Goal: Task Accomplishment & Management: Complete application form

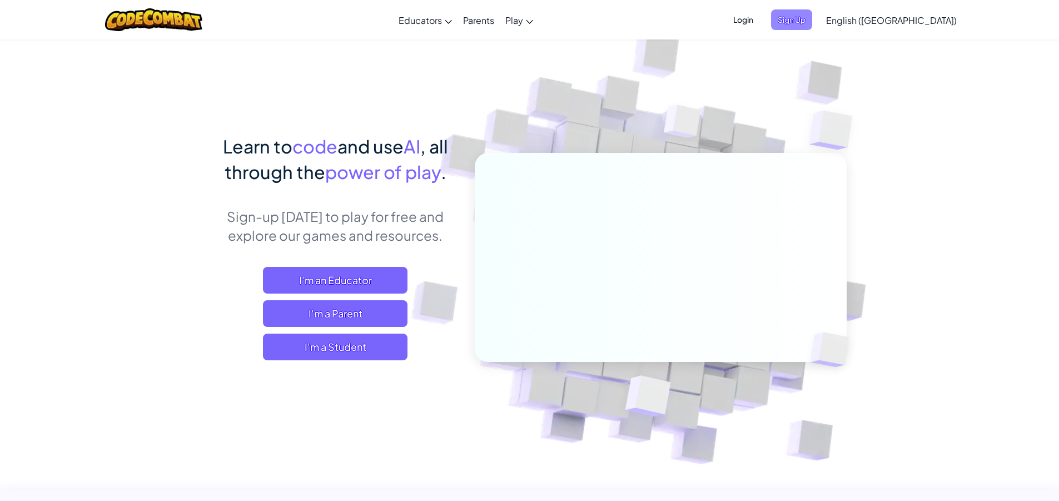
click at [812, 24] on span "Sign Up" at bounding box center [791, 19] width 41 height 21
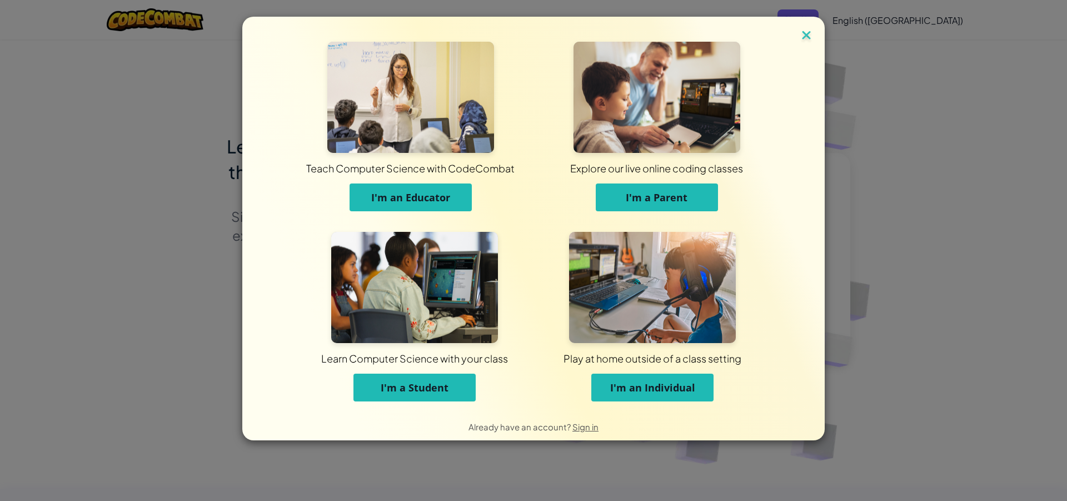
click at [809, 29] on img at bounding box center [806, 36] width 14 height 17
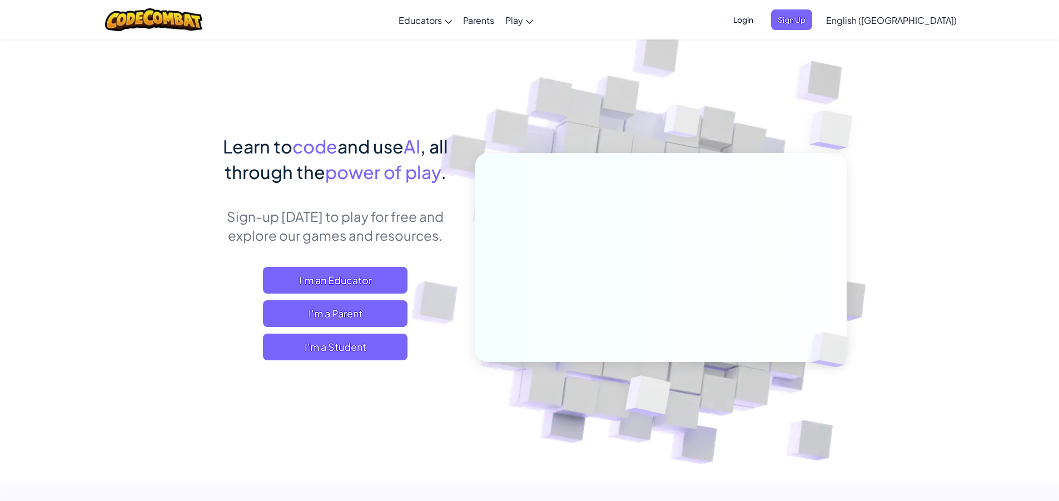
click at [760, 21] on span "Login" at bounding box center [742, 19] width 33 height 21
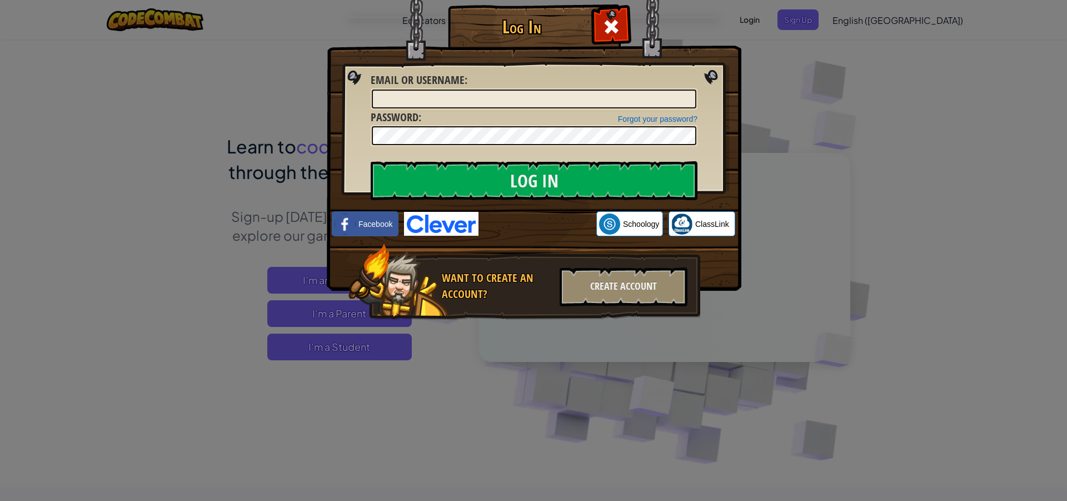
click at [605, 14] on div at bounding box center [611, 25] width 35 height 35
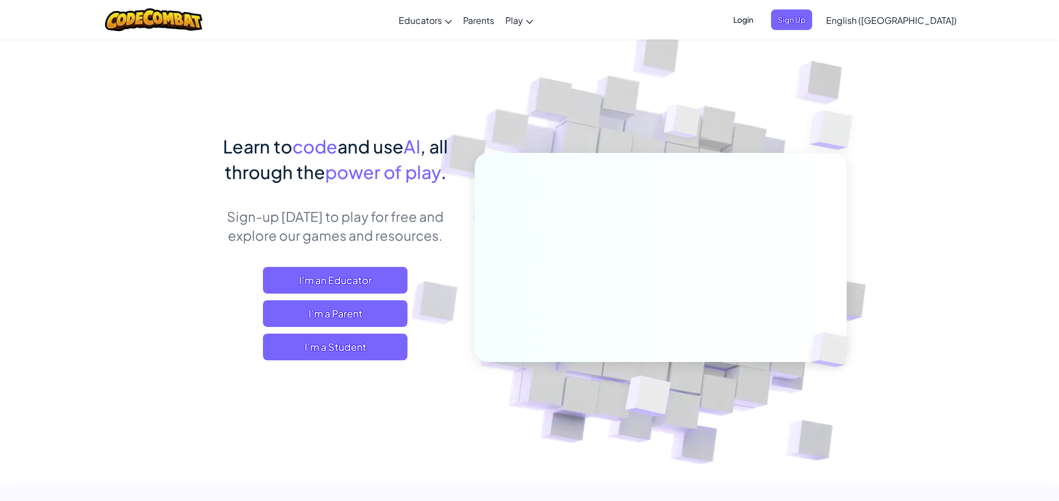
click at [924, 16] on span "English ([GEOGRAPHIC_DATA])" at bounding box center [891, 20] width 131 height 12
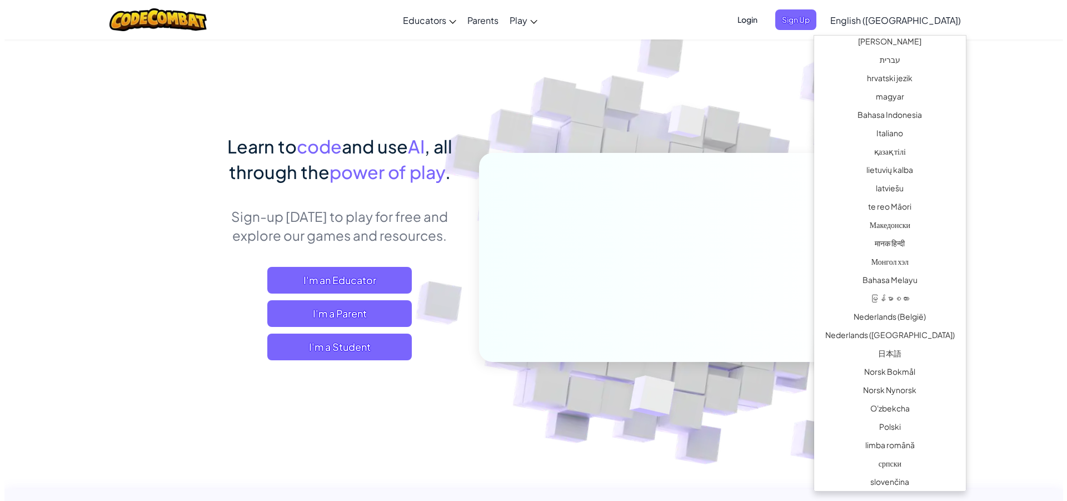
scroll to position [680, 0]
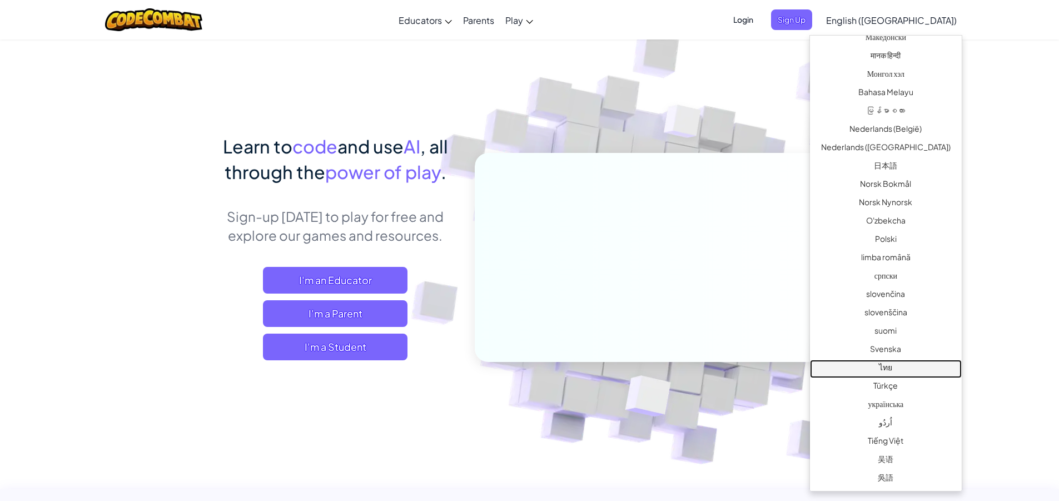
click at [896, 372] on link "ไทย" at bounding box center [886, 369] width 152 height 18
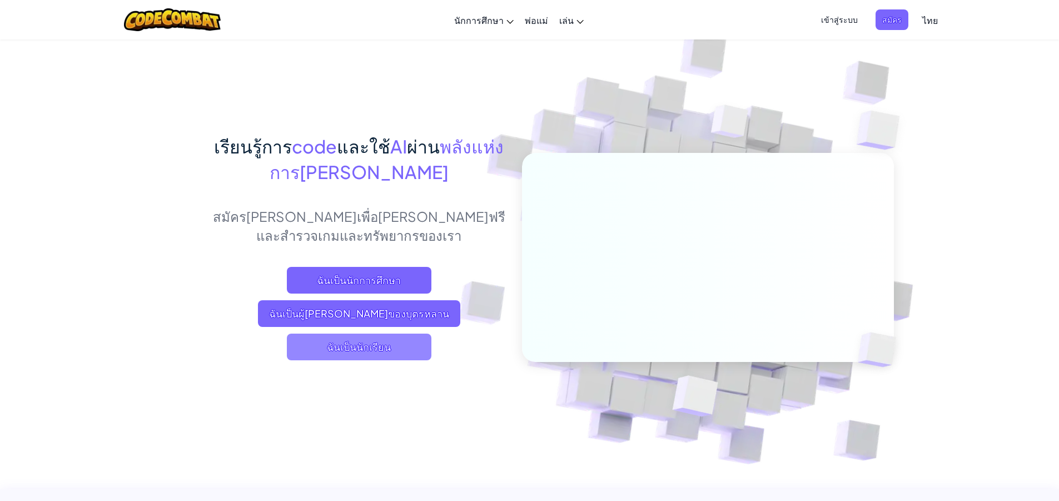
click at [352, 355] on span "ฉันเป็นนักเรียน" at bounding box center [359, 346] width 145 height 27
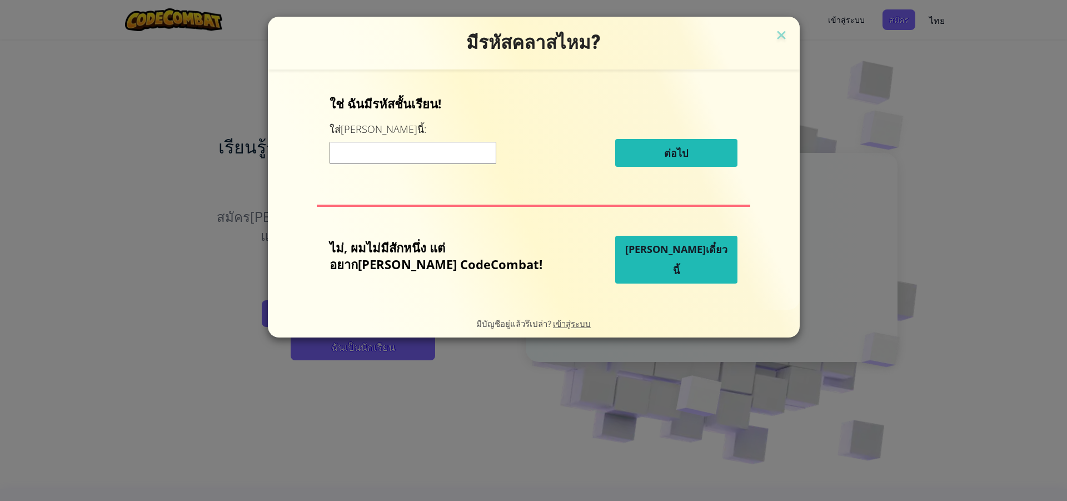
click at [471, 155] on input at bounding box center [413, 153] width 167 height 22
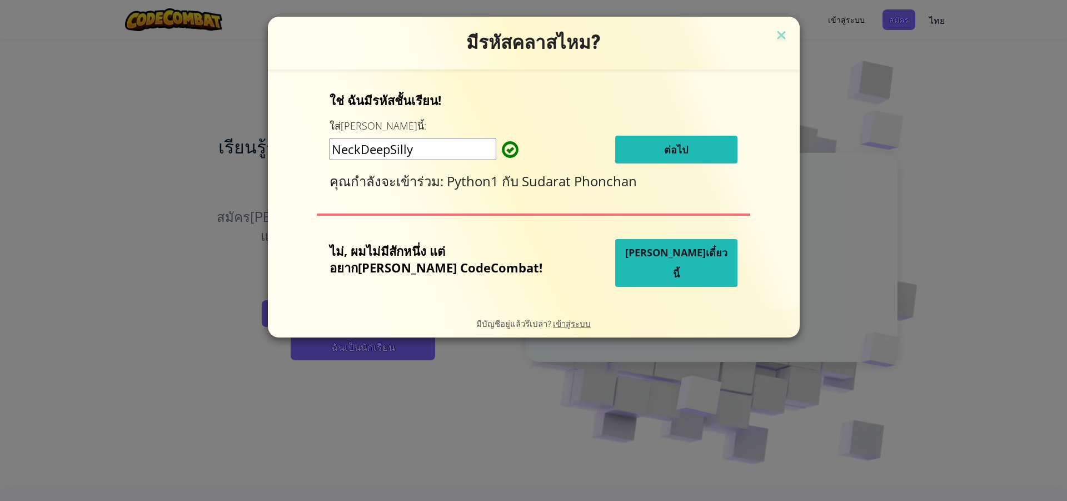
type input "NeckDeepSilly"
click at [638, 155] on button "ต่อไป" at bounding box center [676, 150] width 122 height 28
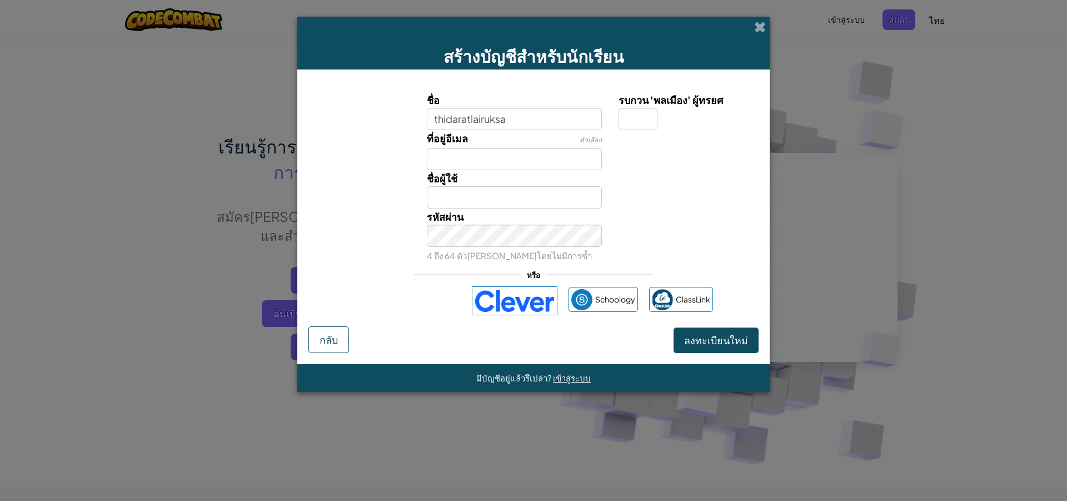
type input "thidaratlairuksa"
type input "Thidaratlairuksa"
click at [521, 200] on input "Thidaratlairuksa" at bounding box center [515, 197] width 176 height 22
click at [709, 335] on span "ลงทะเบียนใหม่" at bounding box center [716, 339] width 64 height 13
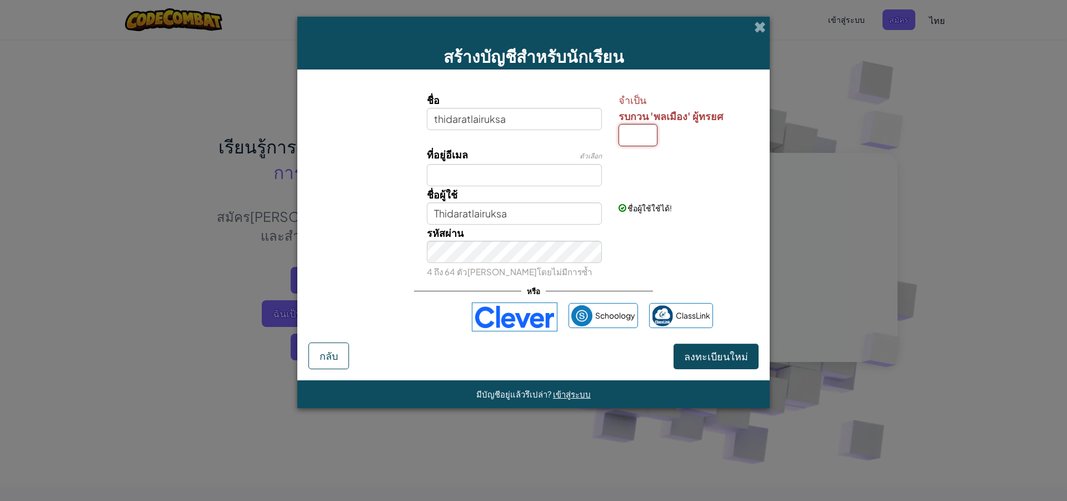
click at [634, 130] on input "รบกวน 'พลเมือง' ผู้ทรยศ" at bounding box center [638, 135] width 39 height 22
type input "N"
type input "ThidaratlairuksaN"
click at [685, 359] on button "ลงทะเบียนใหม่" at bounding box center [716, 356] width 85 height 26
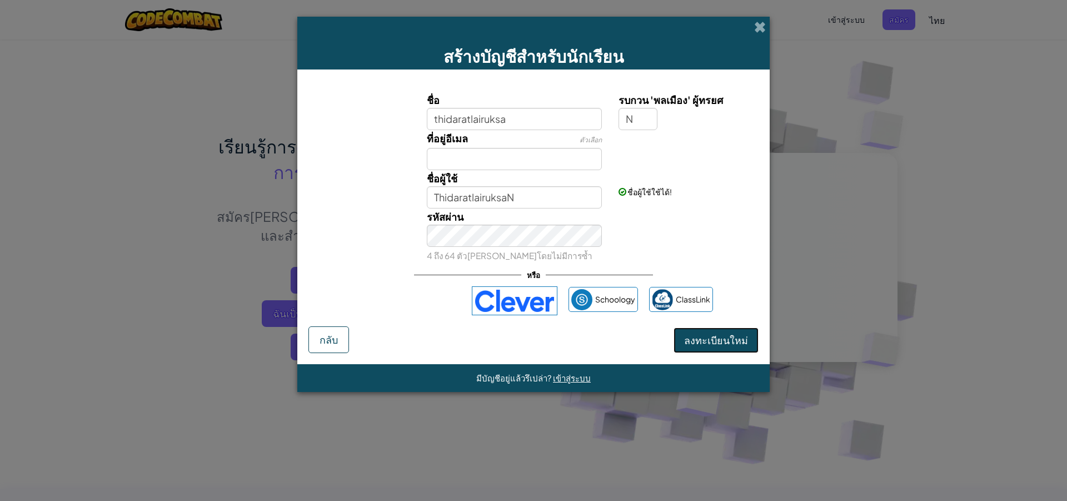
click at [706, 340] on button "ลงทะเบียนใหม่" at bounding box center [716, 340] width 85 height 26
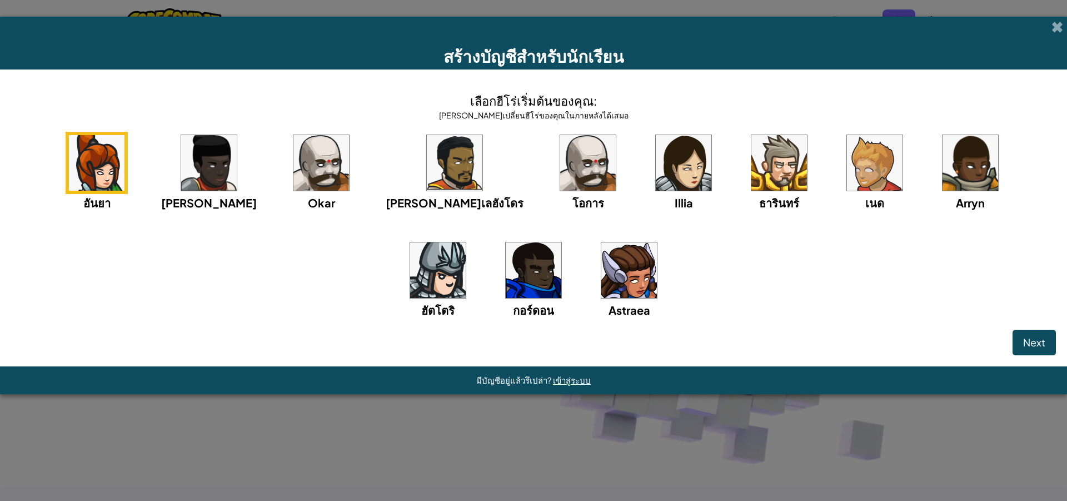
click at [601, 262] on img at bounding box center [629, 270] width 56 height 56
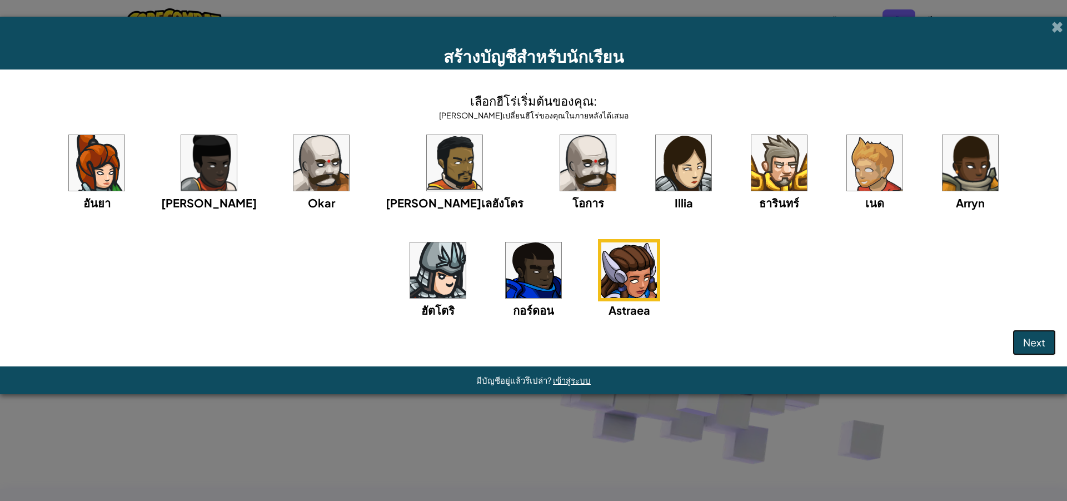
click at [1028, 338] on span "Next" at bounding box center [1034, 342] width 22 height 13
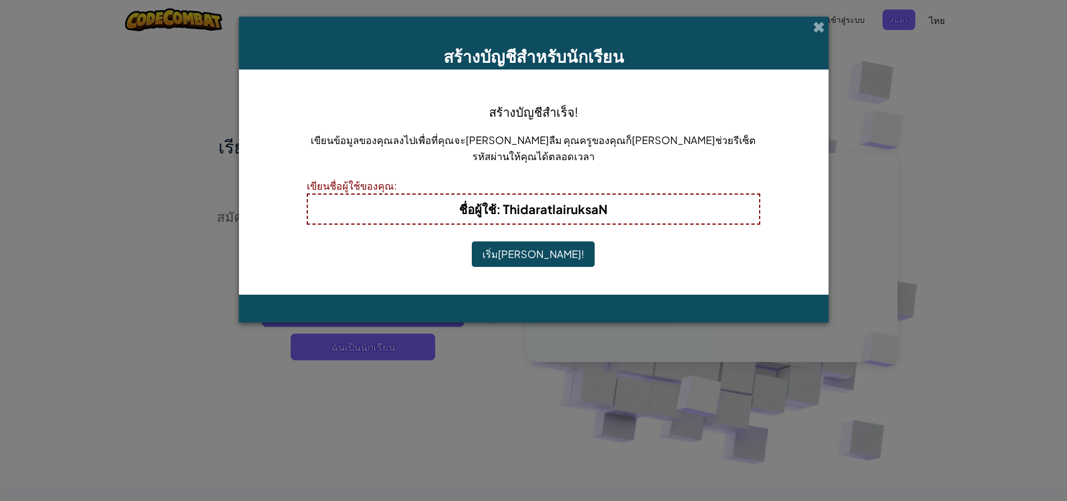
click at [526, 257] on button "เริ่มเล่น!" at bounding box center [533, 254] width 123 height 26
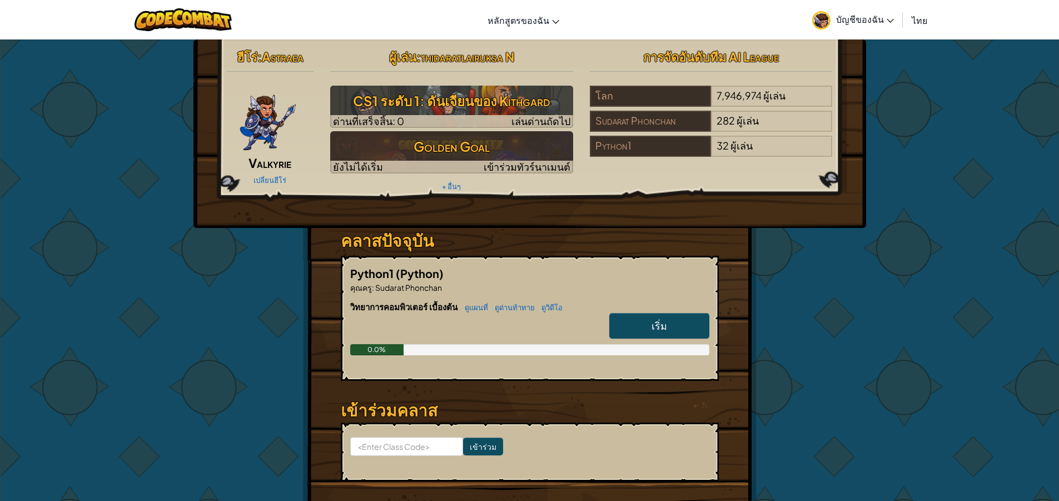
click at [660, 333] on link "เริ่ม" at bounding box center [659, 326] width 100 height 26
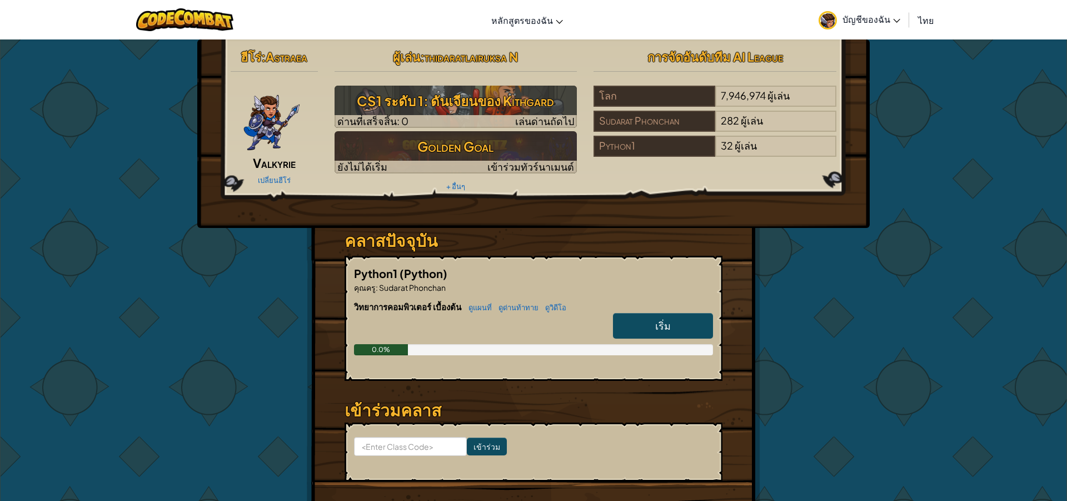
select select "th"
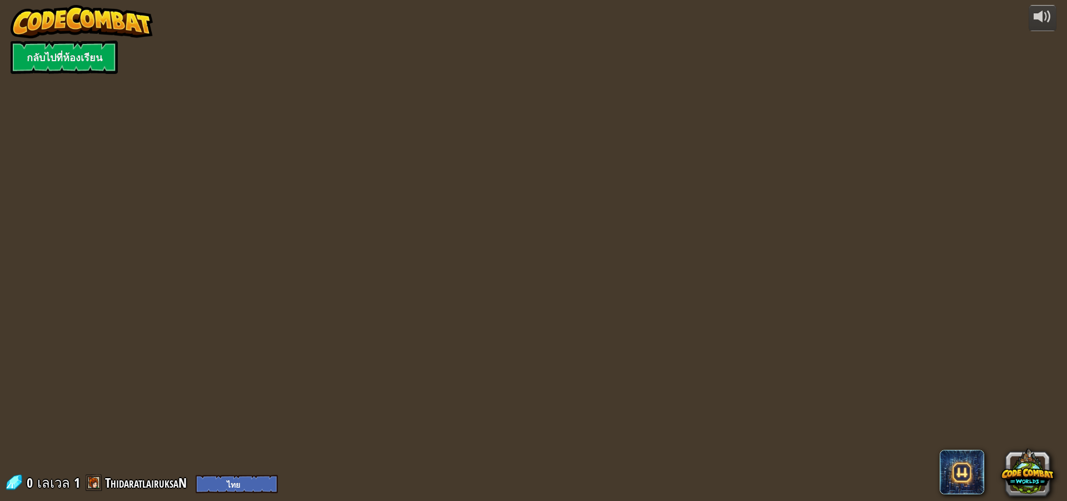
select select "th"
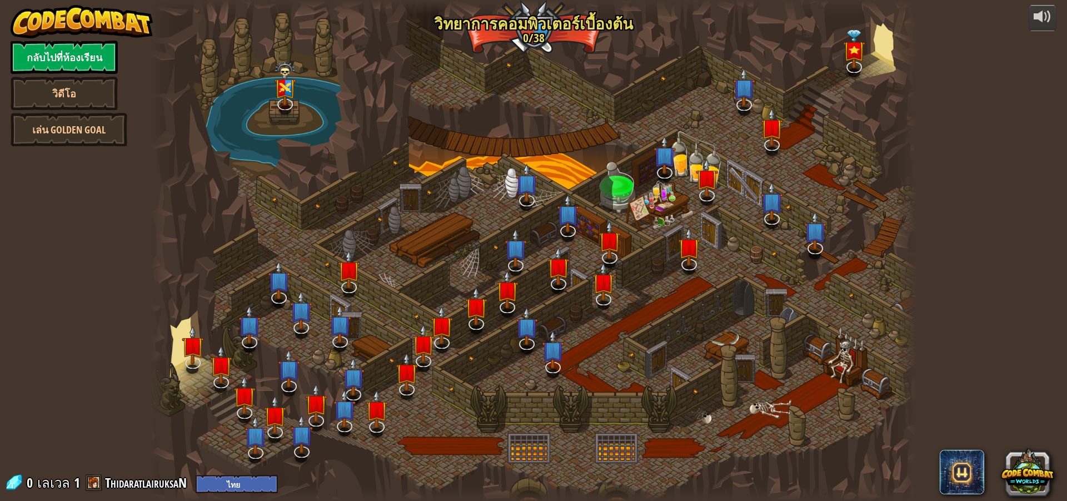
select select "th"
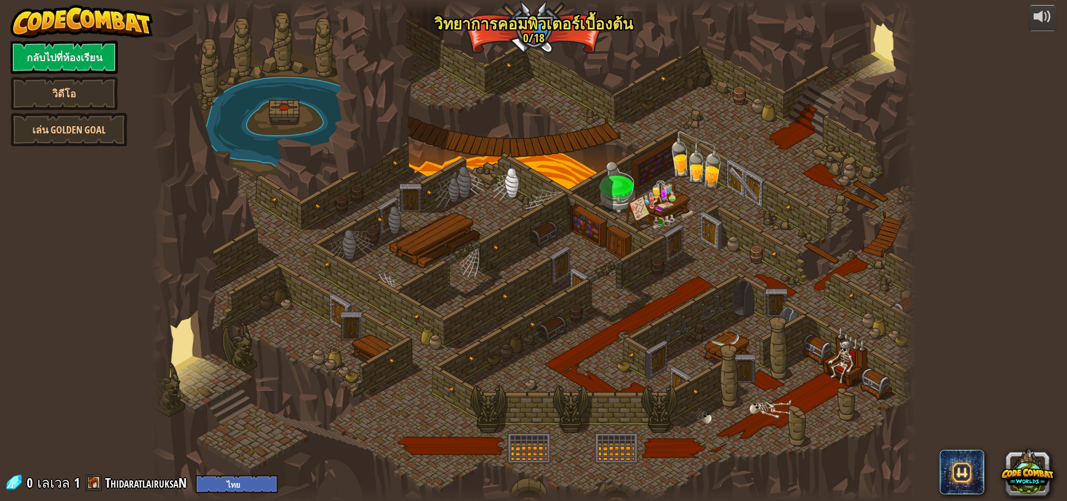
select select "th"
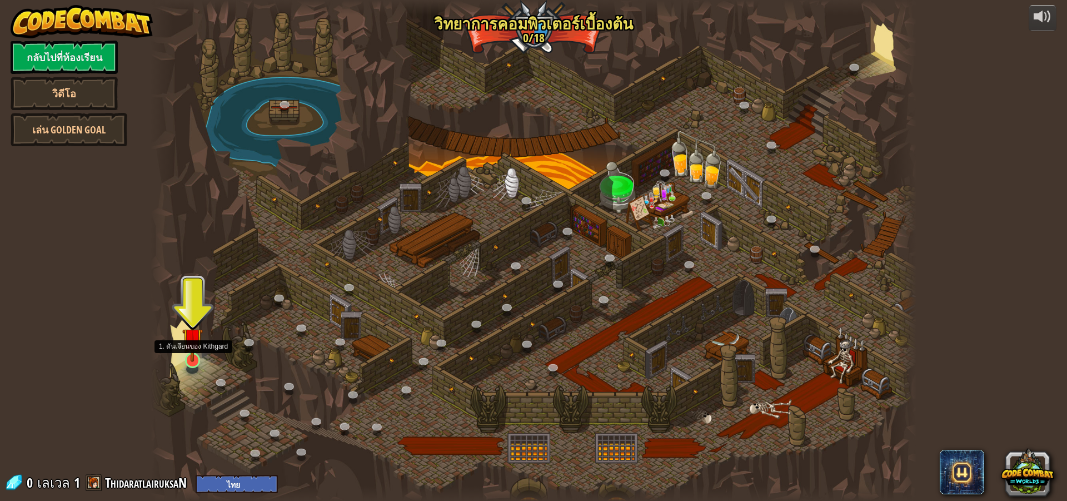
click at [190, 357] on img at bounding box center [192, 338] width 21 height 47
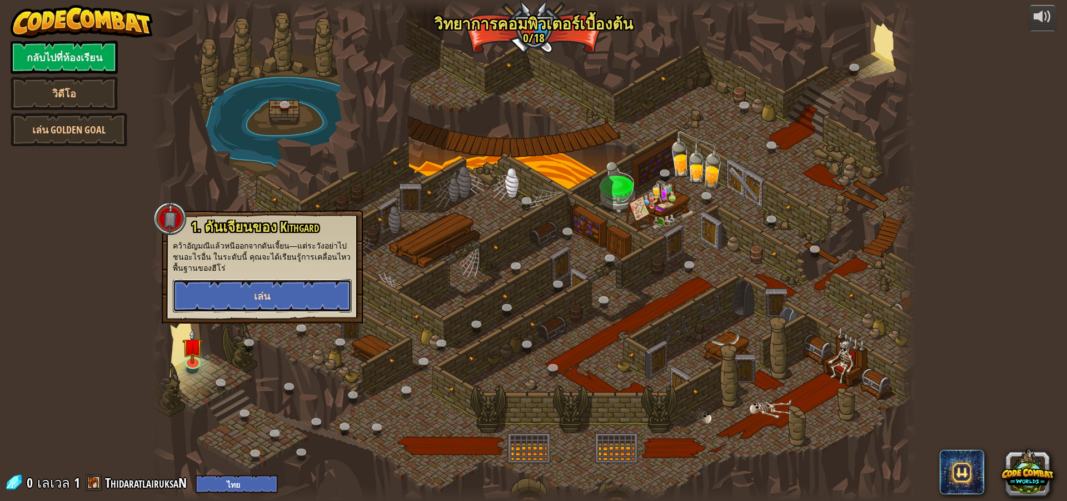
click at [268, 293] on span "เล่น" at bounding box center [262, 296] width 16 height 14
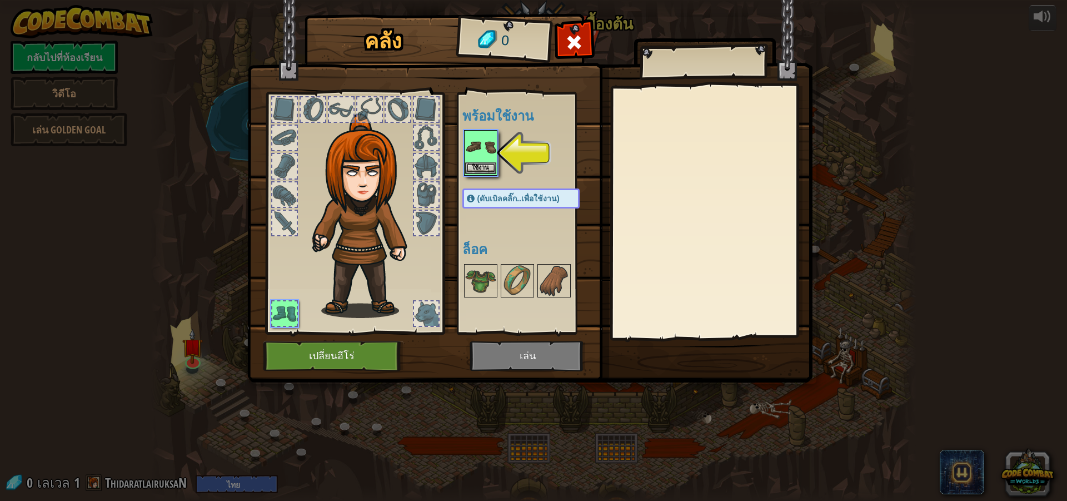
click at [482, 153] on img at bounding box center [480, 146] width 31 height 31
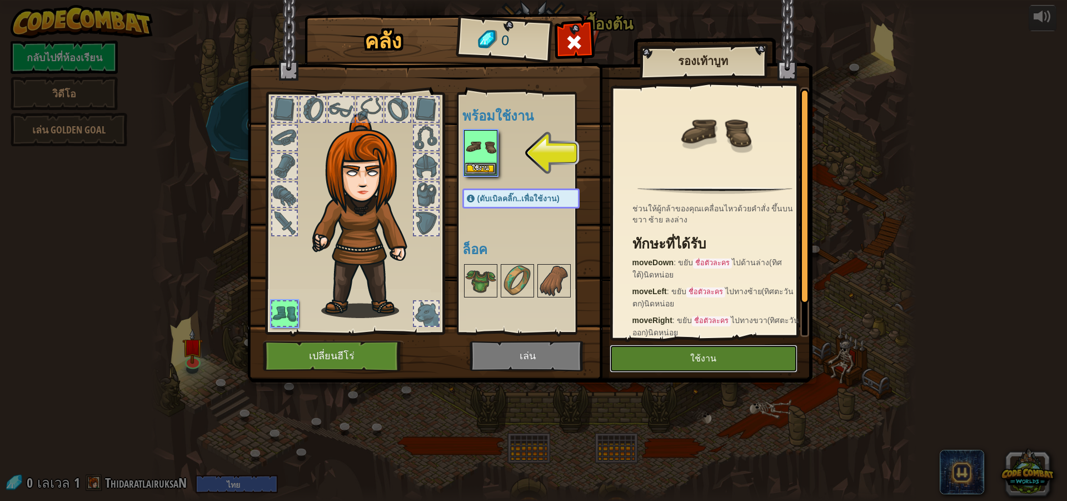
click at [648, 360] on button "ใช้งาน" at bounding box center [704, 359] width 188 height 28
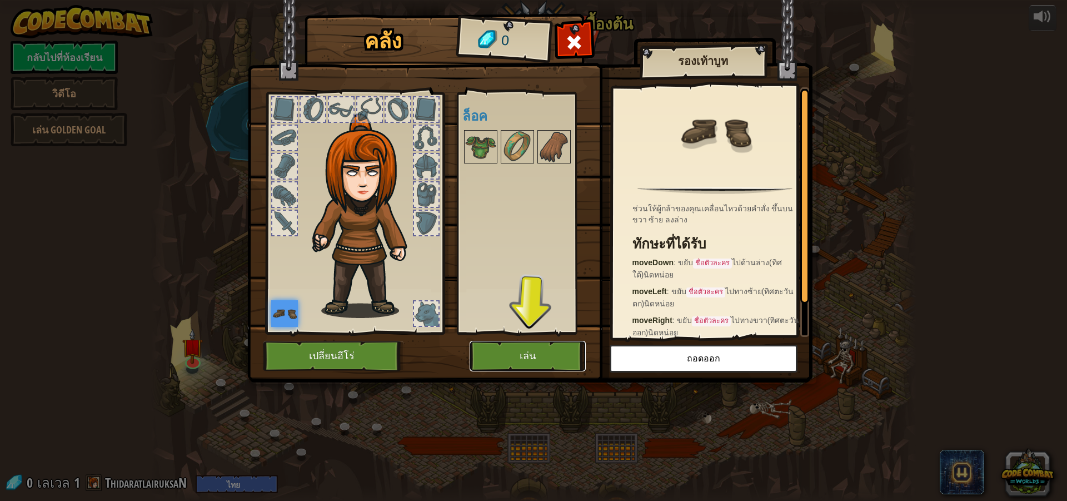
click at [547, 356] on button "เล่น" at bounding box center [528, 356] width 116 height 31
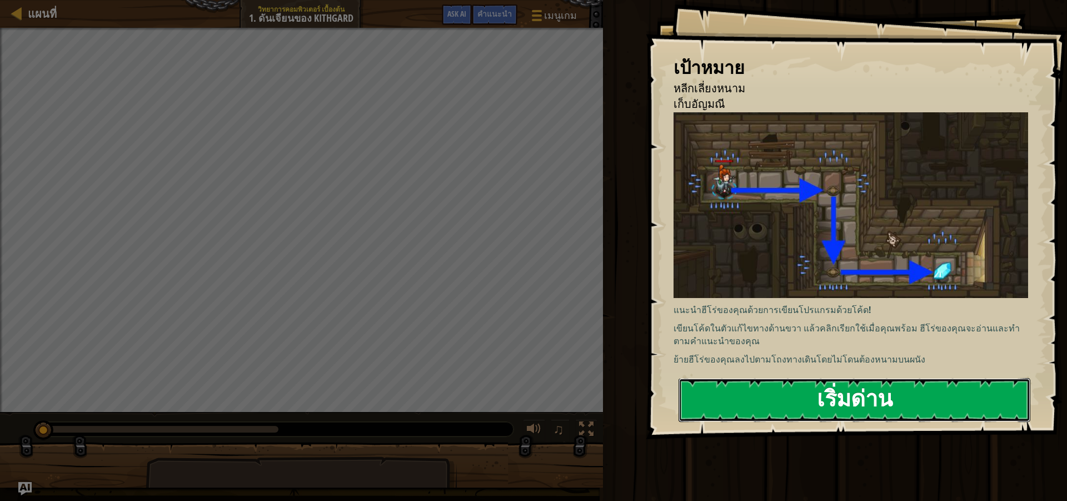
click at [932, 413] on button "เริ่มด่าน" at bounding box center [855, 400] width 352 height 44
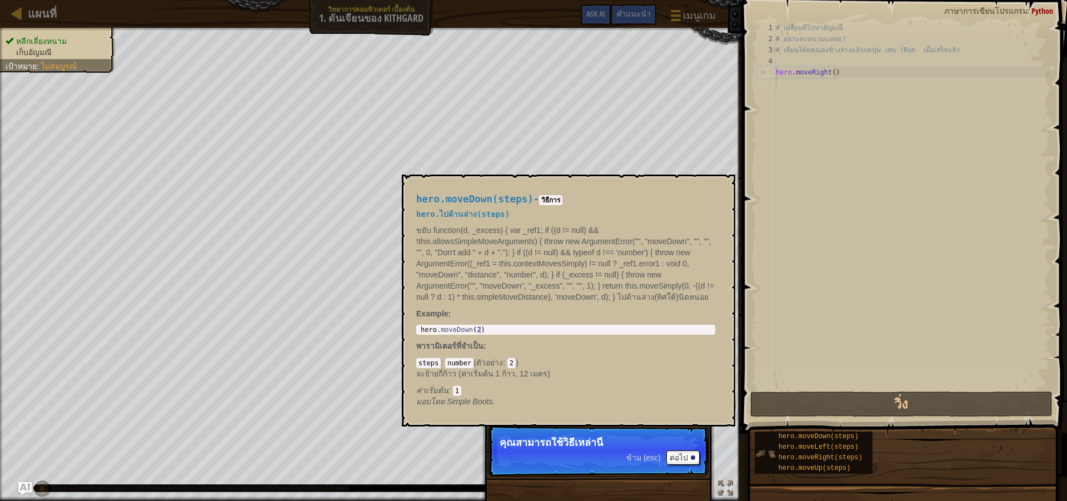
click at [764, 446] on img at bounding box center [765, 453] width 21 height 21
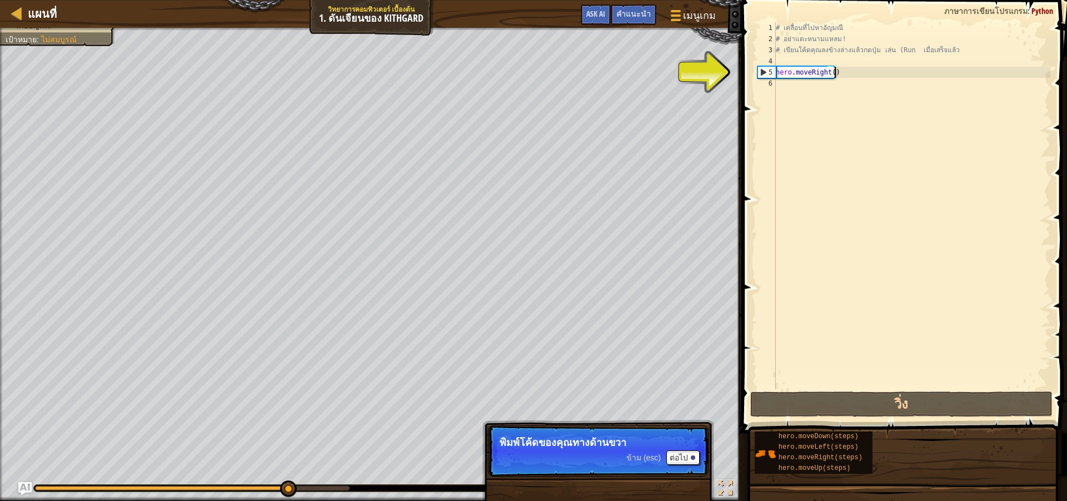
click at [838, 71] on div "# เคลื่อนที่ไปหาอัญมณี # อย่าแตะหนามแหลม! # เขียนโค้ดคุณลงข้างล่างแล้วกดปุ่ม เล…" at bounding box center [912, 216] width 277 height 389
type textarea "hero.moveRight()"
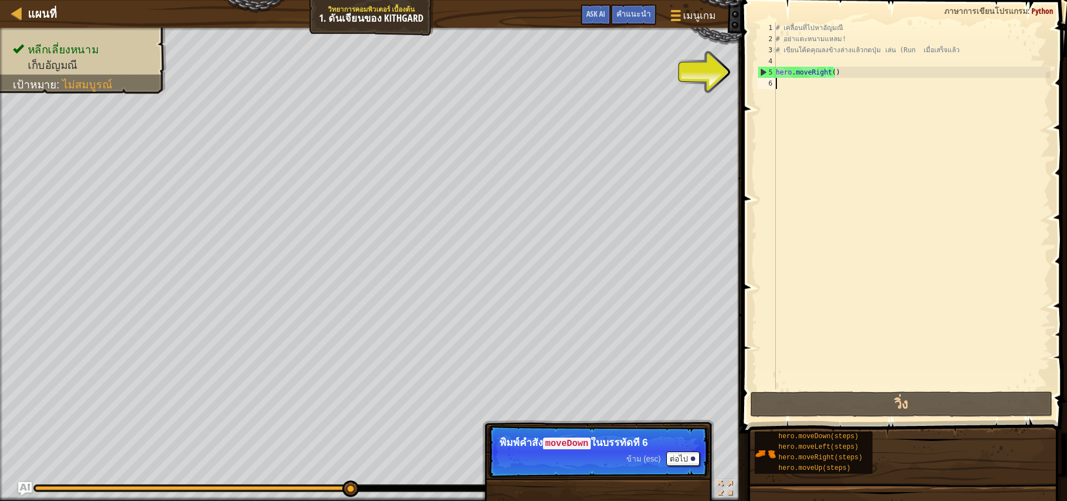
click at [814, 89] on div "# เคลื่อนที่ไปหาอัญมณี # อย่าแตะหนามแหลม! # เขียนโค้ดคุณลงข้างล่างแล้วกดปุ่ม เล…" at bounding box center [912, 216] width 277 height 389
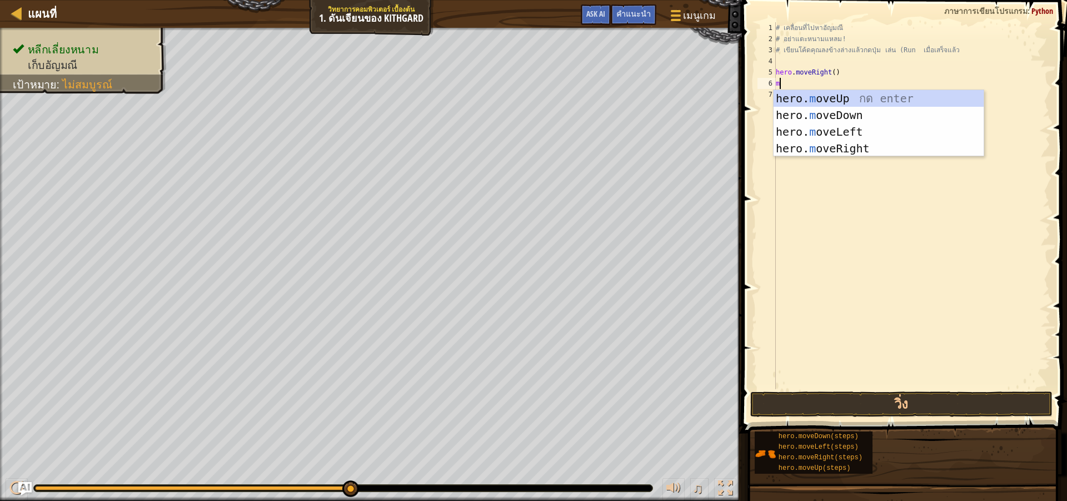
type textarea "mo"
click at [872, 95] on div "hero. mo veUp กด enter hero. mo veDown กด enter hero. mo veLeft กด enter hero. …" at bounding box center [879, 140] width 210 height 100
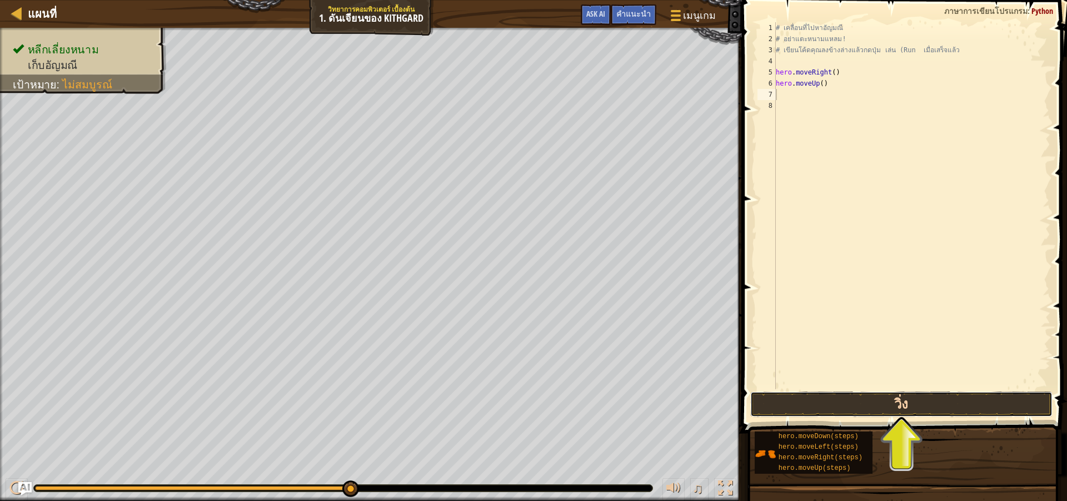
click at [893, 404] on button "วิ่ง" at bounding box center [901, 404] width 302 height 26
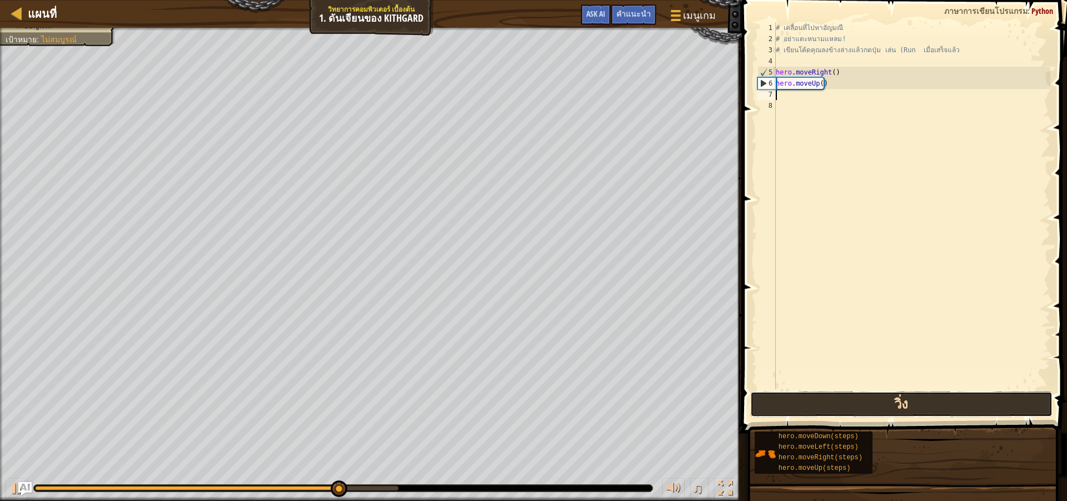
click at [893, 404] on button "วิ่ง" at bounding box center [901, 404] width 302 height 26
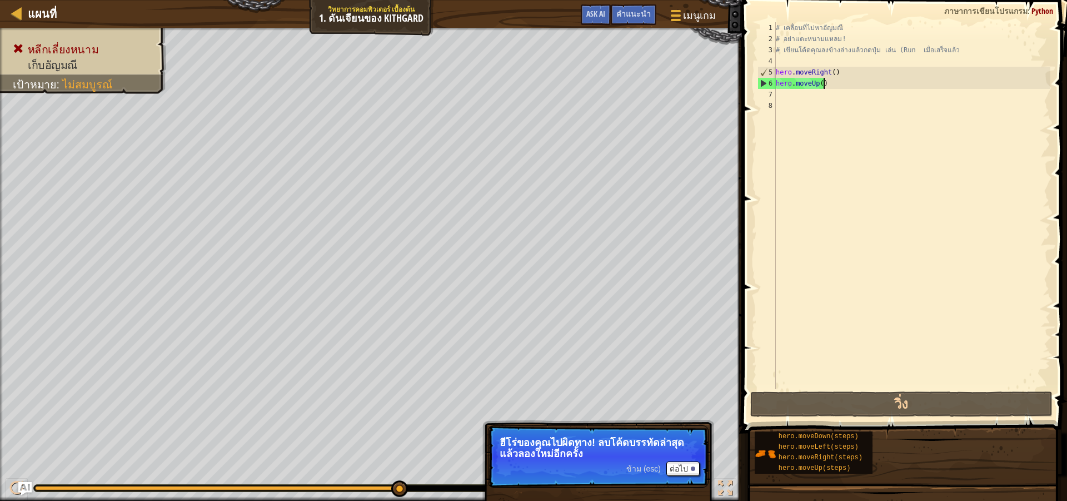
click at [822, 85] on div "# เคลื่อนที่ไปหา[PERSON_NAME] # อย่าแตะหนามแหลม! # เขียนโค้ดคุณลงข้างล่างแล้วกด…" at bounding box center [912, 216] width 277 height 389
click at [825, 84] on div "# เคลื่อนที่ไปหา[PERSON_NAME] # อย่าแตะหนามแหลม! # เขียนโค้ดคุณลงข้างล่างแล้วกด…" at bounding box center [912, 216] width 277 height 389
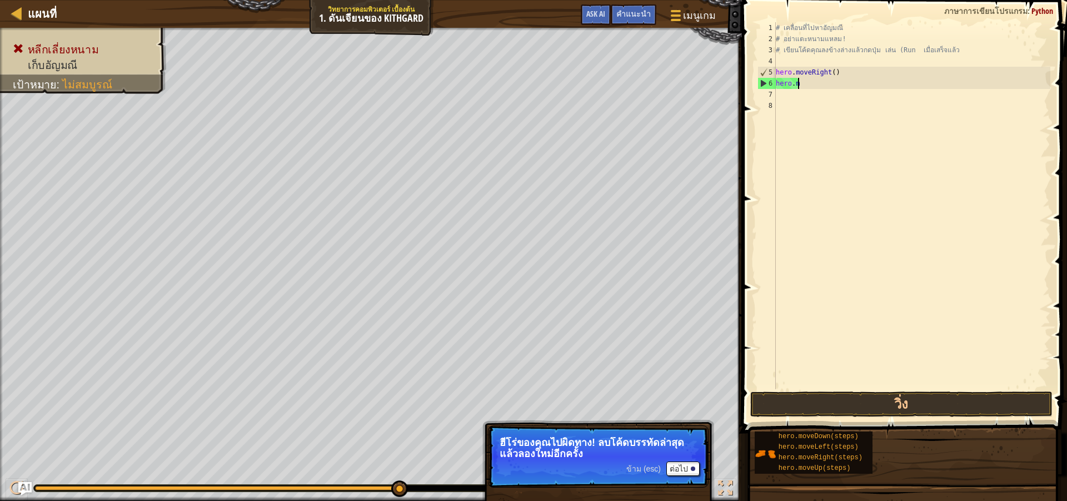
type textarea "h"
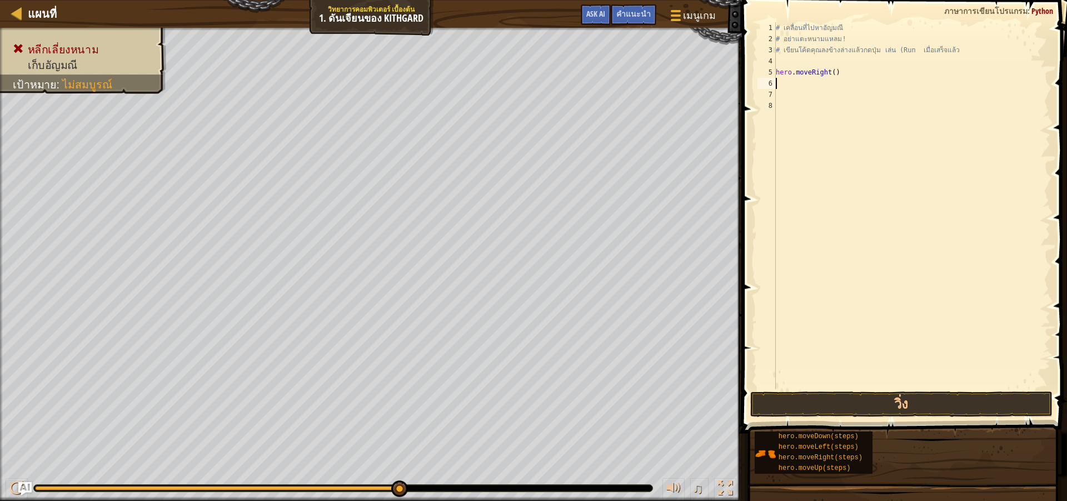
type textarea "h"
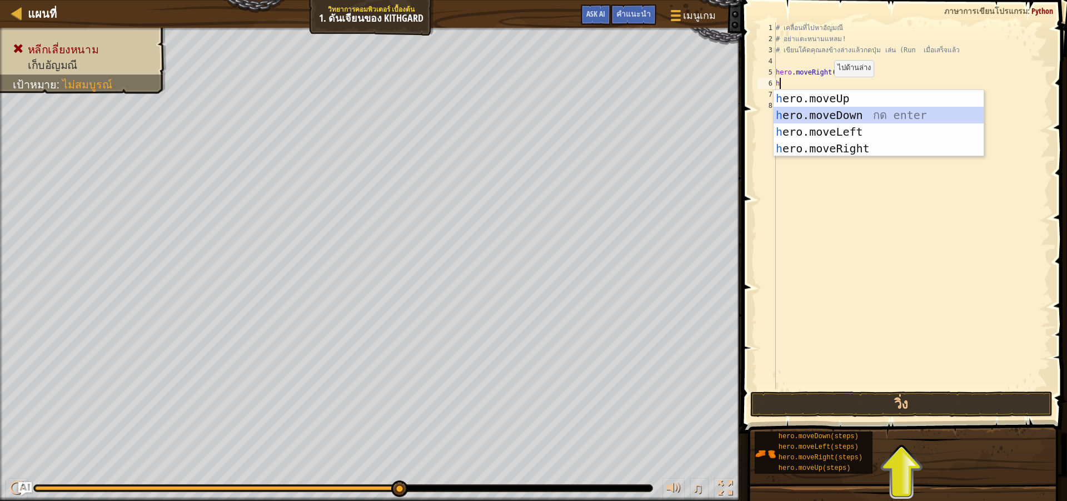
click at [829, 112] on div "h ero.moveUp กด enter h ero.moveDown กด enter h ero.moveLeft กด enter h ero.mov…" at bounding box center [879, 140] width 210 height 100
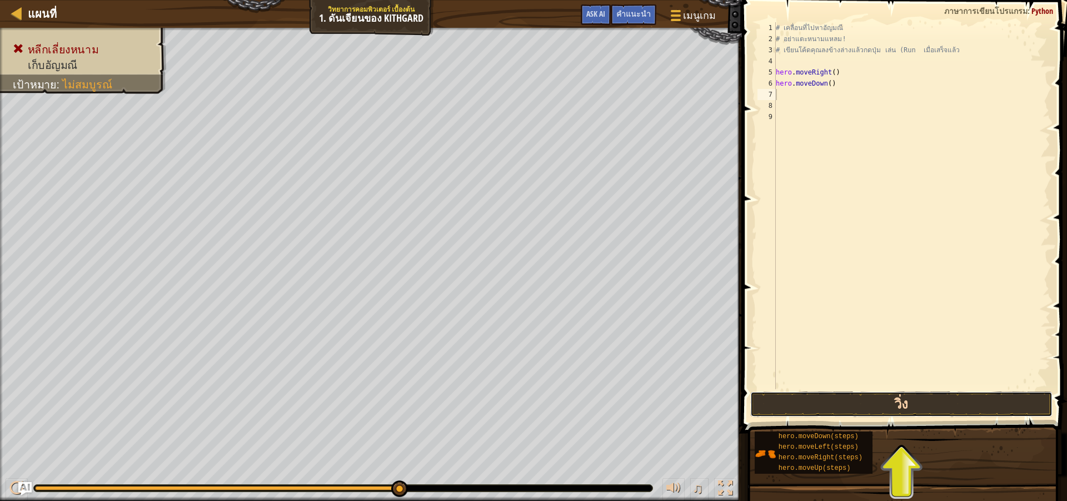
click at [868, 405] on button "วิ่ง" at bounding box center [901, 404] width 302 height 26
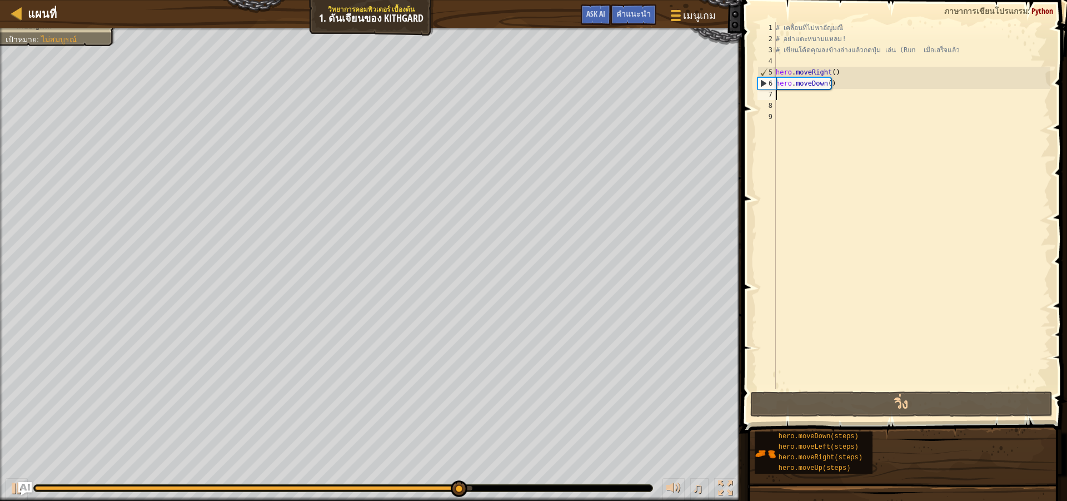
type textarea "h"
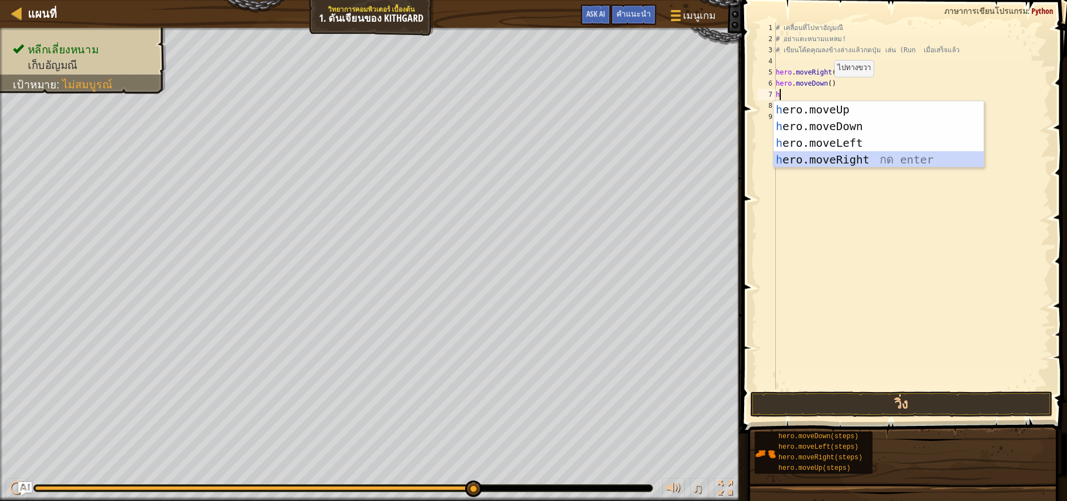
click at [852, 160] on div "h ero.moveUp กด enter h ero.moveDown กด enter h ero.moveLeft กด enter h ero.mov…" at bounding box center [879, 151] width 210 height 100
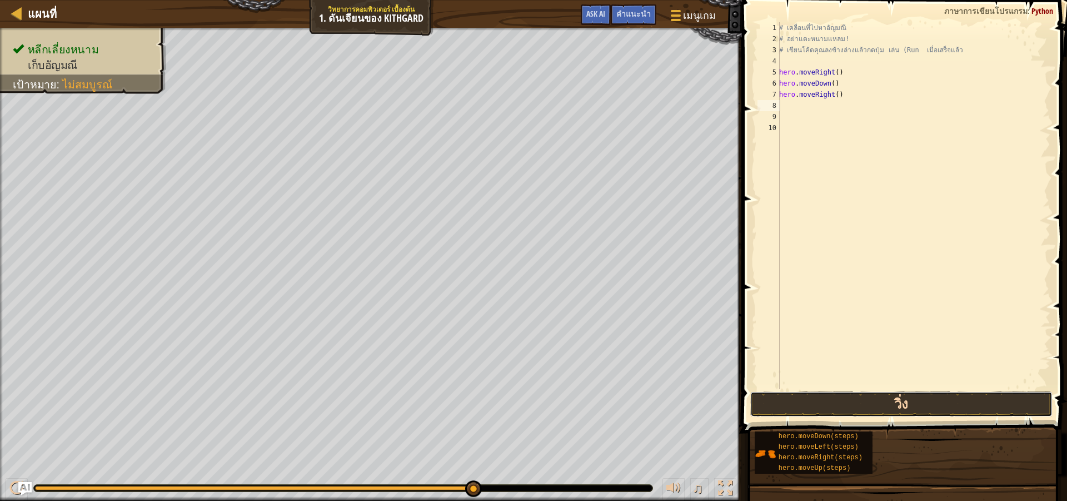
click at [847, 399] on button "วิ่ง" at bounding box center [901, 404] width 302 height 26
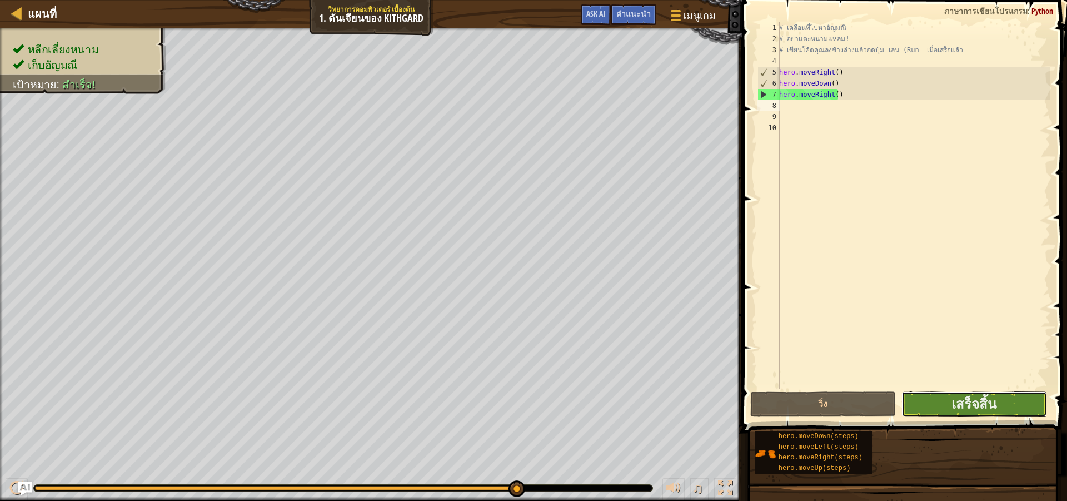
click at [934, 403] on button "เสร็จสิ้น" at bounding box center [975, 404] width 146 height 26
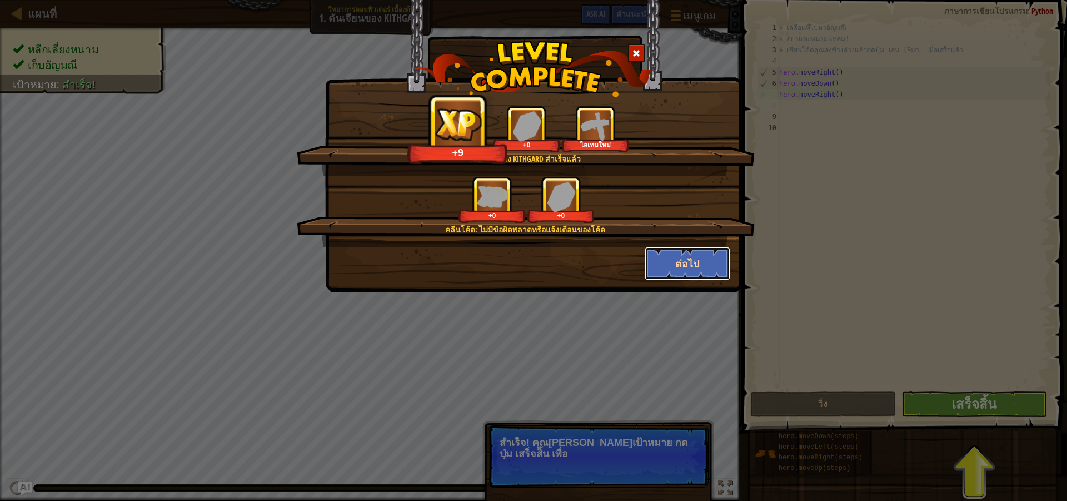
click at [685, 270] on button "ต่อไป" at bounding box center [688, 263] width 86 height 33
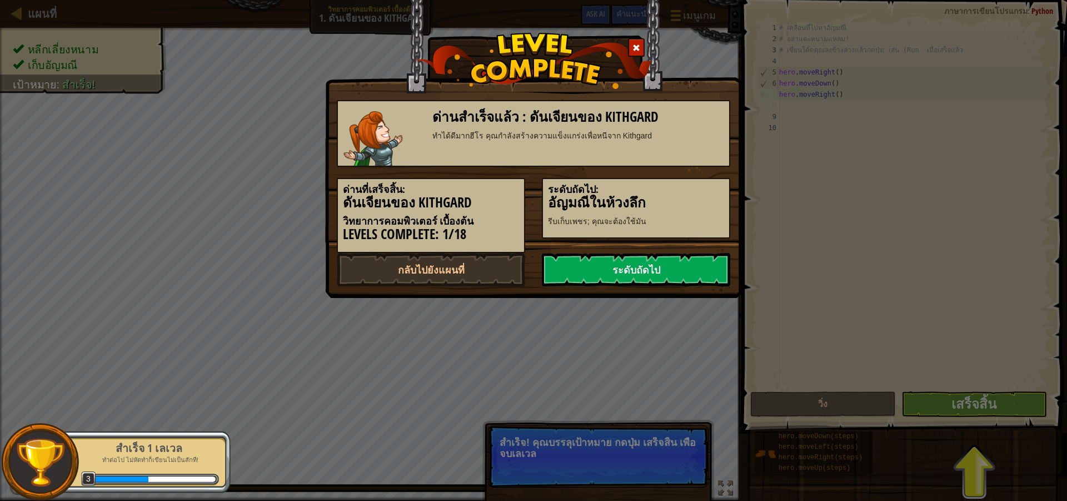
click at [685, 270] on link "ระดับถัดไป" at bounding box center [636, 269] width 188 height 33
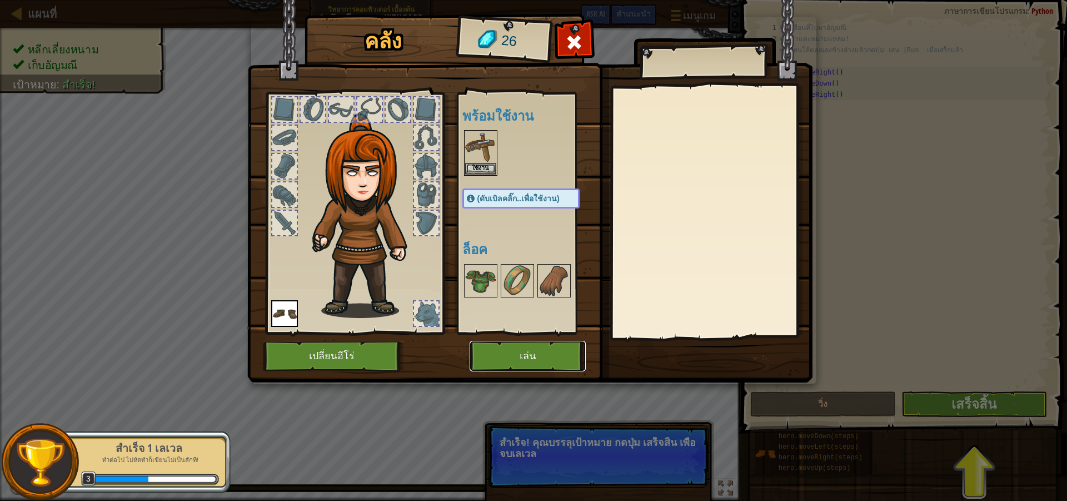
click at [529, 350] on button "เล่น" at bounding box center [528, 356] width 116 height 31
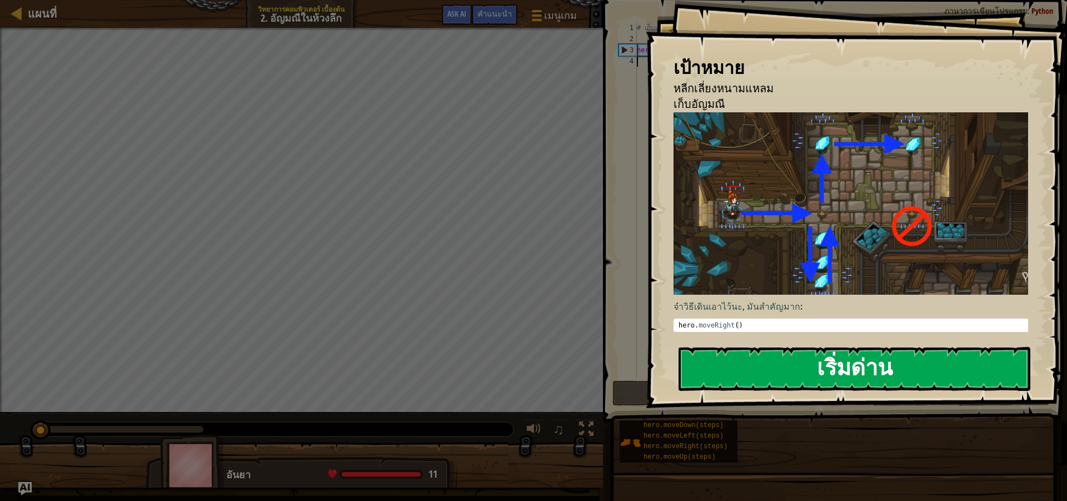
click at [764, 372] on button "เริ่มด่าน" at bounding box center [855, 369] width 352 height 44
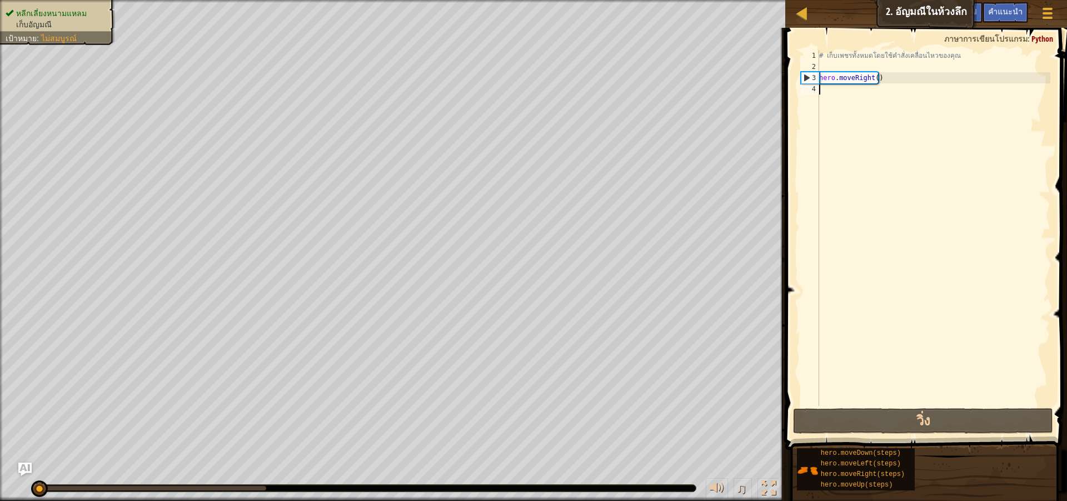
type textarea "h"
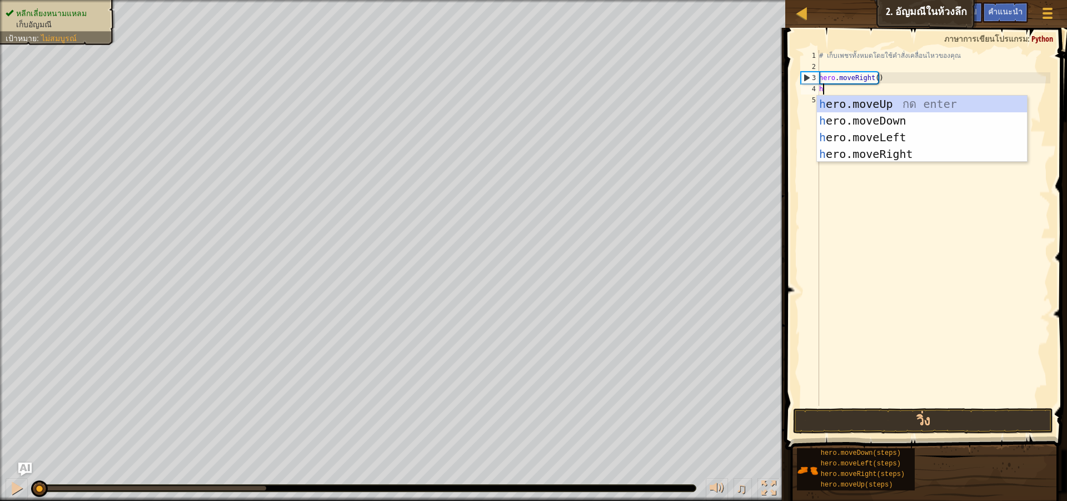
scroll to position [5, 0]
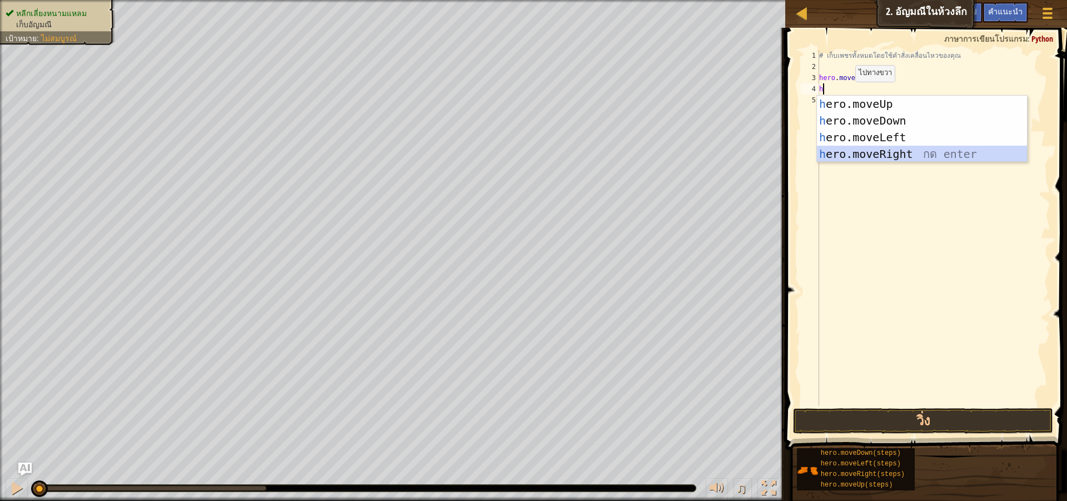
click at [875, 151] on div "h ero.moveUp กด enter h ero.moveDown กด enter h ero.moveLeft กด enter h ero.mov…" at bounding box center [922, 146] width 210 height 100
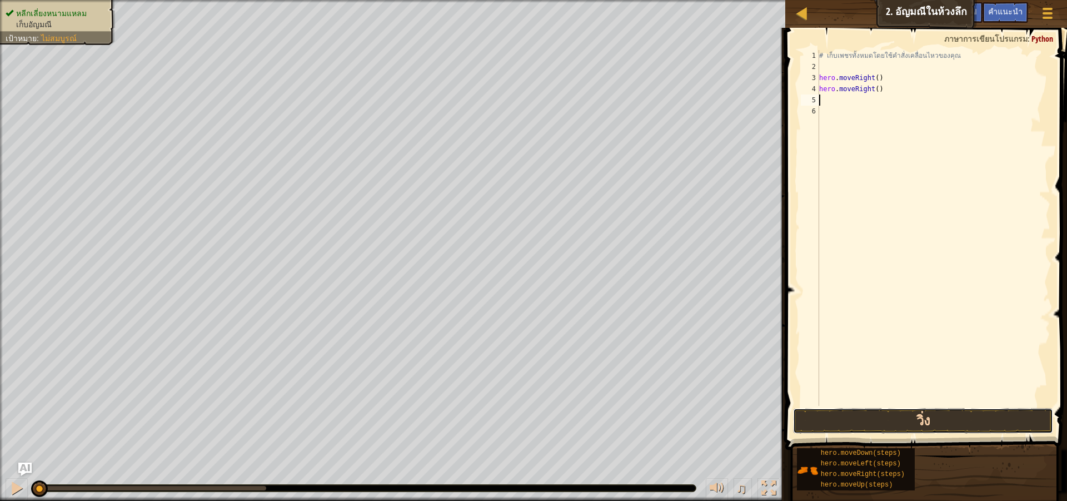
click at [909, 425] on button "วิ่ง" at bounding box center [923, 421] width 260 height 26
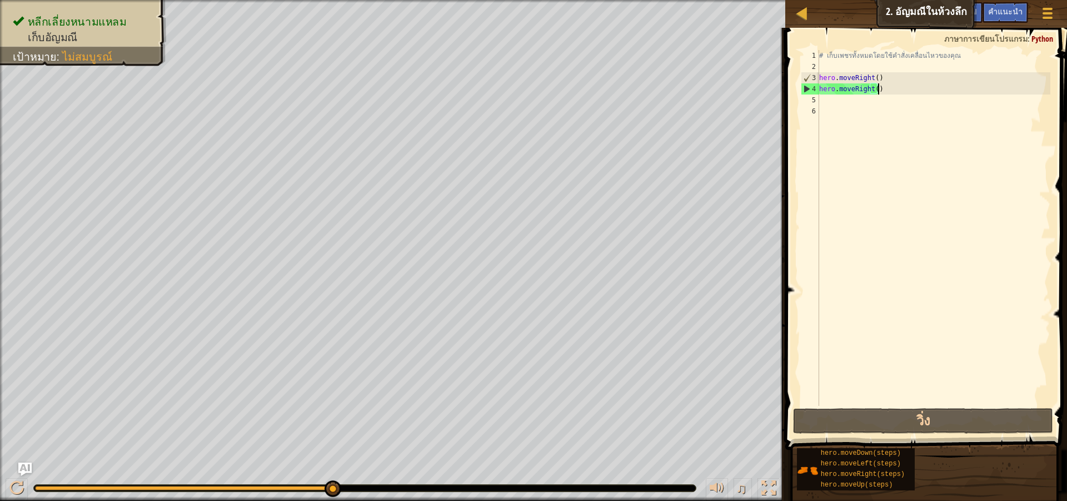
click at [884, 87] on div "# เก็บเพชรทั้งหมดโดยใช้คำสั่งเคลื่อนไหวของคุณ hero . moveRight ( ) hero . moveR…" at bounding box center [933, 239] width 233 height 378
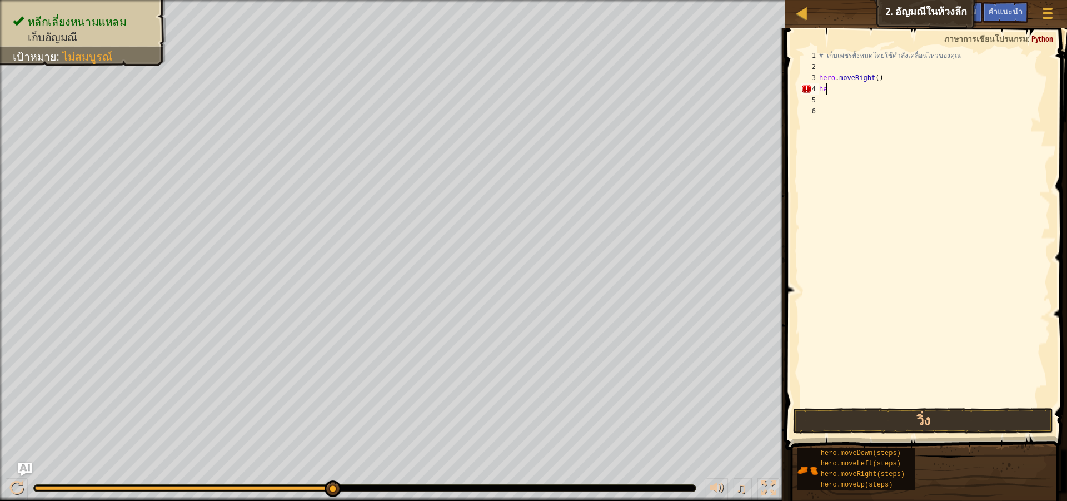
type textarea "h"
click at [894, 426] on button "วิ่ง" at bounding box center [923, 421] width 260 height 26
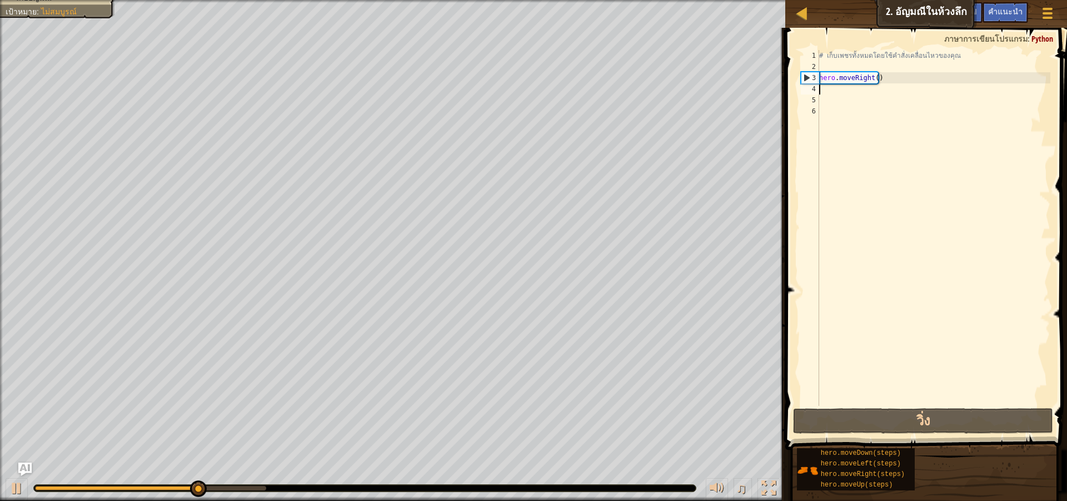
type textarea "h"
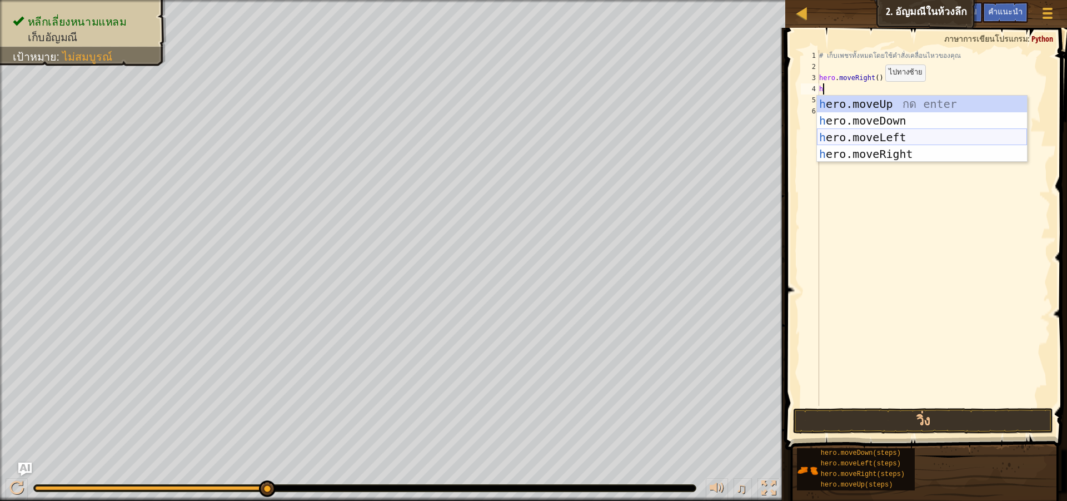
click at [878, 137] on div "h ero.moveUp กด enter h ero.moveDown กด enter h ero.moveLeft กด enter h ero.mov…" at bounding box center [922, 146] width 210 height 100
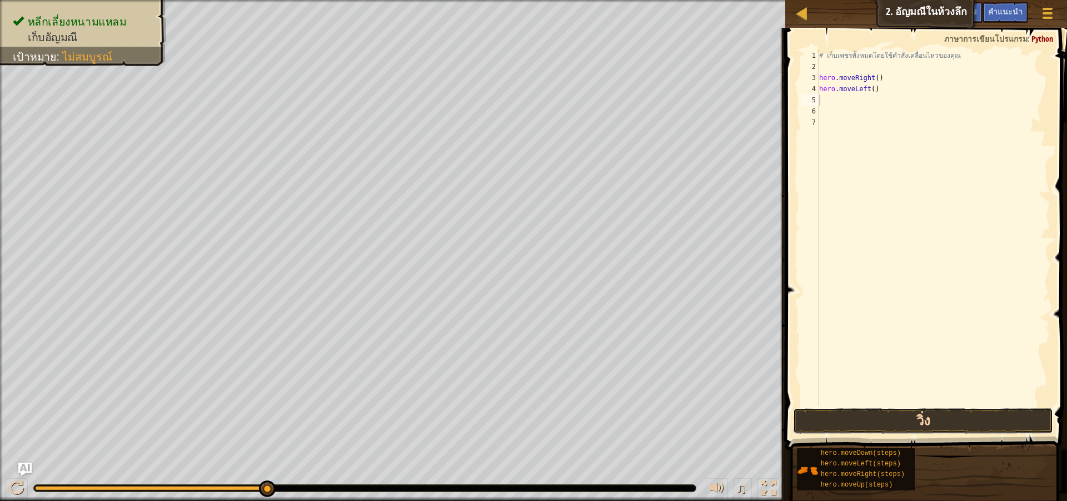
click at [926, 409] on button "วิ่ง" at bounding box center [923, 421] width 260 height 26
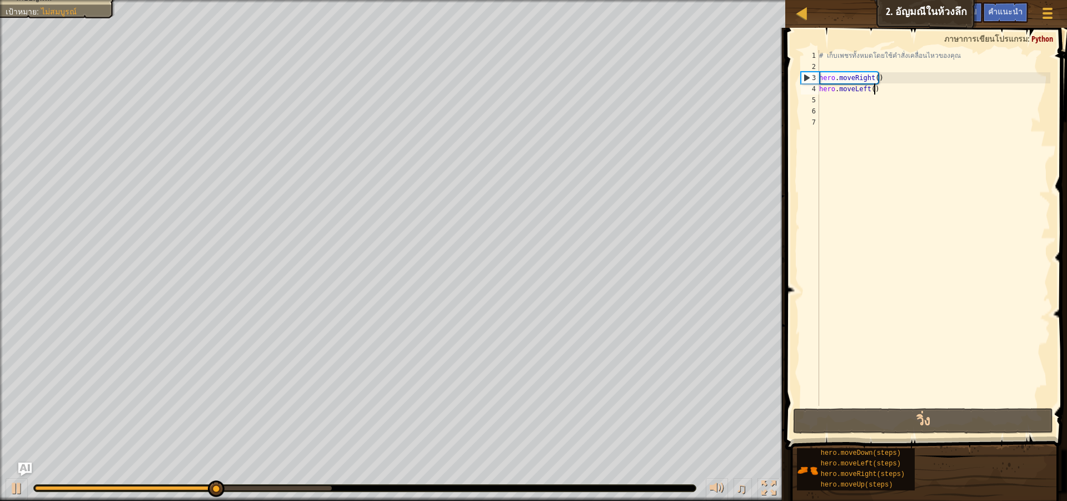
click at [878, 89] on div "# เก็บเพชรทั้งหมดโดยใช้คำสั่งเคลื่อนไหวของคุณ hero . moveRight ( ) hero . moveL…" at bounding box center [933, 239] width 233 height 378
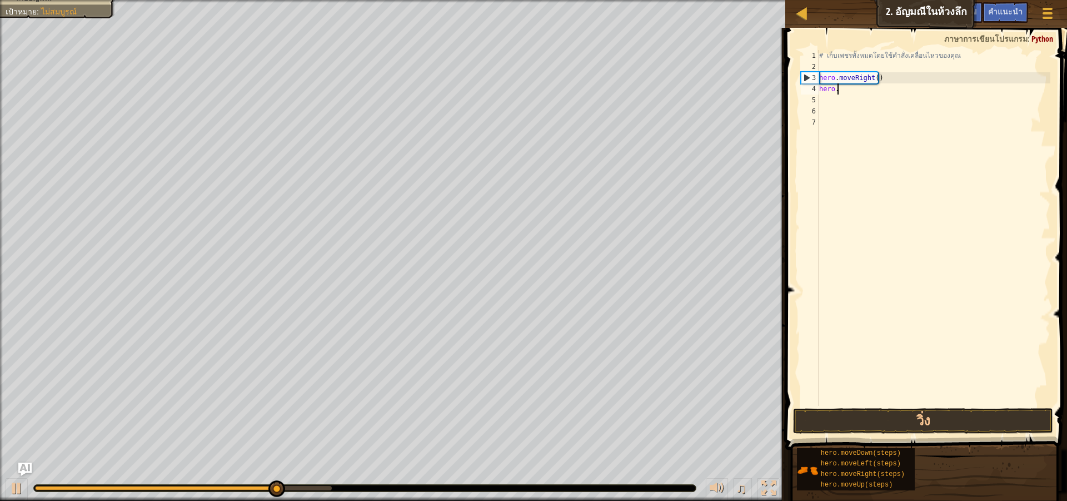
type textarea "h"
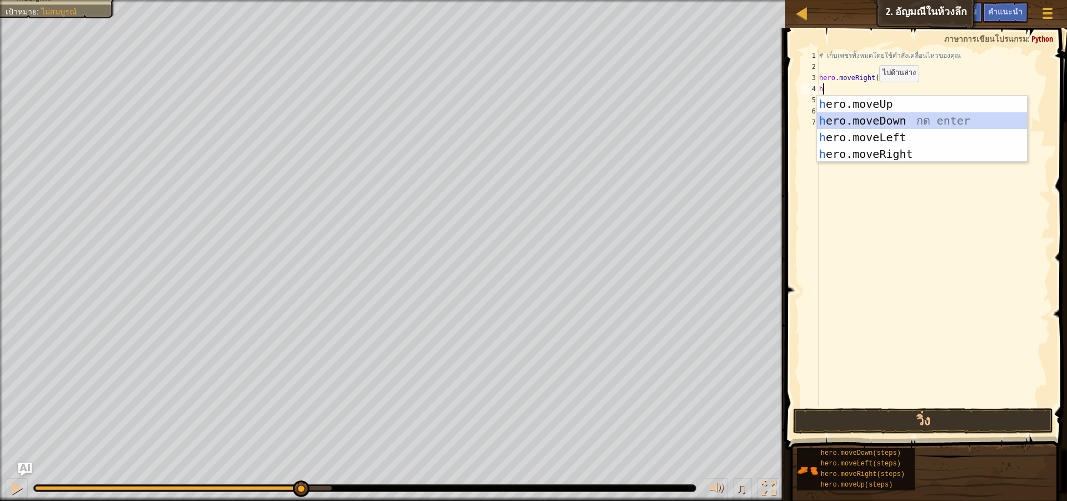
click at [869, 116] on div "h ero.moveUp กด enter h ero.moveDown กด enter h ero.moveLeft กด enter h ero.mov…" at bounding box center [922, 146] width 210 height 100
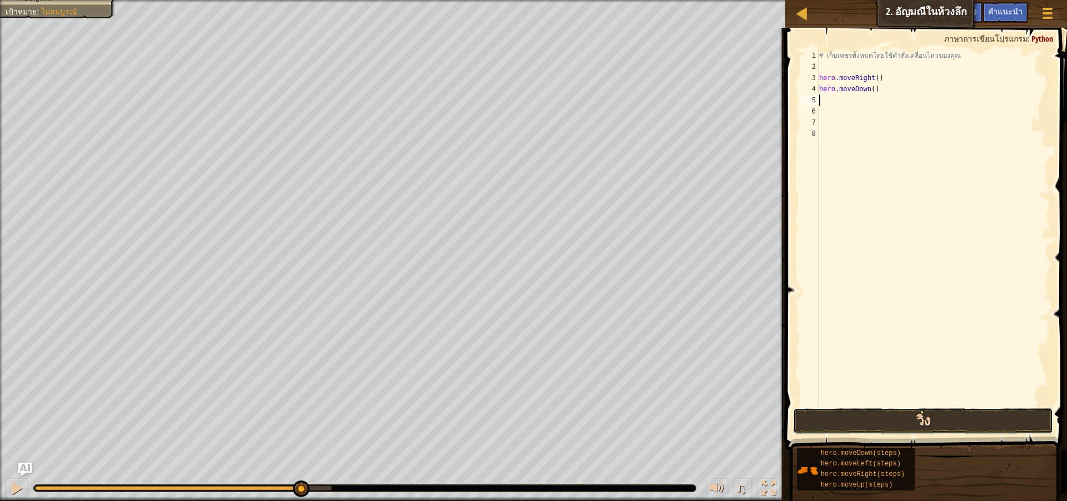
click at [971, 426] on button "วิ่ง" at bounding box center [923, 421] width 260 height 26
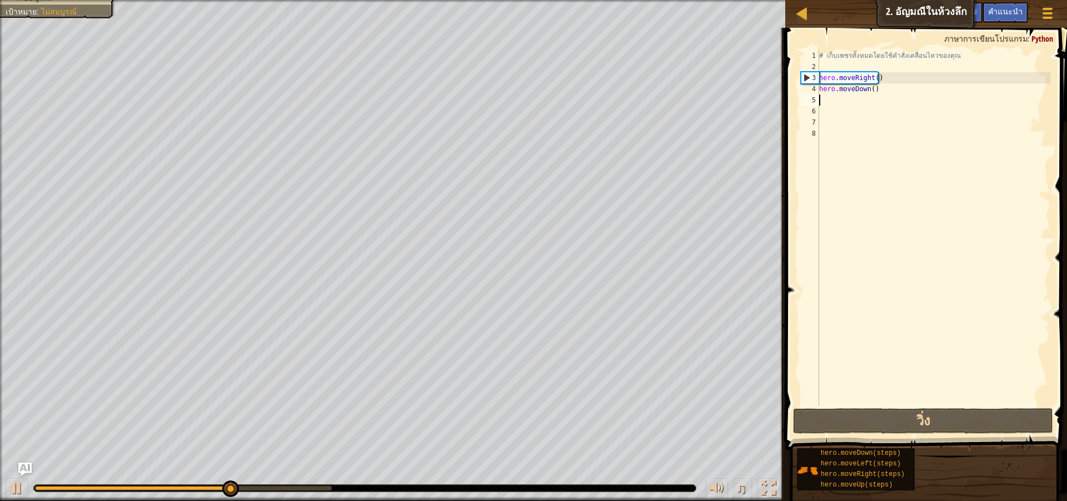
type textarea "h"
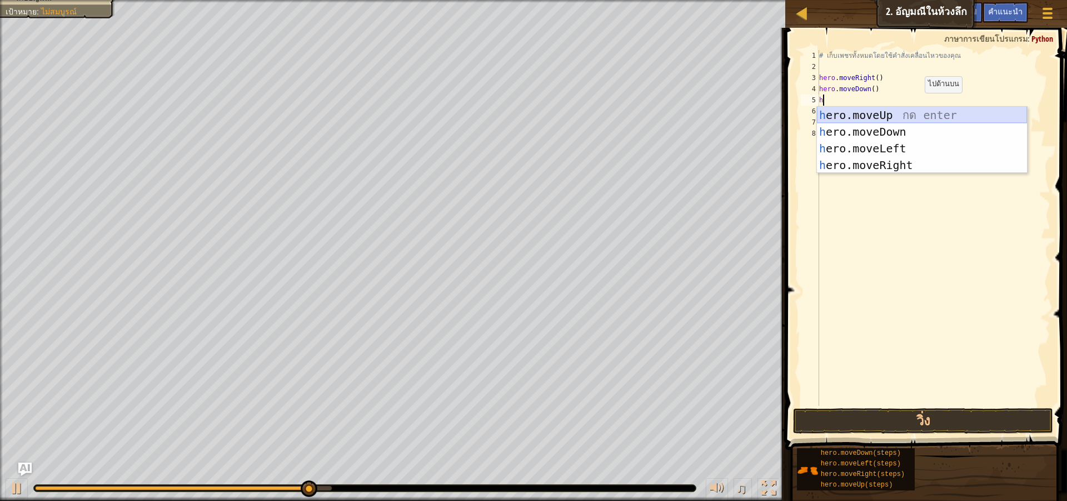
click at [912, 115] on div "h ero.moveUp กด enter h ero.moveDown กด enter h ero.moveLeft กด enter h ero.mov…" at bounding box center [922, 157] width 210 height 100
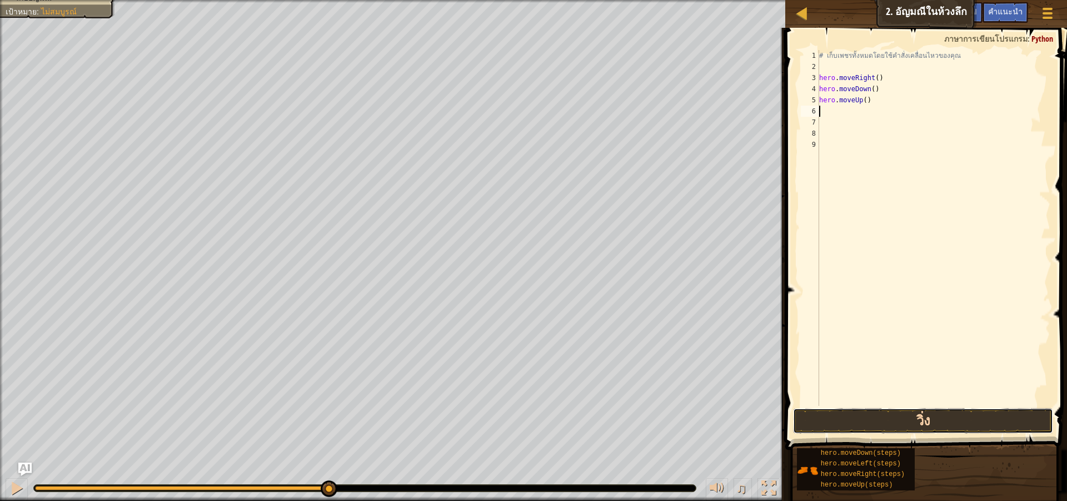
click at [877, 415] on button "วิ่ง" at bounding box center [923, 421] width 260 height 26
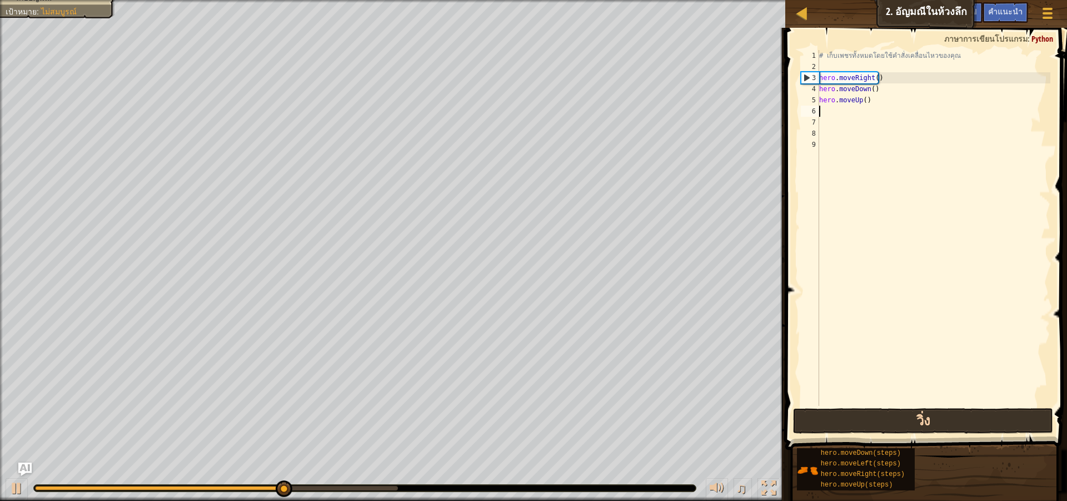
type textarea "h"
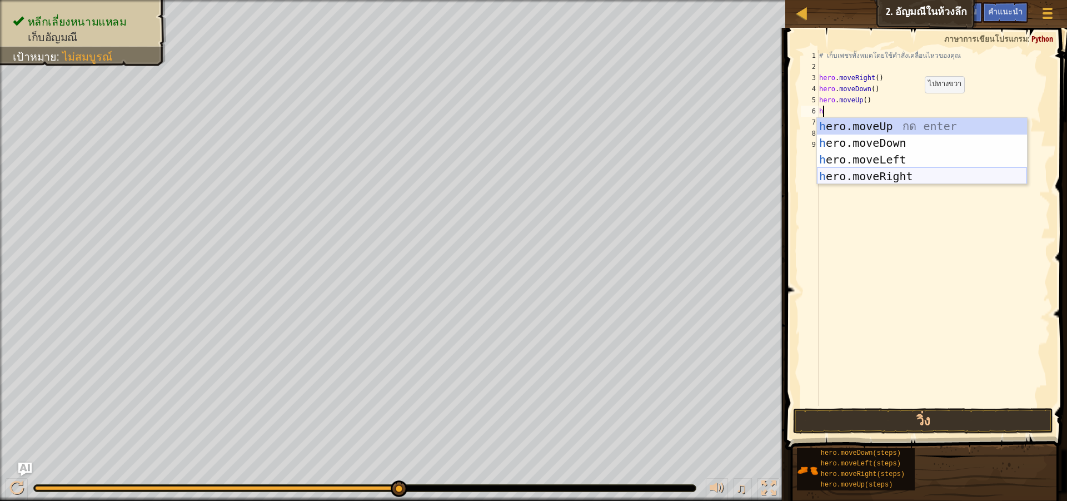
click at [898, 176] on div "h ero.moveUp กด enter h ero.moveDown กด enter h ero.moveLeft กด enter h ero.mov…" at bounding box center [922, 168] width 210 height 100
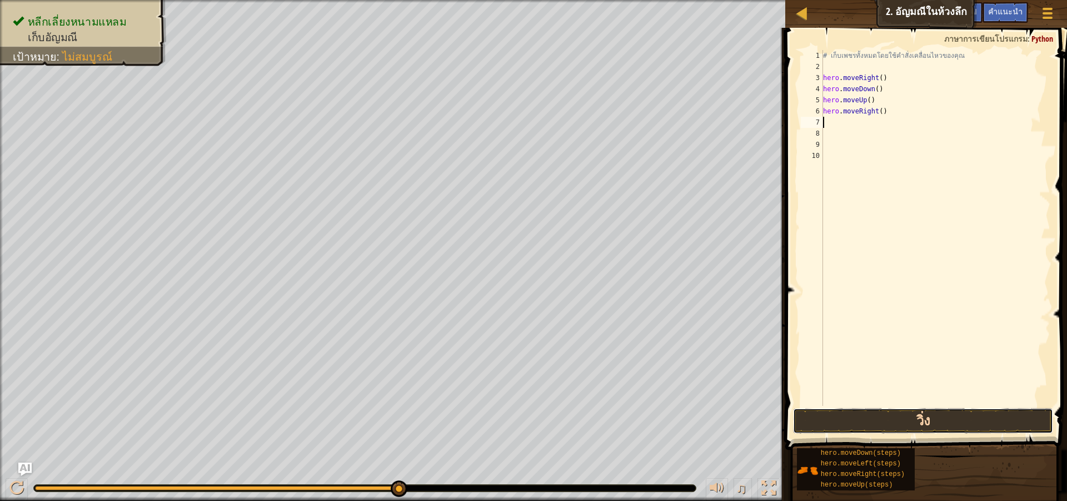
click at [920, 412] on button "วิ่ง" at bounding box center [923, 421] width 260 height 26
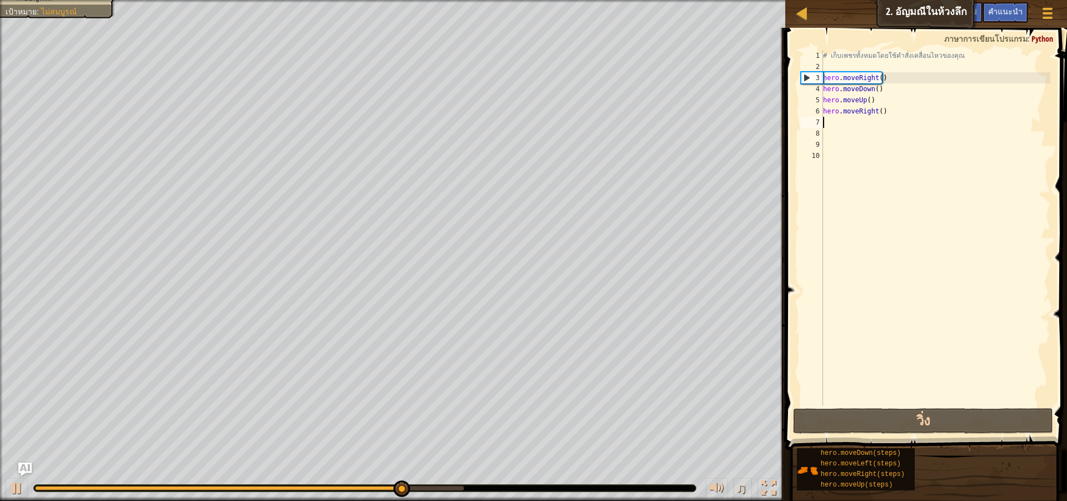
type textarea "h"
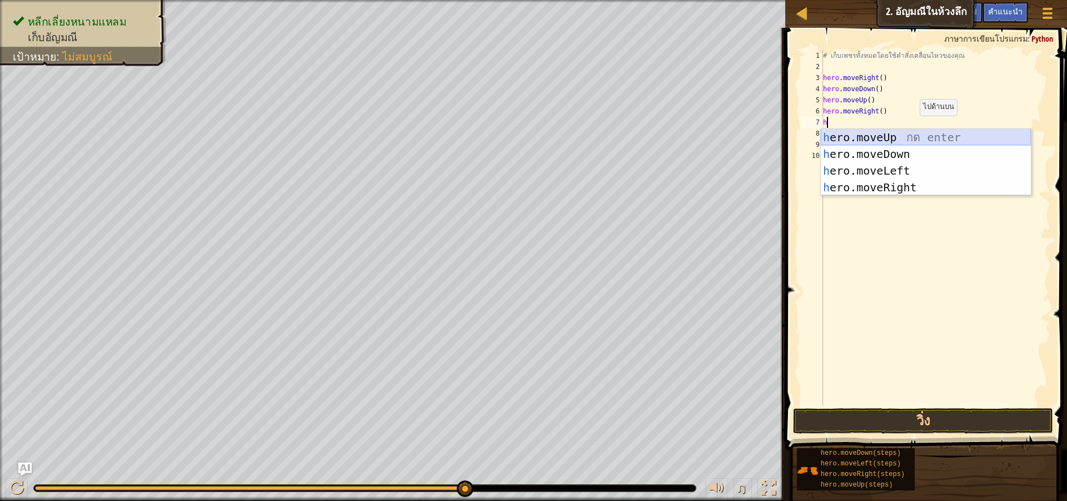
click at [891, 133] on div "h ero.moveUp กด enter h ero.moveDown กด enter h ero.moveLeft กด enter h ero.mov…" at bounding box center [926, 179] width 210 height 100
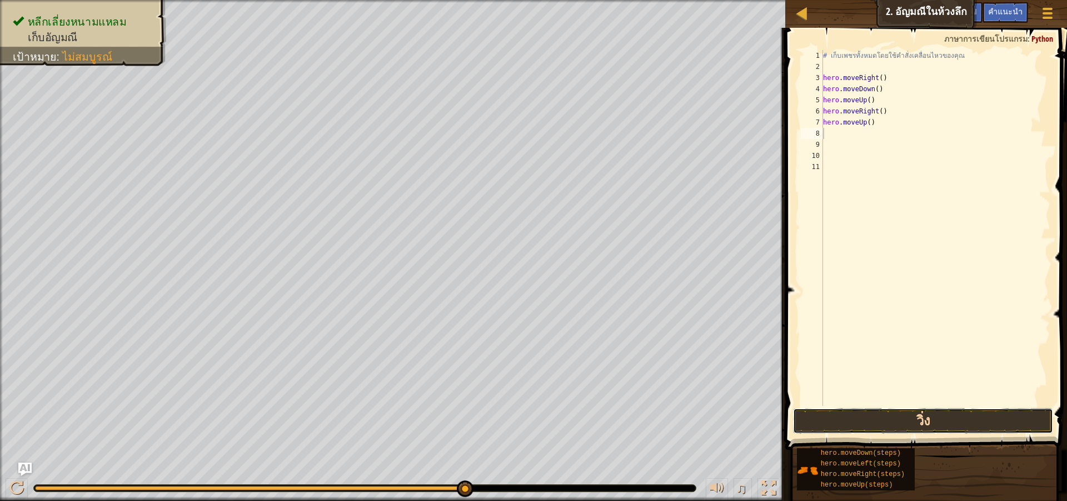
click at [884, 410] on button "วิ่ง" at bounding box center [923, 421] width 260 height 26
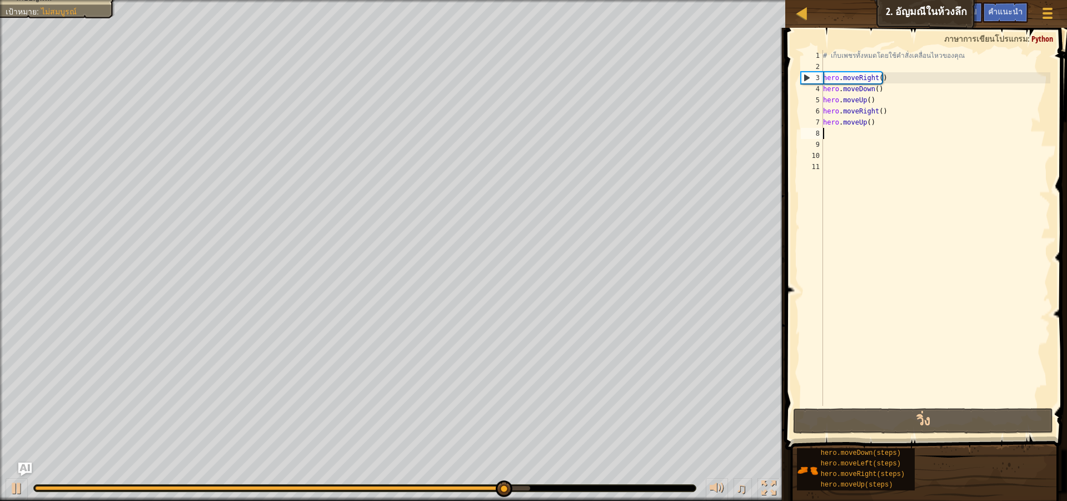
type textarea "h"
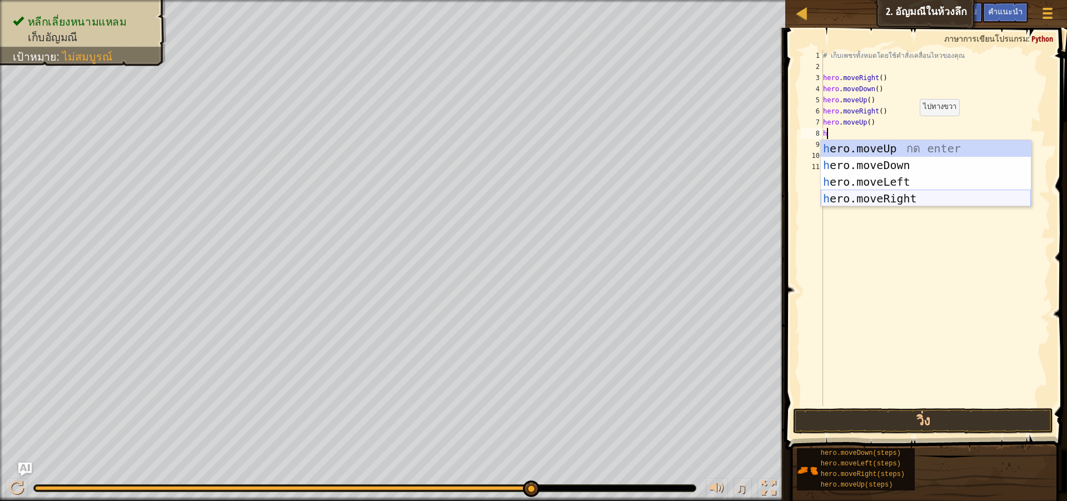
click at [872, 200] on div "h ero.moveUp กด enter h ero.moveDown กด enter h ero.moveLeft กด enter h ero.mov…" at bounding box center [926, 190] width 210 height 100
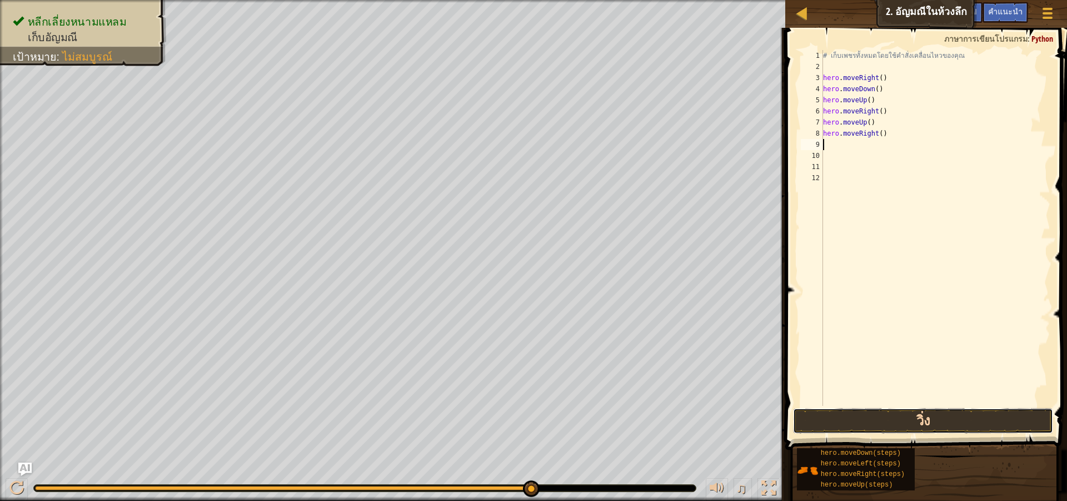
click at [868, 411] on button "วิ่ง" at bounding box center [923, 421] width 260 height 26
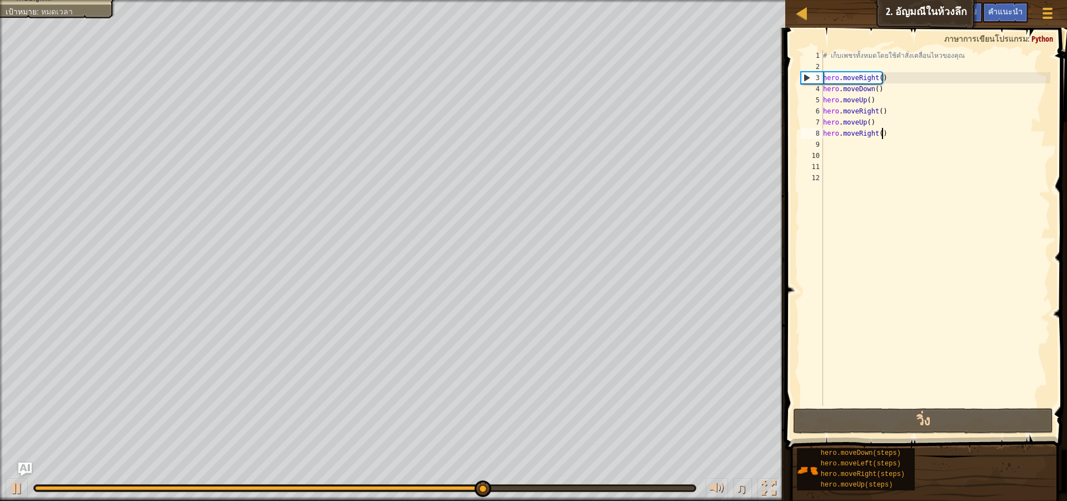
click at [882, 133] on div "# เก็บเพชรทั้งหมดโดยใช้คำสั่งเคลื่อนไหวของคุณ hero . moveRight ( ) hero . moveD…" at bounding box center [936, 239] width 230 height 378
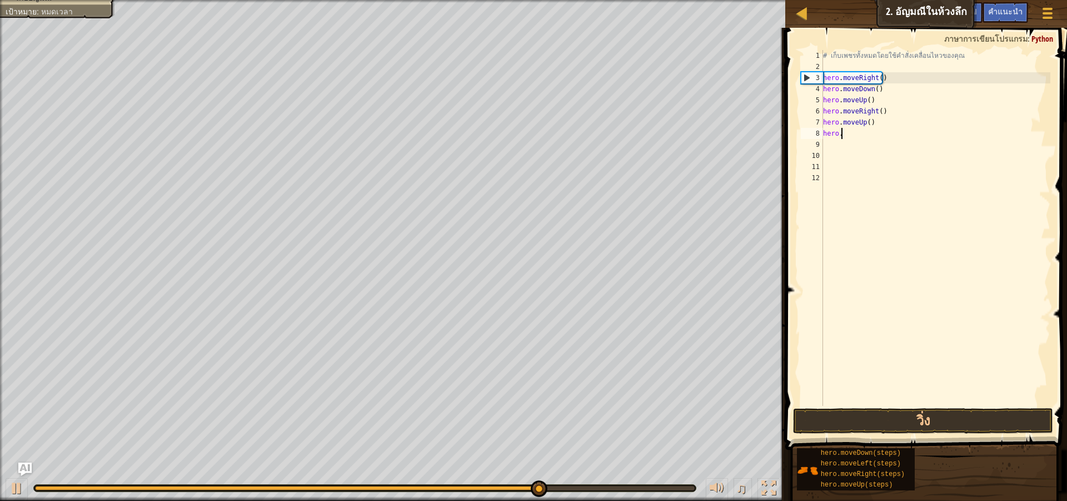
type textarea "h"
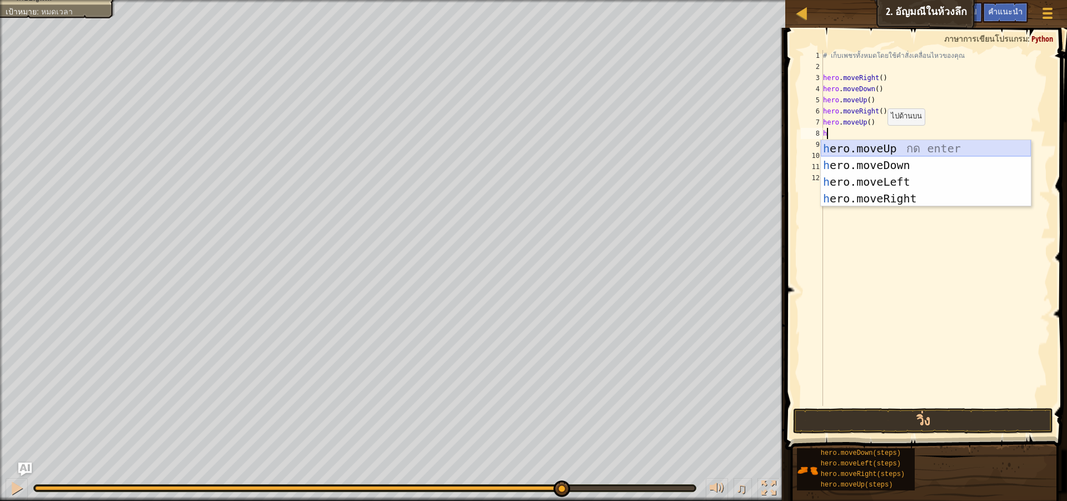
click at [888, 143] on div "h ero.moveUp กด enter h ero.moveDown กด enter h ero.moveLeft กด enter h ero.mov…" at bounding box center [926, 190] width 210 height 100
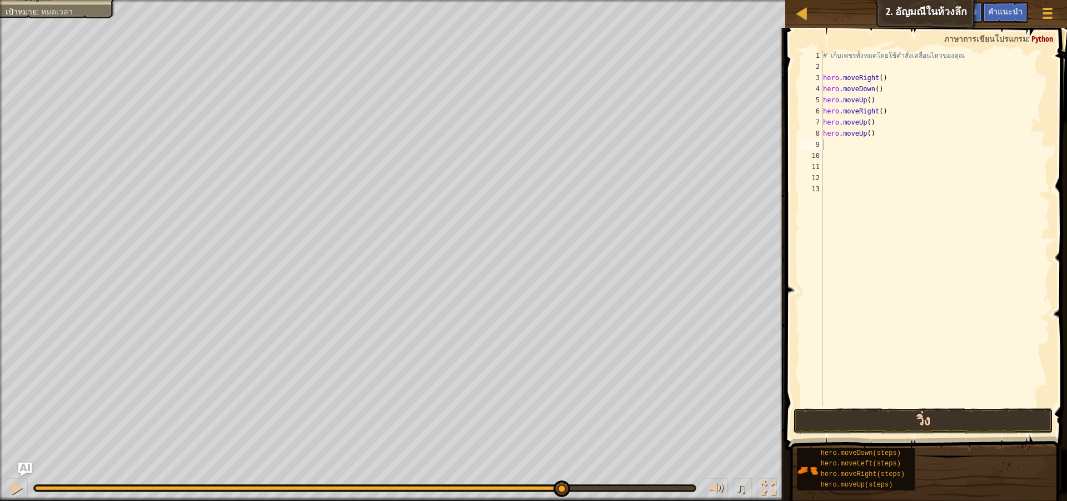
click at [889, 417] on button "วิ่ง" at bounding box center [923, 421] width 260 height 26
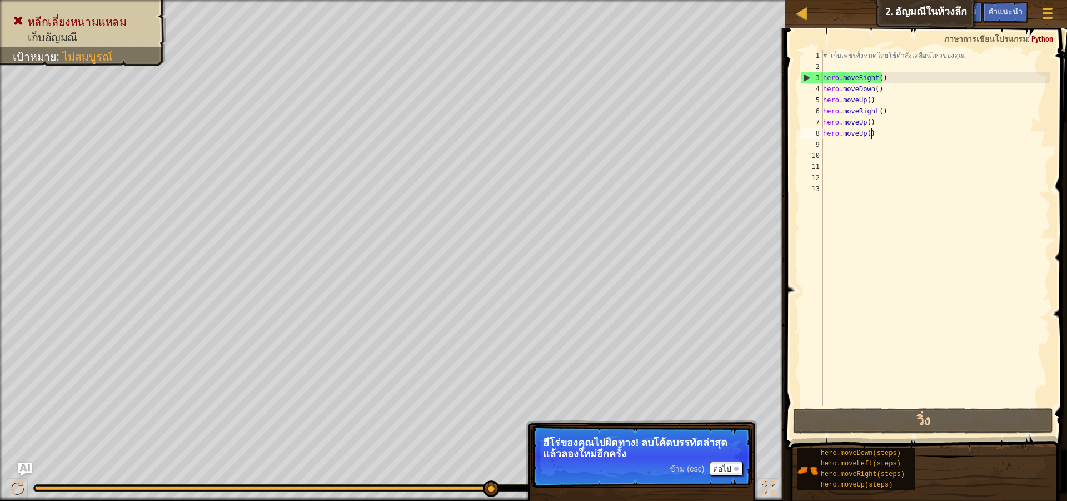
click at [877, 132] on div "# เก็บเพชรทั้งหมดโดยใช้คำสั่งเคลื่อนไหวของคุณ hero . moveRight ( ) hero . moveD…" at bounding box center [936, 239] width 230 height 378
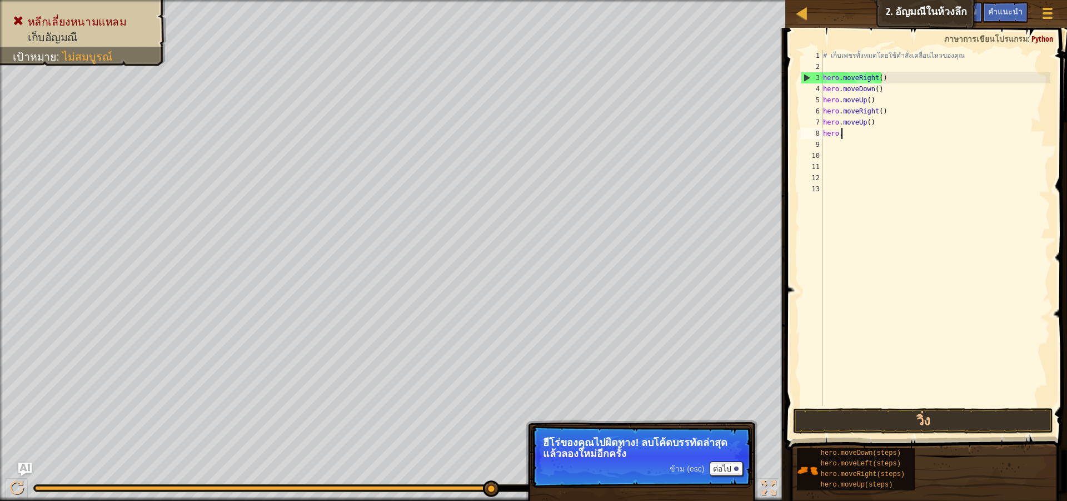
type textarea "h"
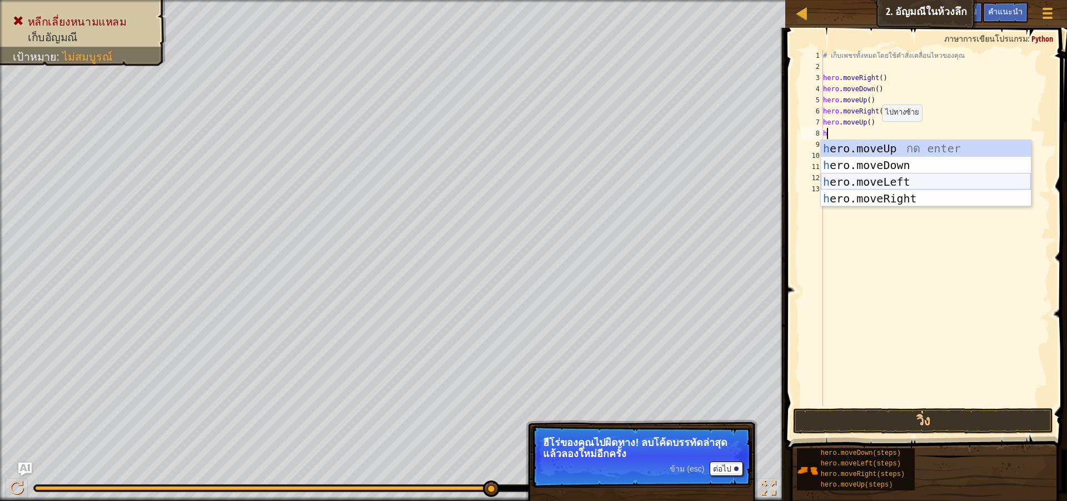
click at [885, 180] on div "h ero.moveUp กด enter h ero.moveDown กด enter h ero.moveLeft กด enter h ero.mov…" at bounding box center [926, 190] width 210 height 100
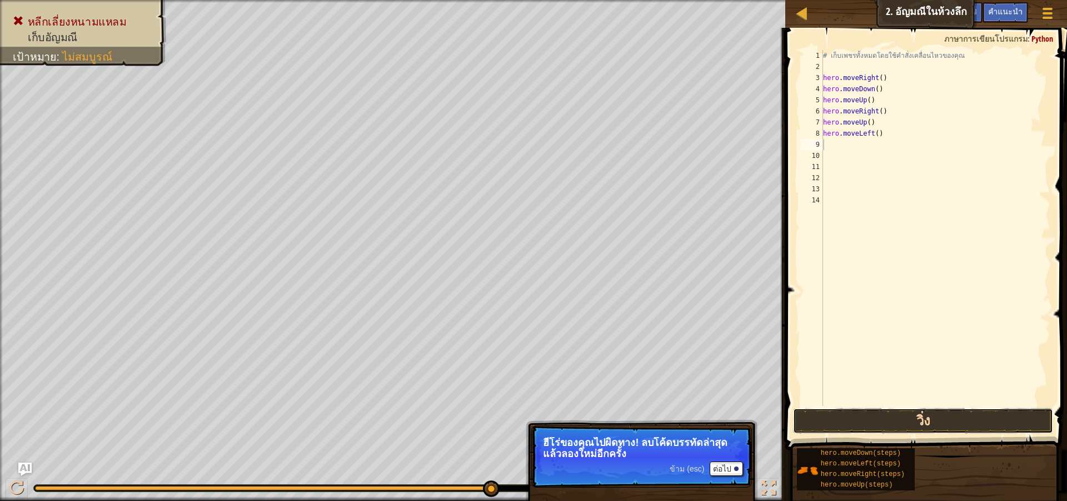
click at [860, 428] on button "วิ่ง" at bounding box center [923, 421] width 260 height 26
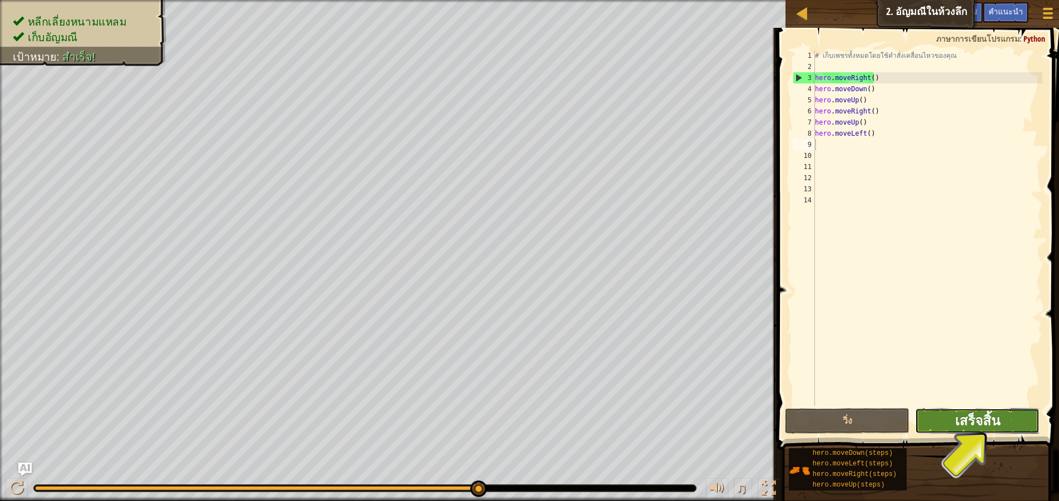
click at [997, 417] on span "เสร็จสิ้น" at bounding box center [977, 420] width 45 height 18
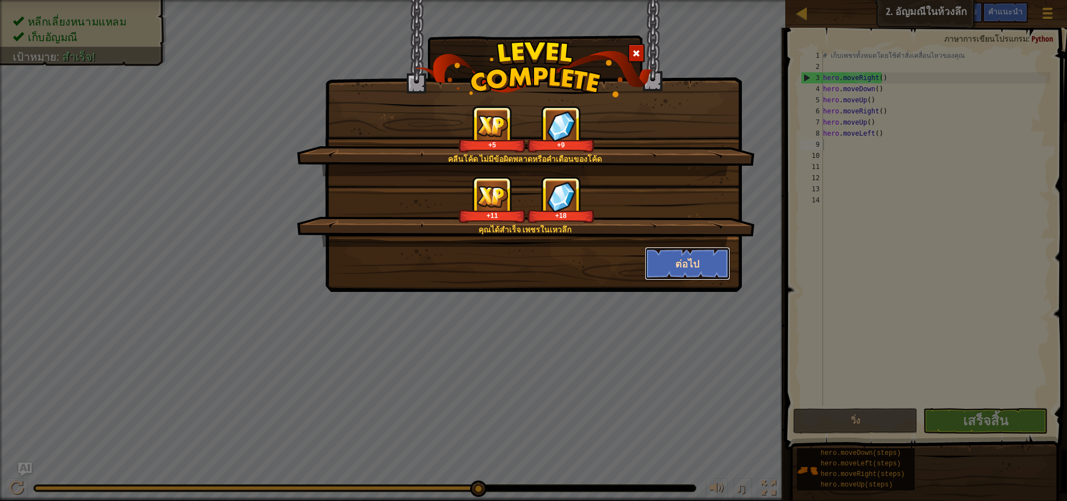
click at [706, 265] on button "ต่อไป" at bounding box center [688, 263] width 86 height 33
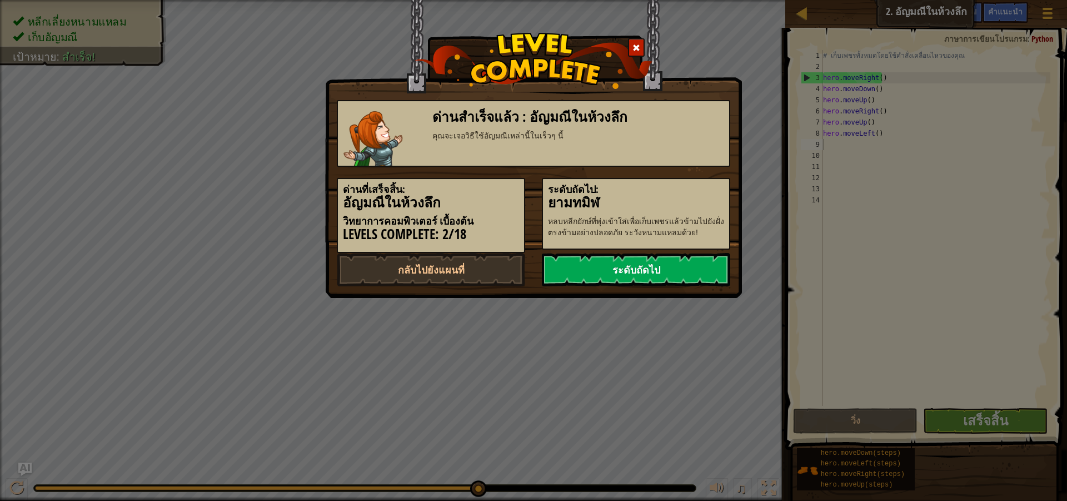
click at [706, 263] on link "ระดับถัดไป" at bounding box center [636, 269] width 188 height 33
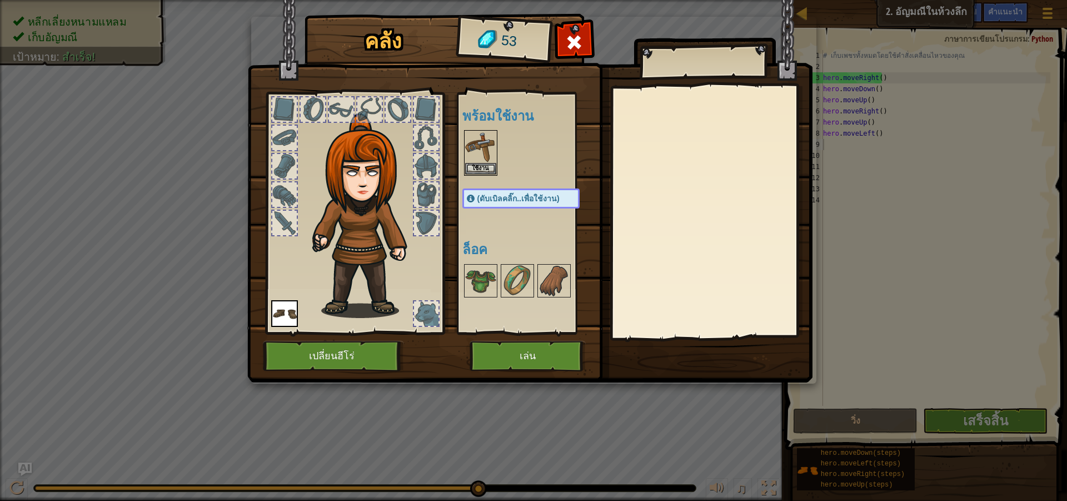
click at [285, 219] on div at bounding box center [284, 223] width 24 height 24
click at [427, 310] on div at bounding box center [426, 313] width 24 height 24
click at [510, 351] on button "เล่น" at bounding box center [528, 356] width 116 height 31
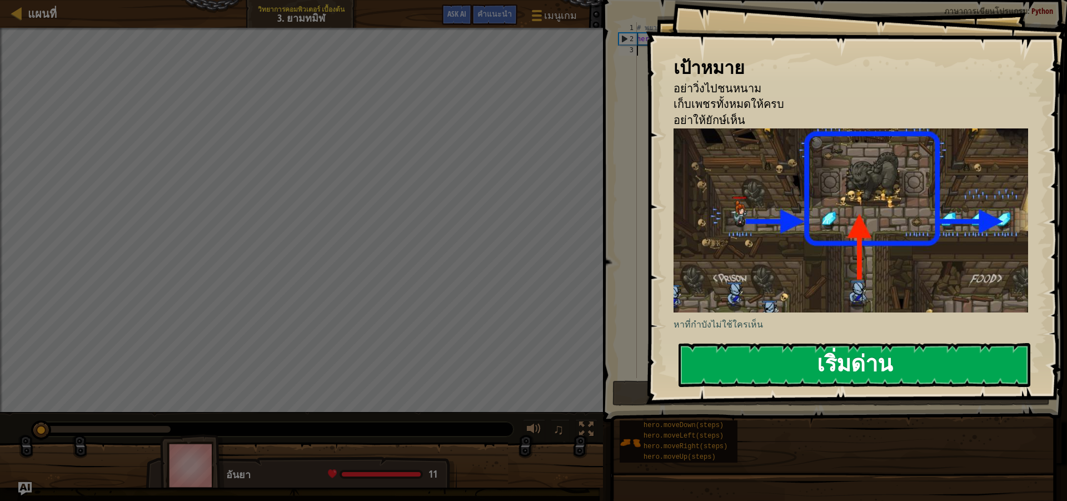
click at [732, 355] on button "เริ่มด่าน" at bounding box center [855, 365] width 352 height 44
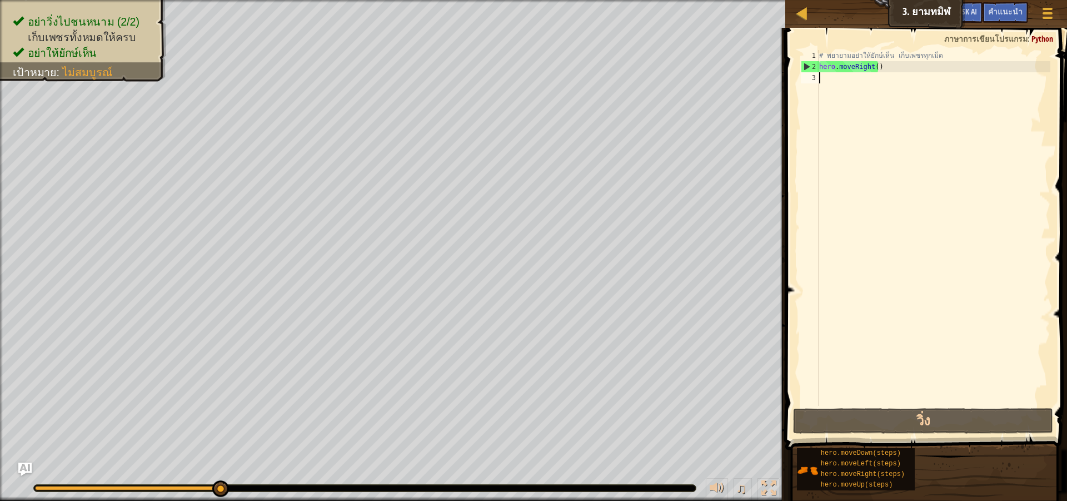
type textarea "h"
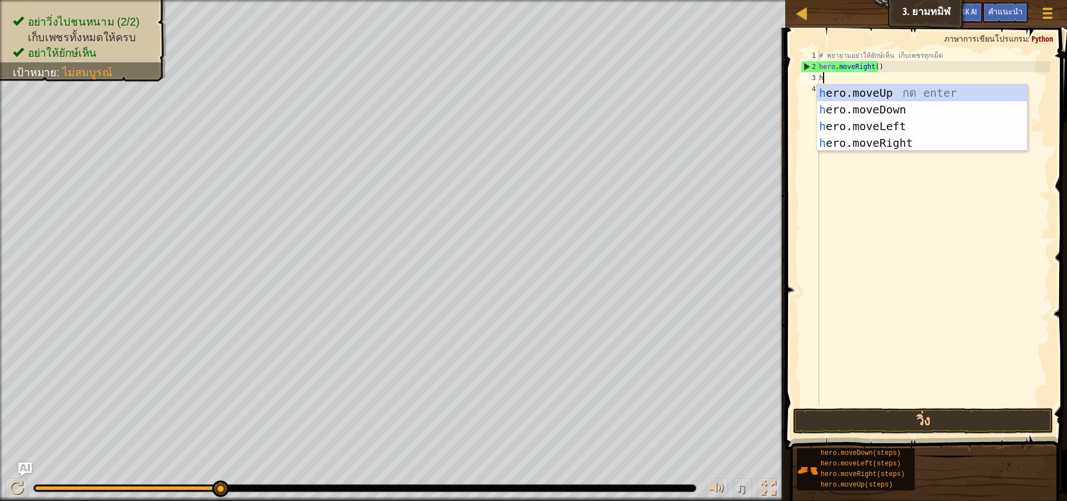
scroll to position [5, 0]
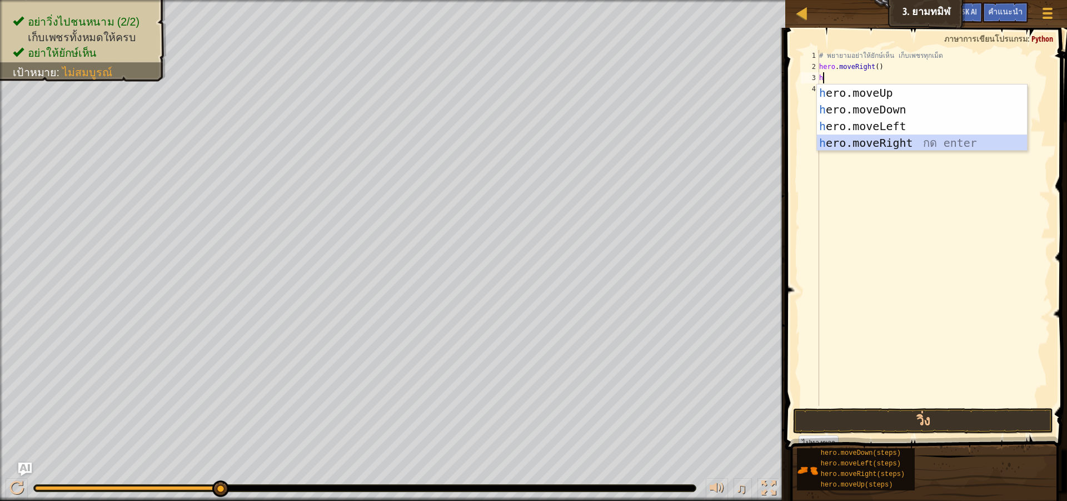
click at [871, 145] on div "h ero.moveUp กด enter h ero.moveDown กด enter h ero.moveLeft กด enter h ero.mov…" at bounding box center [922, 134] width 210 height 100
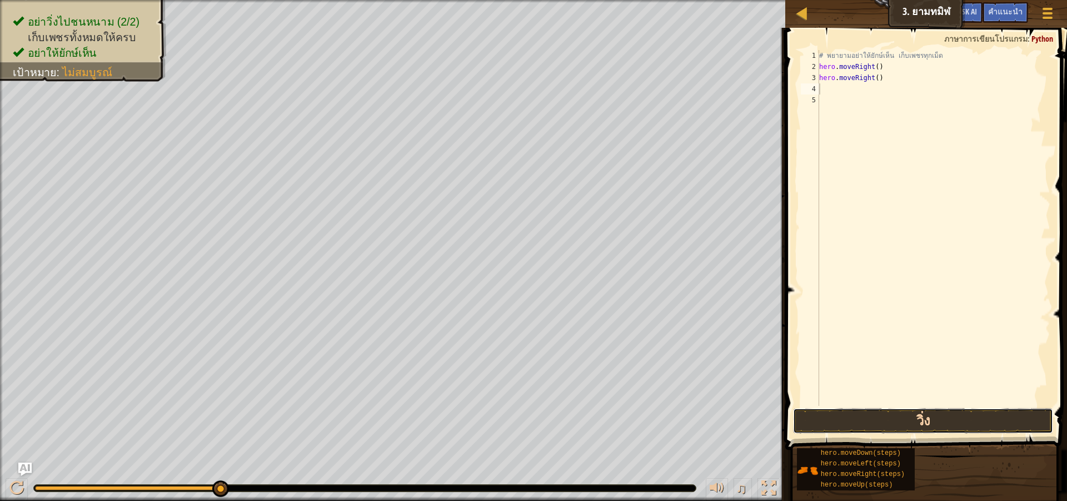
click at [906, 420] on button "วิ่ง" at bounding box center [923, 421] width 260 height 26
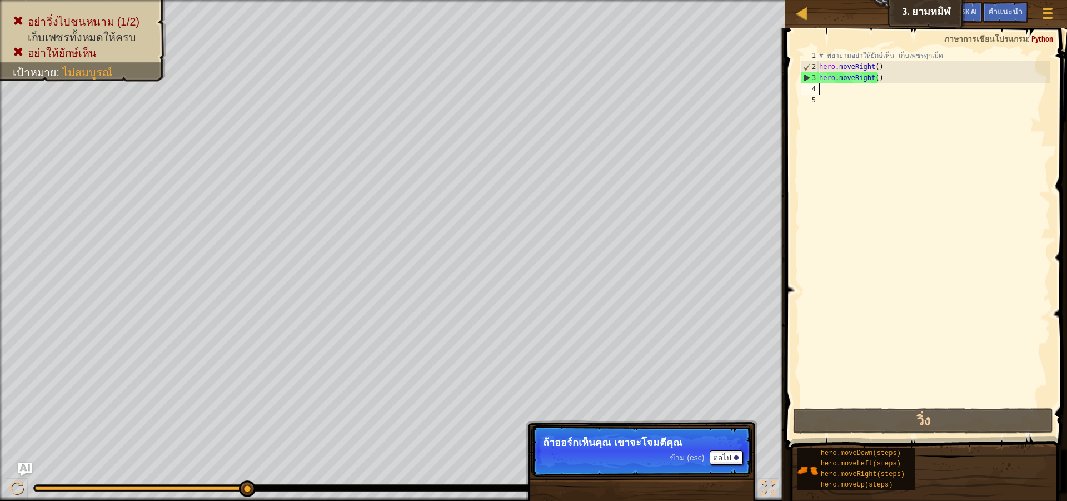
type textarea "h"
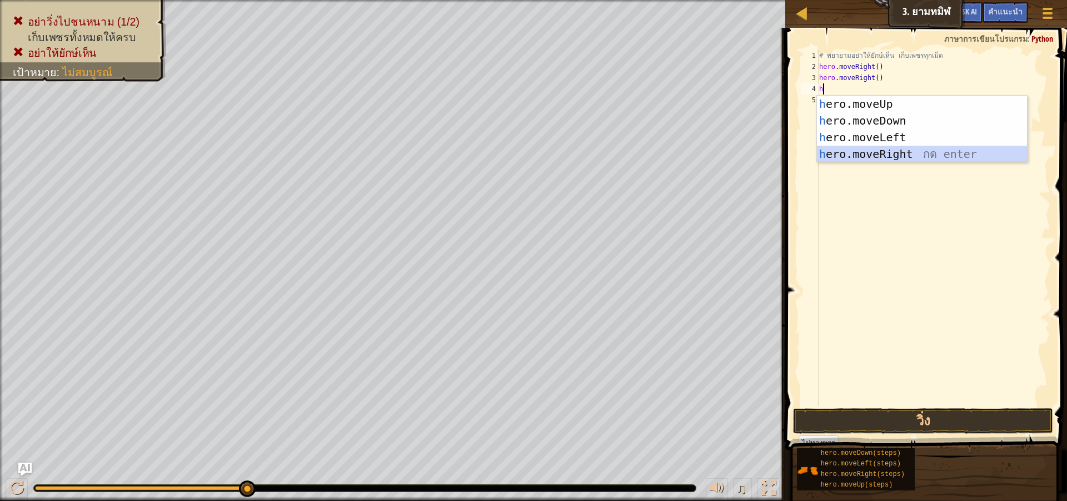
click at [869, 153] on div "h ero.moveUp กด enter h ero.moveDown กด enter h ero.moveLeft กด enter h ero.mov…" at bounding box center [922, 146] width 210 height 100
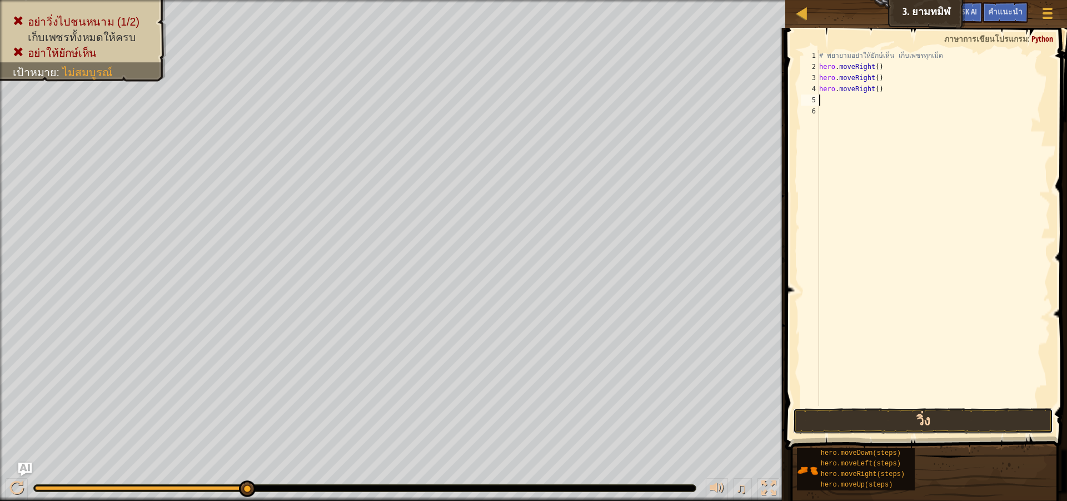
click at [942, 419] on button "วิ่ง" at bounding box center [923, 421] width 260 height 26
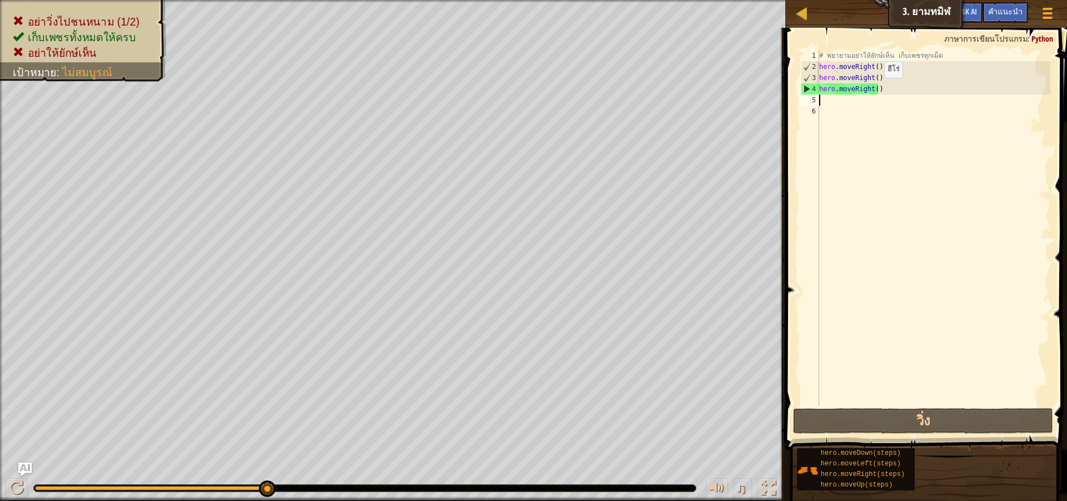
click at [875, 89] on div "# พยายามอย่าให้ยักษ์เห็น เก็บเพชรทุกเม็ด hero . moveRight ( ) hero . moveRight …" at bounding box center [933, 239] width 233 height 378
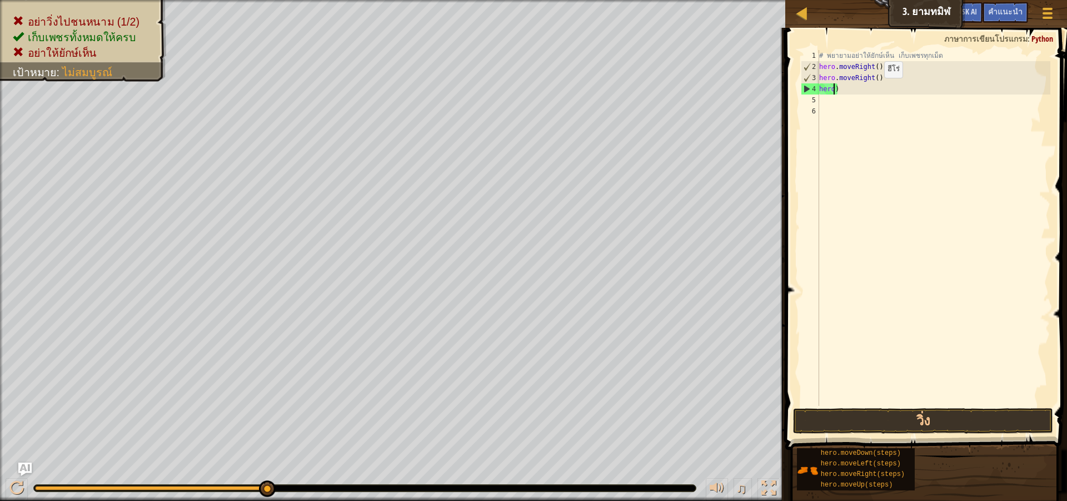
type textarea ")"
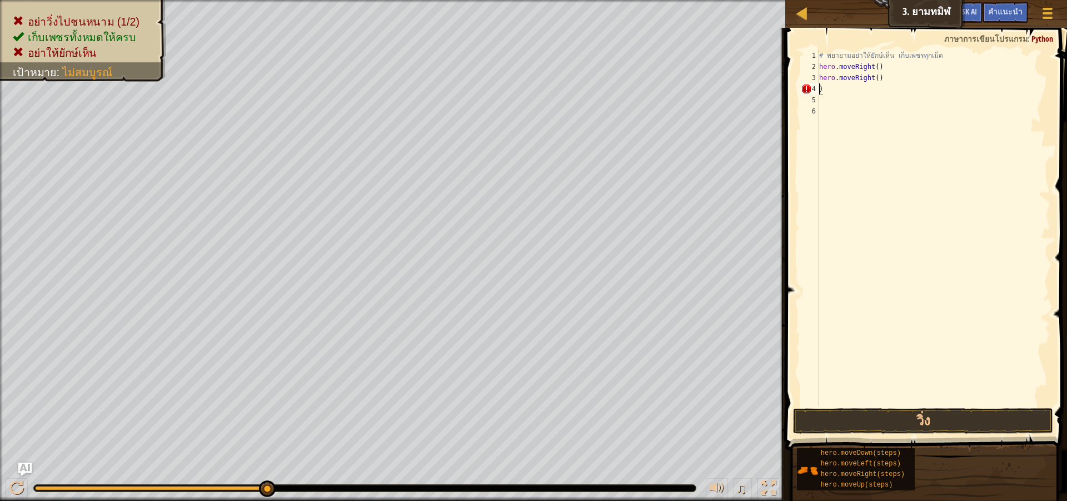
click at [851, 93] on div "# [PERSON_NAME]อย่าให้ยักษ์เห็น เก็บเพชรทุกเม็ด hero . moveRight ( ) hero . mov…" at bounding box center [933, 239] width 233 height 378
click at [885, 78] on div "# [PERSON_NAME]อย่าให้ยักษ์เห็น เก็บเพชรทุกเม็ด hero . moveRight ( ) hero . mov…" at bounding box center [933, 239] width 233 height 378
type textarea "h"
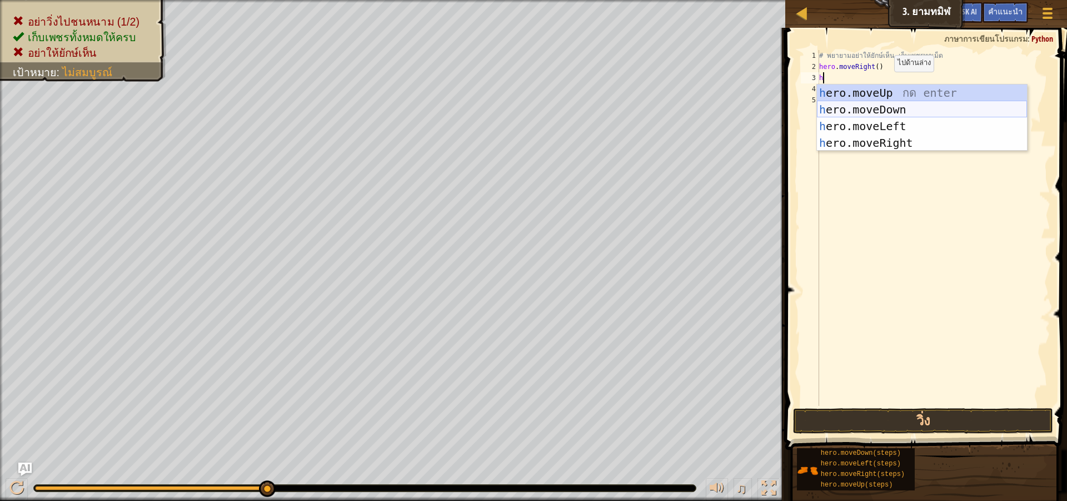
click at [886, 105] on div "h ero.moveUp กด enter h ero.moveDown กด enter h ero.moveLeft กด enter h ero.mov…" at bounding box center [922, 134] width 210 height 100
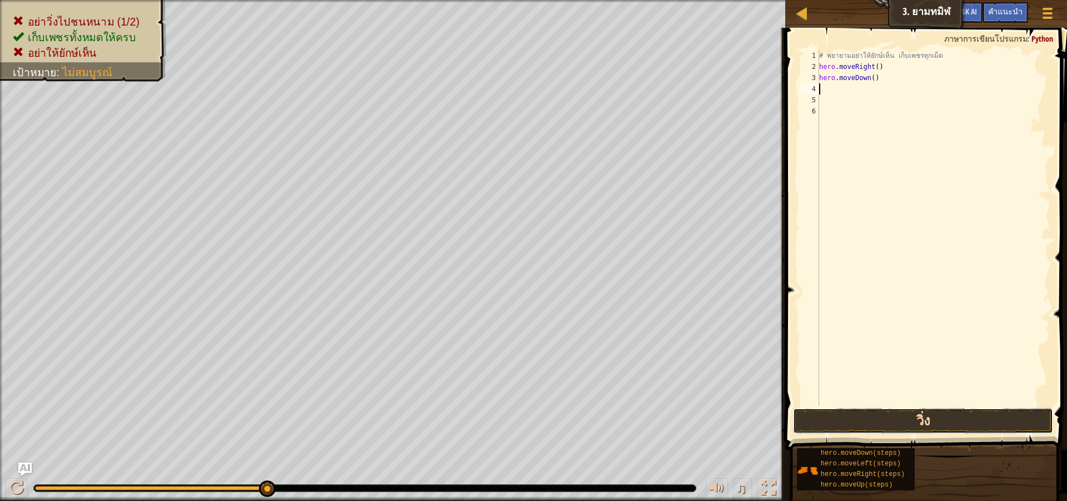
click at [832, 424] on button "วิ่ง" at bounding box center [923, 421] width 260 height 26
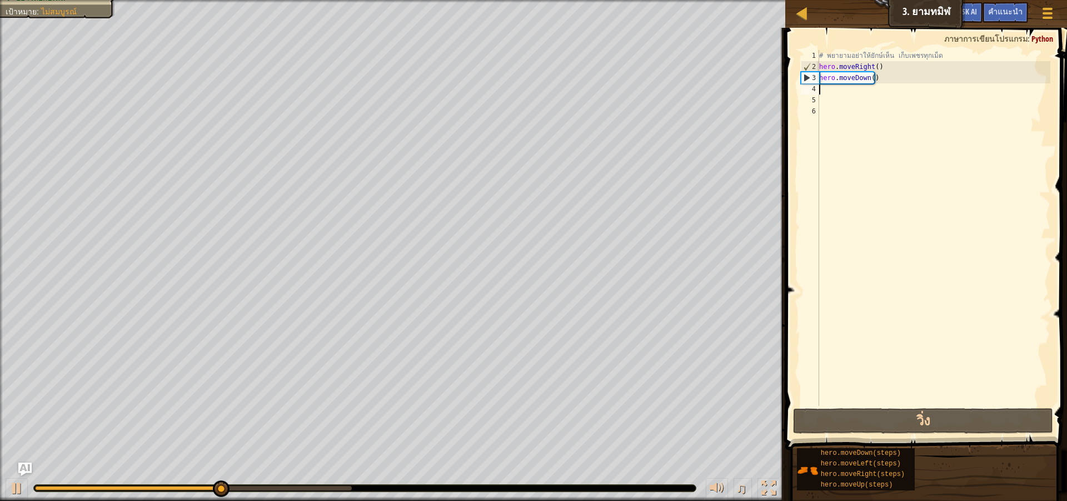
click at [879, 79] on div "# [PERSON_NAME]อย่าให้ยักษ์เห็น เก็บเพชรทุกเม็ด hero . moveRight ( ) hero . mov…" at bounding box center [933, 239] width 233 height 378
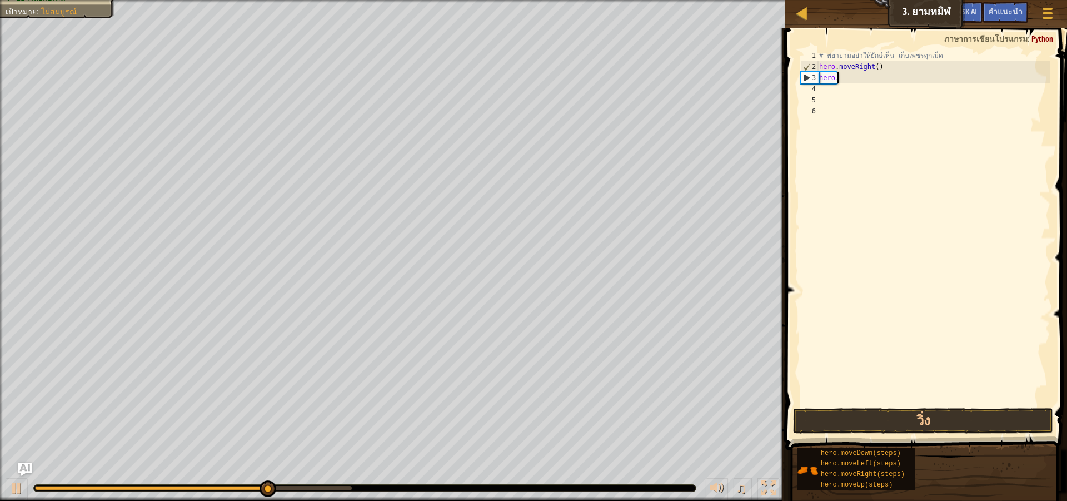
type textarea "h"
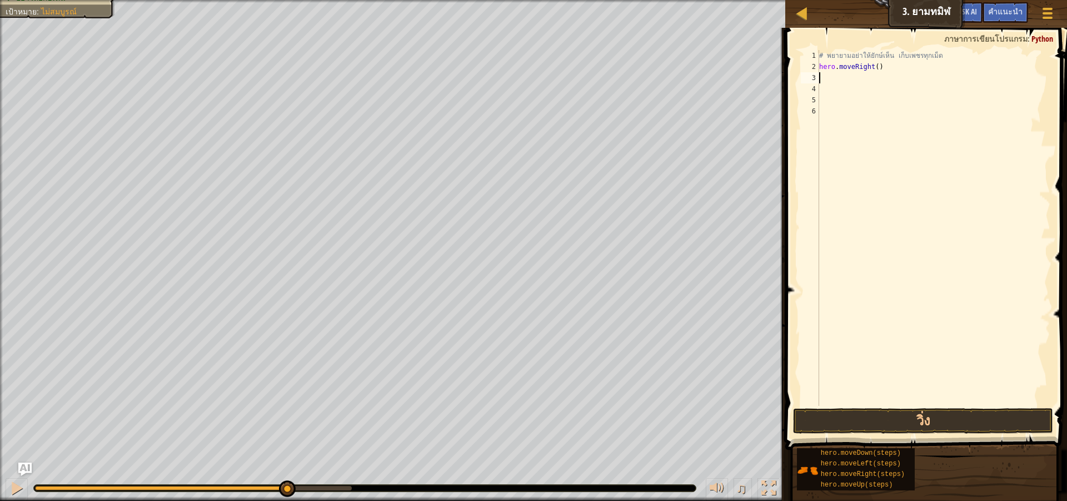
type textarea "h"
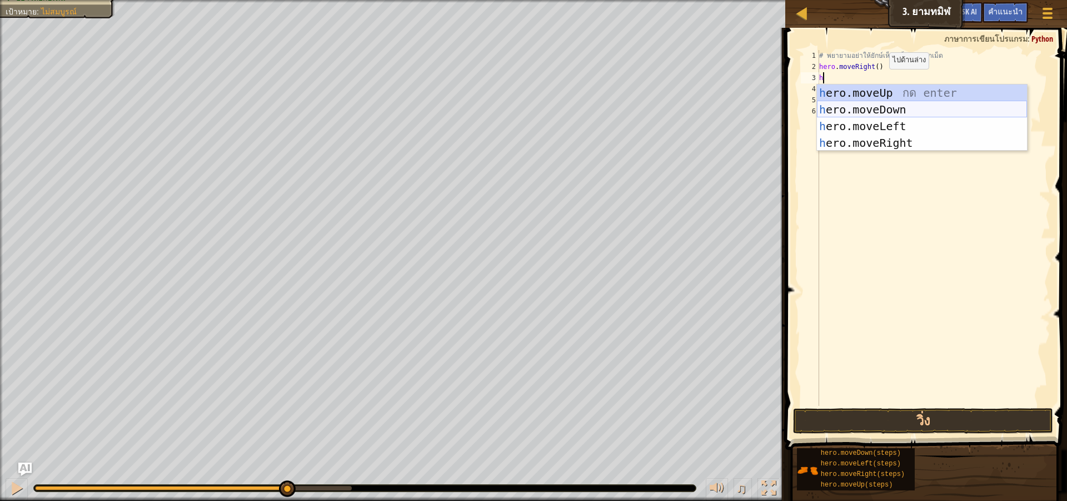
click at [898, 107] on div "h ero.moveUp กด enter h ero.moveDown กด enter h ero.moveLeft กด enter h ero.mov…" at bounding box center [922, 134] width 210 height 100
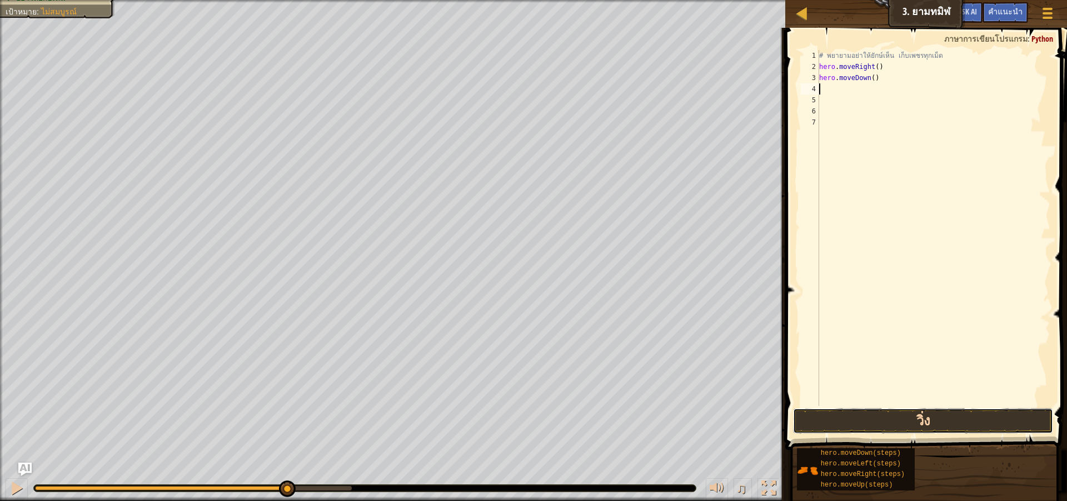
click at [907, 420] on button "วิ่ง" at bounding box center [923, 421] width 260 height 26
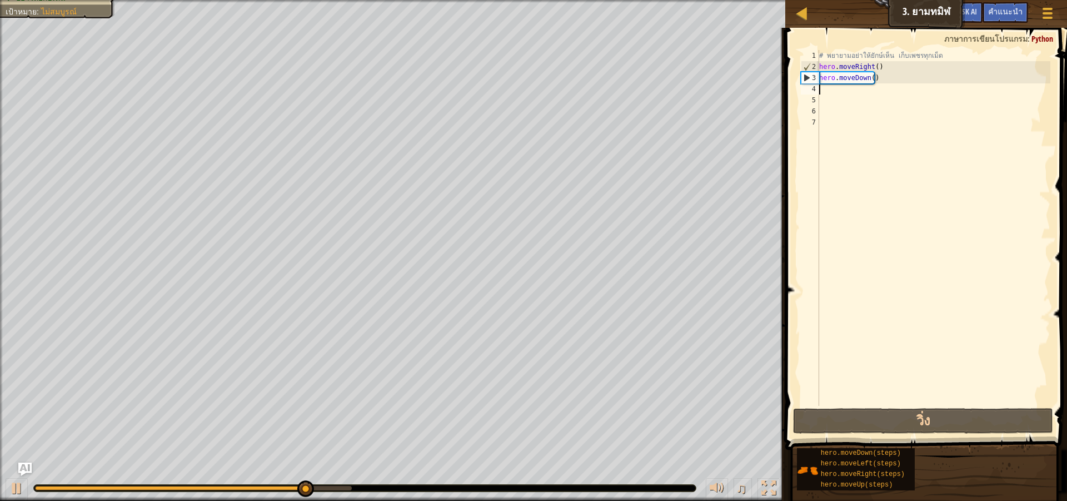
click at [875, 83] on div "# [PERSON_NAME]อย่าให้ยักษ์เห็น เก็บเพชรทุกเม็ด hero . moveRight ( ) hero . mov…" at bounding box center [933, 239] width 233 height 378
click at [875, 76] on div "# [PERSON_NAME]อย่าให้ยักษ์เห็น เก็บเพชรทุกเม็ด hero . moveRight ( ) hero . mov…" at bounding box center [933, 239] width 233 height 378
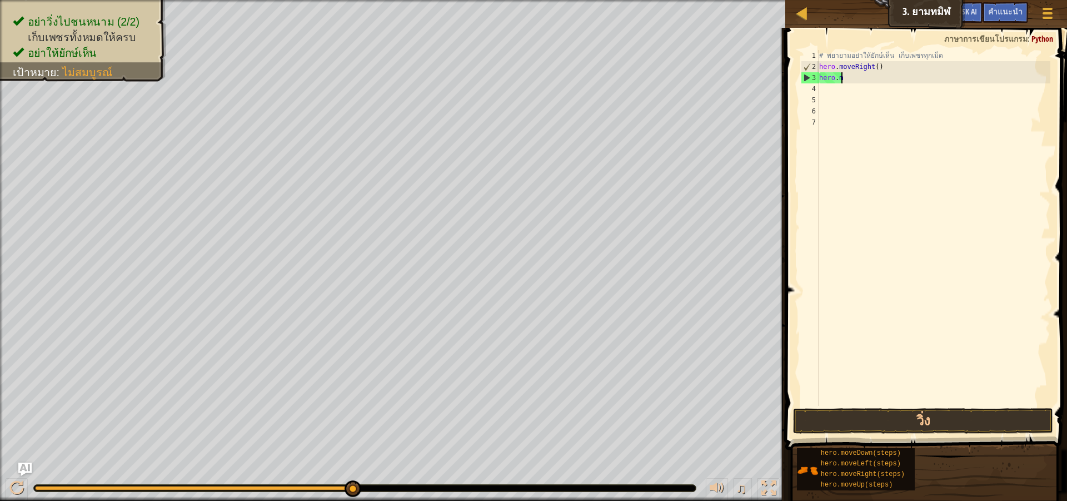
type textarea "h"
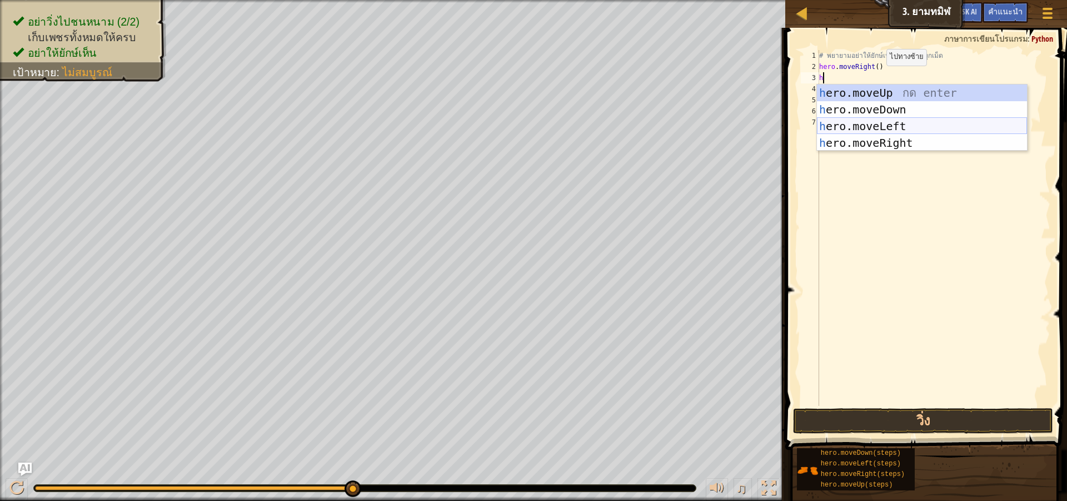
click at [879, 125] on div "h ero.moveUp กด enter h ero.moveDown กด enter h ero.moveLeft กด enter h ero.mov…" at bounding box center [922, 134] width 210 height 100
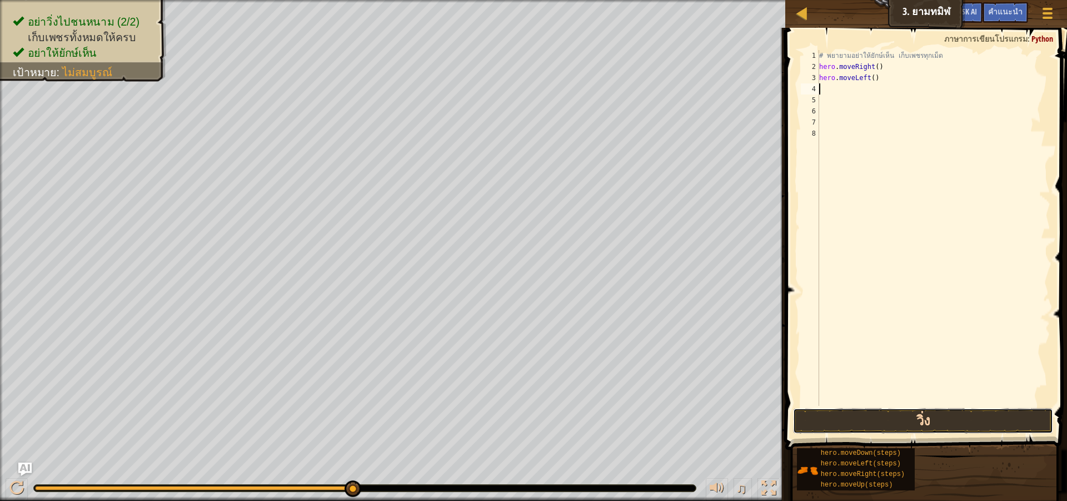
click at [868, 419] on button "วิ่ง" at bounding box center [923, 421] width 260 height 26
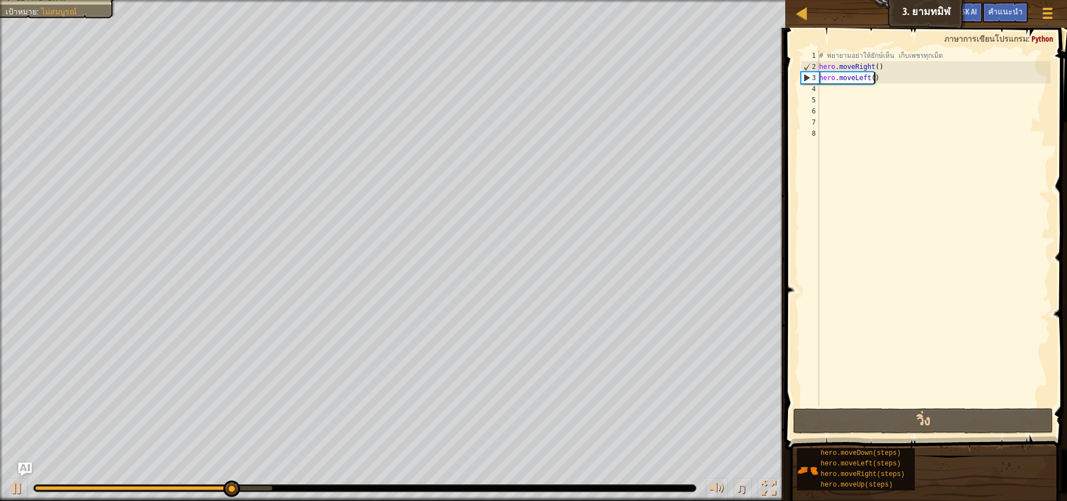
click at [882, 77] on div "# [PERSON_NAME]อย่าให้ยักษ์เห็น เก็บเพชรทุกเม็ด hero . moveRight ( ) hero . mov…" at bounding box center [933, 239] width 233 height 378
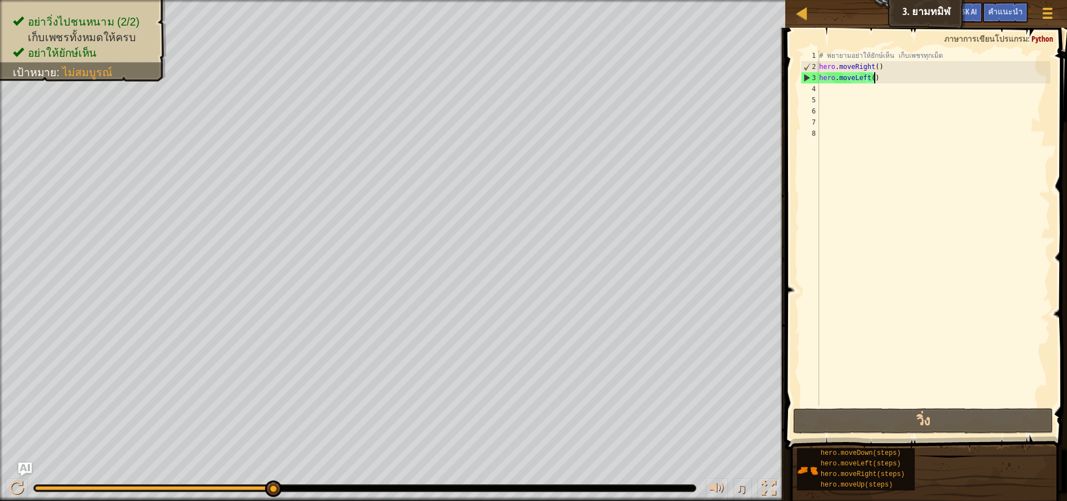
click at [880, 82] on div "# [PERSON_NAME]อย่าให้ยักษ์เห็น เก็บเพชรทุกเม็ด hero . moveRight ( ) hero . mov…" at bounding box center [933, 239] width 233 height 378
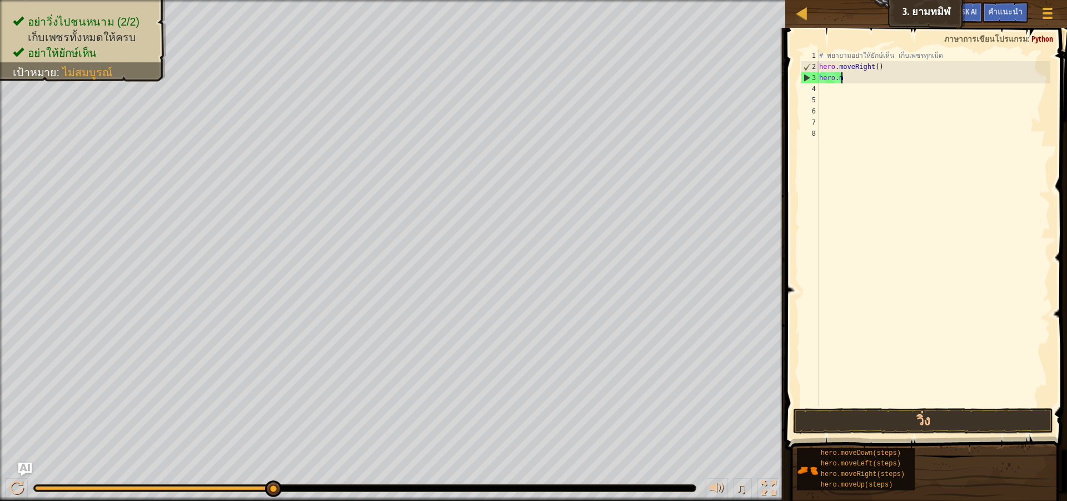
type textarea "h"
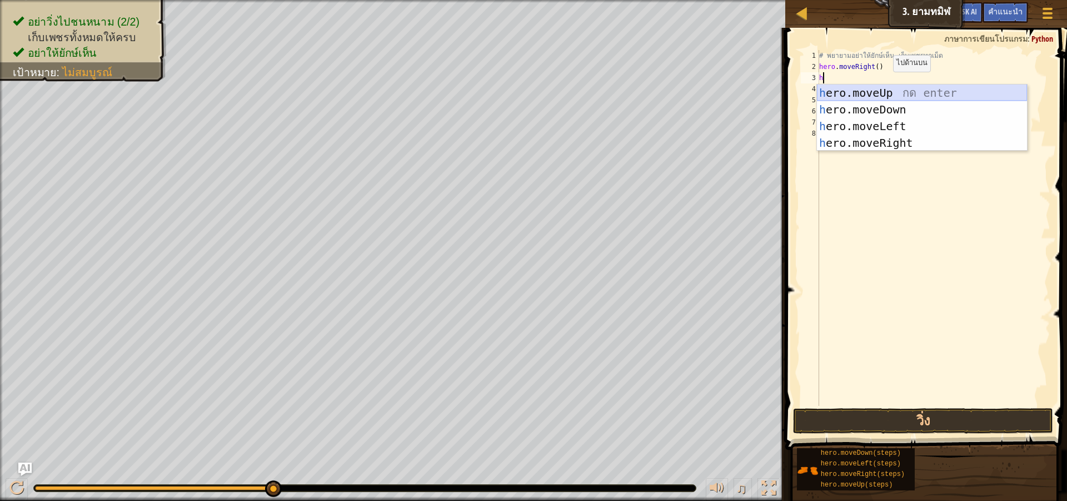
click at [884, 87] on div "h ero.moveUp กด enter h ero.moveDown กด enter h ero.moveLeft กด enter h ero.mov…" at bounding box center [922, 134] width 210 height 100
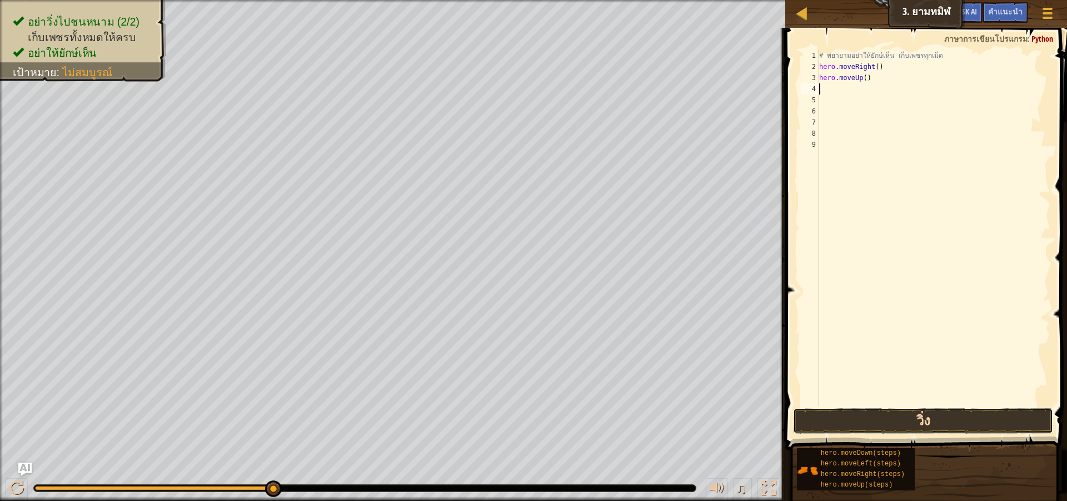
click at [836, 419] on button "วิ่ง" at bounding box center [923, 421] width 260 height 26
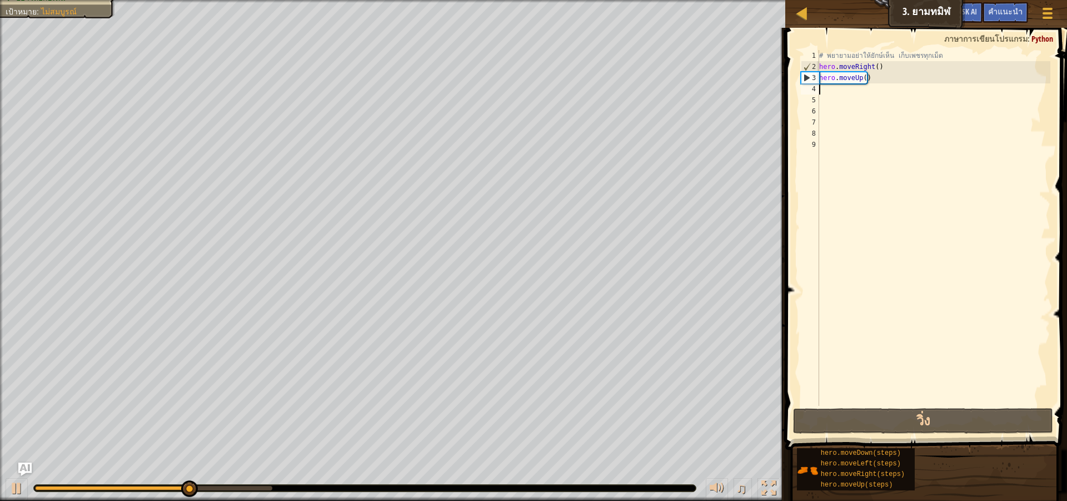
type textarea "h"
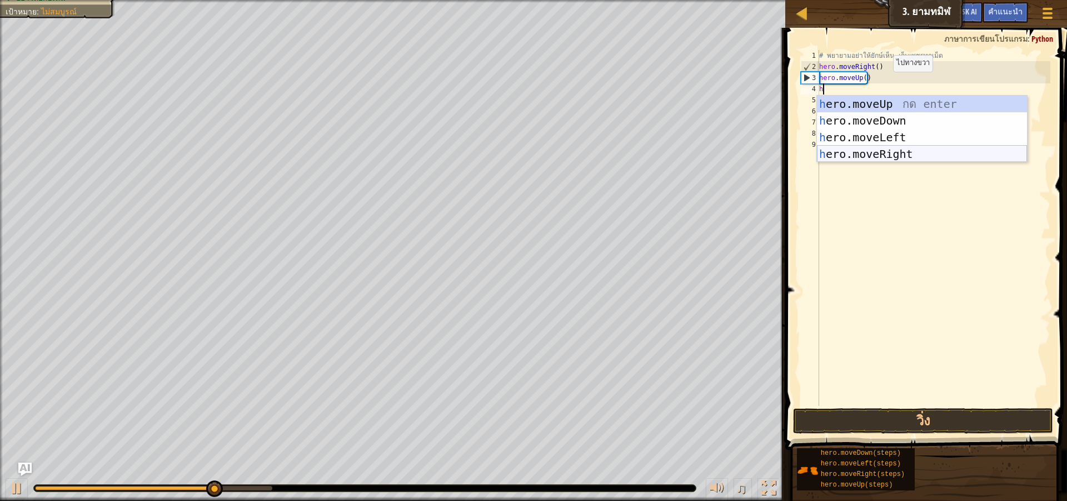
click at [881, 152] on div "h ero.moveUp กด enter h ero.moveDown กด enter h ero.moveLeft กด enter h ero.mov…" at bounding box center [922, 146] width 210 height 100
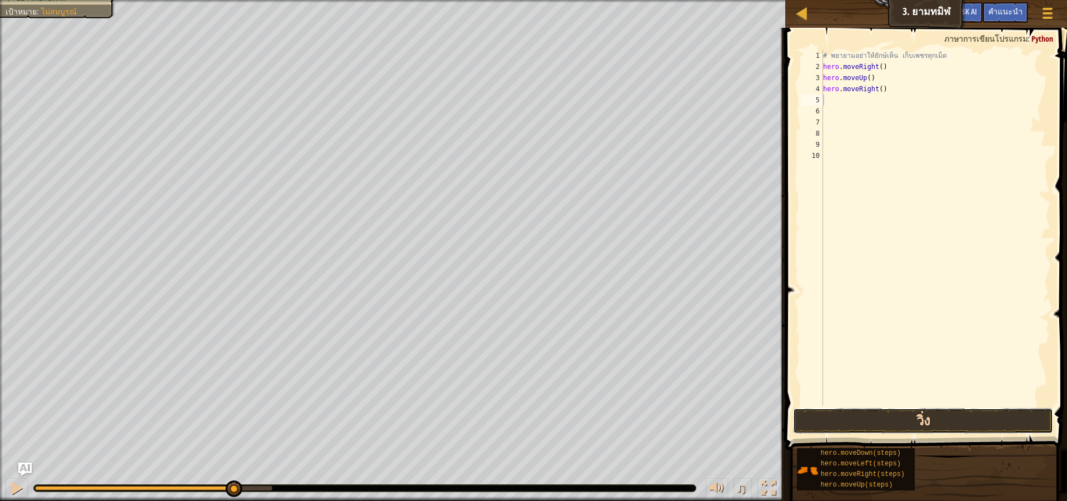
click at [845, 417] on button "วิ่ง" at bounding box center [923, 421] width 260 height 26
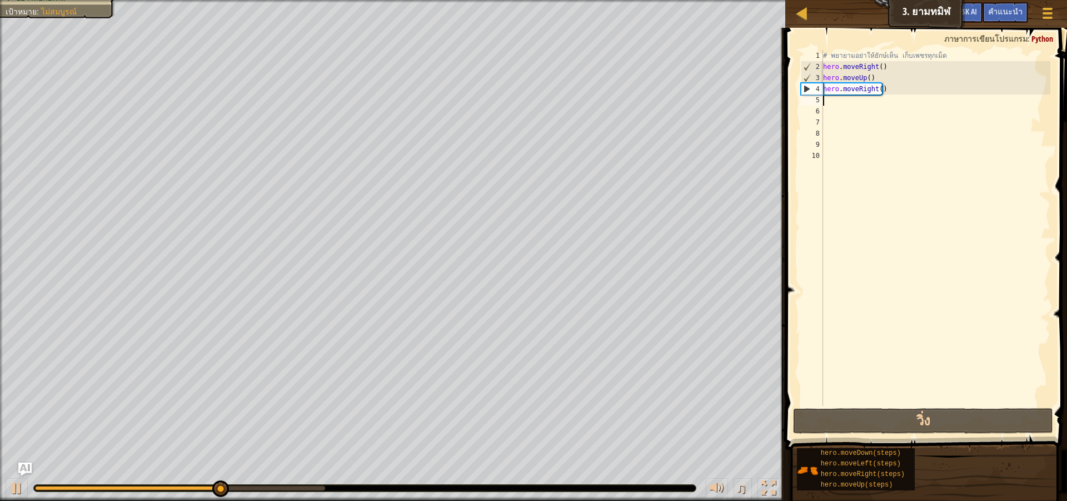
type textarea "h"
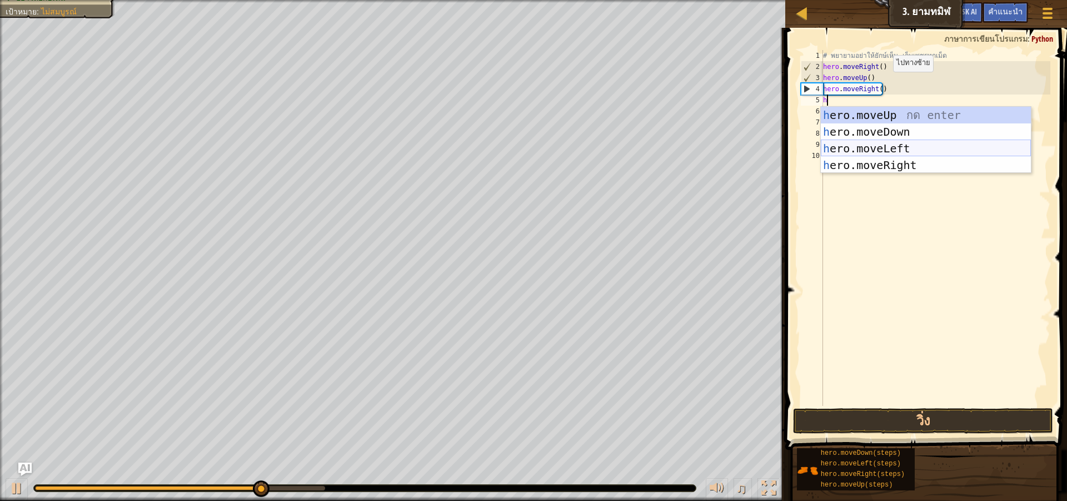
click at [890, 146] on div "h ero.moveUp กด enter h ero.moveDown กด enter h ero.moveLeft กด enter h ero.mov…" at bounding box center [926, 157] width 210 height 100
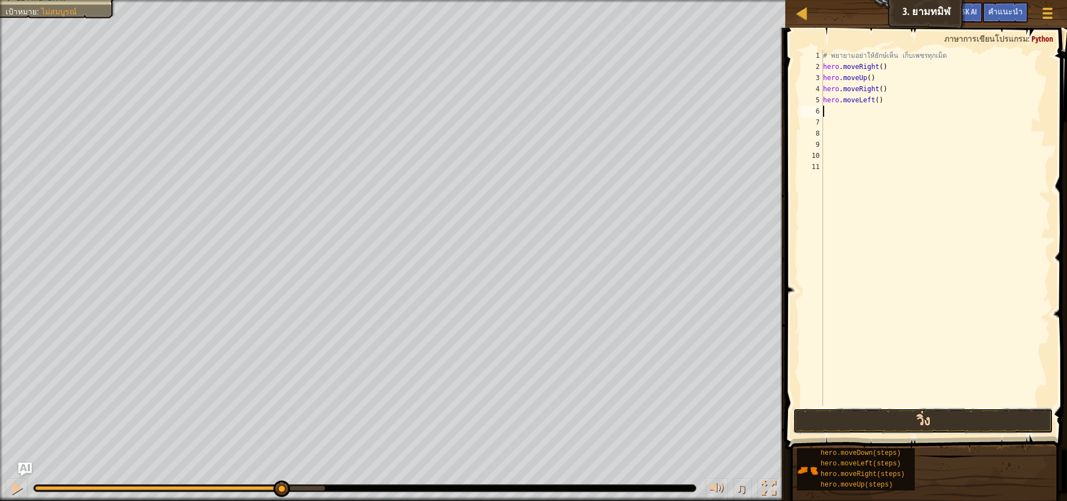
click at [864, 412] on button "วิ่ง" at bounding box center [923, 421] width 260 height 26
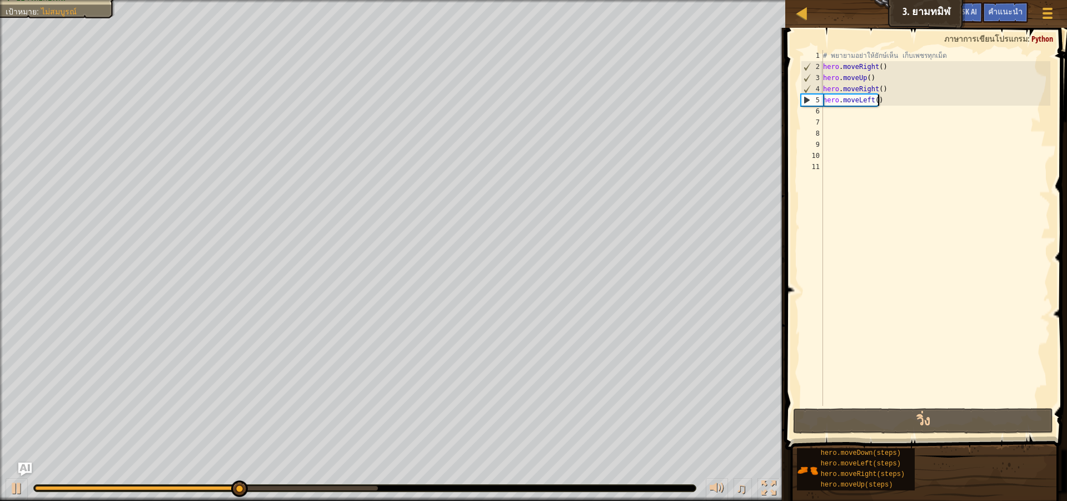
click at [876, 104] on div "# [PERSON_NAME]อย่าให้ยักษ์เห็น เก็บเพชรทุกเม็ด hero . moveRight ( ) hero . mov…" at bounding box center [936, 239] width 230 height 378
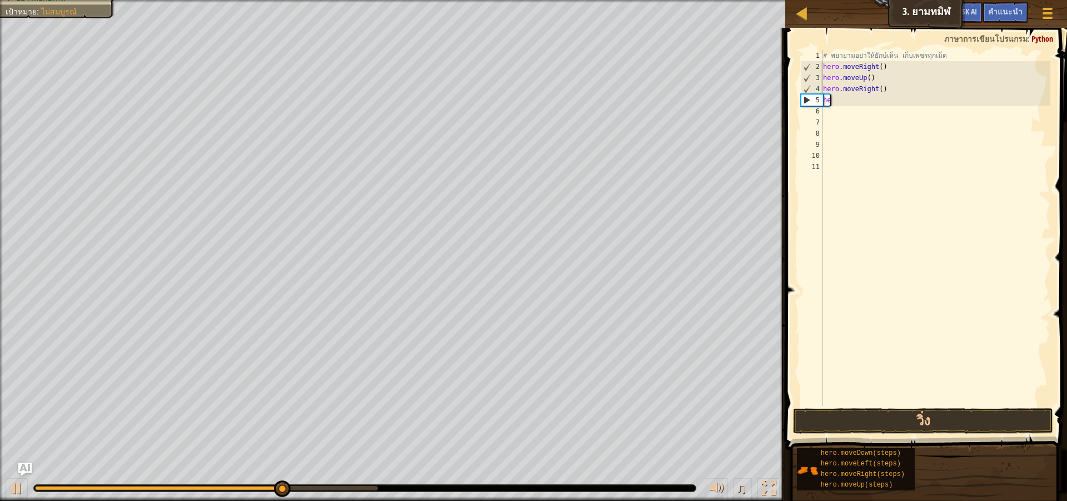
type textarea "h"
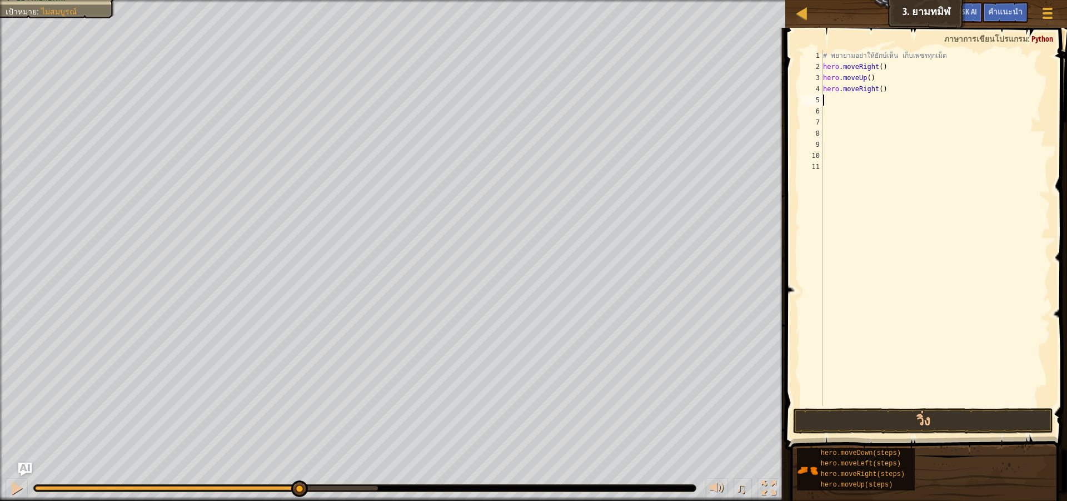
type textarea "h"
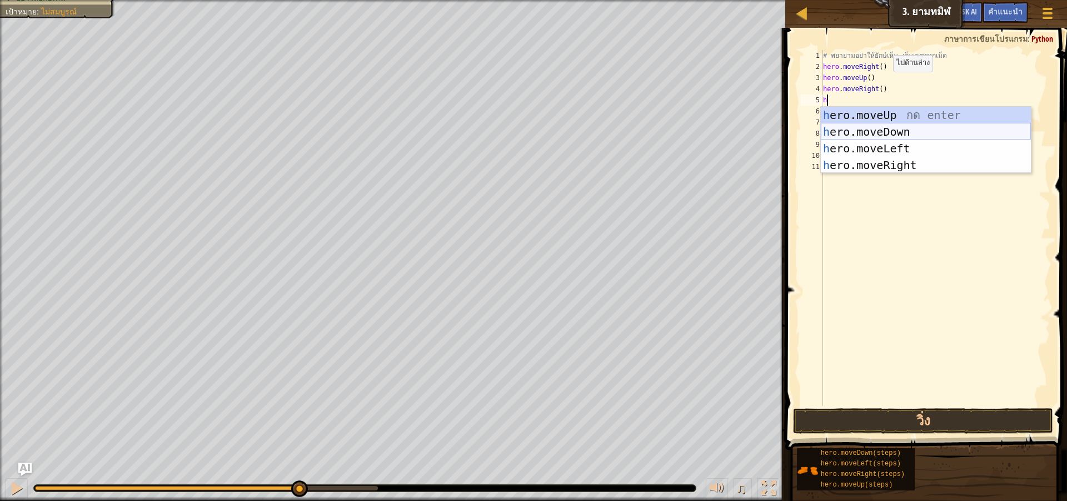
click at [863, 125] on div "h ero.moveUp กด enter h ero.moveDown กด enter h ero.moveLeft กด enter h ero.mov…" at bounding box center [926, 157] width 210 height 100
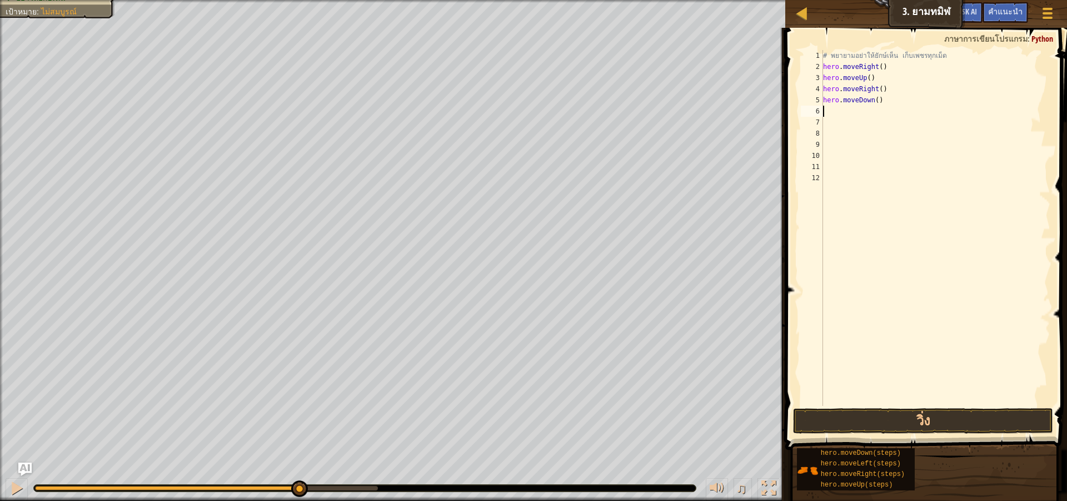
click at [987, 448] on div "hero.moveDown(steps) hero.moveLeft(steps) hero.moveRight(steps) hero.moveUp(ste…" at bounding box center [927, 468] width 263 height 43
click at [985, 424] on button "วิ่ง" at bounding box center [923, 421] width 260 height 26
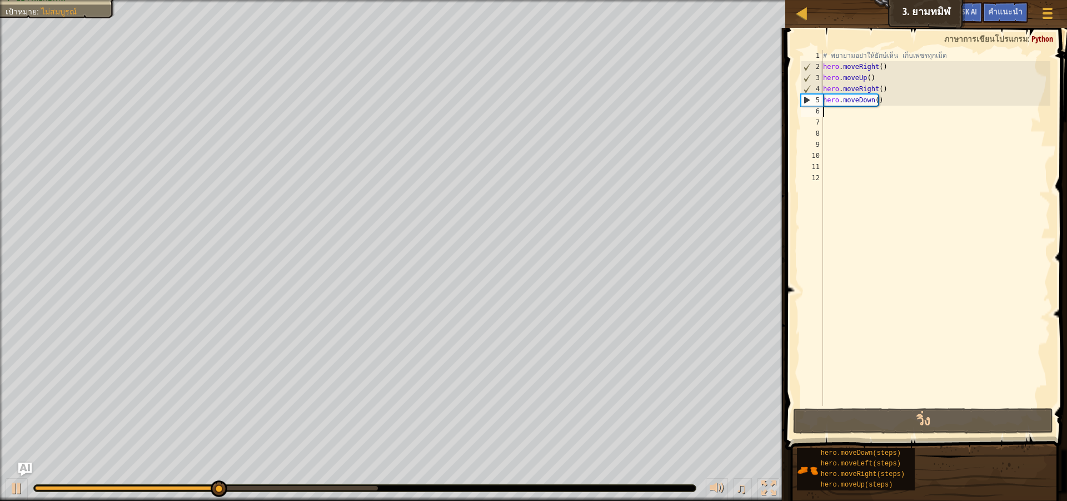
type textarea "h"
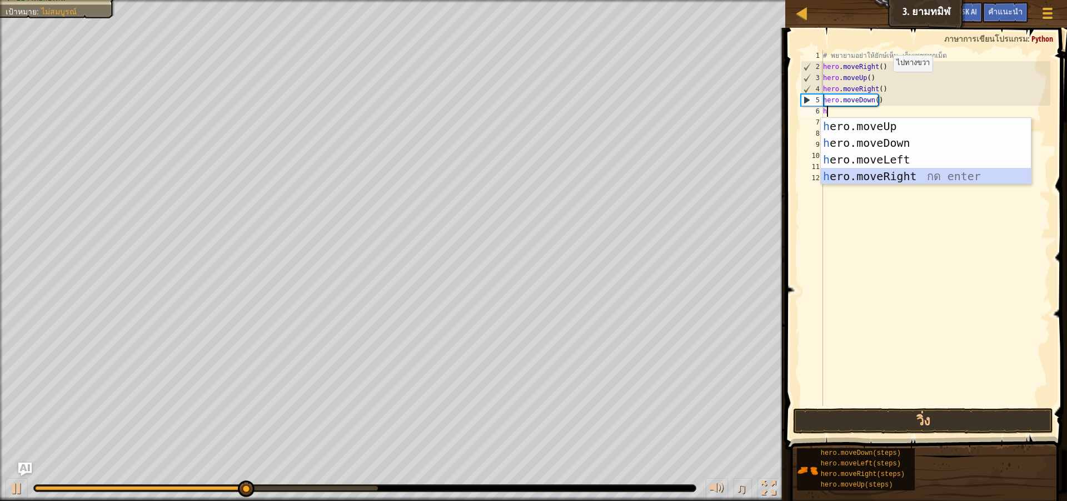
click at [902, 171] on div "h ero.moveUp กด enter h ero.moveDown กด enter h ero.moveLeft กด enter h ero.mov…" at bounding box center [926, 168] width 210 height 100
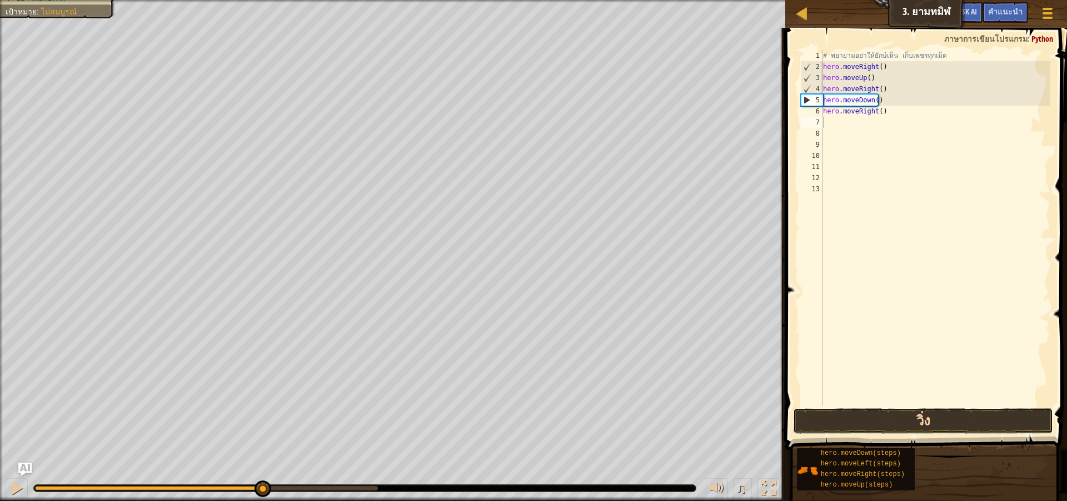
click at [919, 418] on button "วิ่ง" at bounding box center [923, 421] width 260 height 26
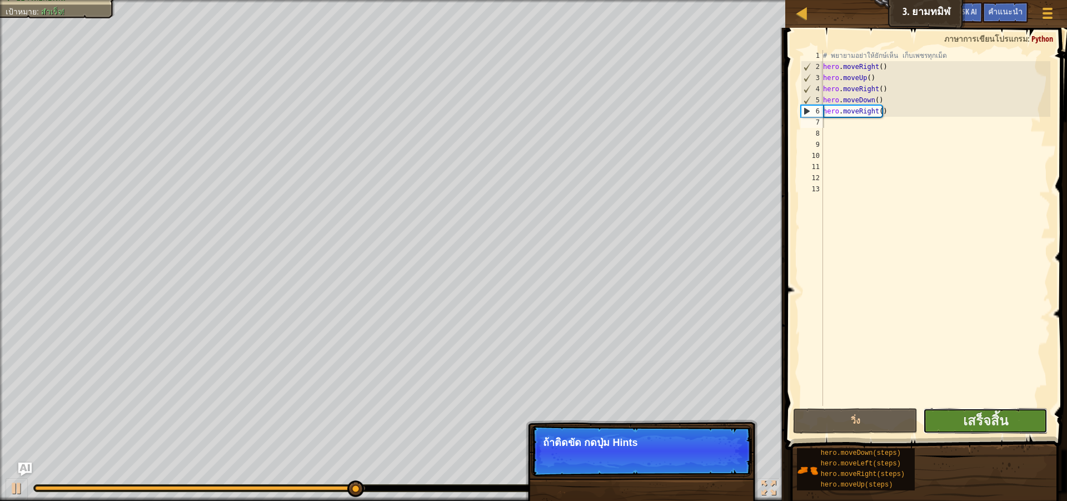
click at [959, 419] on button "เสร็จสิ้น" at bounding box center [985, 421] width 124 height 26
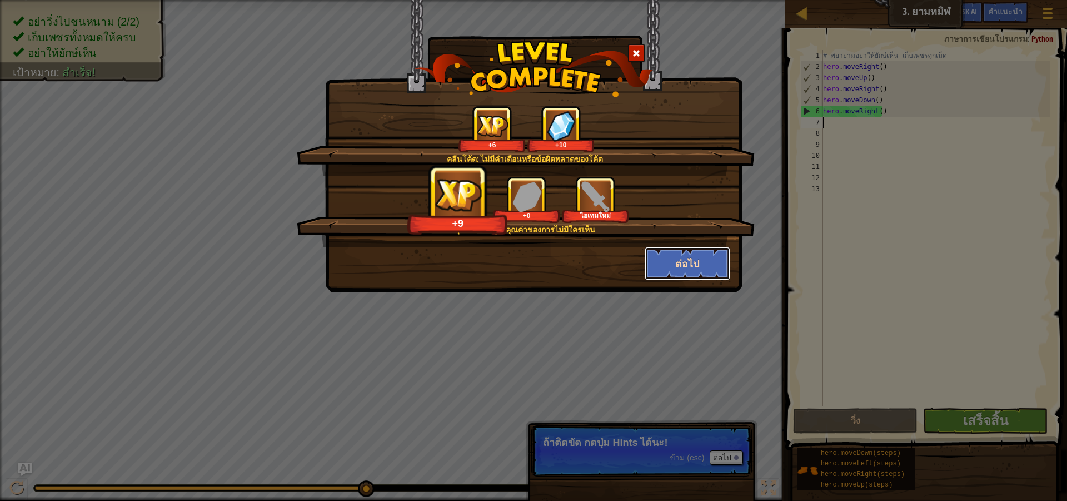
click at [706, 262] on button "ต่อไป" at bounding box center [688, 263] width 86 height 33
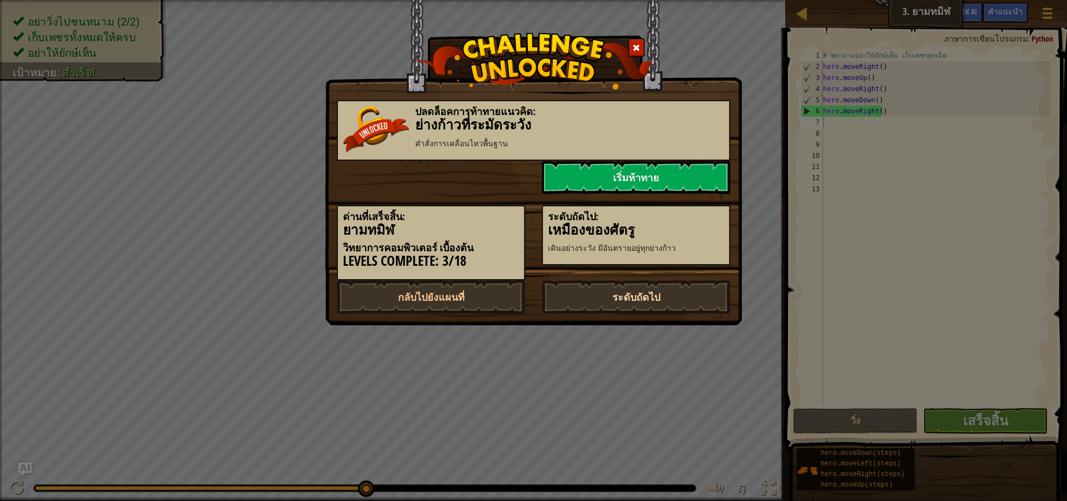
click at [647, 294] on link "ระดับถัดไป" at bounding box center [636, 296] width 188 height 33
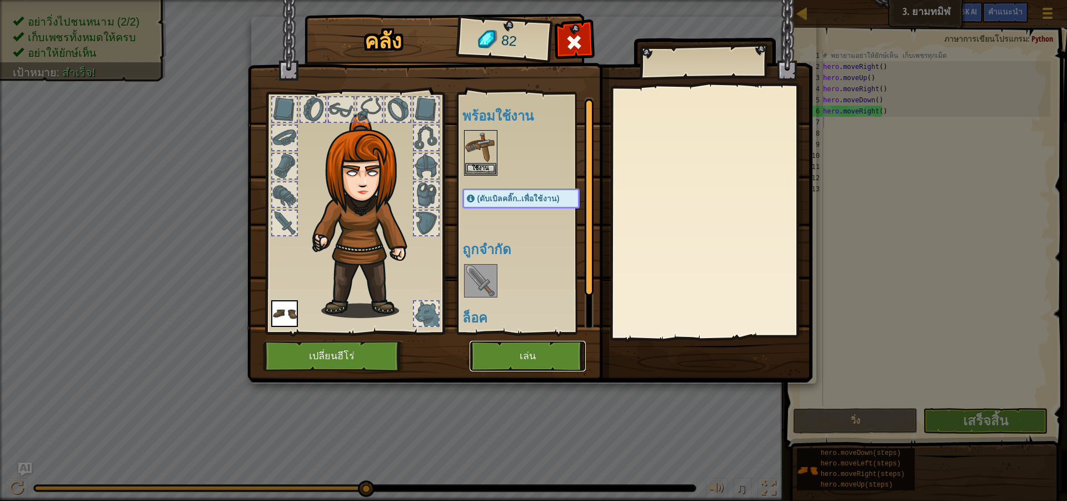
click at [524, 347] on button "เล่น" at bounding box center [528, 356] width 116 height 31
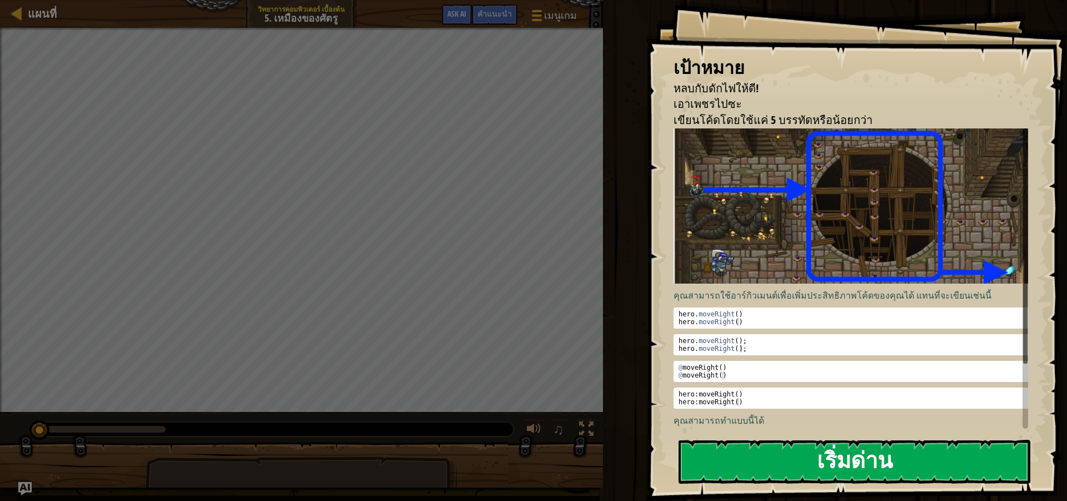
click at [897, 461] on button "เริ่มด่าน" at bounding box center [855, 462] width 352 height 44
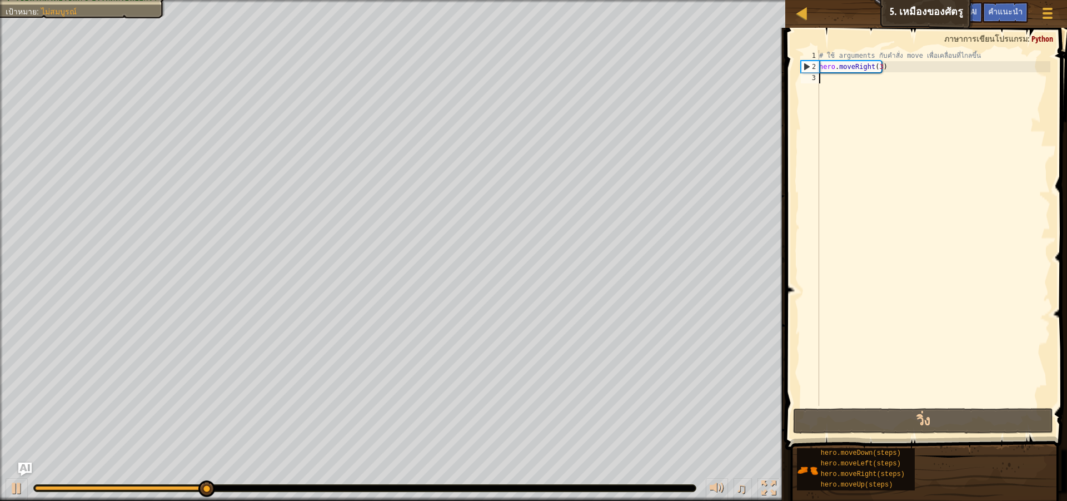
type textarea "h"
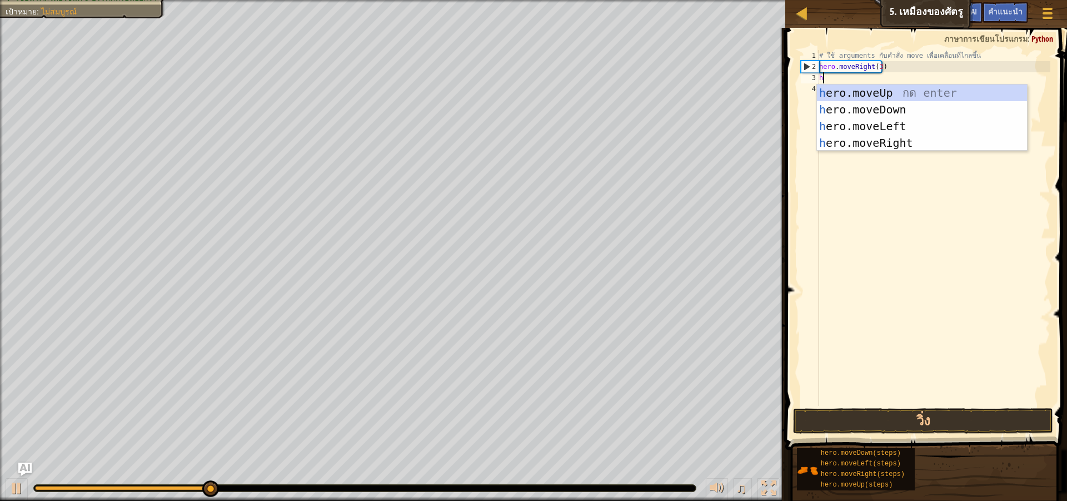
scroll to position [5, 0]
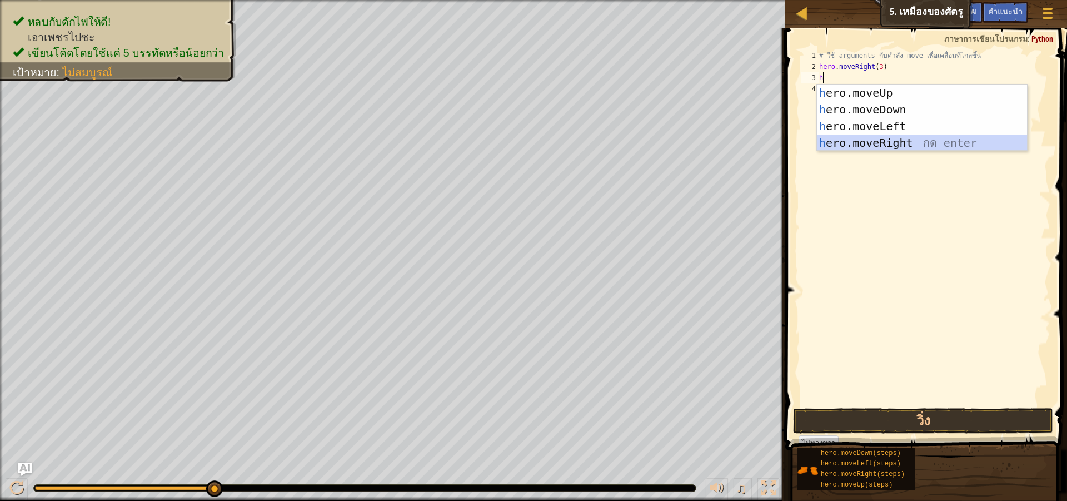
click at [910, 143] on div "h ero.moveUp กด enter h ero.moveDown กด enter h ero.moveLeft กด enter h ero.mov…" at bounding box center [922, 134] width 210 height 100
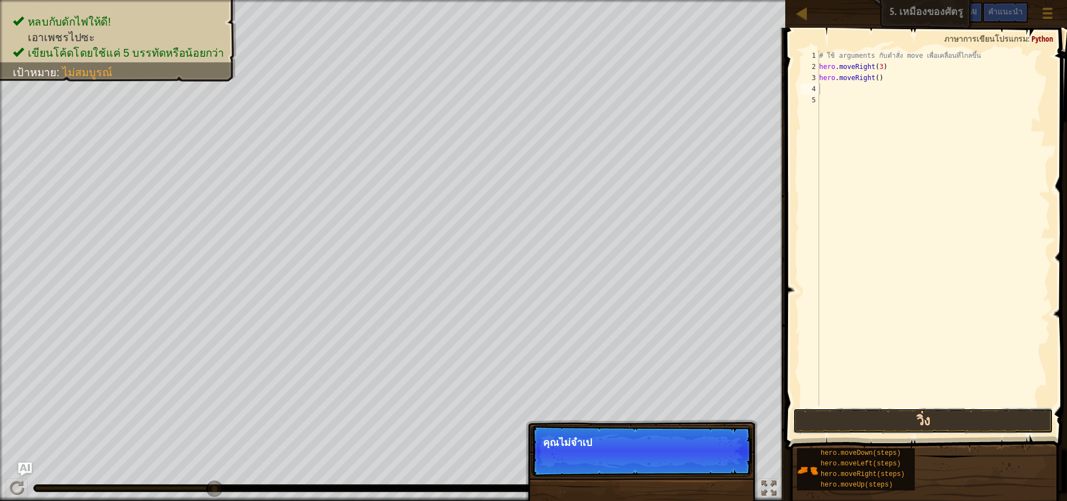
click at [823, 424] on button "วิ่ง" at bounding box center [923, 421] width 260 height 26
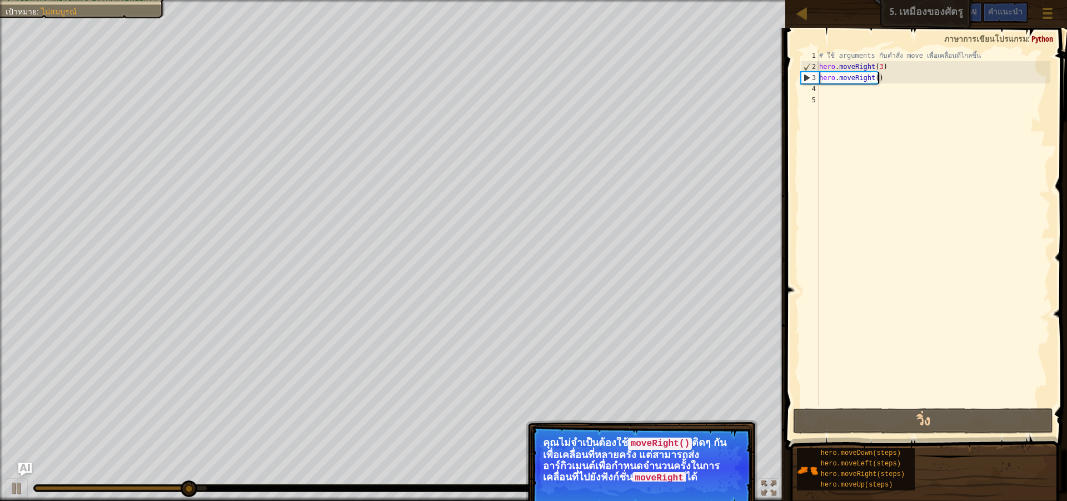
click at [887, 78] on div "# ใช้ arguments กับคำสั่ง move เพื่อเคลื่อนที่ไกลขึ้น hero . moveRight ( 3 ) he…" at bounding box center [933, 239] width 233 height 378
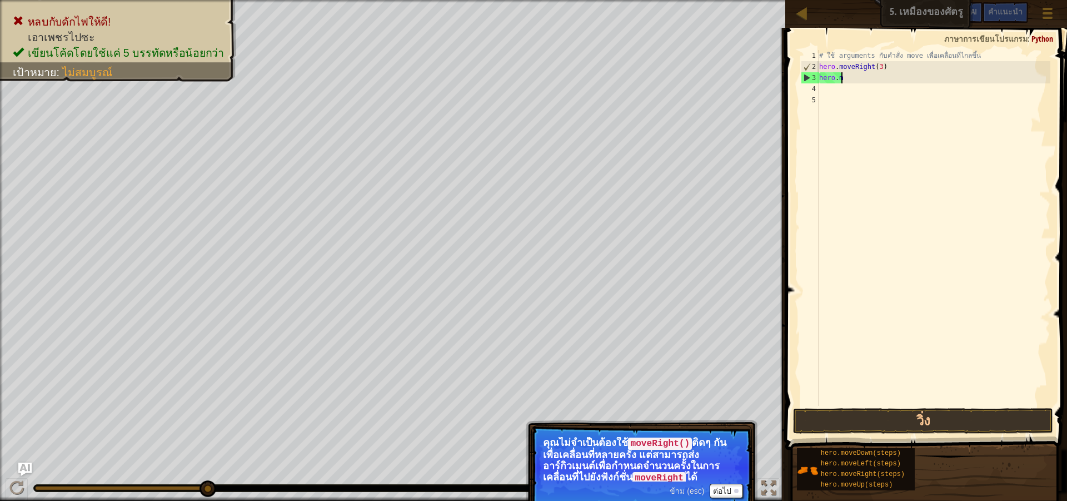
type textarea "h"
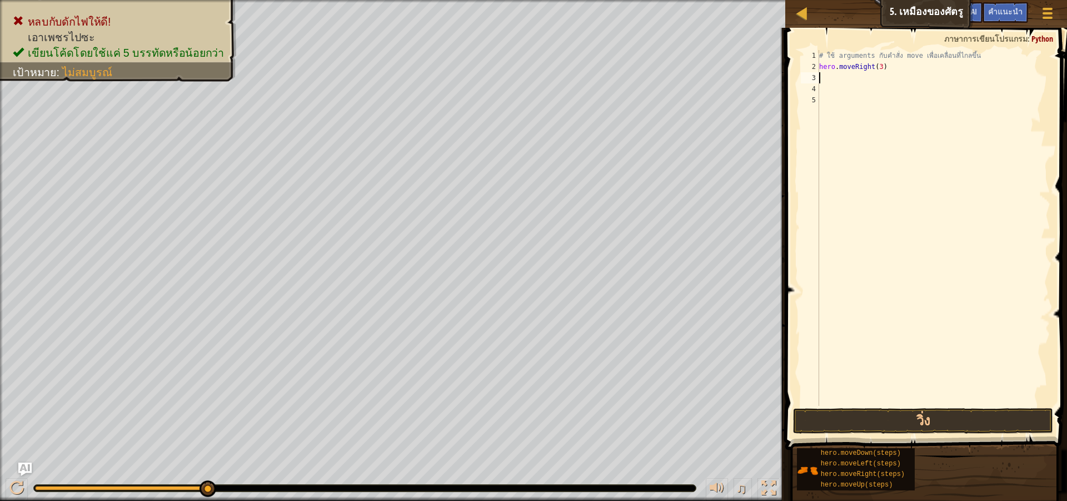
type textarea "h"
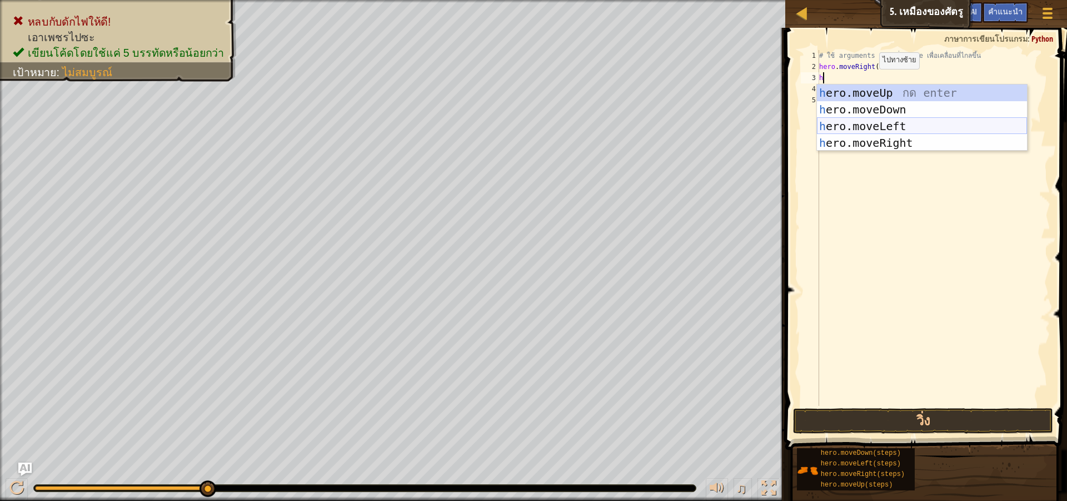
click at [880, 120] on div "h ero.moveUp กด enter h ero.moveDown กด enter h ero.moveLeft กด enter h ero.mov…" at bounding box center [922, 134] width 210 height 100
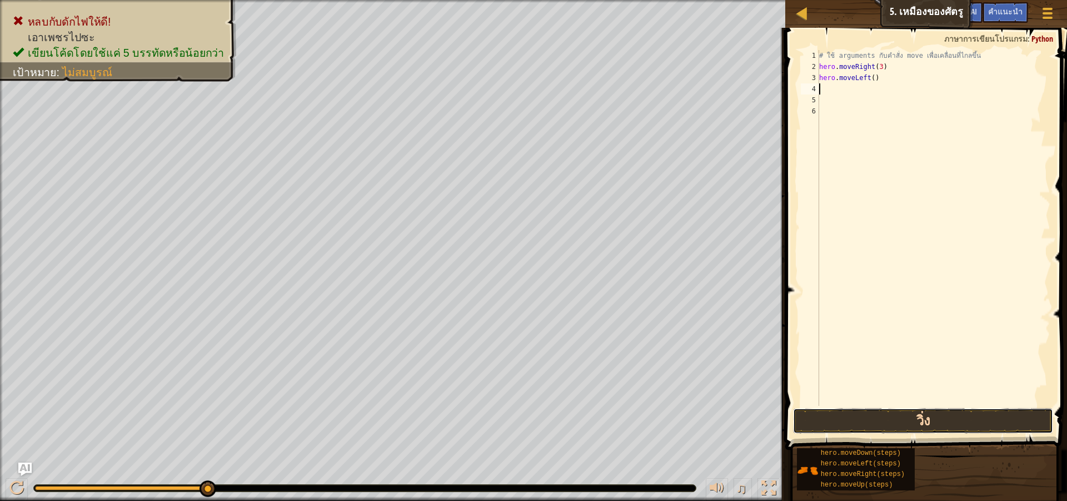
click at [869, 418] on button "วิ่ง" at bounding box center [923, 421] width 260 height 26
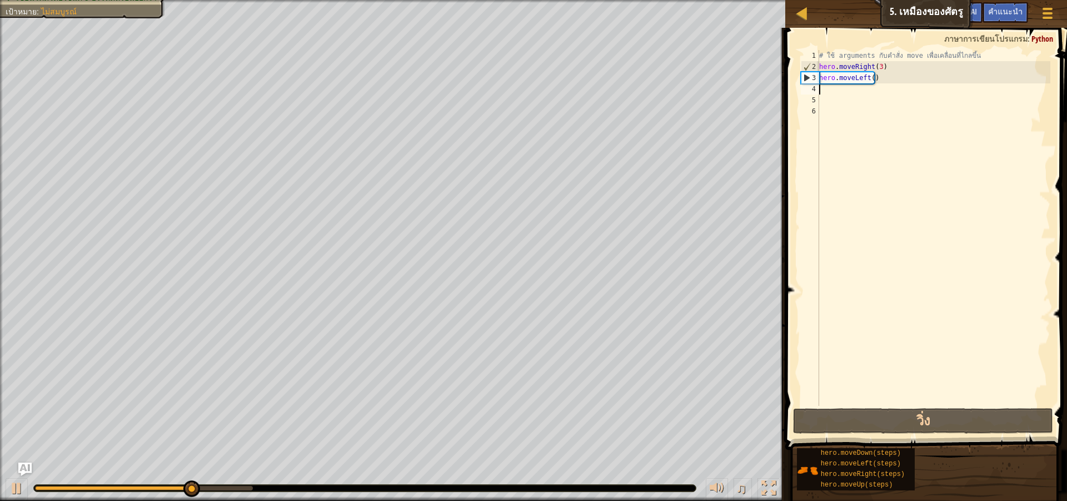
click at [876, 78] on div "# ใช้ arguments กับคำสั่ง move เพื่อเคลื่อนที่ไกลขึ้น hero . moveRight ( 3 ) he…" at bounding box center [933, 239] width 233 height 378
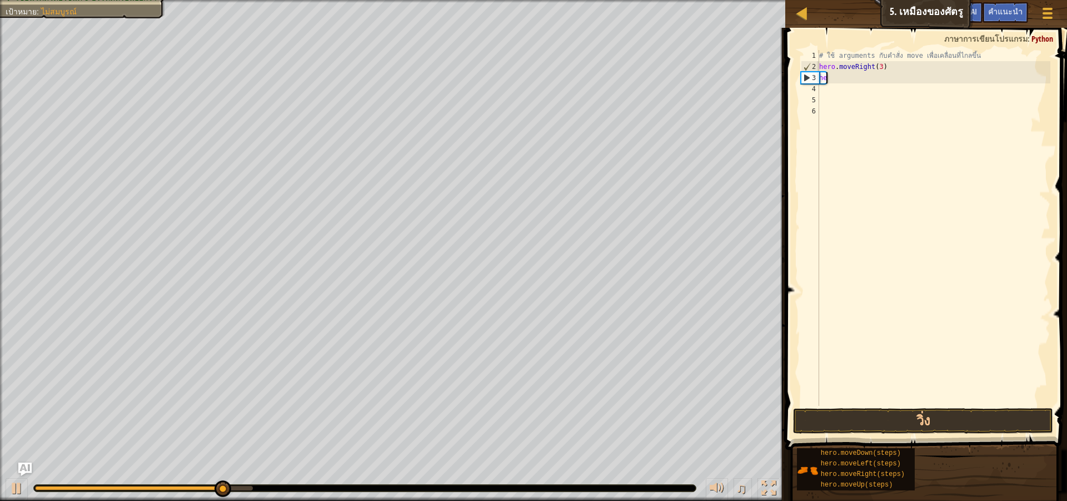
type textarea "h"
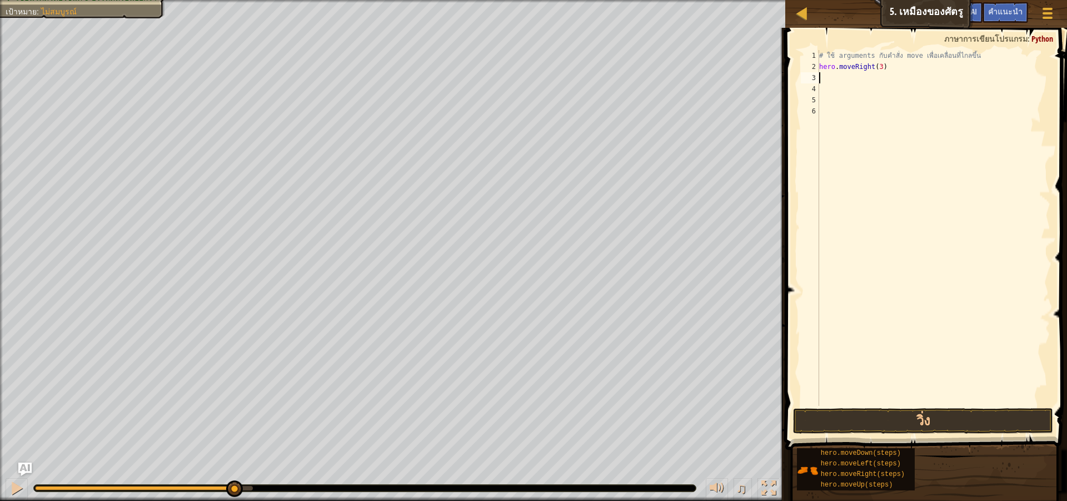
type textarea "h"
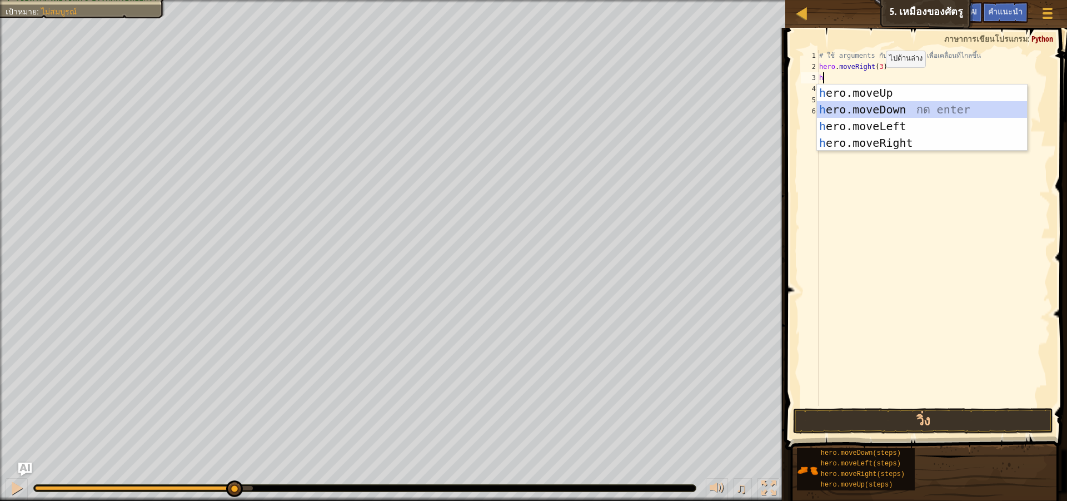
click at [880, 108] on div "h ero.moveUp กด enter h ero.moveDown กด enter h ero.moveLeft กด enter h ero.mov…" at bounding box center [922, 134] width 210 height 100
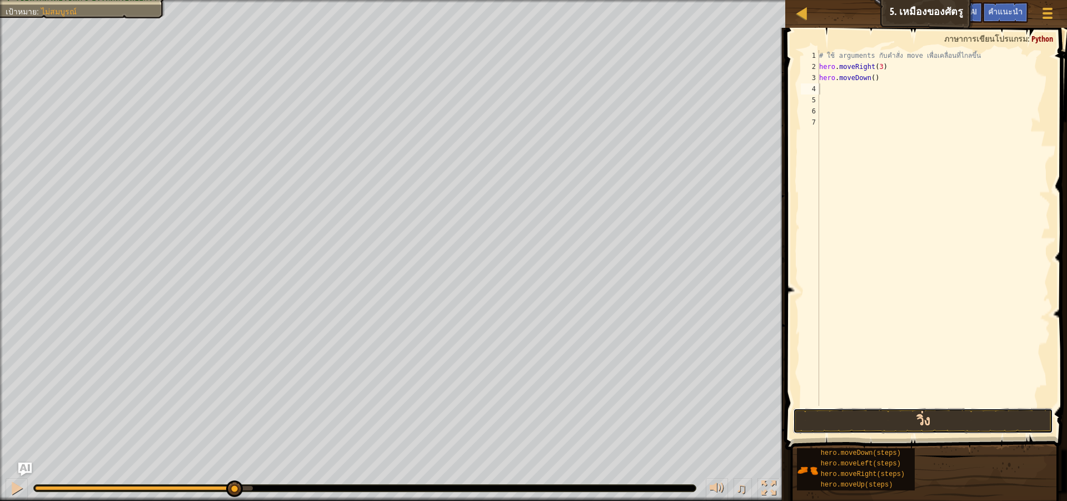
click at [877, 412] on button "วิ่ง" at bounding box center [923, 421] width 260 height 26
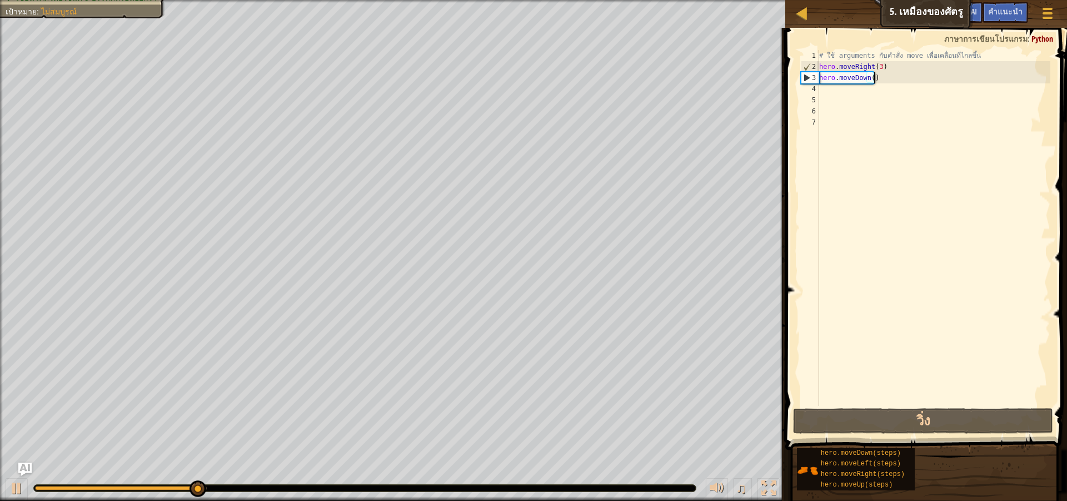
click at [874, 80] on div "# ใช้ arguments กับคำสั่ง move เพื่อเคลื่อนที่ไกลขึ้น hero . moveRight ( 3 ) he…" at bounding box center [933, 239] width 233 height 378
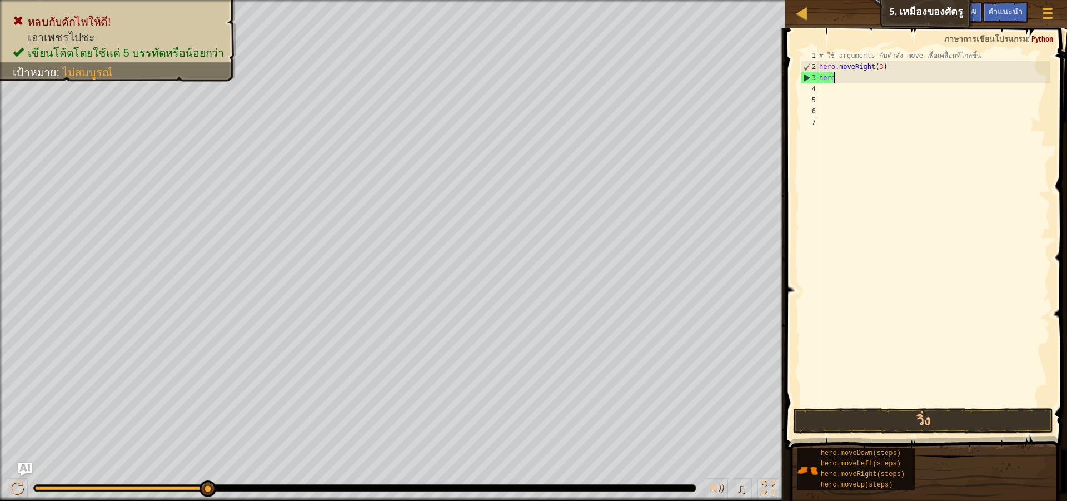
type textarea "h"
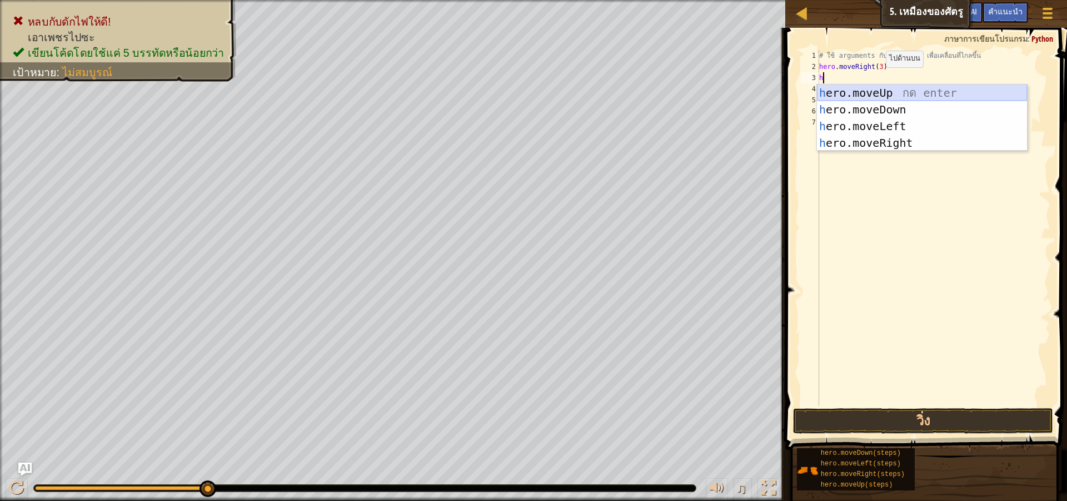
click at [878, 93] on div "h ero.moveUp กด enter h ero.moveDown กด enter h ero.moveLeft กด enter h ero.mov…" at bounding box center [922, 134] width 210 height 100
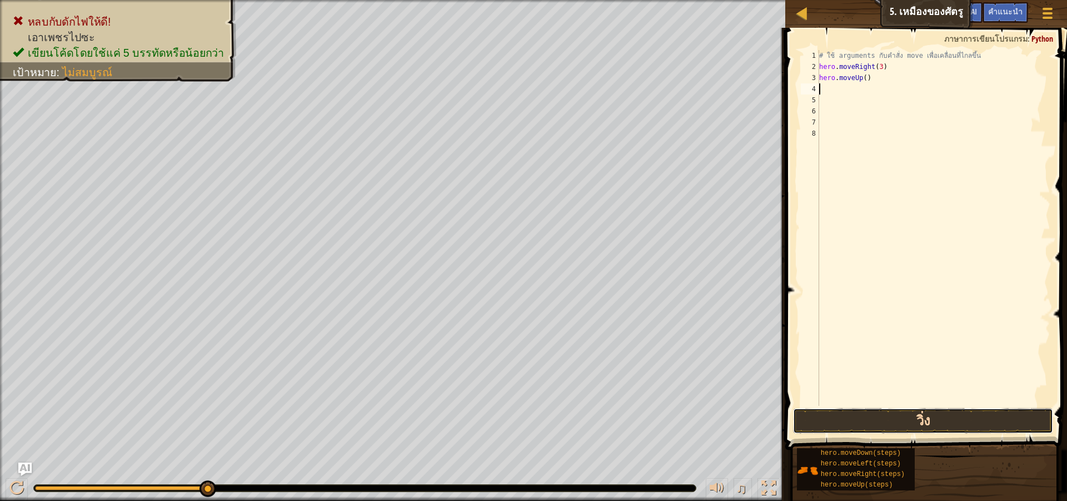
click at [852, 422] on button "วิ่ง" at bounding box center [923, 421] width 260 height 26
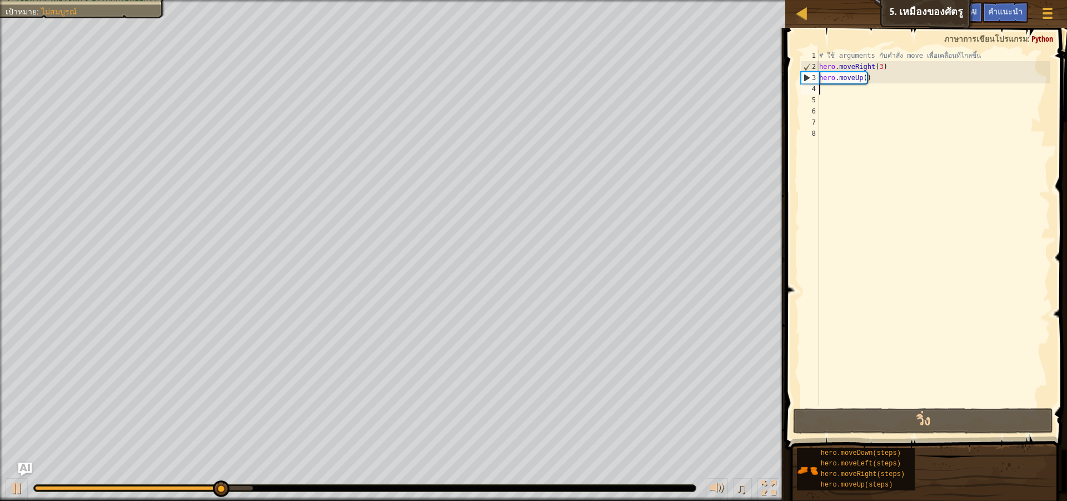
type textarea "h"
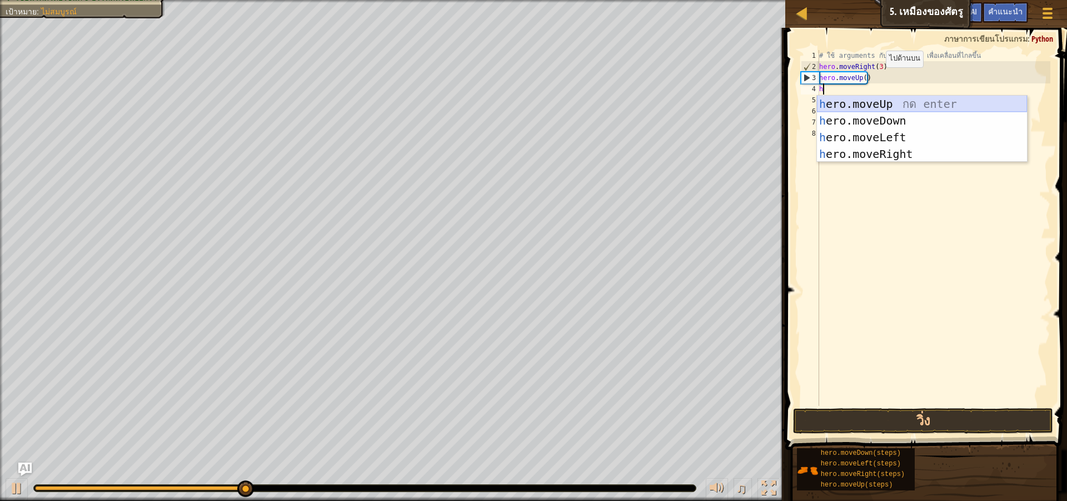
click at [930, 101] on div "h ero.moveUp กด enter h ero.moveDown กด enter h ero.moveLeft กด enter h ero.mov…" at bounding box center [922, 146] width 210 height 100
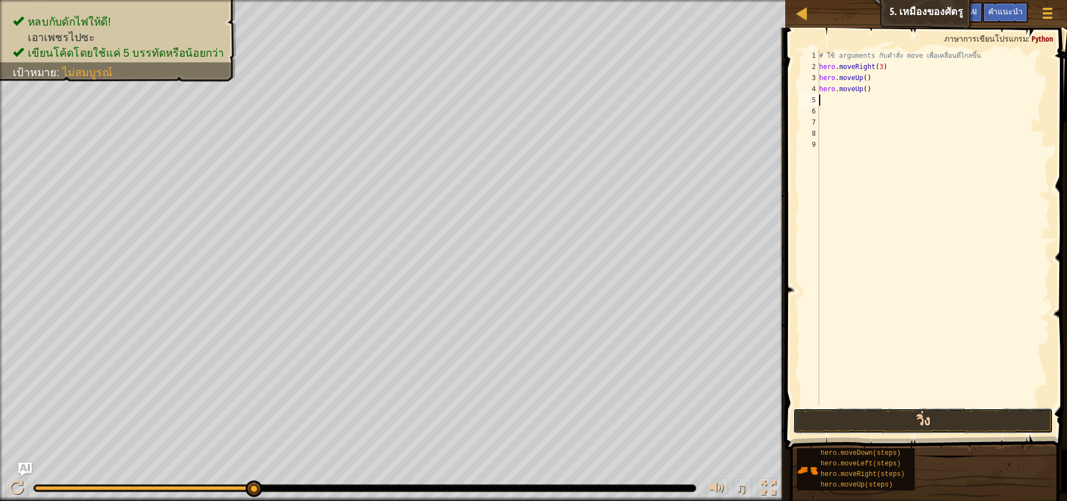
click at [891, 422] on button "วิ่ง" at bounding box center [923, 421] width 260 height 26
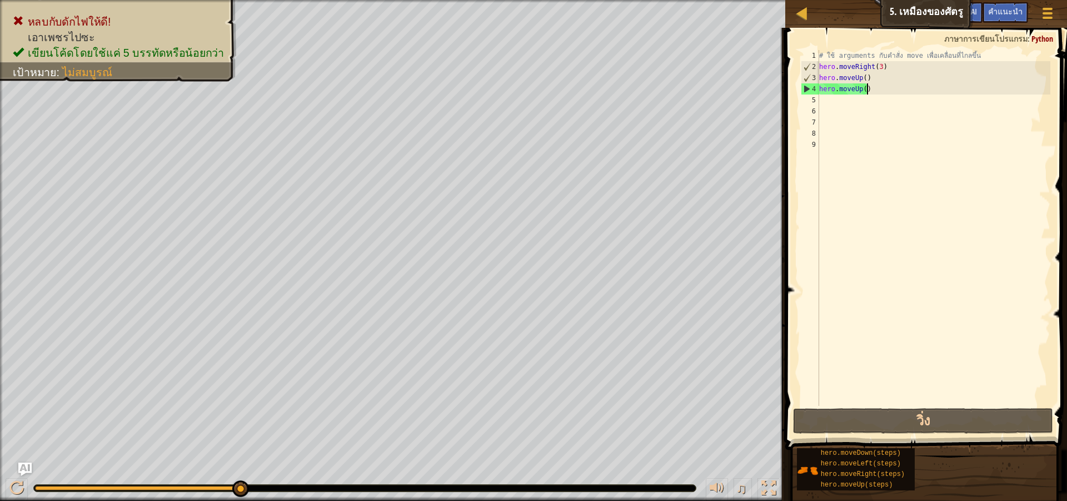
click at [871, 89] on div "# ใช้ arguments กับคำสั่ง move เพื่อเคลื่อนที่ไกลขึ้น hero . moveRight ( 3 ) he…" at bounding box center [933, 239] width 233 height 378
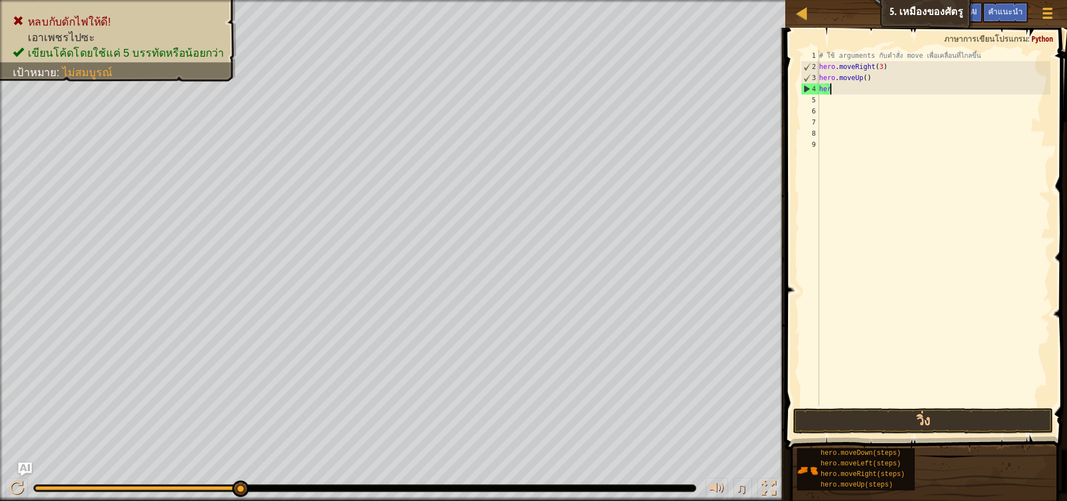
type textarea "h"
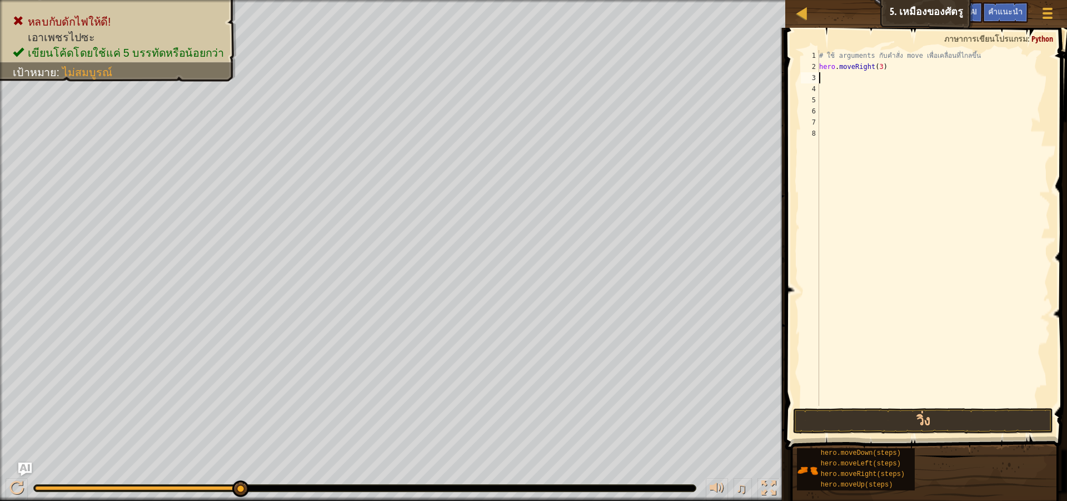
type textarea "h"
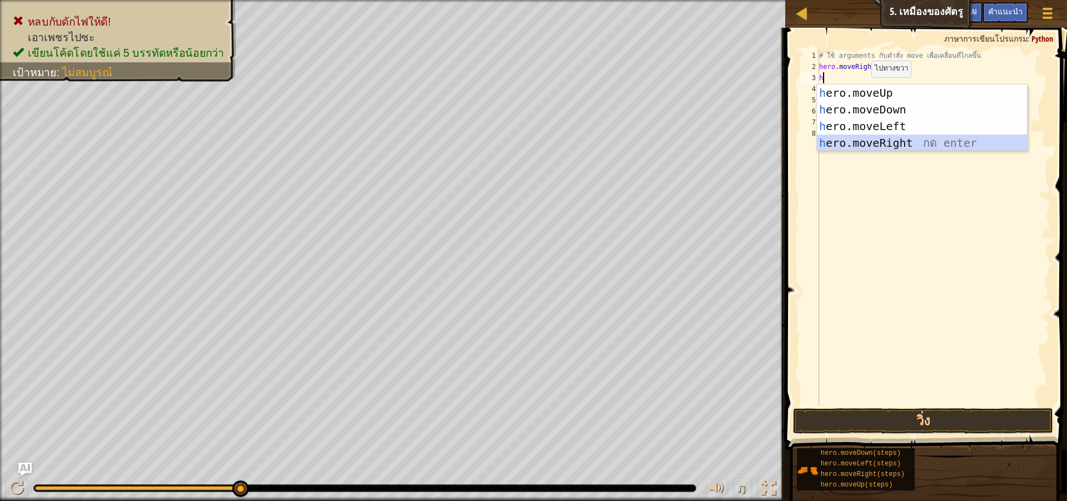
click at [948, 140] on div "h ero.moveUp กด enter h ero.moveDown กด enter h ero.moveLeft กด enter h ero.mov…" at bounding box center [922, 134] width 210 height 100
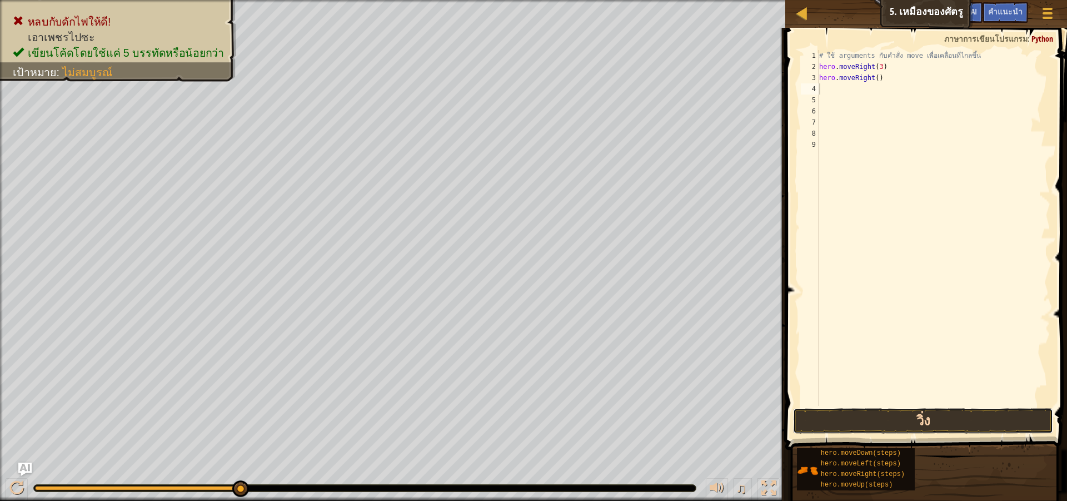
click at [910, 424] on button "วิ่ง" at bounding box center [923, 421] width 260 height 26
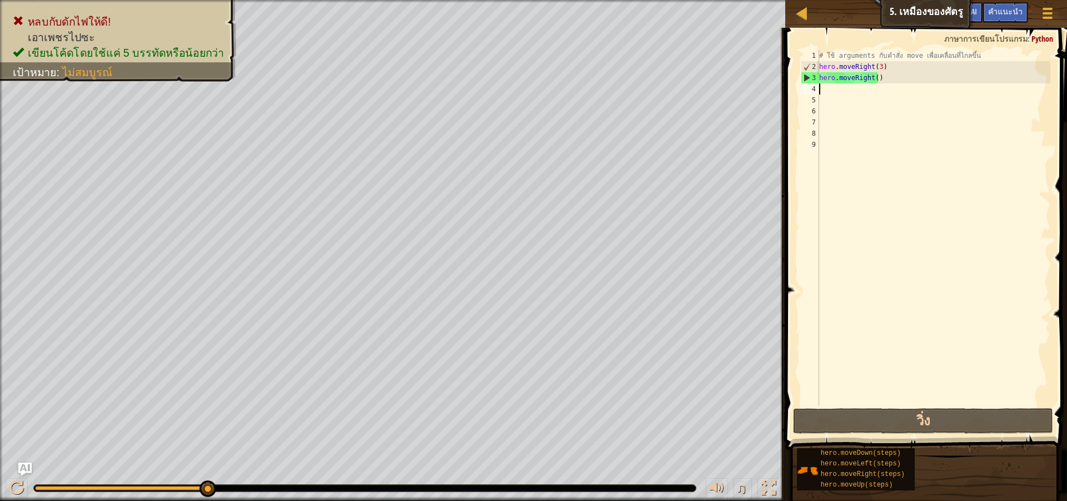
click at [884, 83] on div "# ใช้ arguments กับคำสั่ง move เพื่อเคลื่อนที่ไกลขึ้น hero . moveRight ( 3 ) he…" at bounding box center [933, 239] width 233 height 378
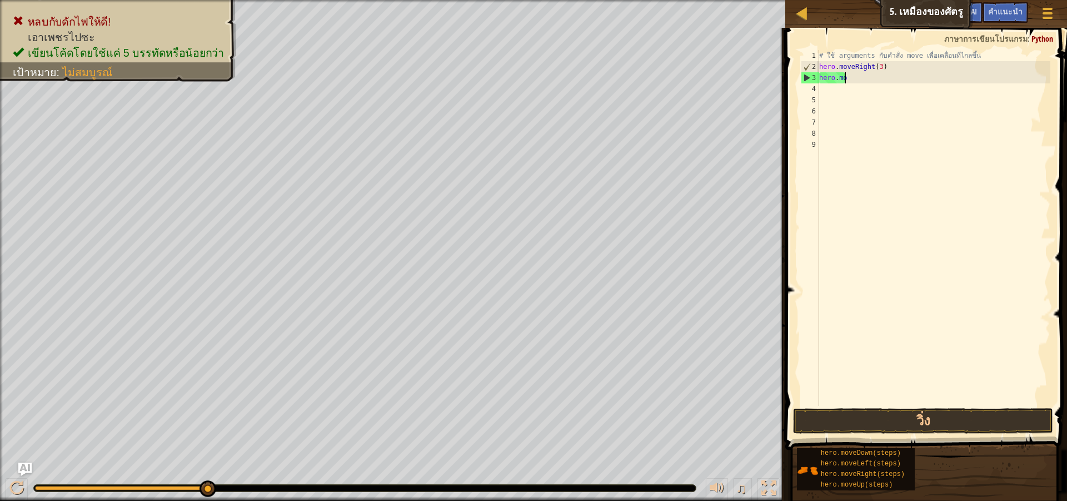
type textarea "h"
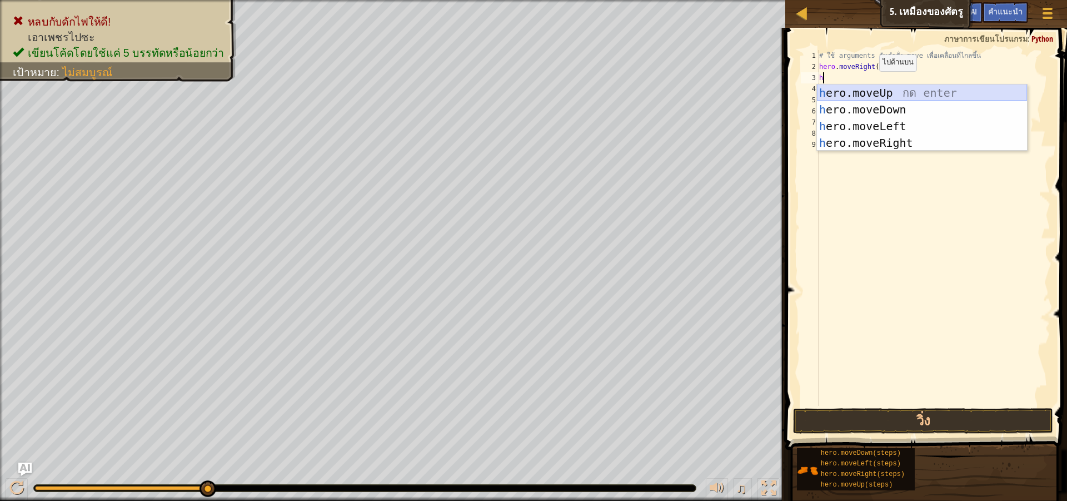
click at [897, 89] on div "h ero.moveUp กด enter h ero.moveDown กด enter h ero.moveLeft กด enter h ero.mov…" at bounding box center [922, 134] width 210 height 100
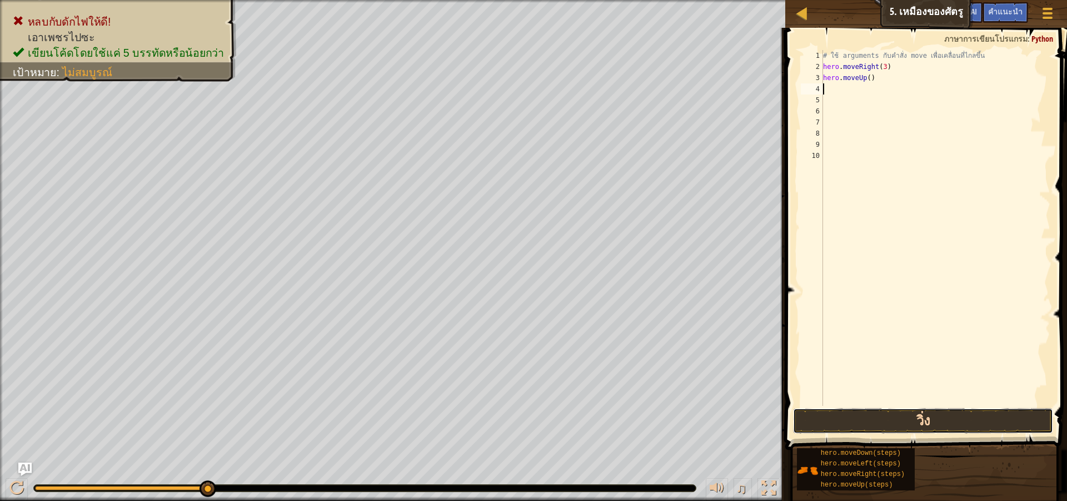
click at [879, 417] on button "วิ่ง" at bounding box center [923, 421] width 260 height 26
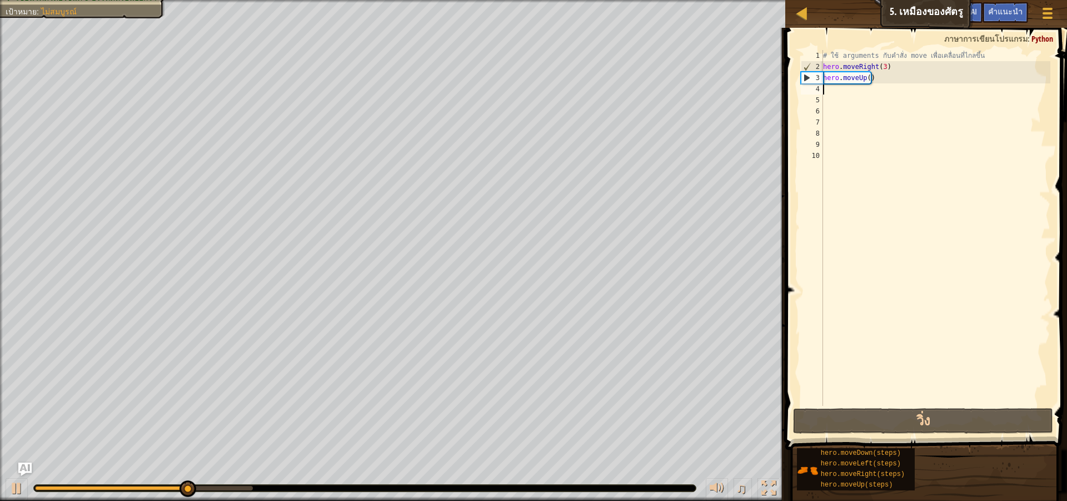
type textarea "h"
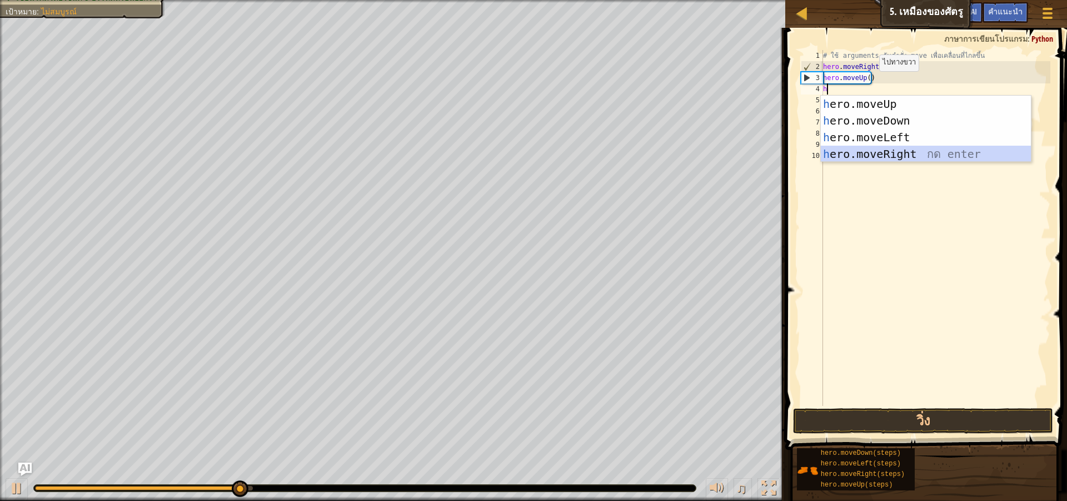
click at [876, 152] on div "h ero.moveUp กด enter h ero.moveDown กด enter h ero.moveLeft กด enter h ero.mov…" at bounding box center [926, 146] width 210 height 100
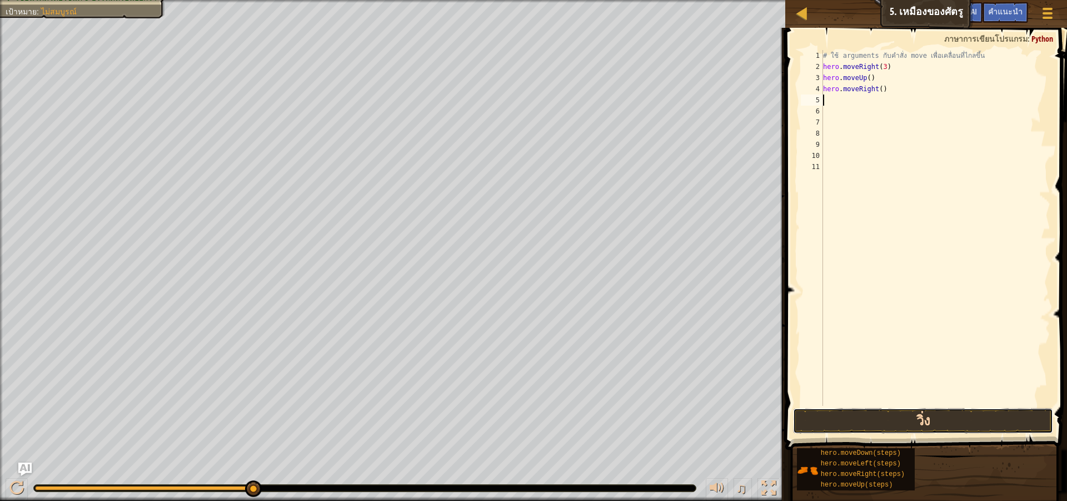
click at [901, 416] on button "วิ่ง" at bounding box center [923, 421] width 260 height 26
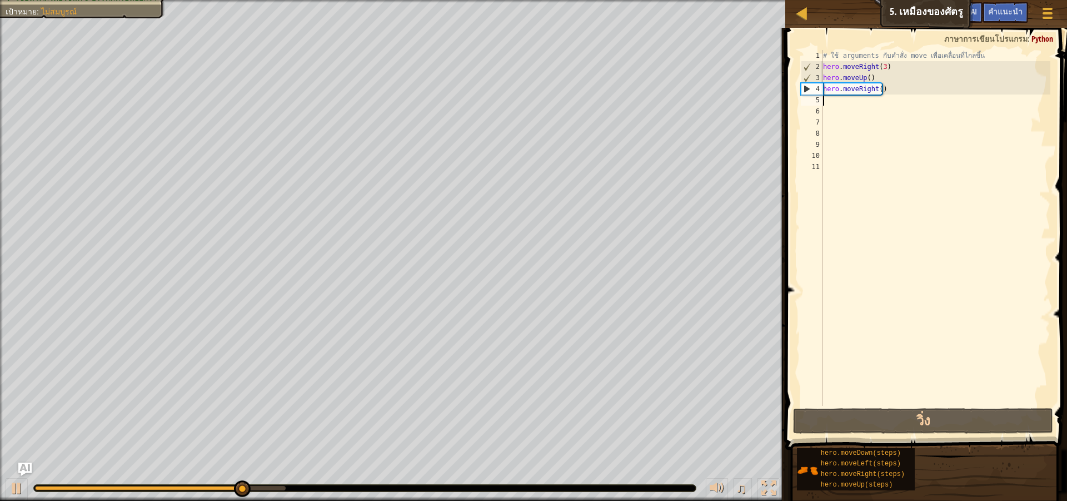
type textarea "h"
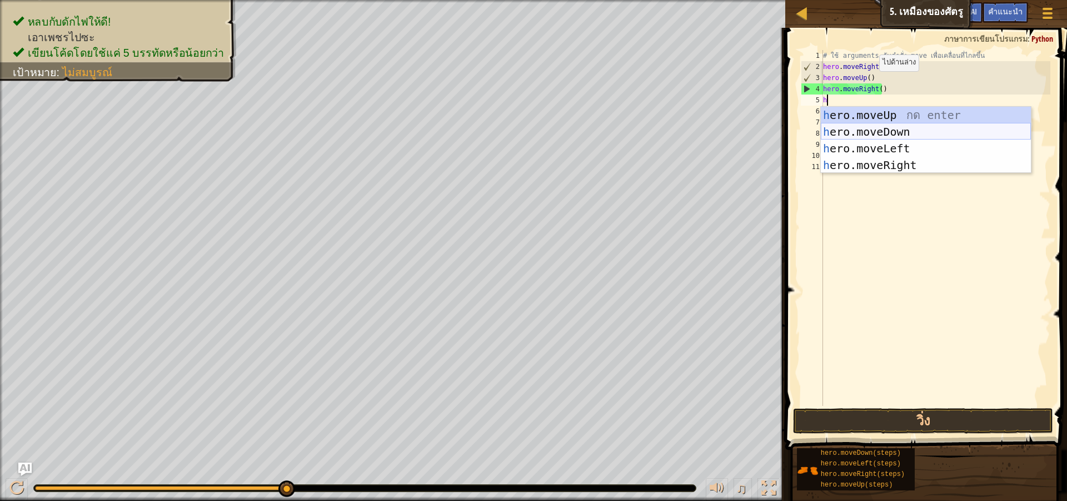
click at [890, 131] on div "h ero.moveUp กด enter h ero.moveDown กด enter h ero.moveLeft กด enter h ero.mov…" at bounding box center [926, 157] width 210 height 100
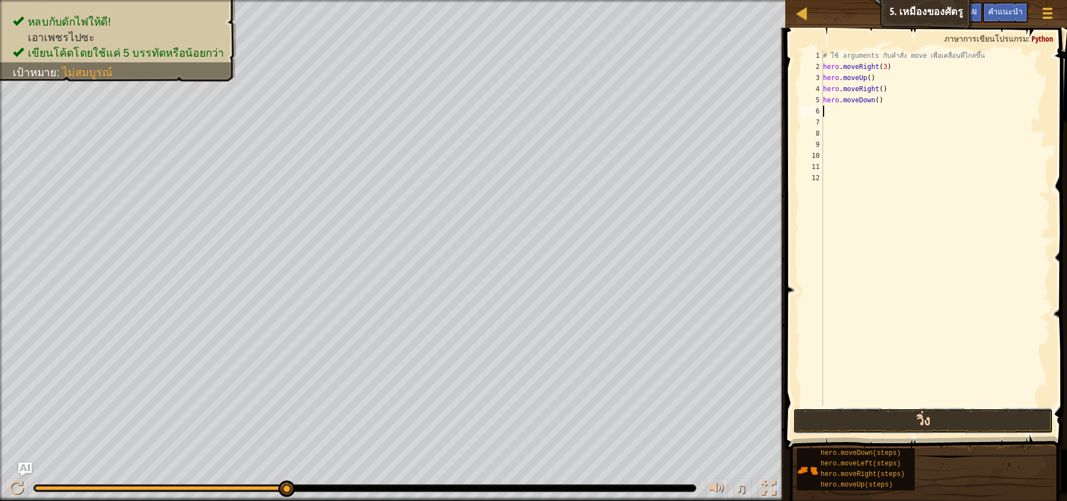
click at [866, 417] on button "วิ่ง" at bounding box center [923, 421] width 260 height 26
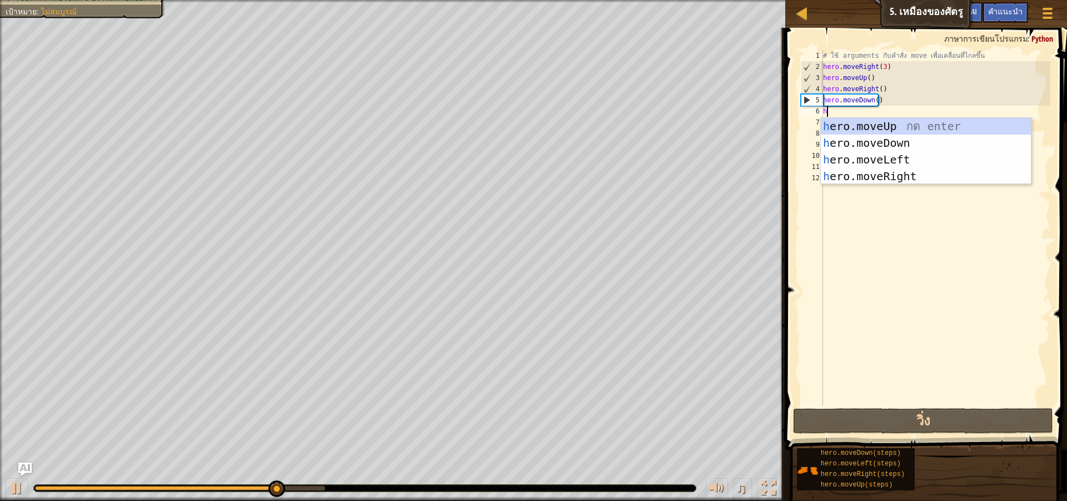
type textarea "h"
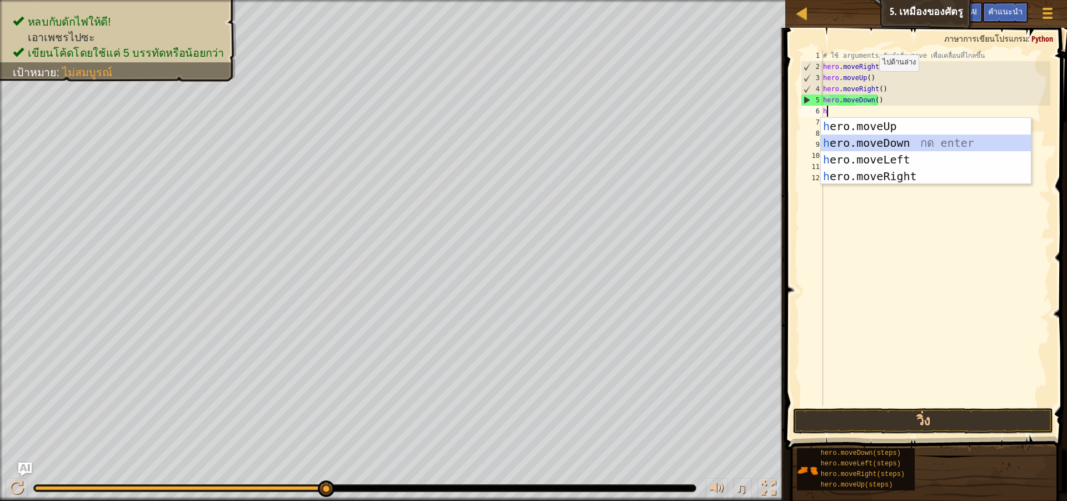
click at [897, 143] on div "h ero.moveUp กด enter h ero.moveDown กด enter h ero.moveLeft กด enter h ero.mov…" at bounding box center [926, 168] width 210 height 100
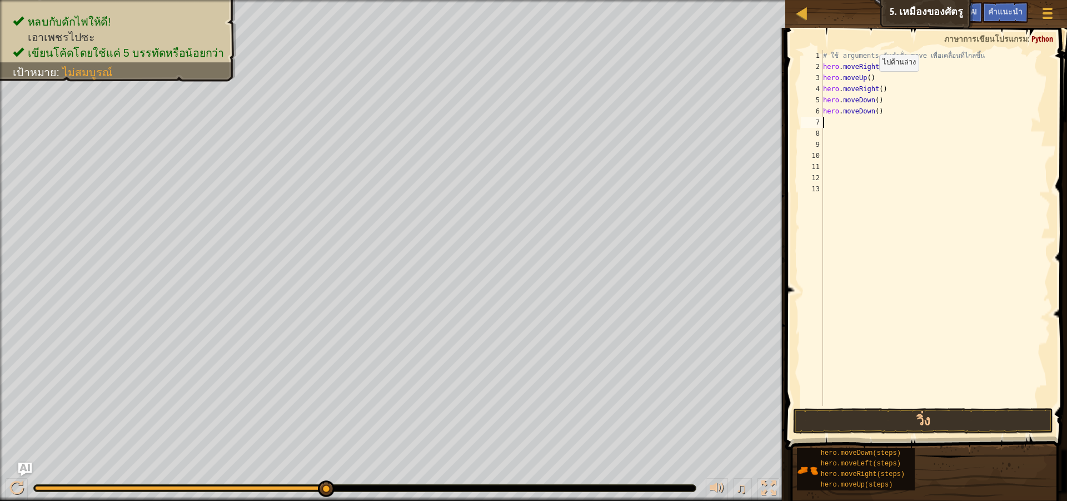
type textarea "h"
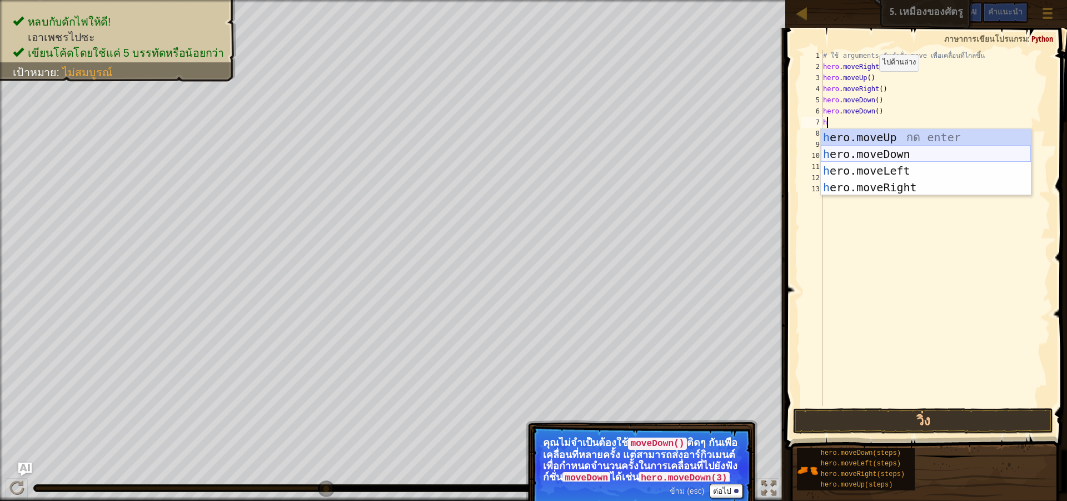
click at [898, 152] on div "h ero.moveUp กด enter h ero.moveDown กด enter h ero.moveLeft กด enter h ero.mov…" at bounding box center [926, 179] width 210 height 100
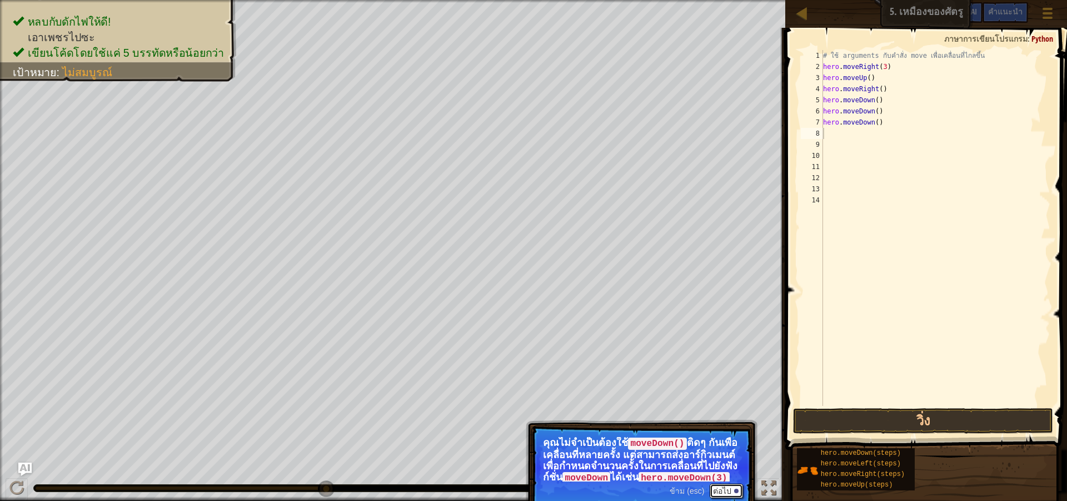
click at [732, 495] on button "ต่อไป" at bounding box center [726, 491] width 33 height 14
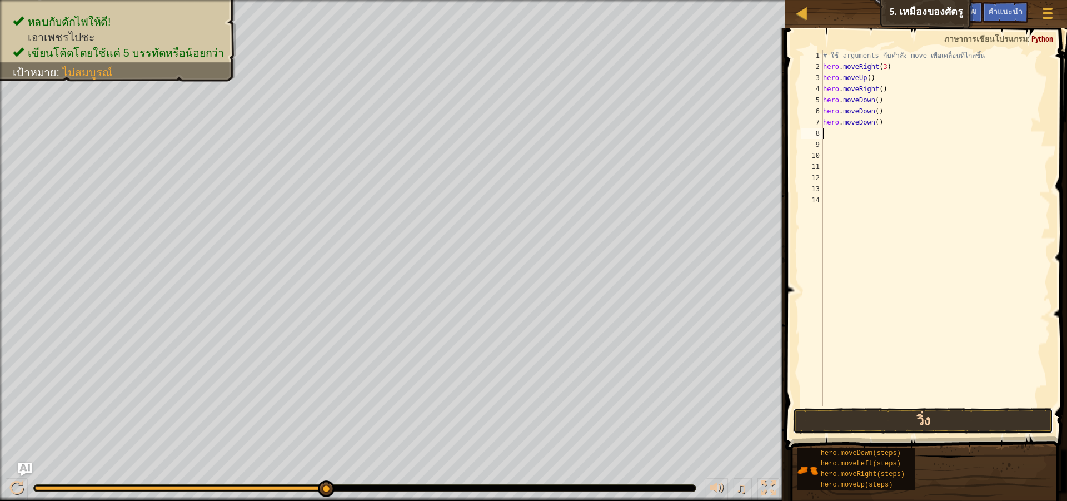
click at [884, 421] on button "วิ่ง" at bounding box center [923, 421] width 260 height 26
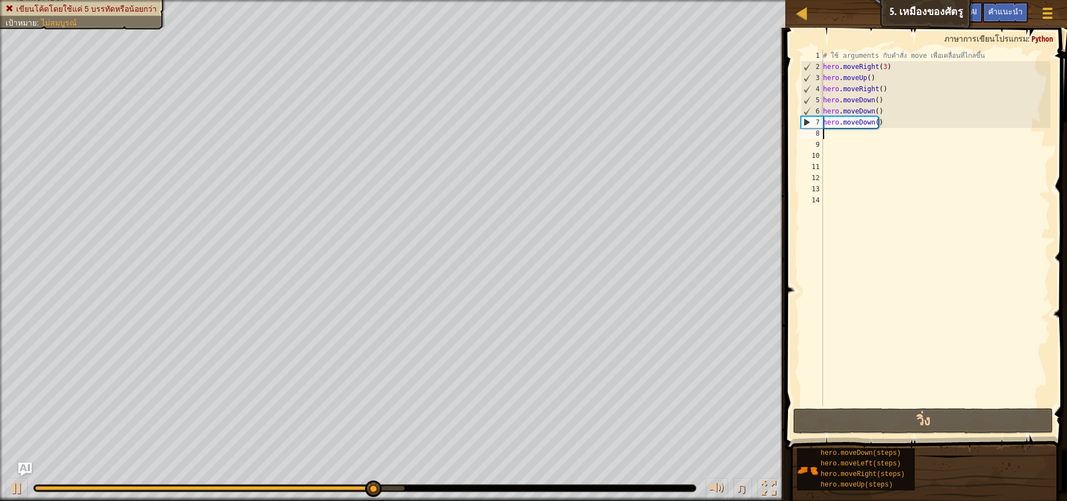
type textarea "h"
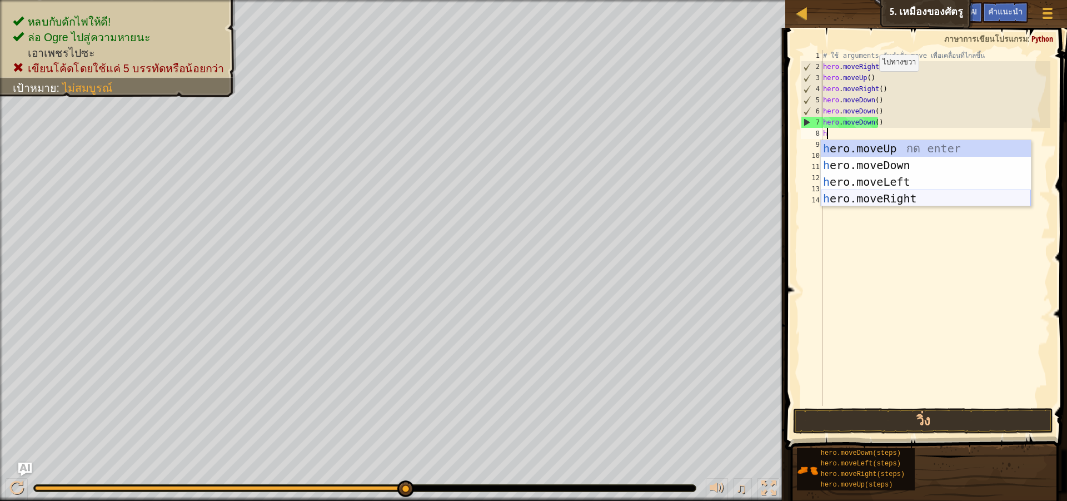
click at [884, 193] on div "h ero.moveUp กด enter h ero.moveDown กด enter h ero.moveLeft กด enter h ero.mov…" at bounding box center [926, 190] width 210 height 100
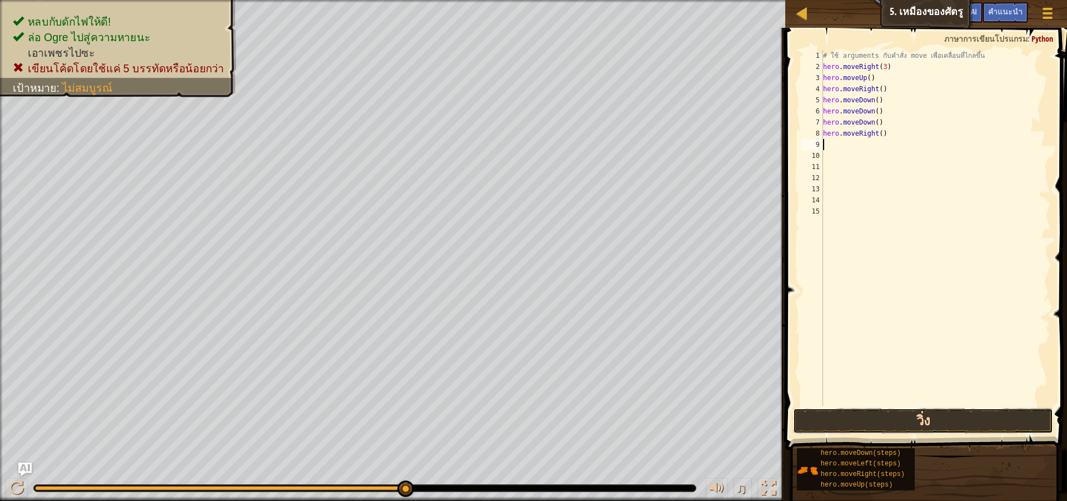
click at [907, 420] on button "วิ่ง" at bounding box center [923, 421] width 260 height 26
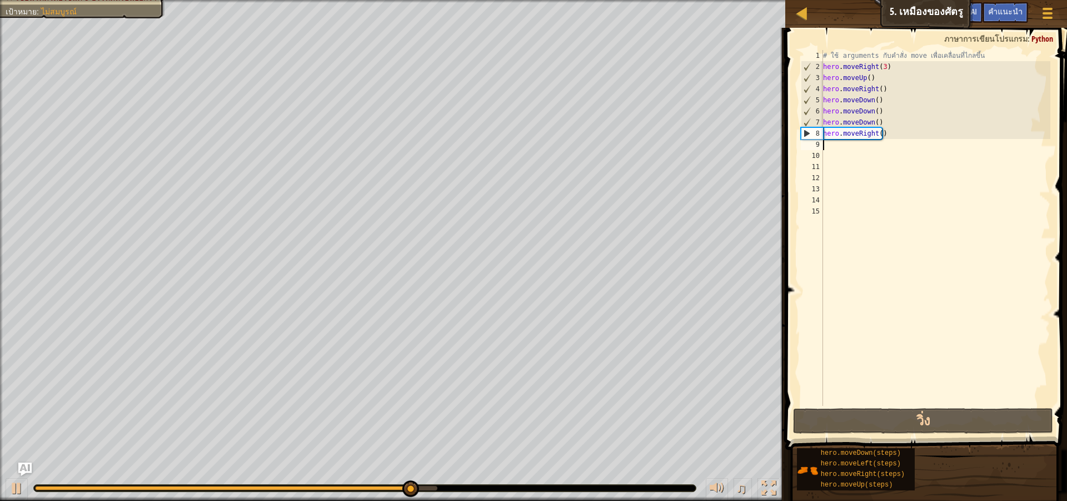
type textarea "h"
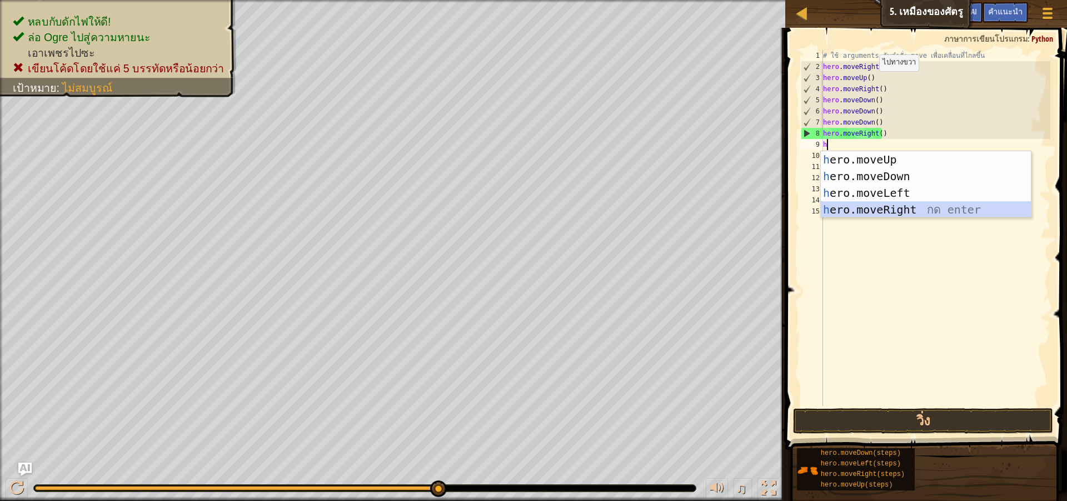
click at [884, 206] on div "h ero.moveUp กด enter h ero.moveDown กด enter h ero.moveLeft กด enter h ero.mov…" at bounding box center [926, 201] width 210 height 100
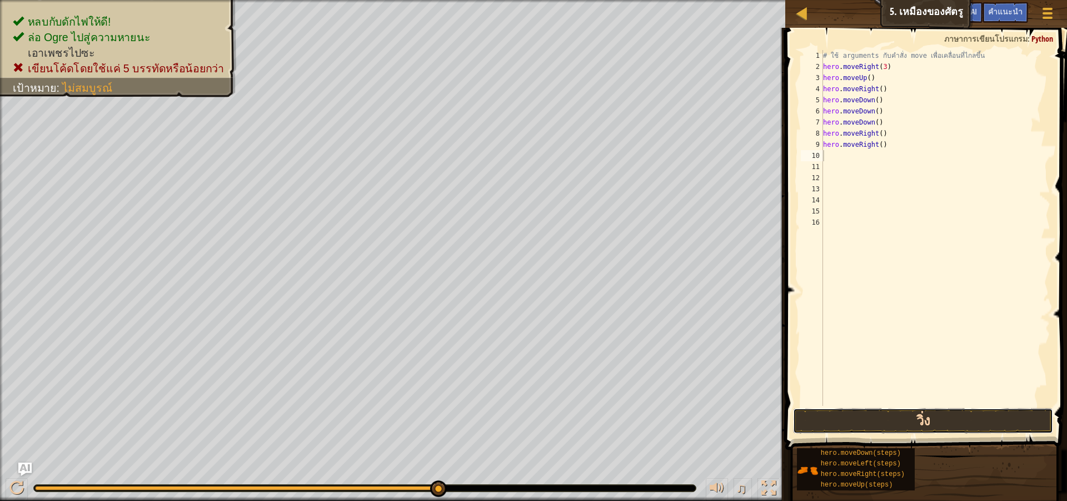
click at [896, 417] on button "วิ่ง" at bounding box center [923, 421] width 260 height 26
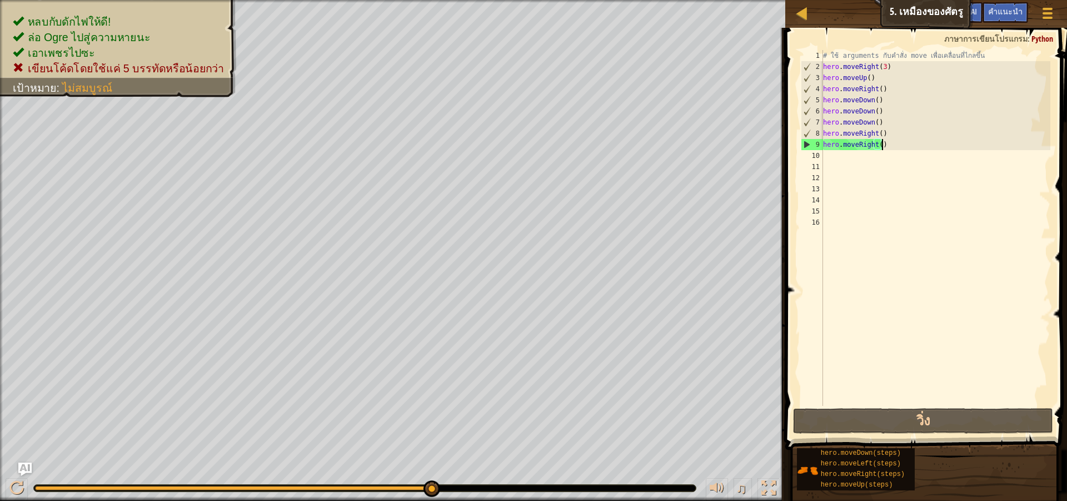
click at [889, 147] on div "# ใช้ arguments กับคำสั่ง move เพื่อเคลื่อนที่ไกลขึ้น hero . moveRight ( 3 ) he…" at bounding box center [936, 239] width 230 height 378
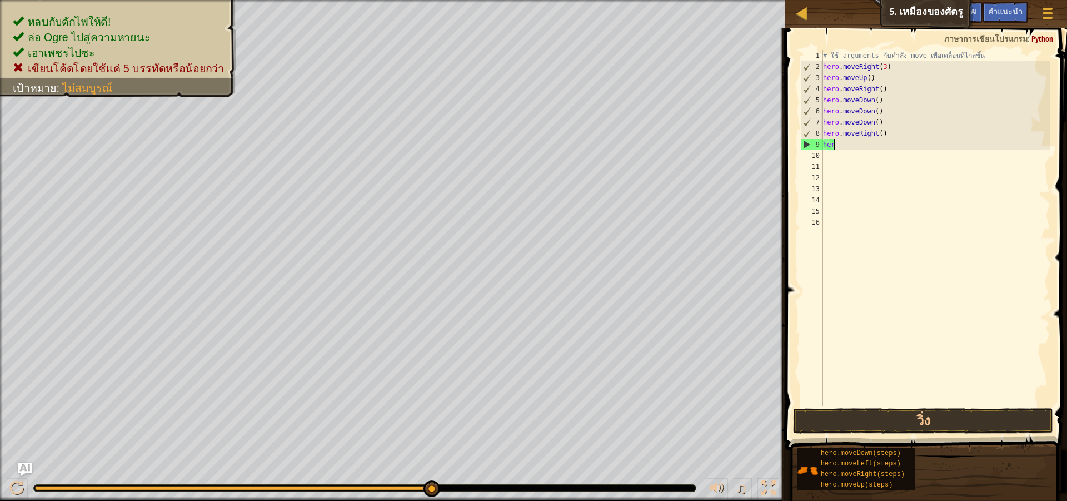
type textarea "h"
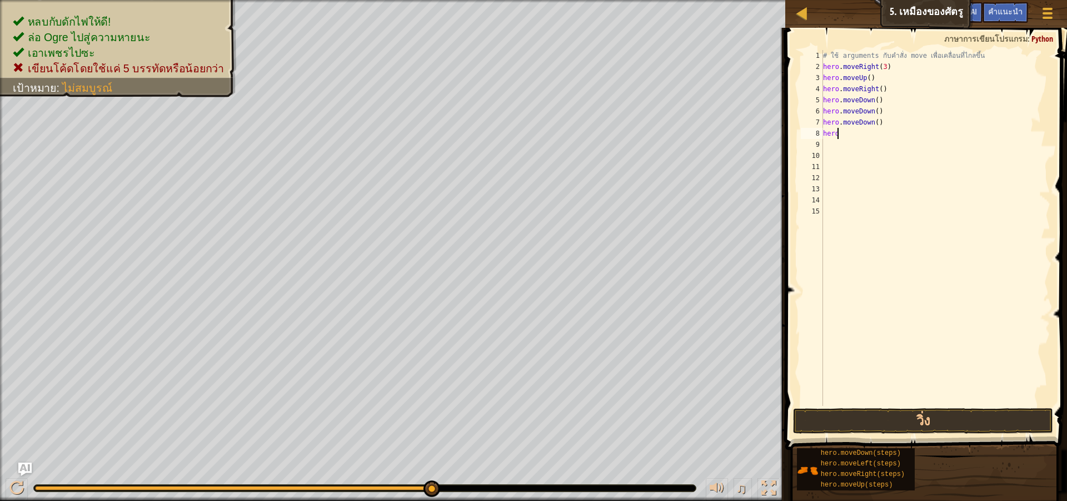
type textarea "h"
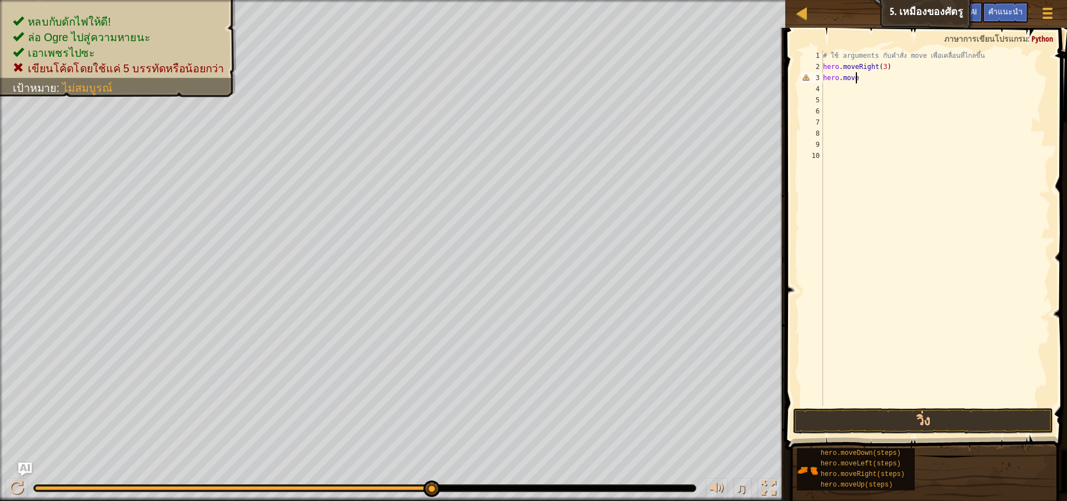
type textarea "h"
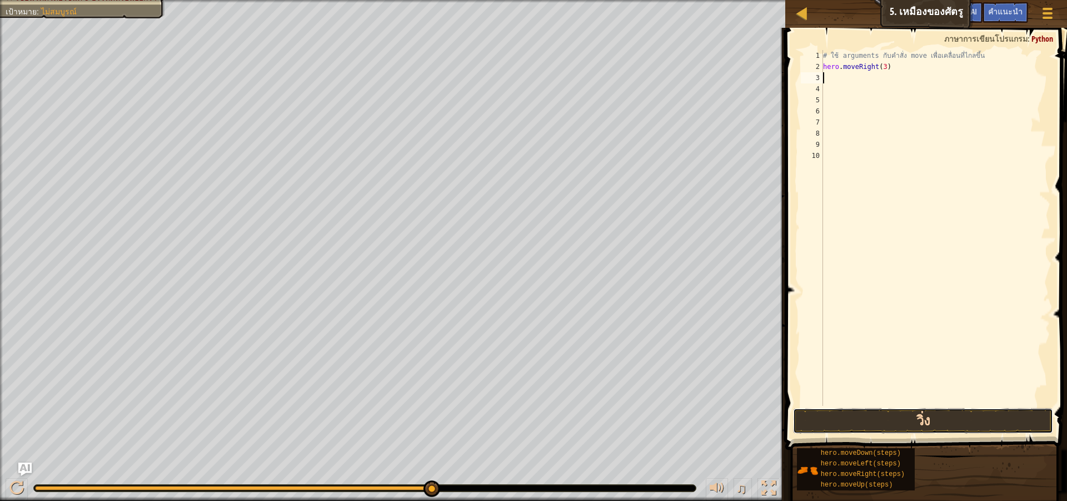
click at [938, 419] on button "วิ่ง" at bounding box center [923, 421] width 260 height 26
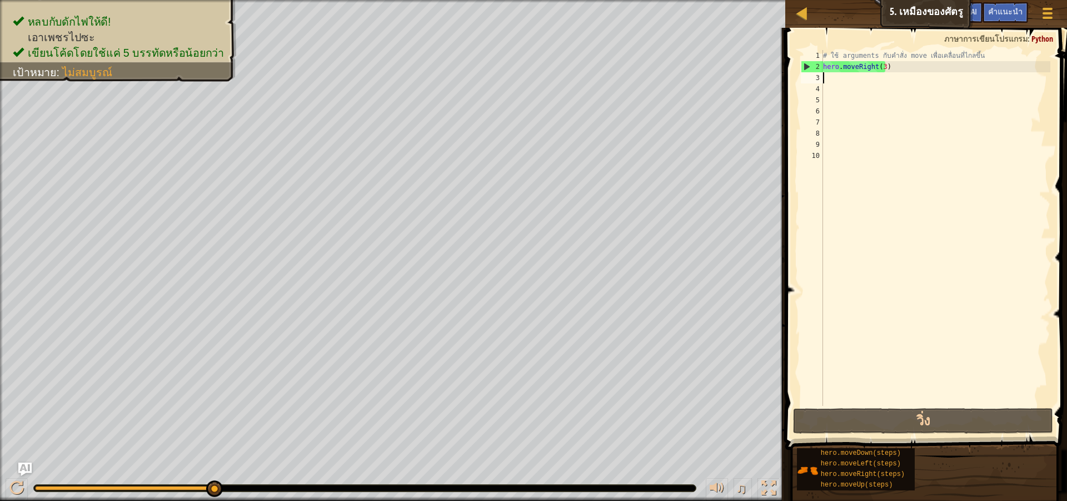
type textarea "h"
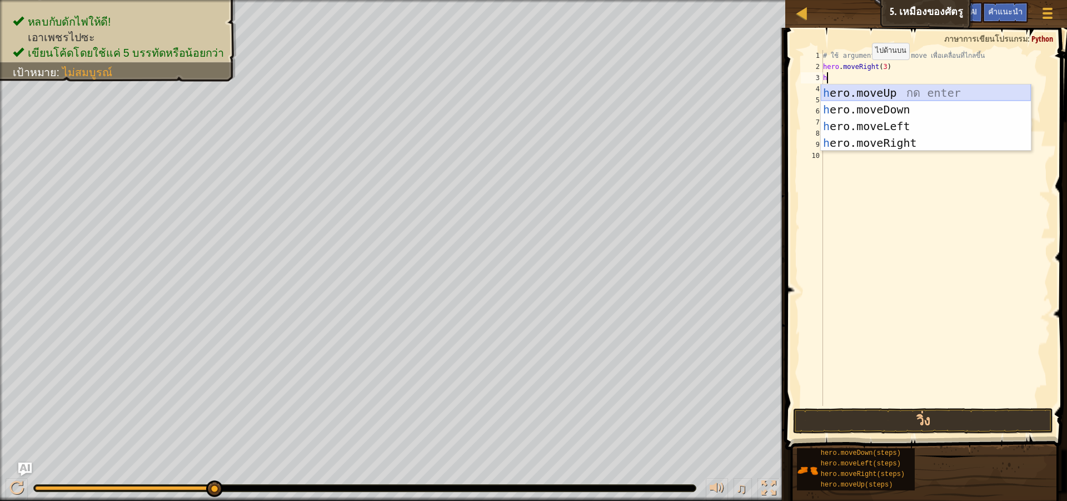
click at [914, 90] on div "h ero.moveUp กด enter h ero.moveDown กด enter h ero.moveLeft กด enter h ero.mov…" at bounding box center [926, 134] width 210 height 100
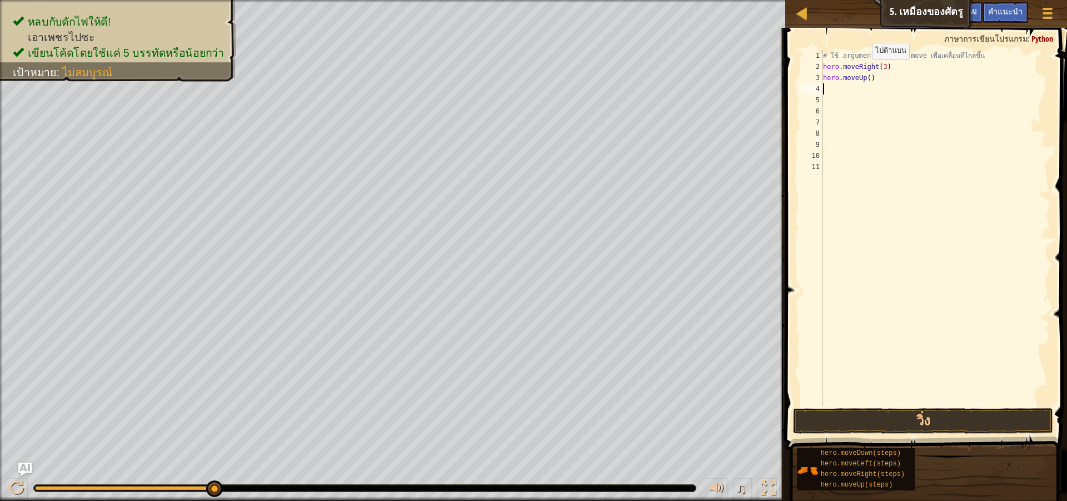
type textarea "h"
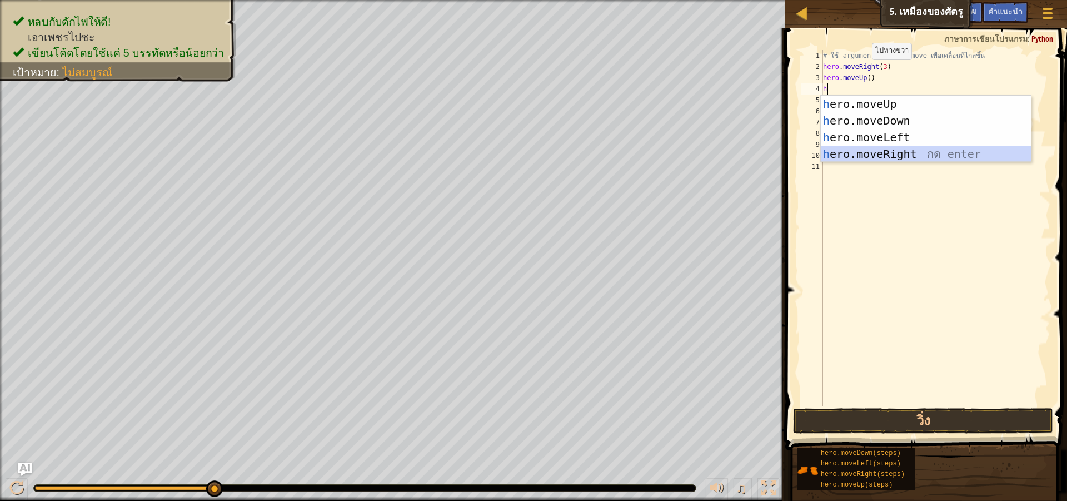
click at [899, 153] on div "h ero.moveUp กด enter h ero.moveDown กด enter h ero.moveLeft กด enter h ero.mov…" at bounding box center [926, 146] width 210 height 100
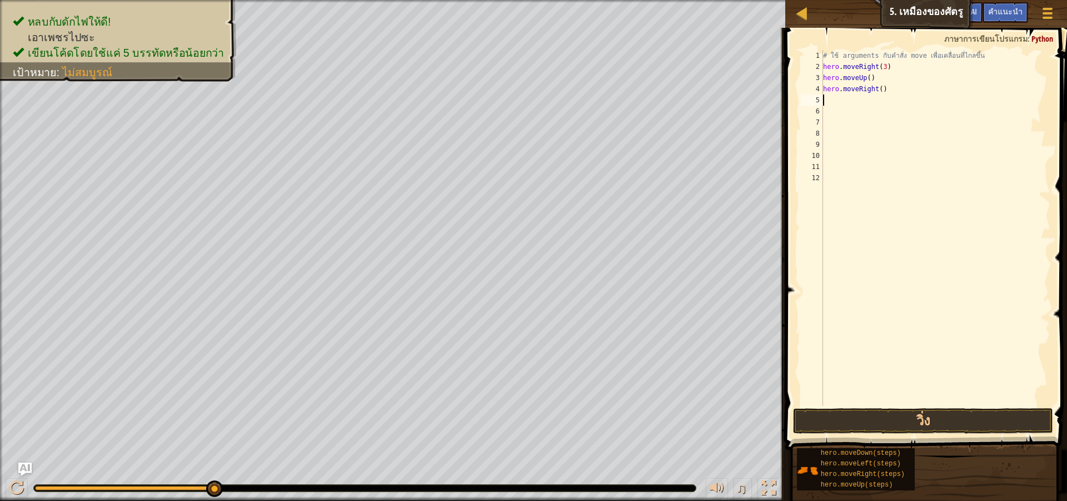
type textarea "h"
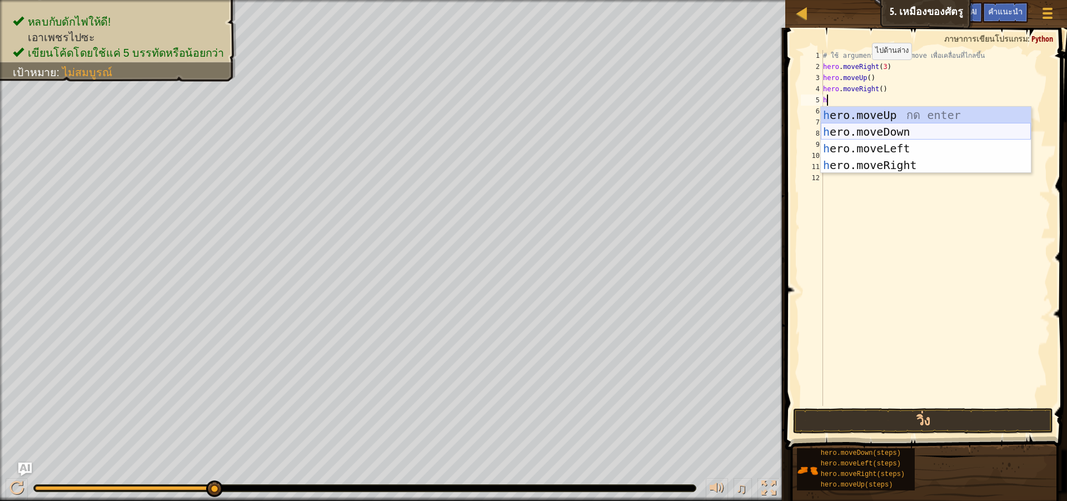
click at [888, 128] on div "h ero.moveUp กด enter h ero.moveDown กด enter h ero.moveLeft กด enter h ero.mov…" at bounding box center [926, 157] width 210 height 100
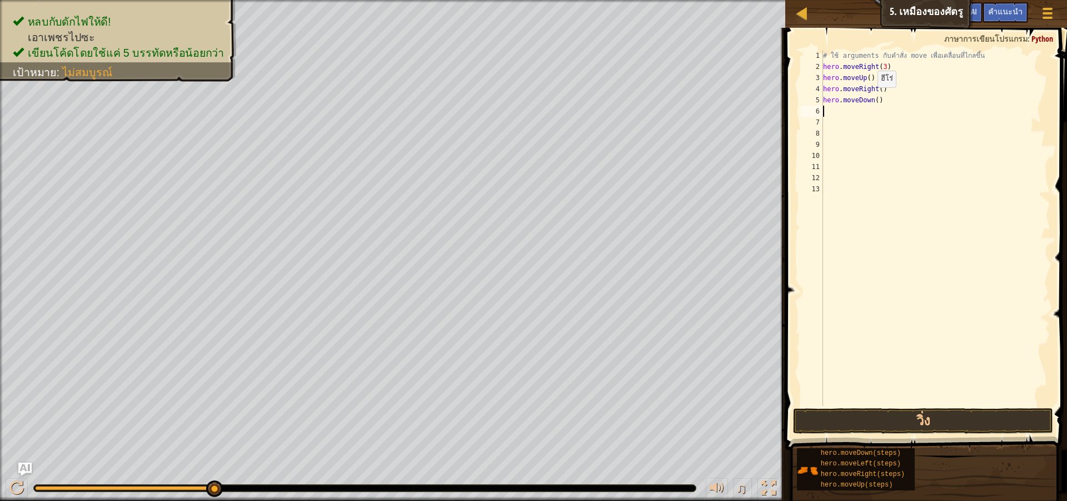
click at [872, 98] on div "# ใช้ arguments กับคำสั่ง move เพื่อเคลื่อนที่ไกลขึ้น hero . moveRight ( 3 ) he…" at bounding box center [936, 239] width 230 height 378
click at [874, 101] on div "# ใช้ arguments กับคำสั่ง move เพื่อเคลื่อนที่ไกลขึ้น hero . moveRight ( 3 ) he…" at bounding box center [936, 239] width 230 height 378
type textarea "hero.moveDown(3)"
click at [882, 103] on div "# ใช้ arguments กับคำสั่ง move เพื่อเคลื่อนที่ไกลขึ้น hero . moveRight ( 3 ) he…" at bounding box center [936, 239] width 230 height 378
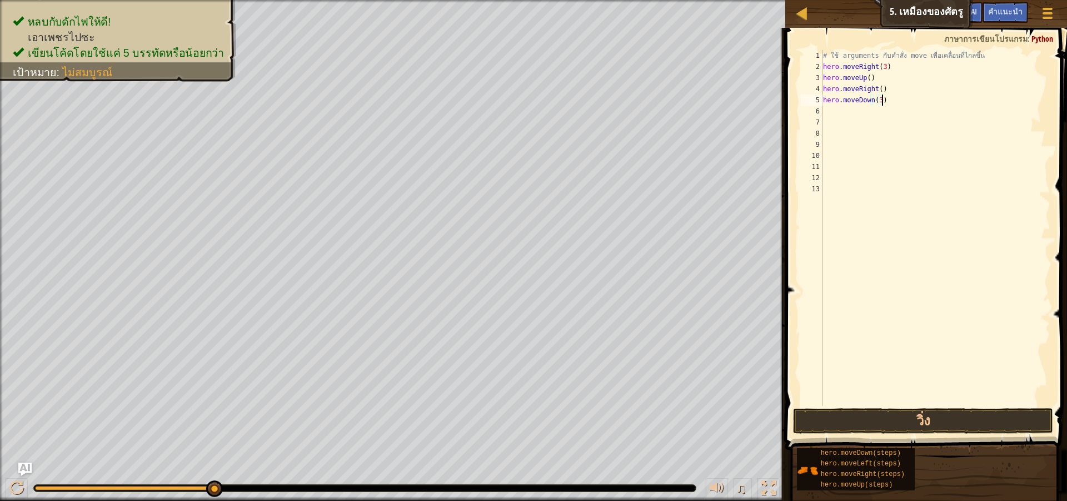
click at [840, 117] on div "# ใช้ arguments กับคำสั่ง move เพื่อเคลื่อนที่ไกลขึ้น hero . moveRight ( 3 ) he…" at bounding box center [936, 239] width 230 height 378
click at [849, 107] on div "# ใช้ arguments กับคำสั่ง move เพื่อเคลื่อนที่ไกลขึ้น hero . moveRight ( 3 ) he…" at bounding box center [936, 239] width 230 height 378
type textarea "h"
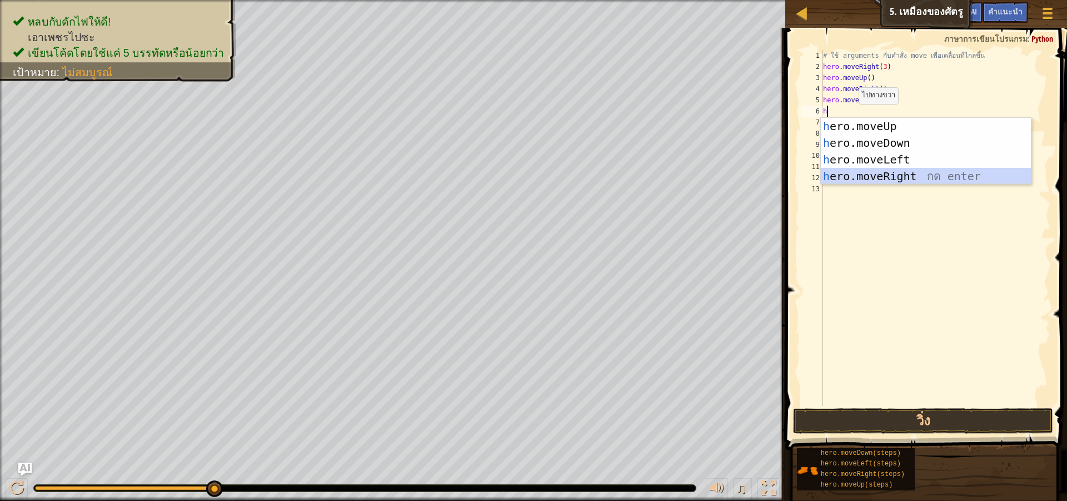
click at [851, 171] on div "h ero.moveUp กด enter h ero.moveDown กด enter h ero.moveLeft กด enter h ero.mov…" at bounding box center [926, 168] width 210 height 100
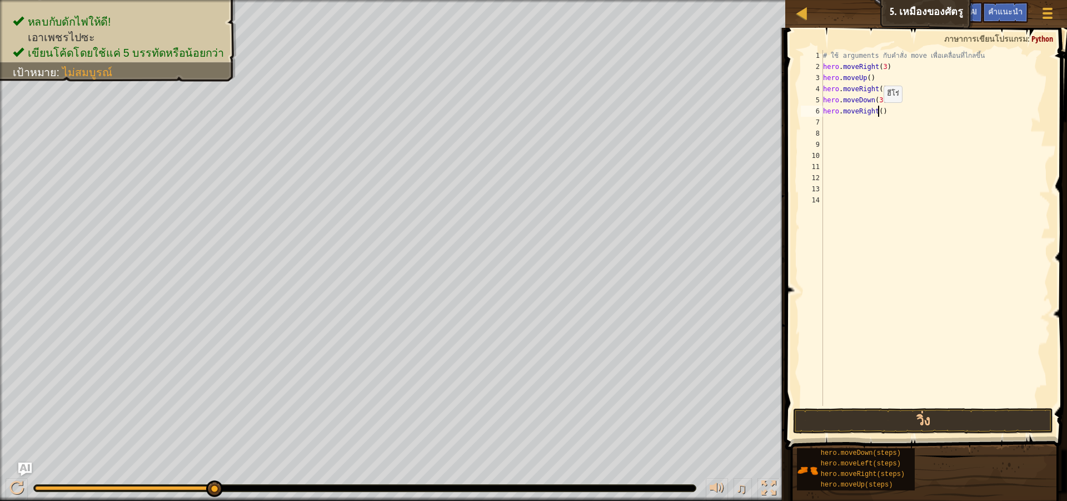
click at [878, 113] on div "# ใช้ arguments กับคำสั่ง move เพื่อเคลื่อนที่ไกลขึ้น hero . moveRight ( 3 ) he…" at bounding box center [936, 239] width 230 height 378
click at [887, 113] on div "# ใช้ arguments กับคำสั่ง move เพื่อเคลื่อนที่ไกลขึ้น hero . moveRight ( 3 ) he…" at bounding box center [936, 239] width 230 height 378
click at [908, 416] on button "วิ่ง" at bounding box center [923, 421] width 260 height 26
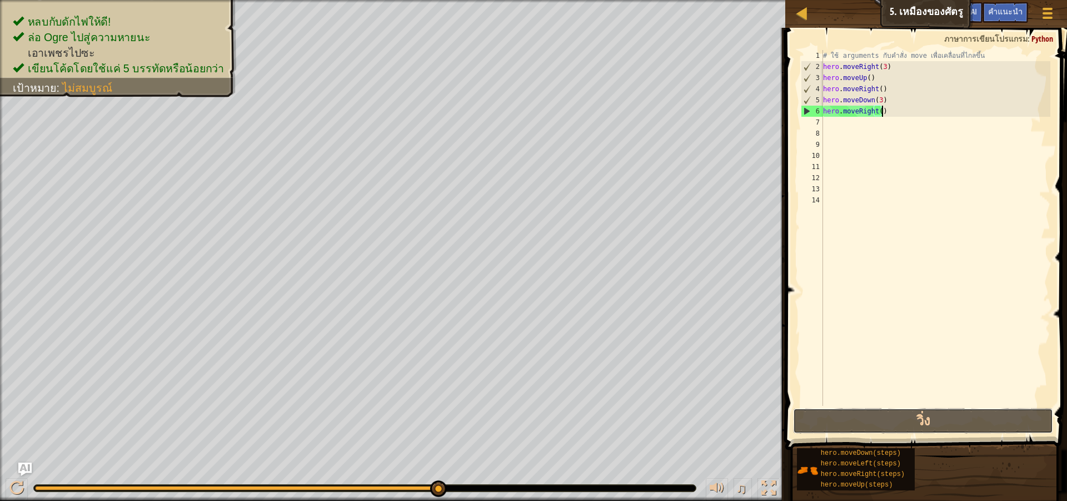
drag, startPoint x: 942, startPoint y: 416, endPoint x: 938, endPoint y: 405, distance: 12.0
click at [943, 416] on button "วิ่ง" at bounding box center [923, 421] width 260 height 26
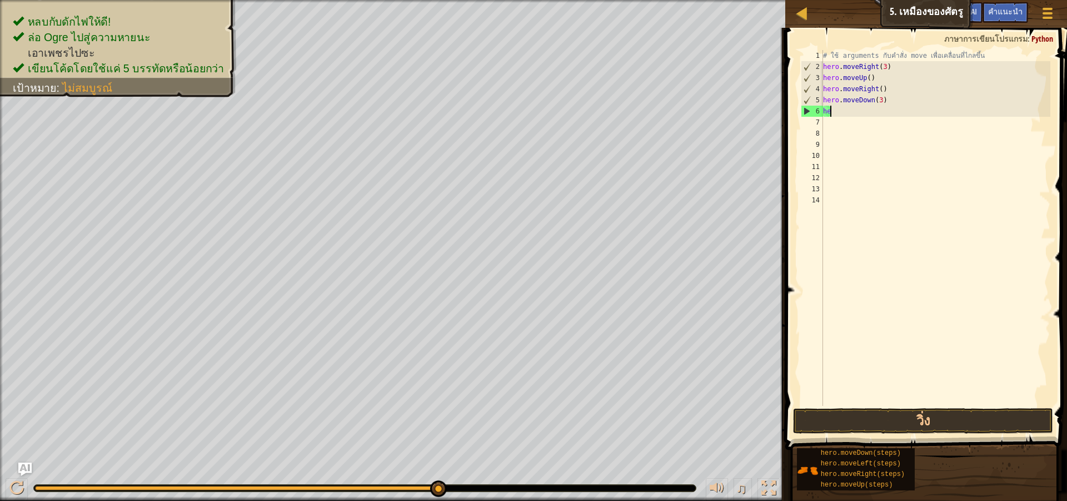
type textarea "h"
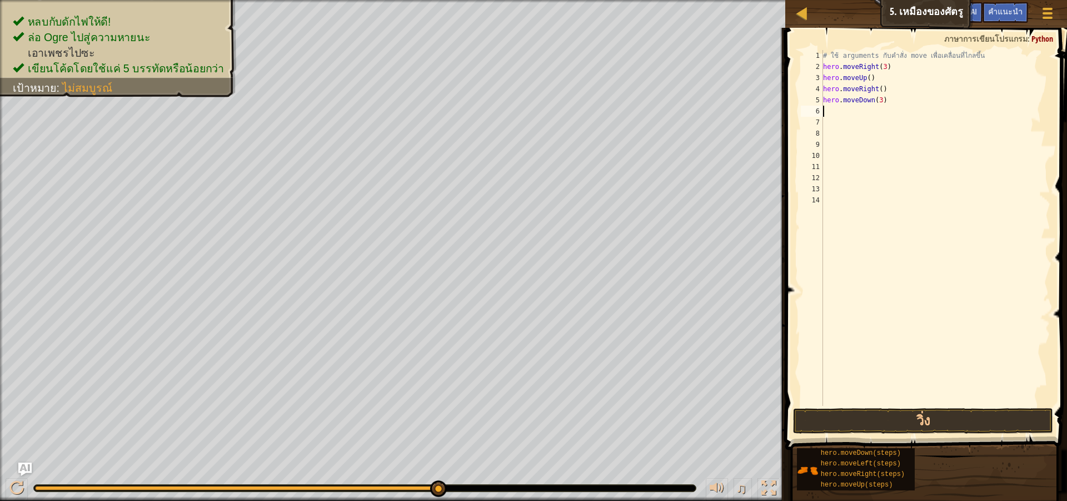
type textarea "h"
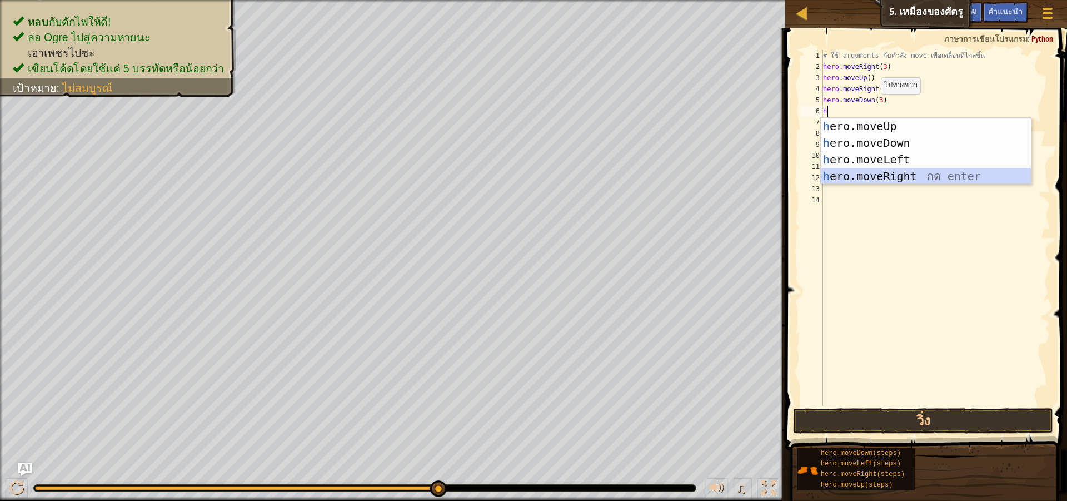
click at [891, 173] on div "h ero.moveUp กด enter h ero.moveDown กด enter h ero.moveLeft กด enter h ero.mov…" at bounding box center [926, 168] width 210 height 100
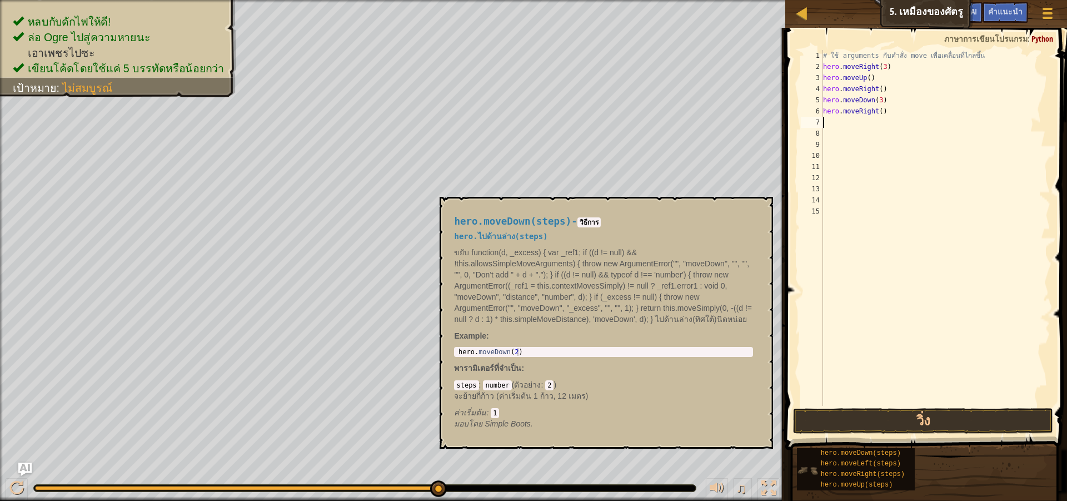
click at [816, 466] on img at bounding box center [807, 470] width 21 height 21
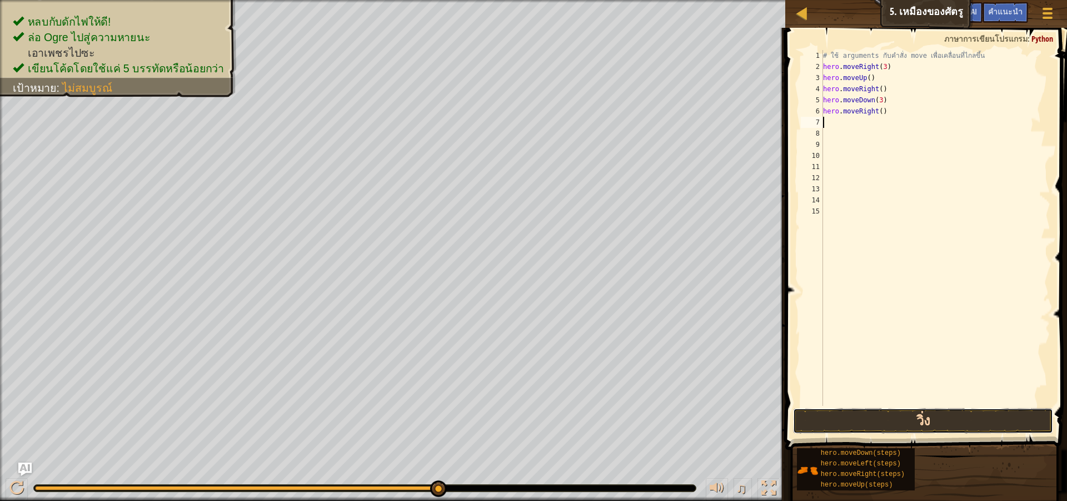
click at [870, 422] on button "วิ่ง" at bounding box center [923, 421] width 260 height 26
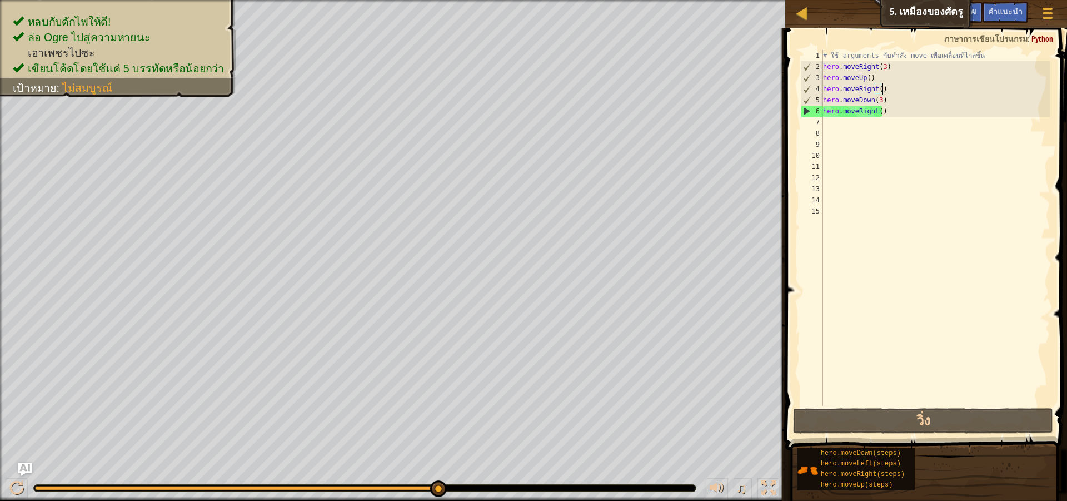
click at [883, 86] on div "# ใช้ arguments กับคำสั่ง move เพื่อเคลื่อนที่ไกลขึ้น hero . moveRight ( 3 ) he…" at bounding box center [936, 239] width 230 height 378
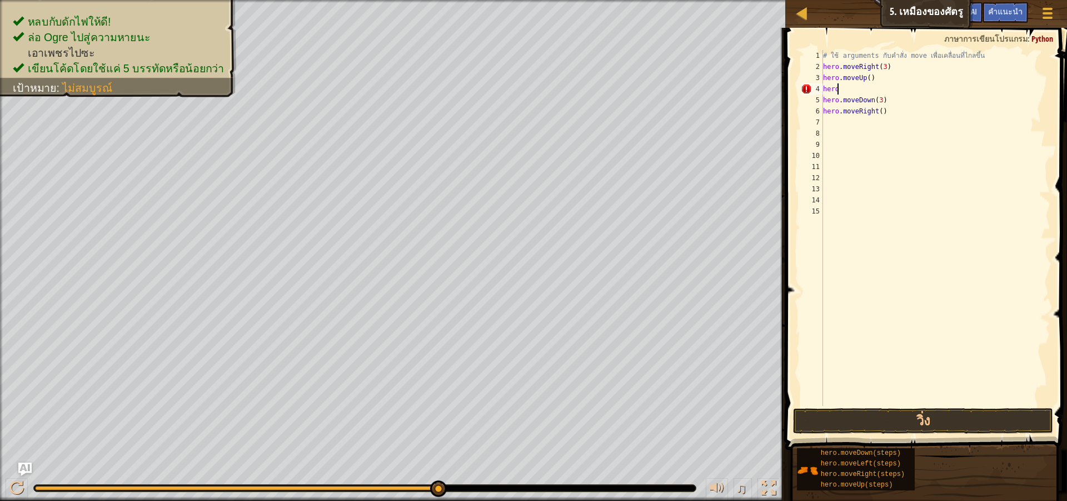
type textarea "h"
drag, startPoint x: 881, startPoint y: 99, endPoint x: 823, endPoint y: 99, distance: 58.4
click at [823, 99] on div "# ใช้ arguments กับคำสั่ง move เพื่อเคลื่อนที่ไกลขึ้น hero . moveRight ( 3 ) he…" at bounding box center [936, 239] width 230 height 378
type textarea "hero.moveDown(3)"
drag, startPoint x: 839, startPoint y: 97, endPoint x: 803, endPoint y: 240, distance: 146.7
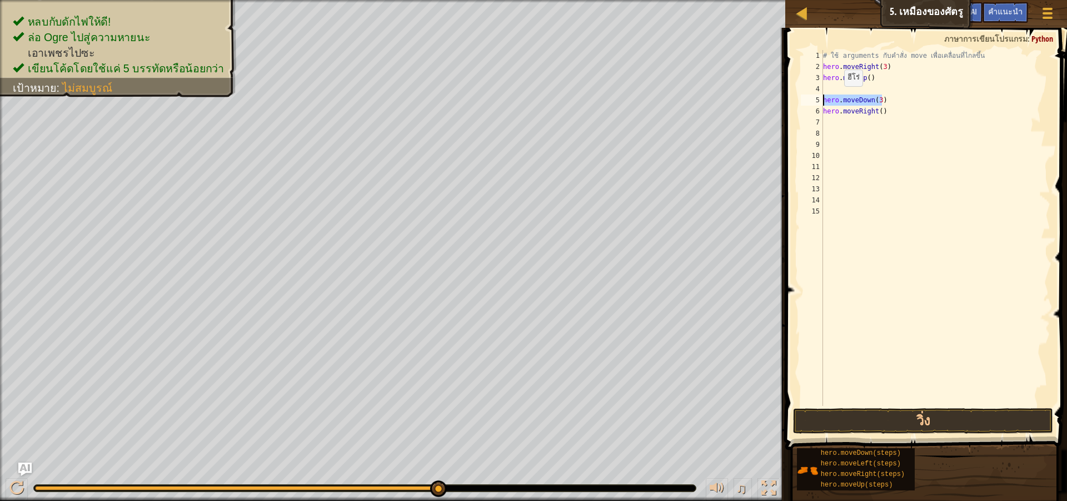
drag, startPoint x: 843, startPoint y: 103, endPoint x: 843, endPoint y: 93, distance: 9.4
click at [843, 93] on div "# ใช้ arguments กับคำสั่ง move เพื่อเคลื่อนที่ไกลขึ้น hero . moveRight ( 3 ) he…" at bounding box center [936, 239] width 230 height 378
click at [886, 99] on div "# ใช้ arguments กับคำสั่ง move เพื่อเคลื่อนที่ไกลขึ้น hero . moveRight ( 3 ) he…" at bounding box center [936, 239] width 230 height 378
type textarea "h"
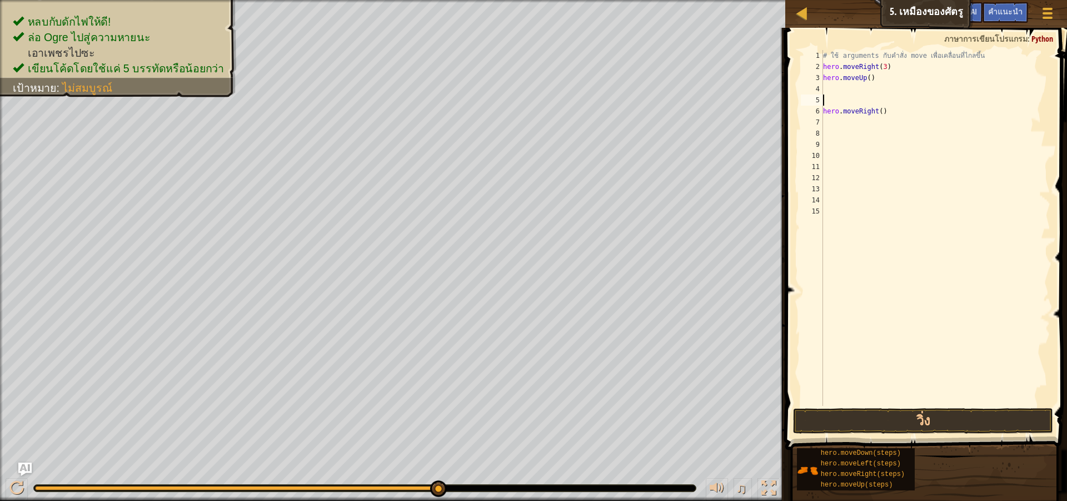
click at [843, 89] on div "# ใช้ arguments กับคำสั่ง move เพื่อเคลื่อนที่ไกลขึ้น hero . moveRight ( 3 ) he…" at bounding box center [936, 239] width 230 height 378
type textarea "h"
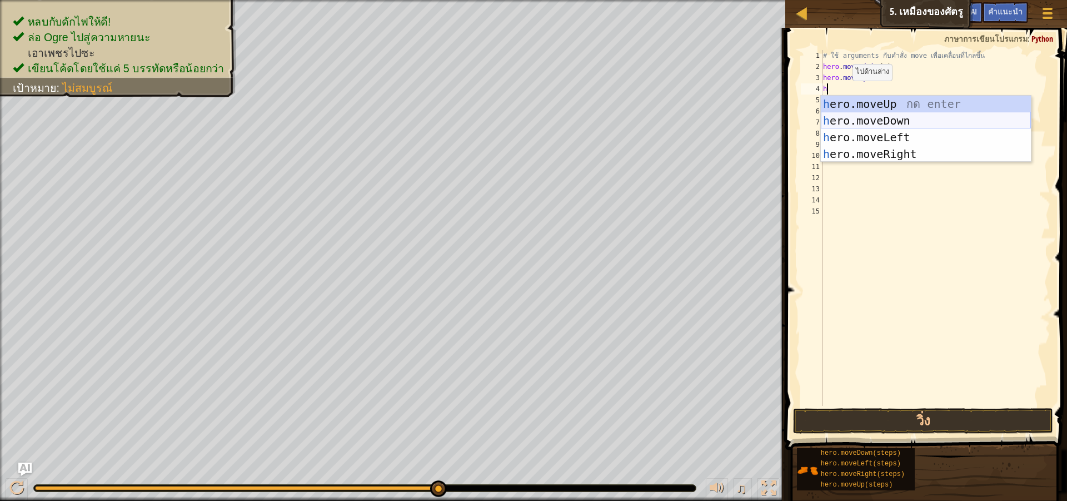
click at [853, 116] on div "h ero.moveUp กด enter h ero.moveDown กด enter h ero.moveLeft กด enter h ero.mov…" at bounding box center [926, 146] width 210 height 100
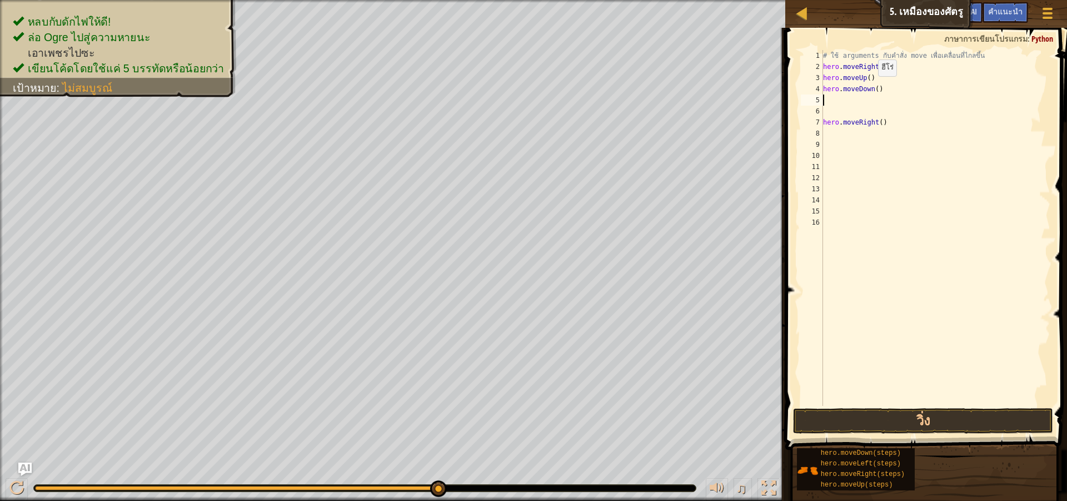
click at [873, 87] on div "# ใช้ arguments กับคำสั่ง move เพื่อเคลื่อนที่ไกลขึ้น hero . moveRight ( 3 ) he…" at bounding box center [936, 239] width 230 height 378
click at [879, 123] on div "# ใช้ arguments กับคำสั่ง move เพื่อเคลื่อนที่ไกลขึ้น hero . moveRight ( 3 ) he…" at bounding box center [936, 239] width 230 height 378
click at [880, 123] on div "# ใช้ arguments กับคำสั่ง move เพื่อเคลื่อนที่ไกลขึ้น hero . moveRight ( 3 ) he…" at bounding box center [936, 239] width 230 height 378
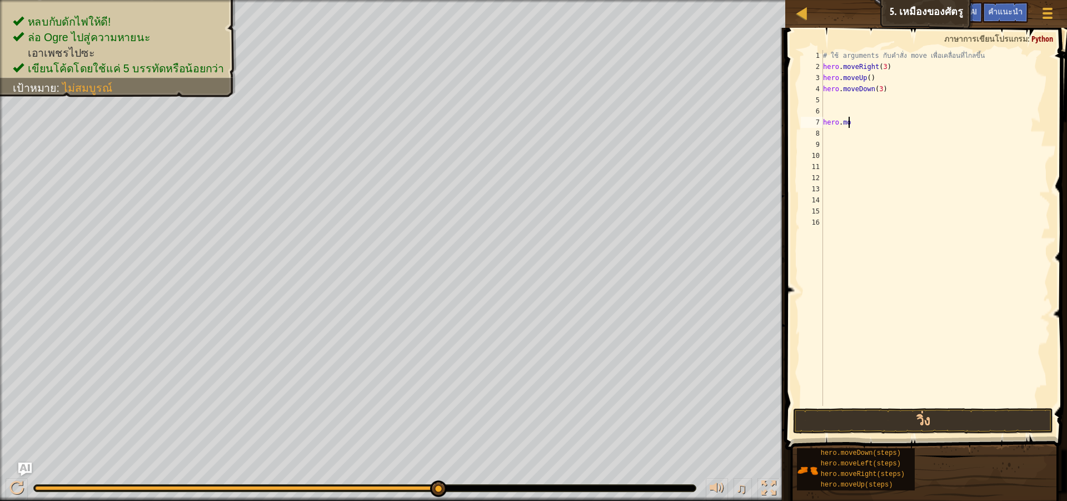
type textarea "h"
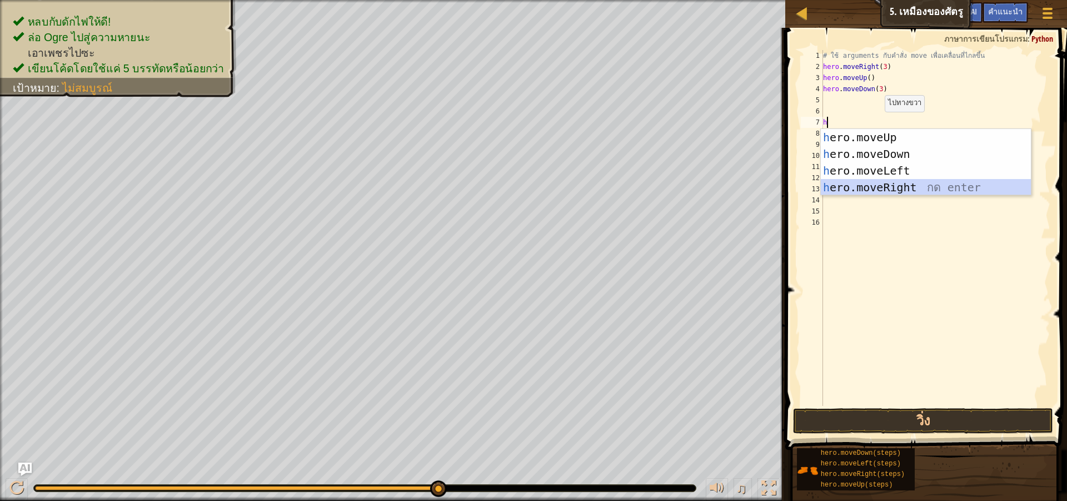
click at [886, 182] on div "h ero.moveUp กด enter h ero.moveDown กด enter h ero.moveLeft กด enter h ero.mov…" at bounding box center [926, 179] width 210 height 100
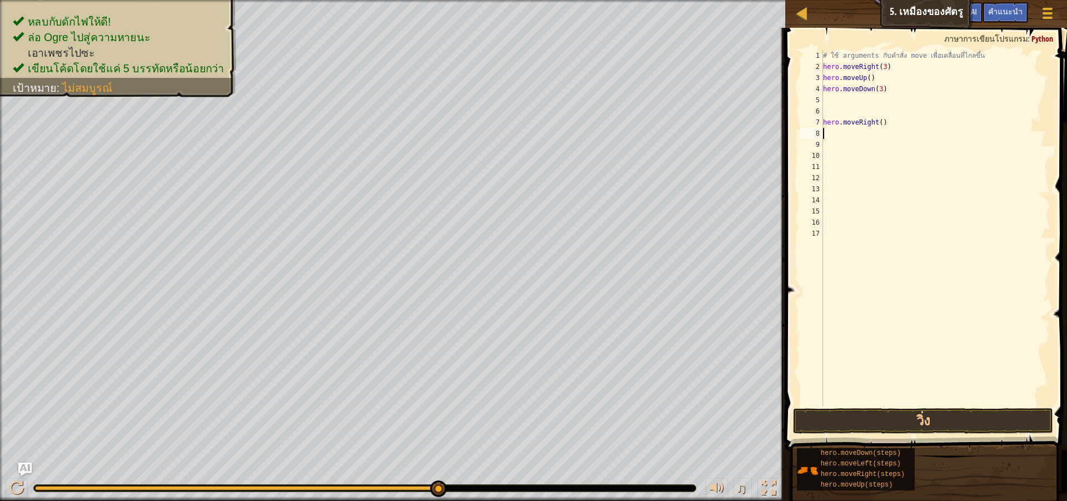
click at [880, 122] on div "# ใช้ arguments กับคำสั่ง move เพื่อเคลื่อนที่ไกลขึ้น hero . moveRight ( 3 ) he…" at bounding box center [936, 239] width 230 height 378
type textarea "h"
click at [830, 97] on div "# ใช้ arguments กับคำสั่ง move เพื่อเคลื่อนที่ไกลขึ้น hero . moveRight ( 3 ) he…" at bounding box center [936, 239] width 230 height 378
type textarea "h"
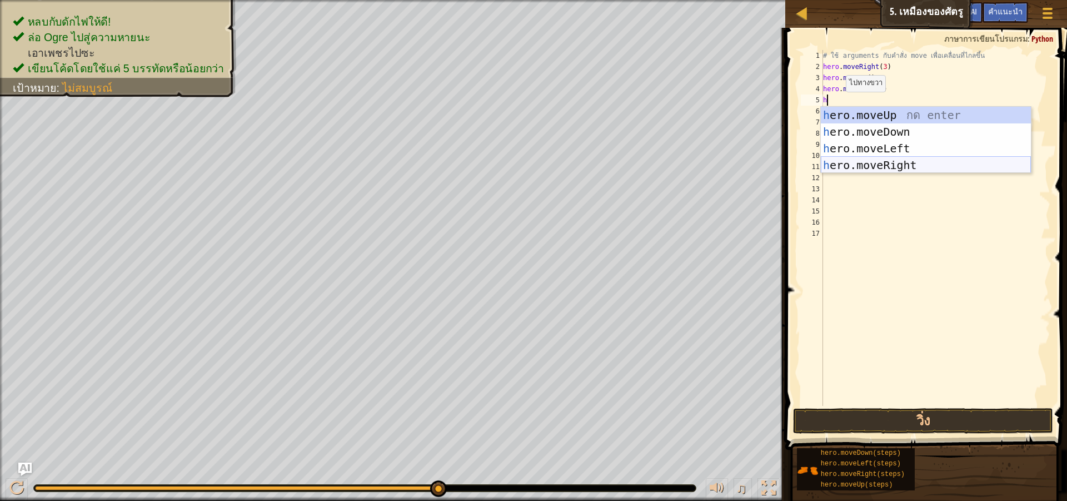
click at [867, 167] on div "h ero.moveUp กด enter h ero.moveDown กด enter h ero.moveLeft กด enter h ero.mov…" at bounding box center [926, 157] width 210 height 100
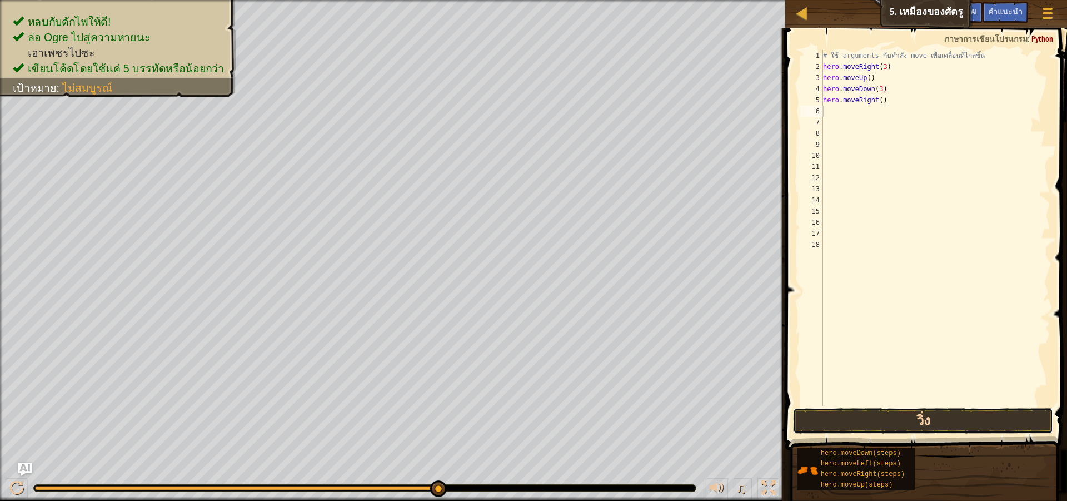
click at [950, 426] on button "วิ่ง" at bounding box center [923, 421] width 260 height 26
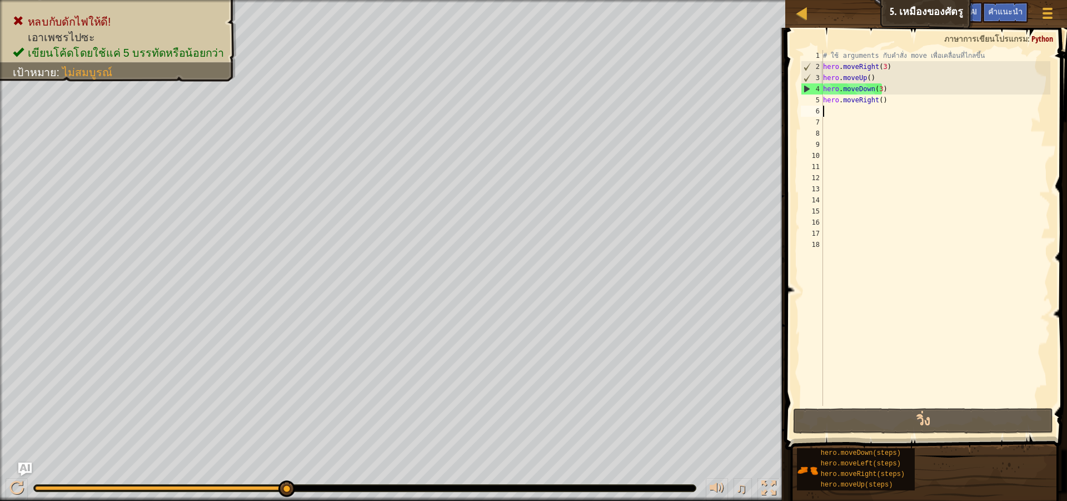
click at [882, 97] on div "# ใช้ arguments กับคำสั่ง move เพื่อเคลื่อนที่ไกลขึ้น hero . moveRight ( 3 ) he…" at bounding box center [936, 239] width 230 height 378
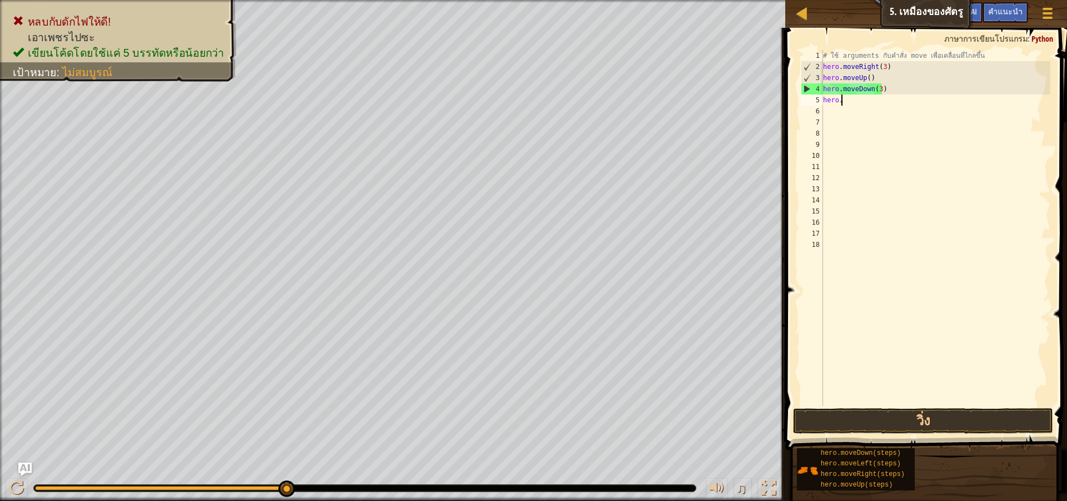
type textarea "h"
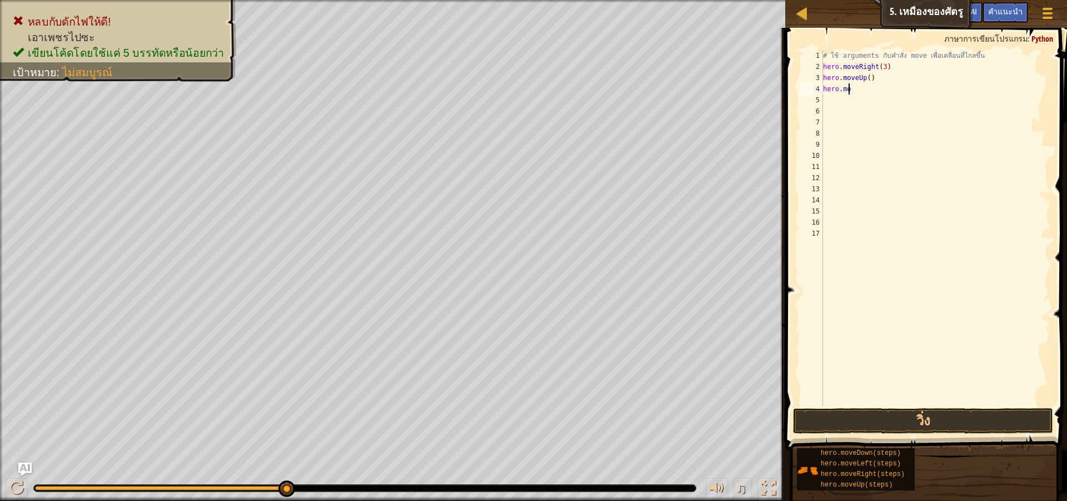
type textarea "h"
click at [963, 416] on button "วิ่ง" at bounding box center [923, 421] width 260 height 26
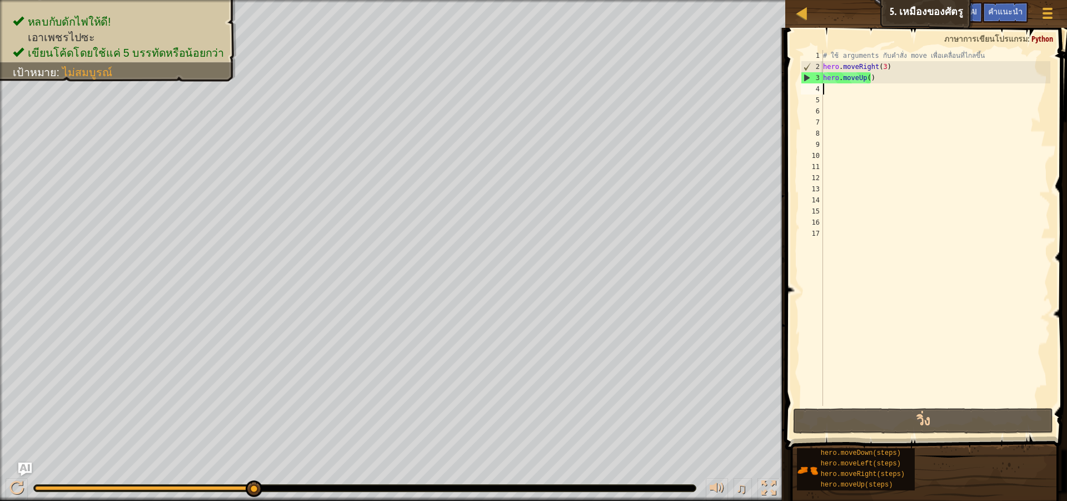
click at [949, 49] on span at bounding box center [927, 223] width 291 height 455
click at [947, 59] on div "# ใช้ arguments กับคำสั่ง move เพื่อเคลื่อนที่ไกลขึ้น hero . moveRight ( 3 ) he…" at bounding box center [936, 239] width 230 height 378
click at [979, 52] on div "# ใช้ arguments กับคำสั่ง move เพื่อเคลื่อนที่ไกลขึ้น hero . moveRight ( 3 ) he…" at bounding box center [936, 228] width 230 height 356
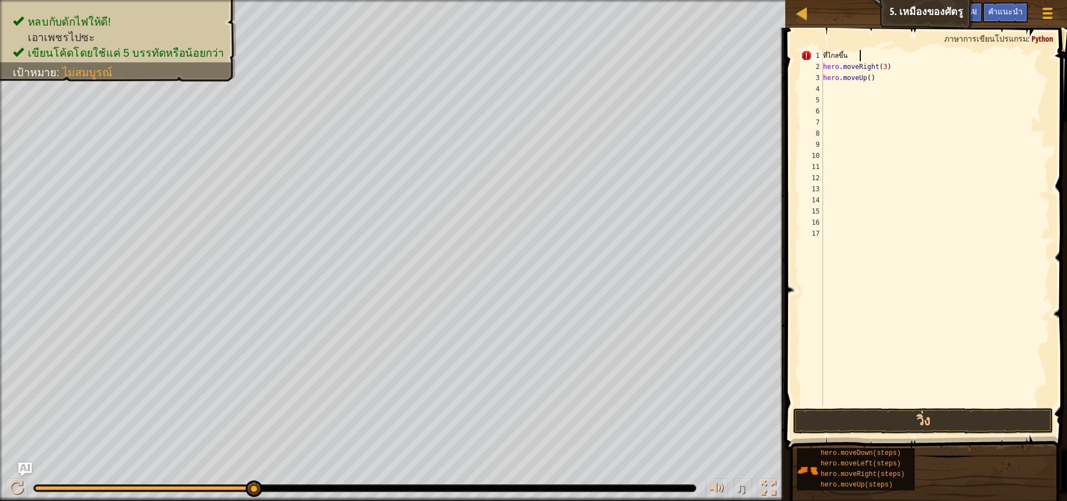
click at [859, 56] on div "ที่ไกลขึ้น hero . moveRight ( 3 ) hero . moveUp ( )" at bounding box center [936, 239] width 230 height 378
click at [853, 56] on div "ที่ไกลขึ้น hero . moveRight ( 3 ) hero . moveUp ( )" at bounding box center [936, 239] width 230 height 378
click at [869, 78] on div "้น hero . moveRight ( 3 ) hero . moveUp ( )" at bounding box center [936, 239] width 230 height 378
type textarea "h"
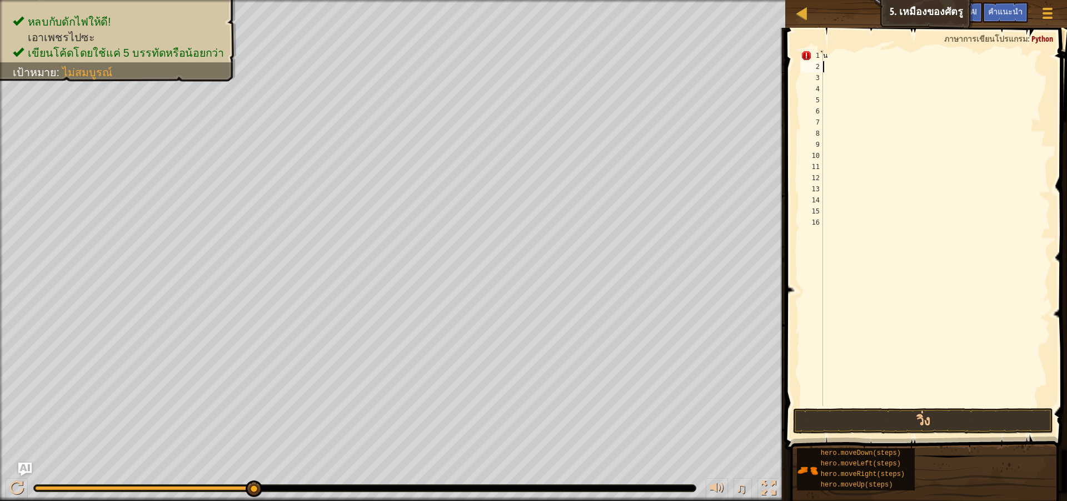
type textarea "้"
click at [894, 418] on button "วิ่ง" at bounding box center [923, 421] width 260 height 26
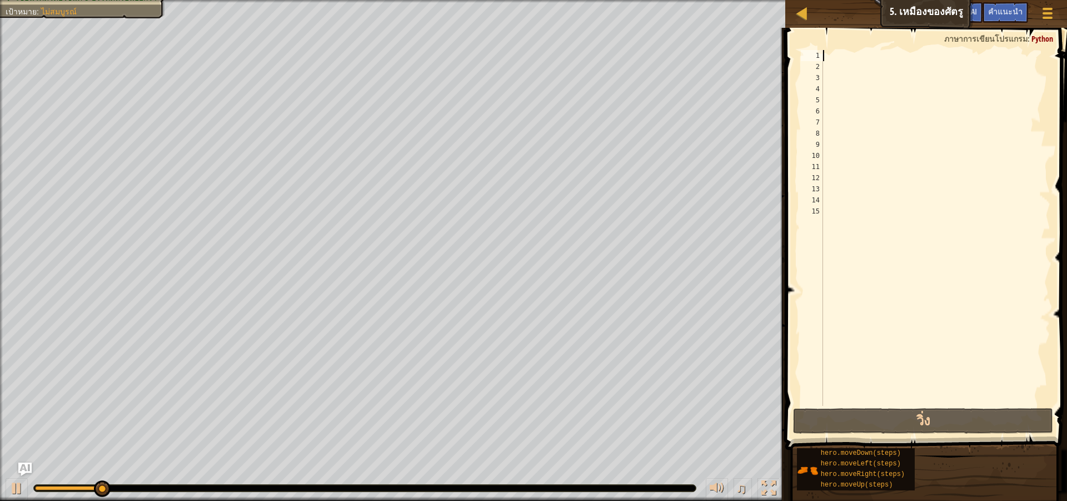
click at [828, 51] on div at bounding box center [936, 239] width 230 height 378
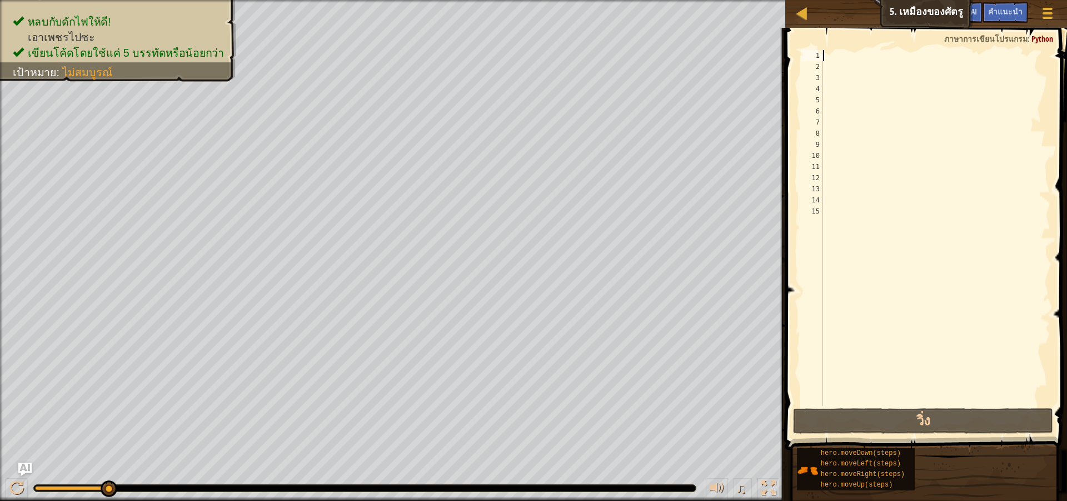
type textarea "h"
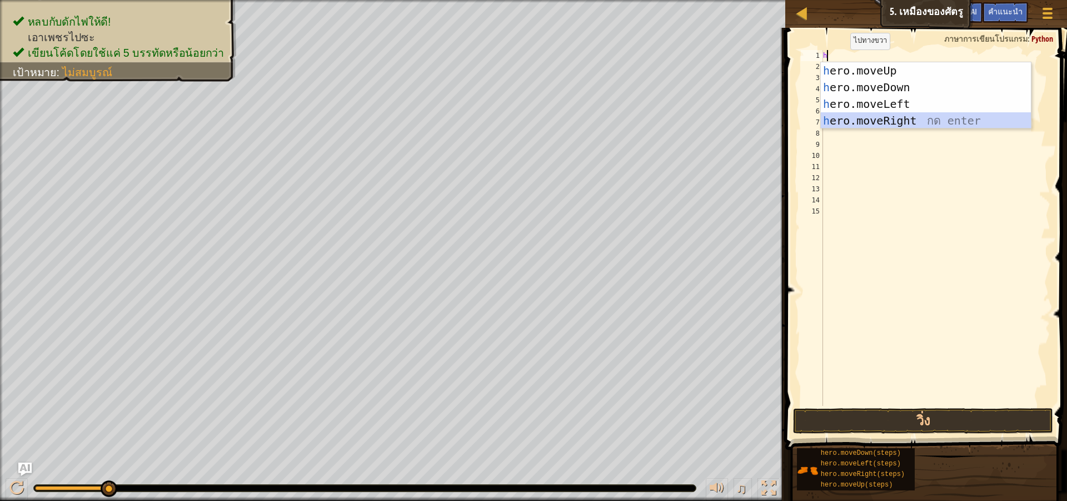
click at [893, 118] on div "h ero.moveUp กด enter h ero.moveDown กด enter h ero.moveLeft กด enter h ero.mov…" at bounding box center [926, 112] width 210 height 100
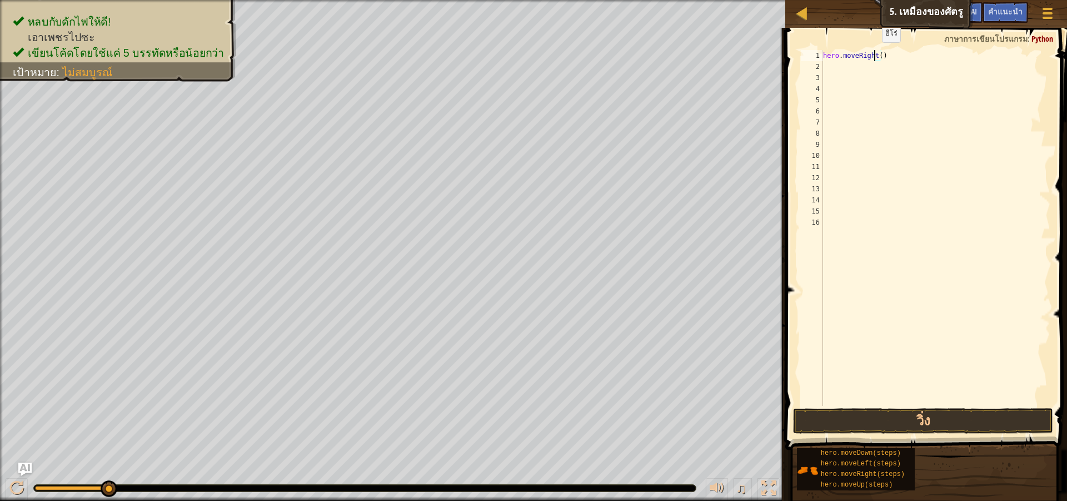
click at [876, 53] on div "hero . moveRight ( )" at bounding box center [936, 239] width 230 height 378
click at [878, 56] on div "hero . moveRight ( )" at bounding box center [936, 239] width 230 height 378
type textarea "hero.moveRight(3)"
click at [874, 68] on div "hero . moveRight ( 3 )" at bounding box center [936, 239] width 230 height 378
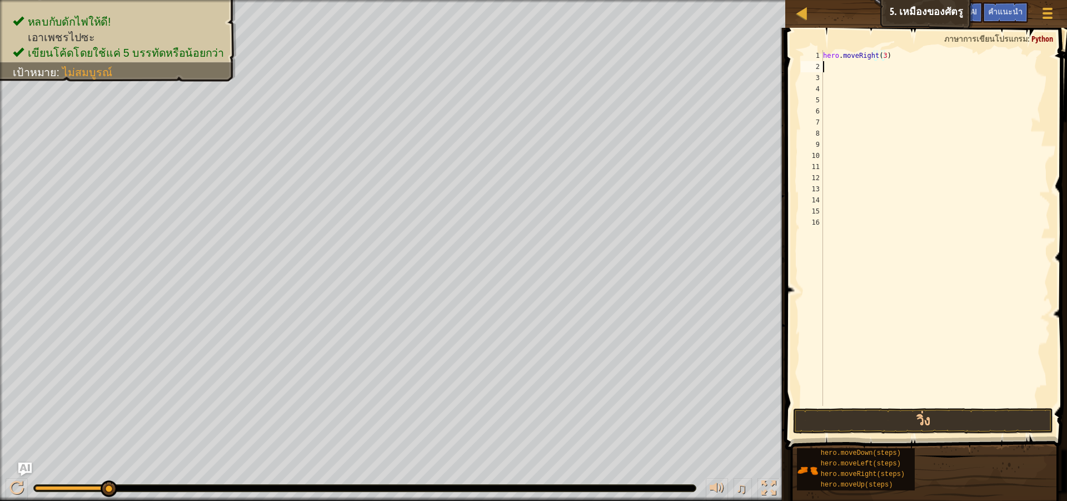
scroll to position [5, 0]
type textarea "h"
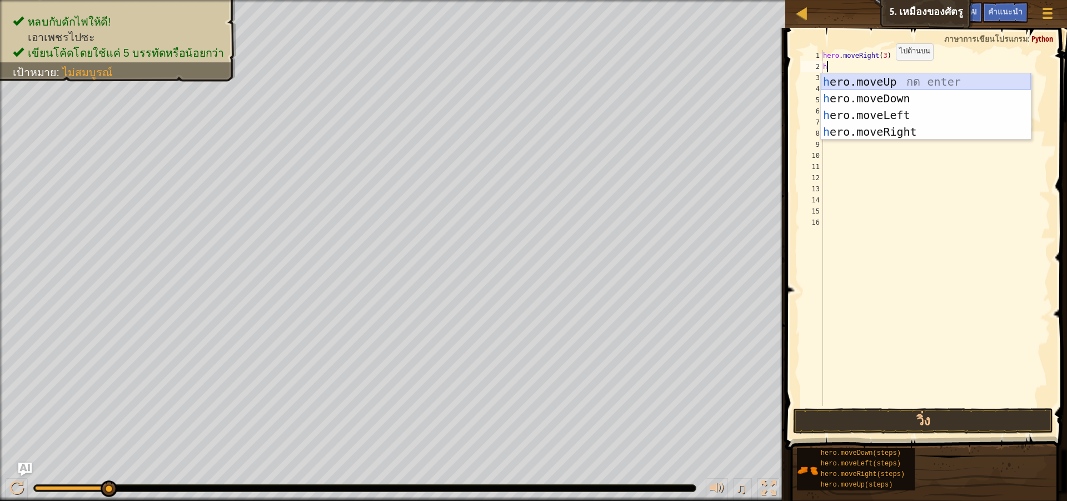
click at [910, 78] on div "h ero.moveUp กด enter h ero.moveDown กด enter h ero.moveLeft กด enter h ero.mov…" at bounding box center [926, 123] width 210 height 100
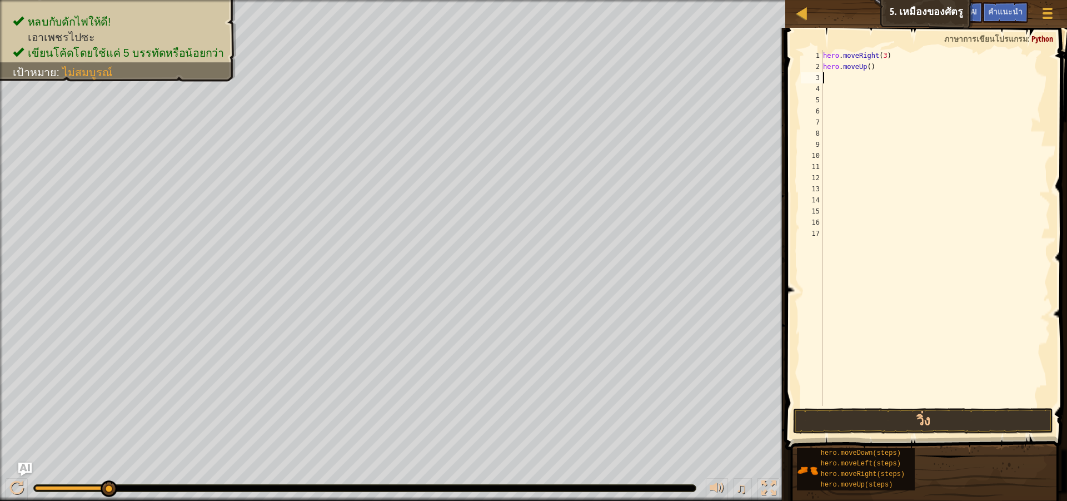
type textarea "h"
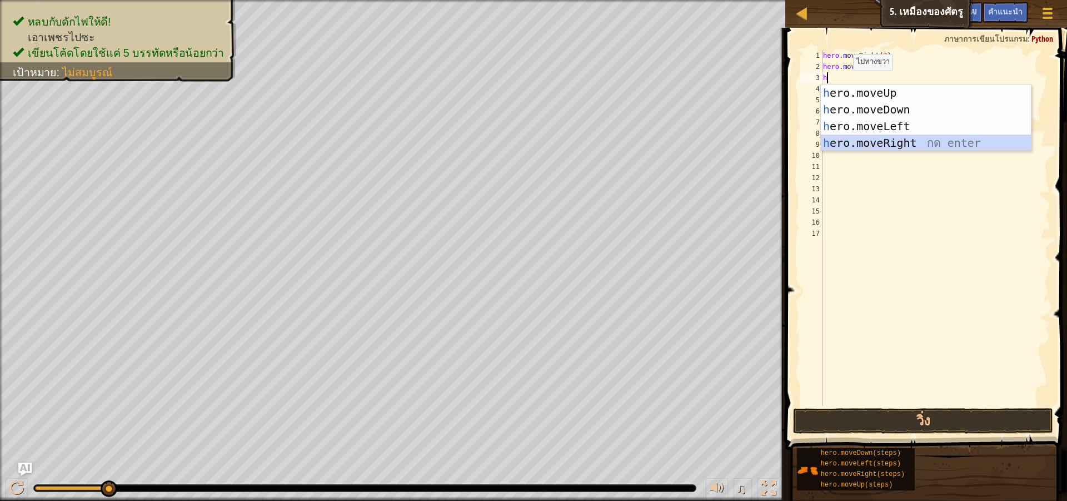
click at [873, 141] on div "h ero.moveUp กด enter h ero.moveDown กด enter h ero.moveLeft กด enter h ero.mov…" at bounding box center [926, 134] width 210 height 100
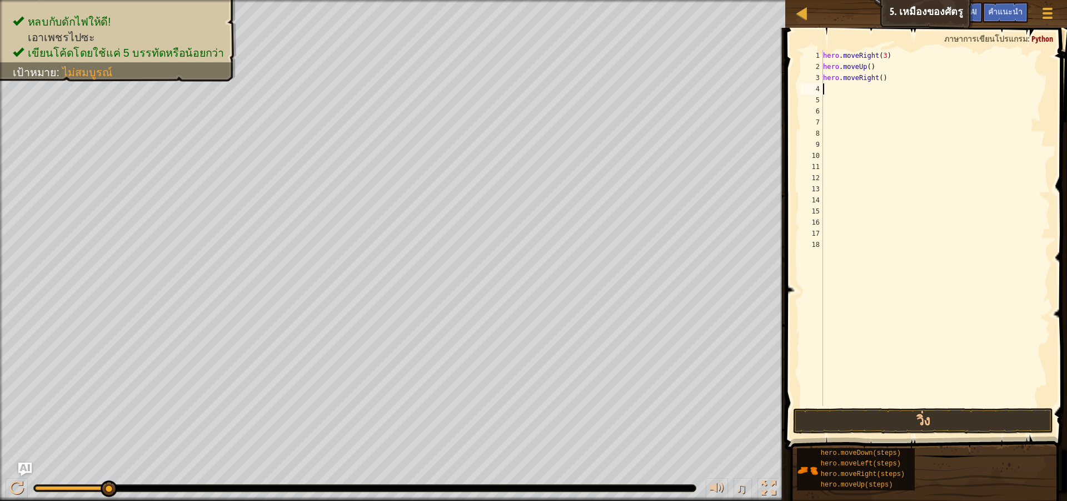
type textarea "h"
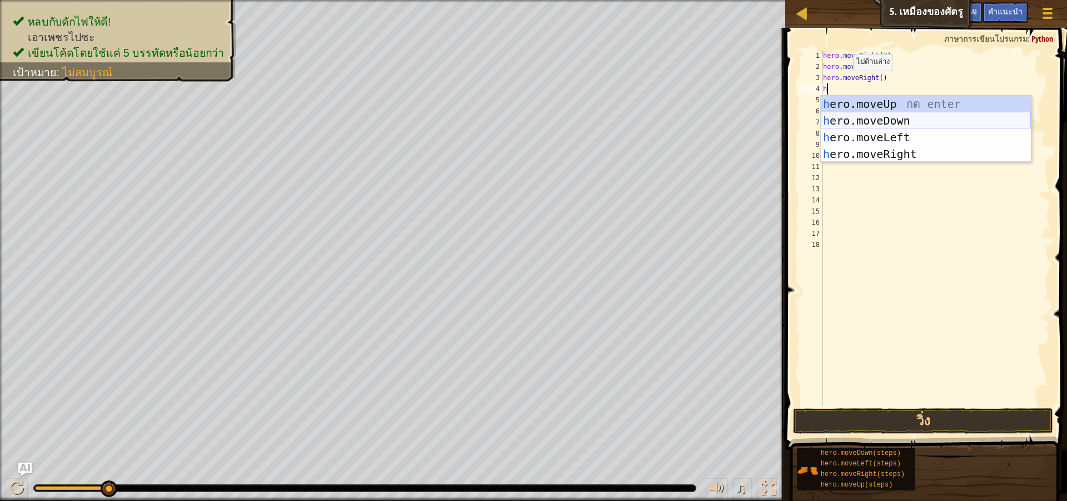
click at [850, 117] on div "h ero.moveUp กด enter h ero.moveDown กด enter h ero.moveLeft กด enter h ero.mov…" at bounding box center [926, 146] width 210 height 100
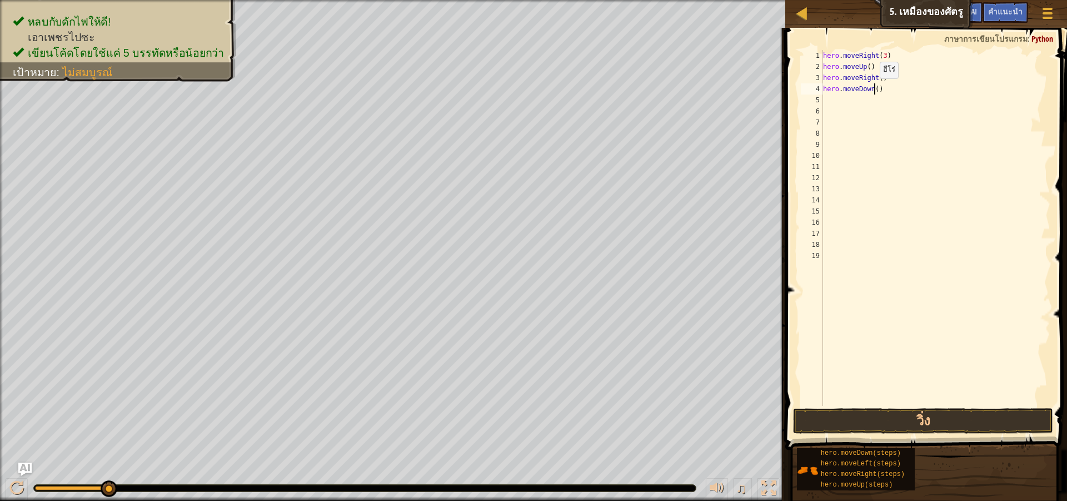
click at [874, 89] on div "hero . moveRight ( 3 ) hero . moveUp ( ) hero . moveRight ( ) hero . moveDown (…" at bounding box center [936, 239] width 230 height 378
type textarea "hero.moveDown(3)"
click at [861, 104] on div "hero . moveRight ( 3 ) hero . moveUp ( ) hero . moveRight ( ) hero . moveDown (…" at bounding box center [936, 239] width 230 height 378
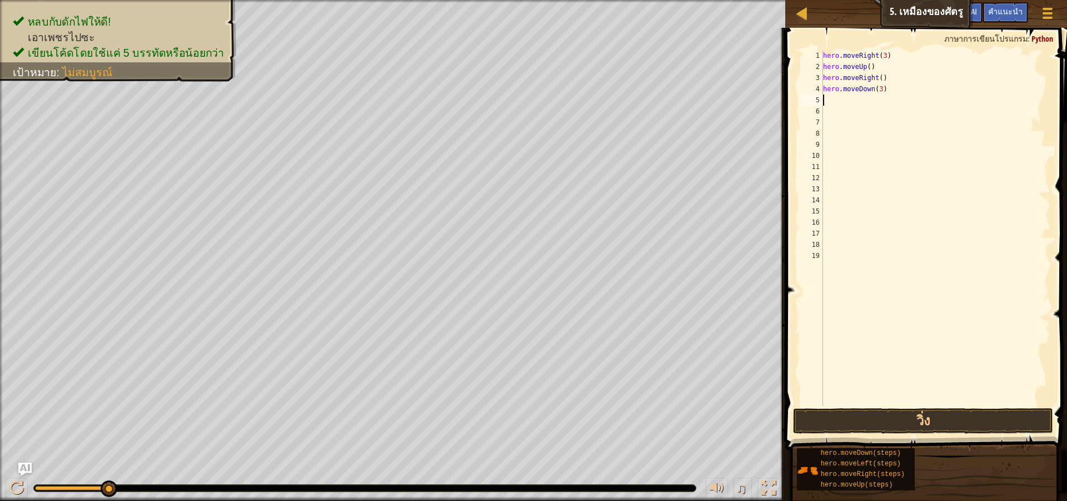
type textarea "h"
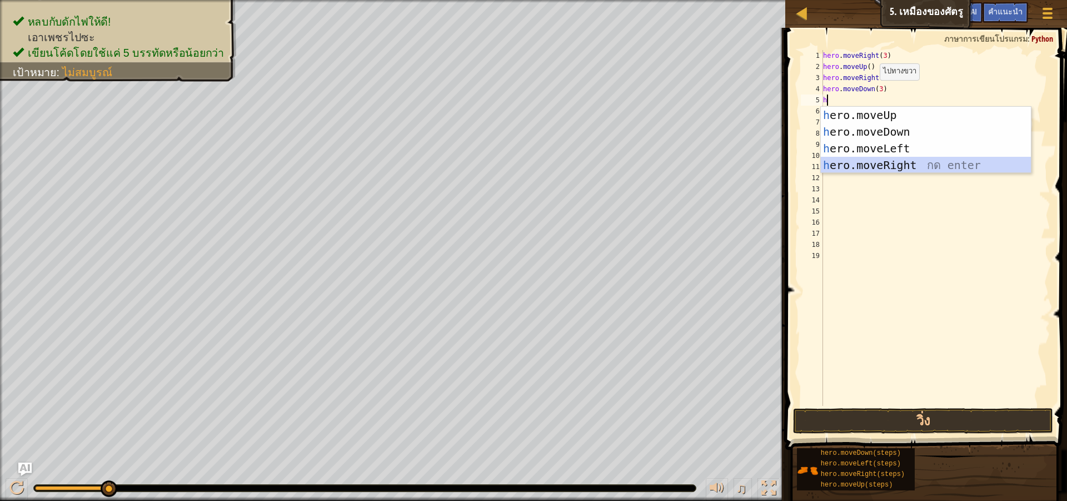
click at [867, 161] on div "h ero.moveUp กด enter h ero.moveDown กด enter h ero.moveLeft กด enter h ero.mov…" at bounding box center [926, 157] width 210 height 100
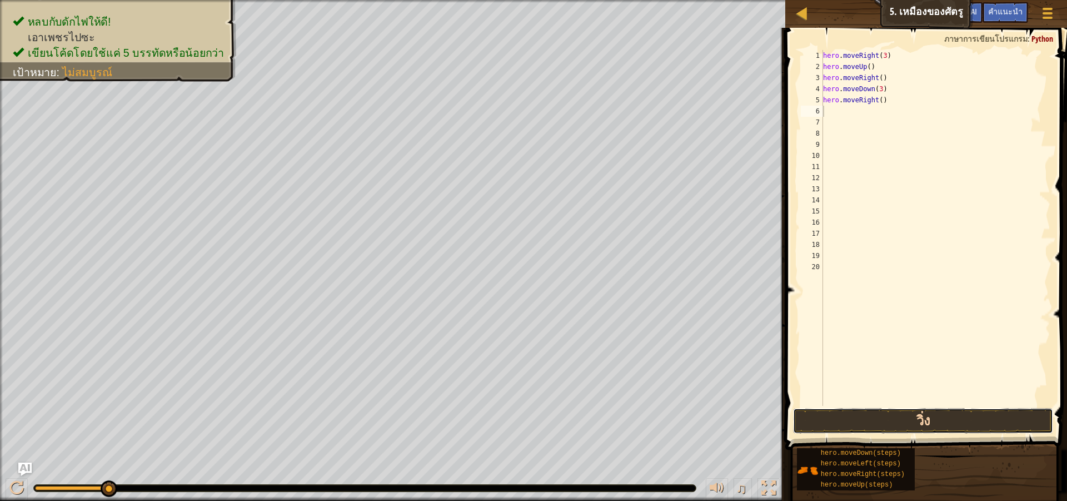
click at [947, 420] on button "วิ่ง" at bounding box center [923, 421] width 260 height 26
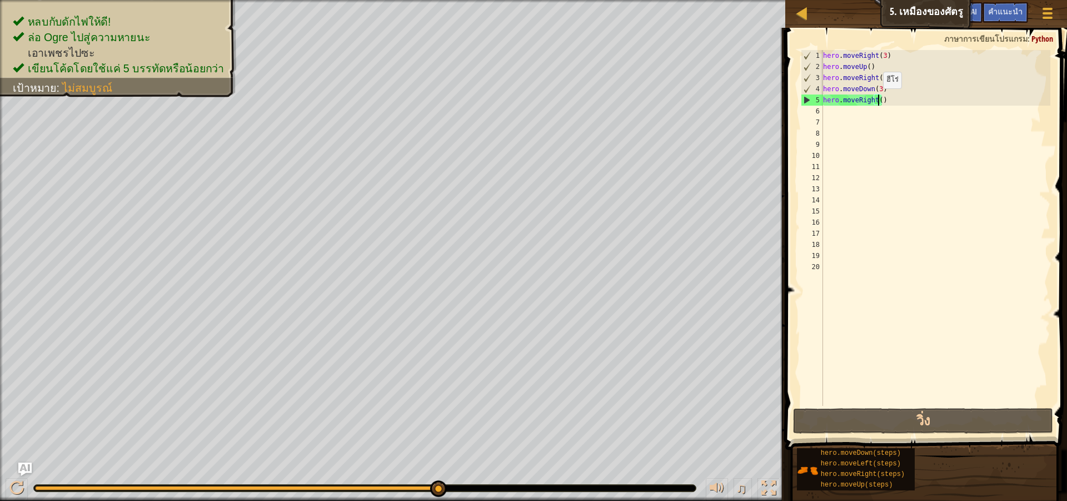
click at [878, 99] on div "hero . moveRight ( 3 ) hero . moveUp ( ) hero . moveRight ( ) hero . moveDown (…" at bounding box center [936, 239] width 230 height 378
type textarea "hero.moveRight()"
click at [884, 223] on div "hero . moveRight ( 3 ) hero . moveUp ( ) hero . moveRight ( ) hero . moveDown (…" at bounding box center [936, 239] width 230 height 378
click at [884, 135] on div "hero . moveRight ( 3 ) hero . moveUp ( ) hero . moveRight ( ) hero . moveDown (…" at bounding box center [936, 239] width 230 height 378
click at [888, 100] on div "hero . moveRight ( 3 ) hero . moveUp ( ) hero . moveRight ( ) hero . moveDown (…" at bounding box center [936, 239] width 230 height 378
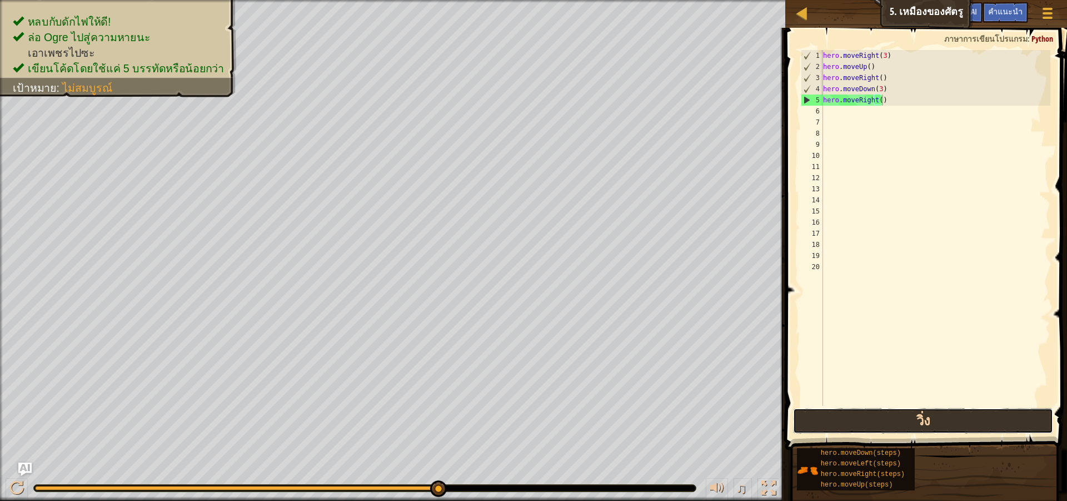
click at [914, 420] on button "วิ่ง" at bounding box center [923, 421] width 260 height 26
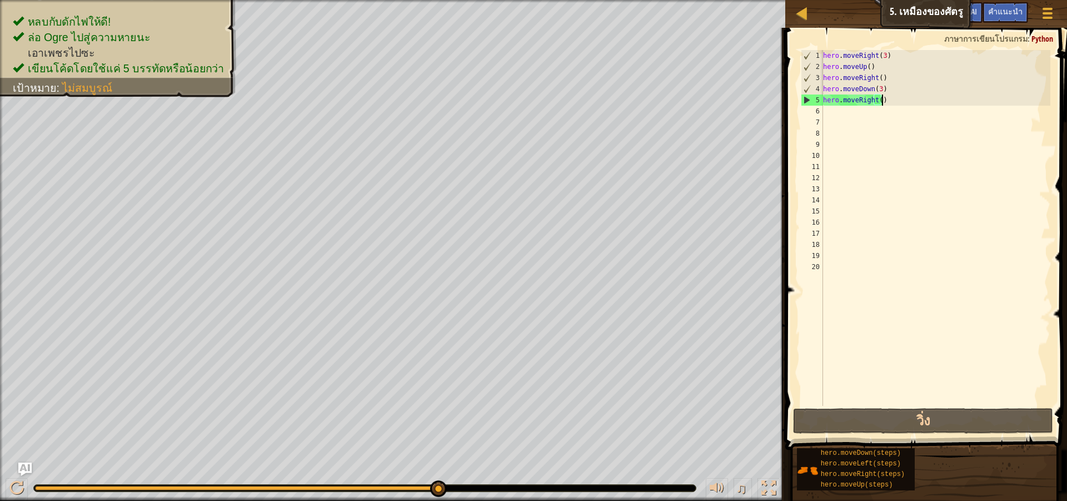
drag, startPoint x: 177, startPoint y: 490, endPoint x: 669, endPoint y: 495, distance: 491.9
click at [669, 495] on div "♫" at bounding box center [392, 485] width 785 height 33
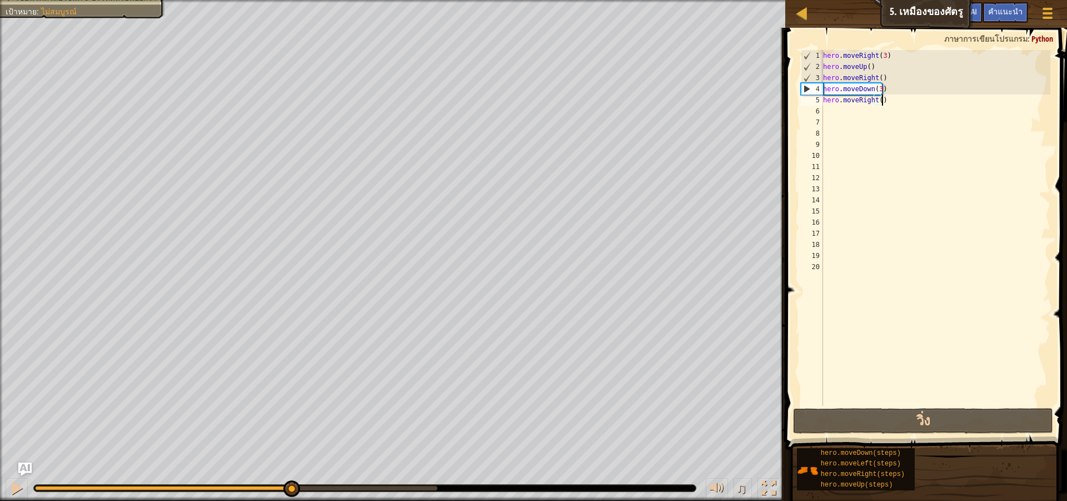
drag, startPoint x: 98, startPoint y: 491, endPoint x: 466, endPoint y: 492, distance: 367.9
click at [460, 492] on div "♫" at bounding box center [392, 485] width 785 height 33
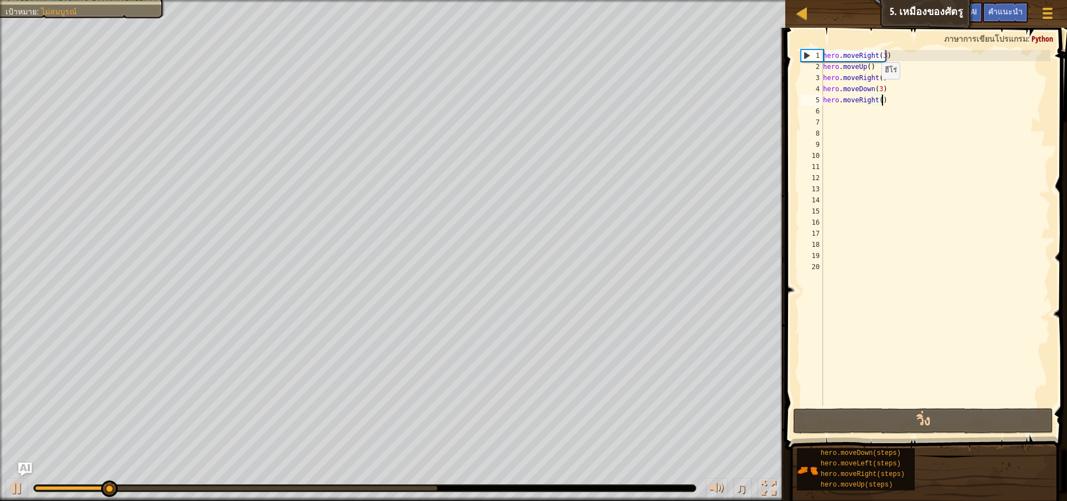
click at [876, 90] on div "hero . moveRight ( 3 ) hero . moveUp ( ) hero . moveRight ( ) hero . moveDown (…" at bounding box center [936, 239] width 230 height 378
click at [878, 88] on div "hero . moveRight ( 3 ) hero . moveUp ( ) hero . moveRight ( ) hero . moveDown (…" at bounding box center [936, 239] width 230 height 378
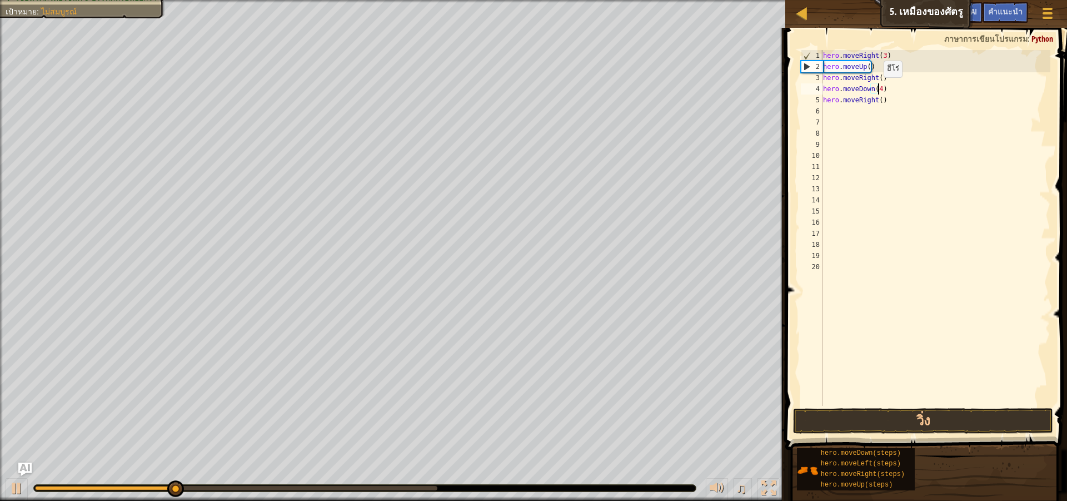
scroll to position [5, 4]
click at [877, 99] on div "hero . moveRight ( 3 ) hero . moveUp ( ) hero . moveRight ( ) hero . moveDown (…" at bounding box center [936, 239] width 230 height 378
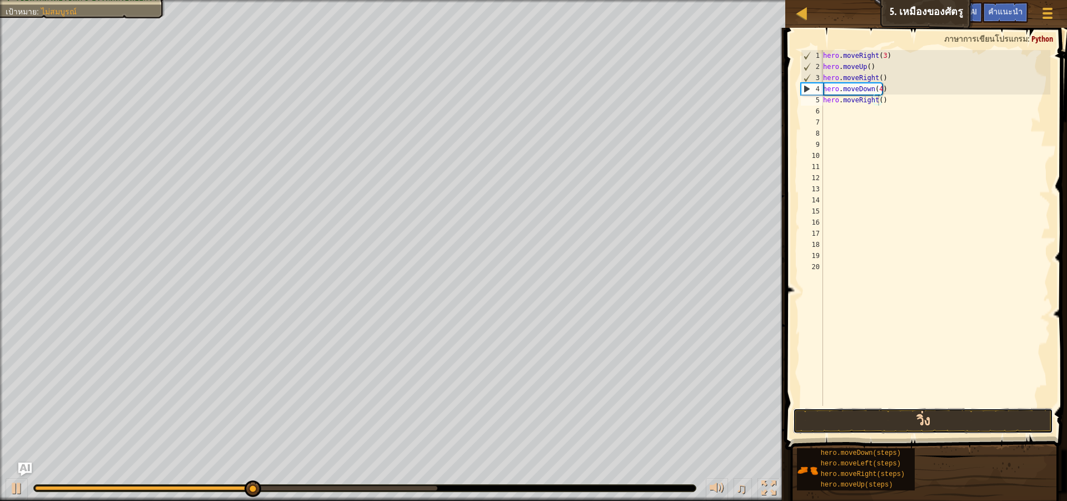
click at [824, 411] on button "วิ่ง" at bounding box center [923, 421] width 260 height 26
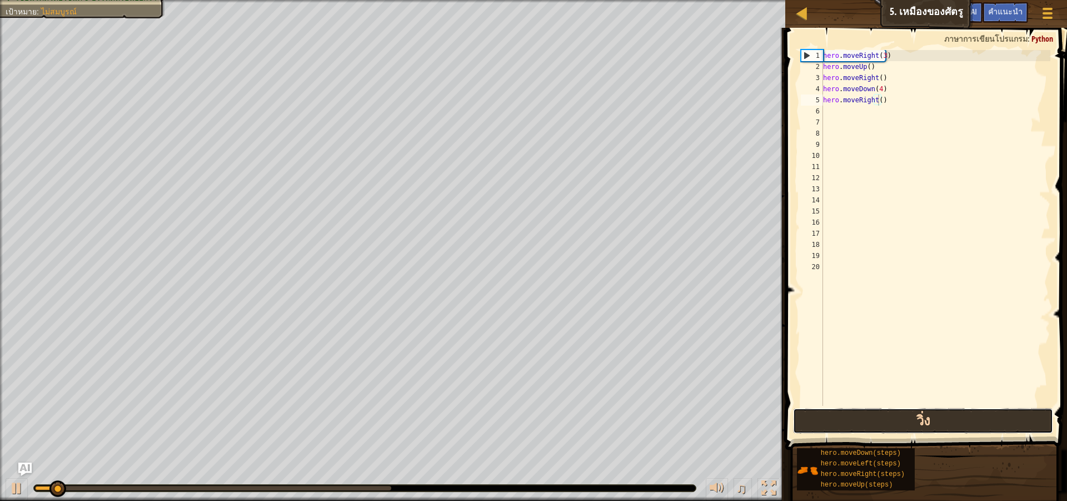
click at [824, 420] on button "วิ่ง" at bounding box center [923, 421] width 260 height 26
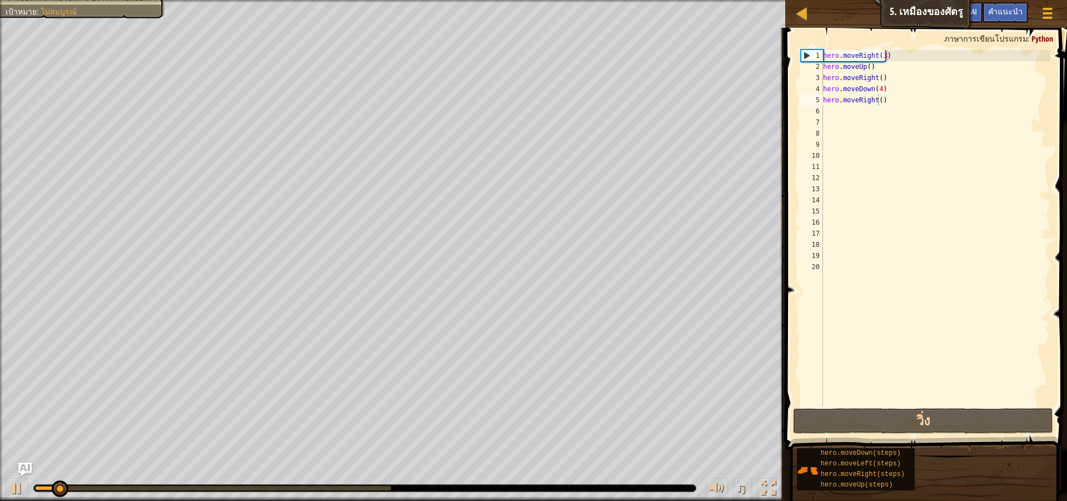
drag, startPoint x: 225, startPoint y: 490, endPoint x: 270, endPoint y: 476, distance: 46.6
click at [270, 476] on div "♫" at bounding box center [392, 485] width 785 height 33
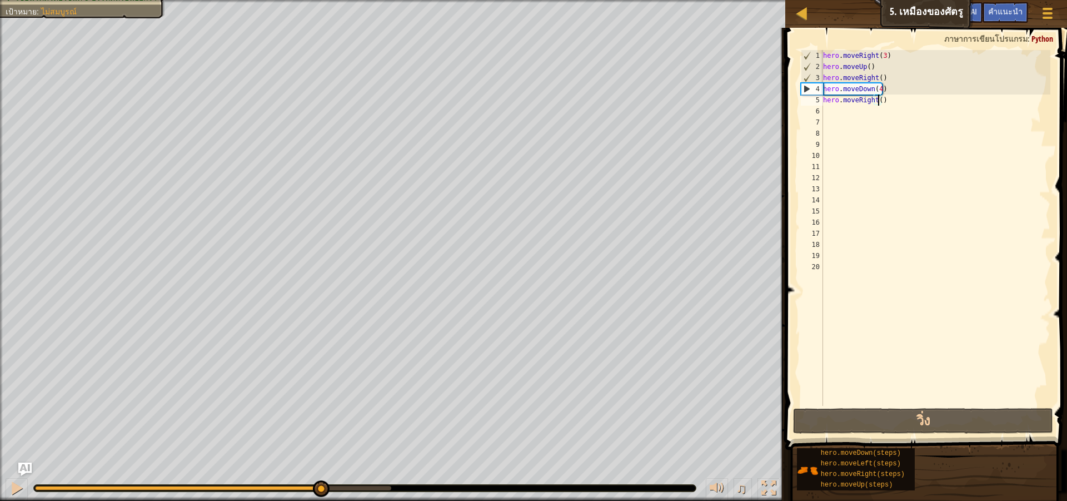
click at [321, 437] on div "หลบกับ[PERSON_NAME]ไฟให้ดี! ล่อ Ogre ไปสู่ความหายนะ เอาเพชรไปซะ เขียนโค้ดโดยใช้…" at bounding box center [533, 250] width 1067 height 501
click at [878, 88] on div "hero . moveRight ( 3 ) hero . moveUp ( ) hero . moveRight ( ) hero . moveDown (…" at bounding box center [936, 239] width 230 height 378
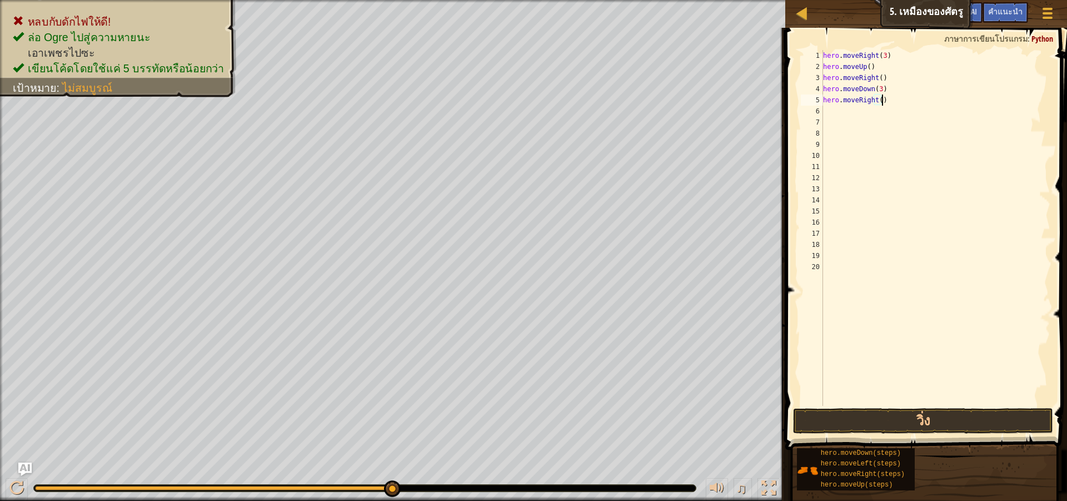
click at [885, 102] on div "hero . moveRight ( 3 ) hero . moveUp ( ) hero . moveRight ( ) hero . moveDown (…" at bounding box center [936, 239] width 230 height 378
drag, startPoint x: 876, startPoint y: 96, endPoint x: 876, endPoint y: 110, distance: 13.9
click at [876, 97] on div "hero . moveRight ( 3 ) hero . moveUp ( ) hero . moveRight ( ) hero . moveDown (…" at bounding box center [936, 239] width 230 height 378
click at [875, 99] on div "hero . moveRight ( 3 ) hero . moveUp ( ) hero . moveRight ( ) hero . moveDown (…" at bounding box center [936, 239] width 230 height 378
drag, startPoint x: 879, startPoint y: 99, endPoint x: 923, endPoint y: 117, distance: 47.7
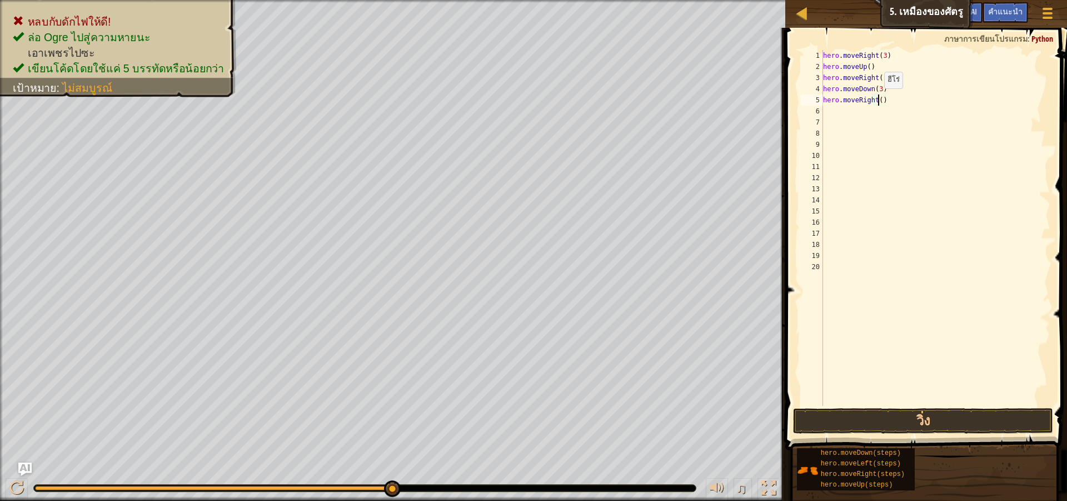
click at [878, 100] on div "hero . moveRight ( 3 ) hero . moveUp ( ) hero . moveRight ( ) hero . moveDown (…" at bounding box center [936, 239] width 230 height 378
type textarea "hero.moveRight(3)"
click at [895, 420] on button "วิ่ง" at bounding box center [923, 421] width 260 height 26
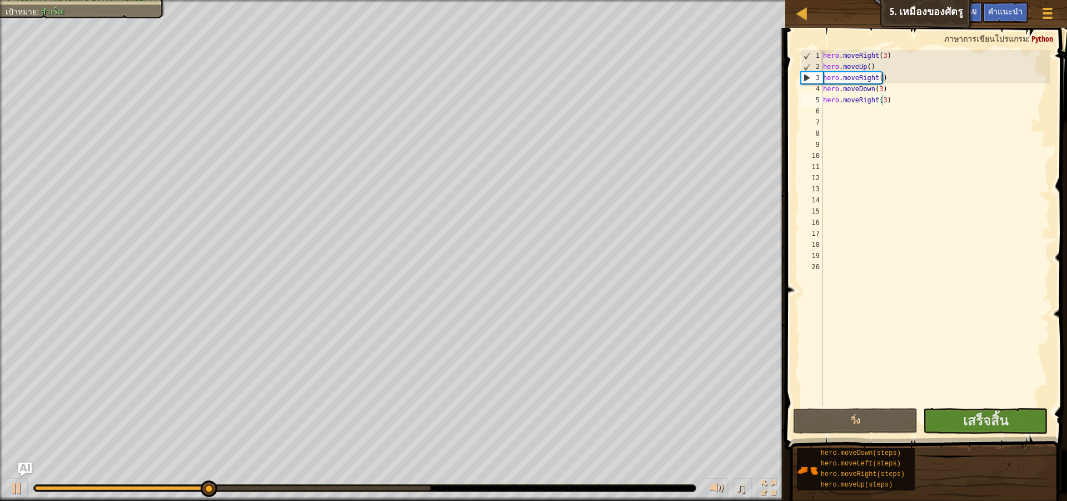
click at [167, 495] on div "♫" at bounding box center [392, 485] width 785 height 33
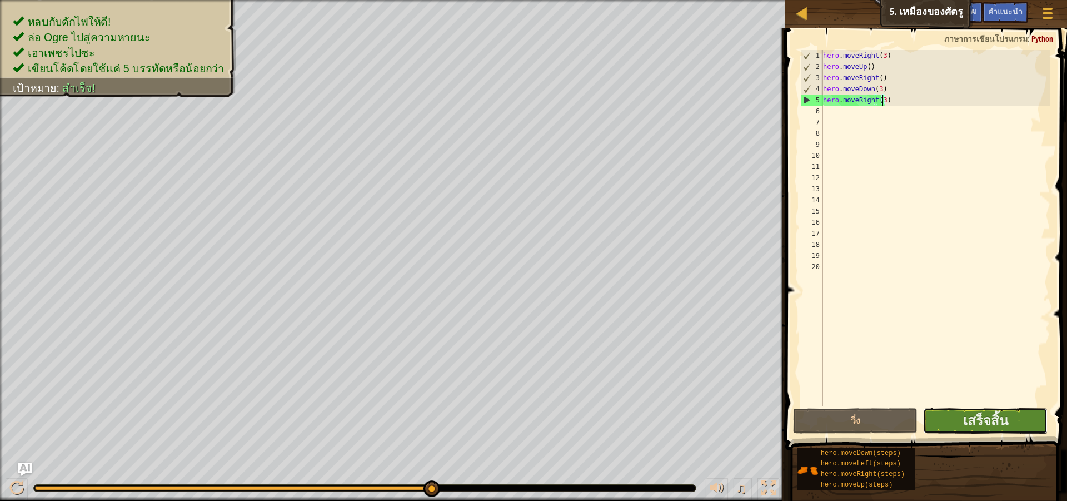
click at [957, 415] on button "เสร็จสิ้น" at bounding box center [985, 421] width 124 height 26
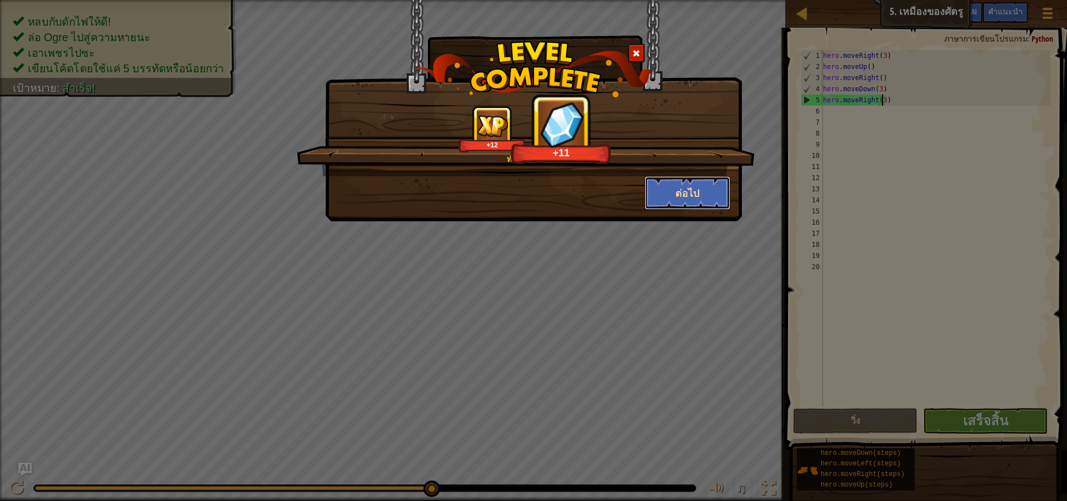
click at [667, 195] on button "ต่อไป" at bounding box center [688, 192] width 86 height 33
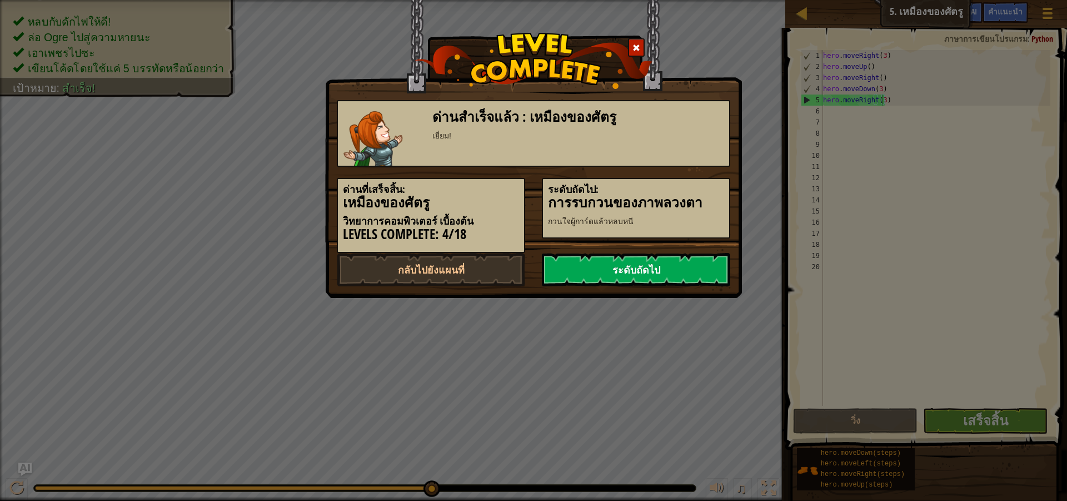
click at [701, 263] on link "ระดับถัดไป" at bounding box center [636, 269] width 188 height 33
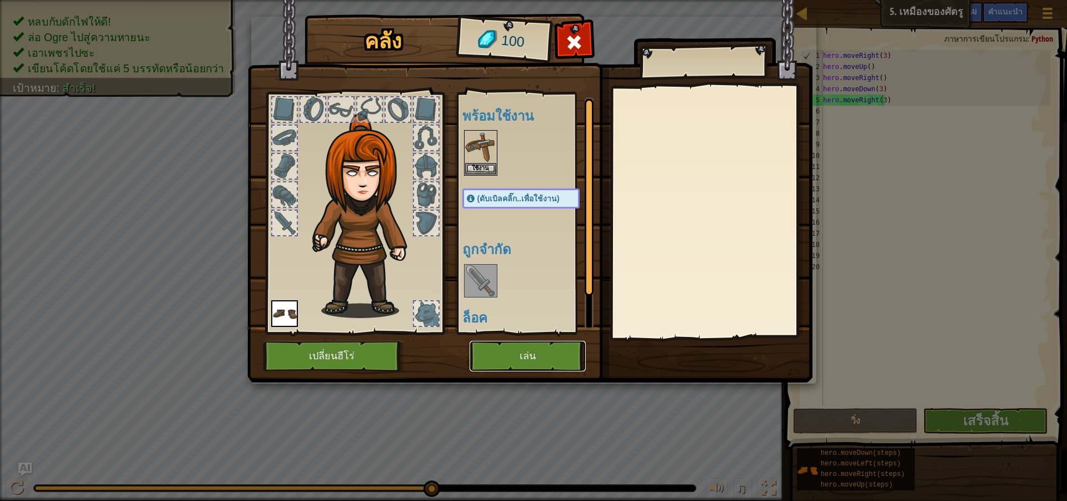
click at [533, 354] on button "เล่น" at bounding box center [528, 356] width 116 height 31
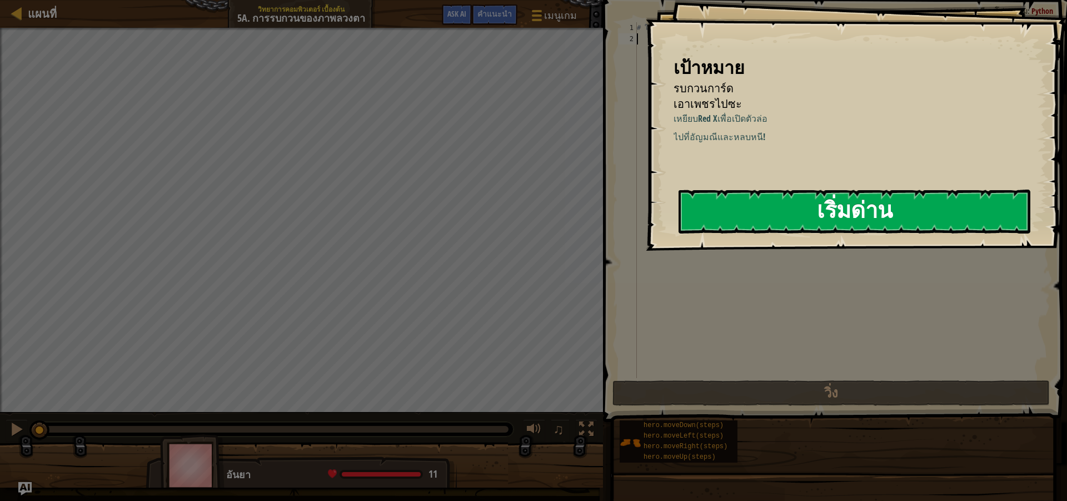
click at [782, 207] on button "เริ่มด่าน" at bounding box center [855, 212] width 352 height 44
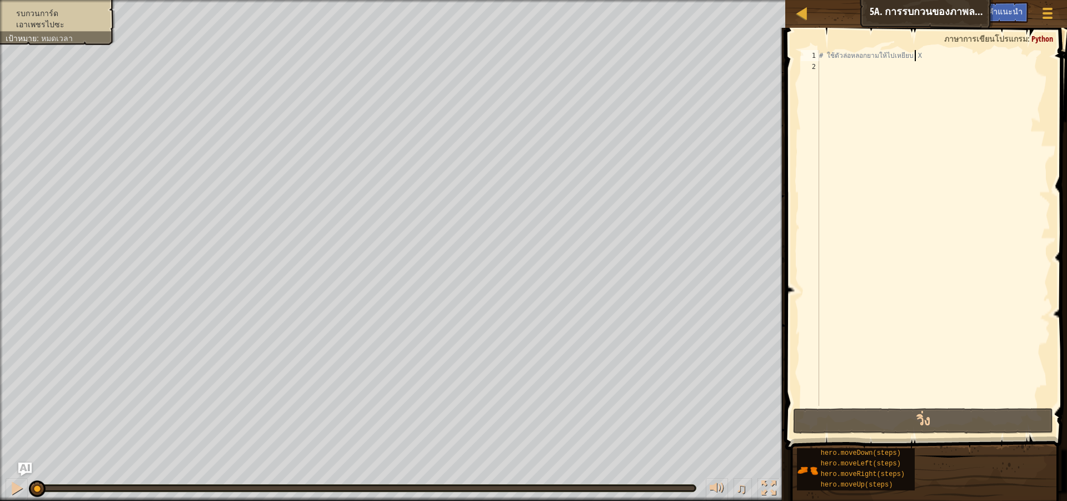
click at [917, 56] on div "# ใช้ตัวล่อหลอกยามให้ไปเหยียบ X" at bounding box center [933, 239] width 233 height 378
click at [922, 58] on div "# ใช้ตัวล่อหลอกยามให้ไปเหยียบ X" at bounding box center [933, 239] width 233 height 378
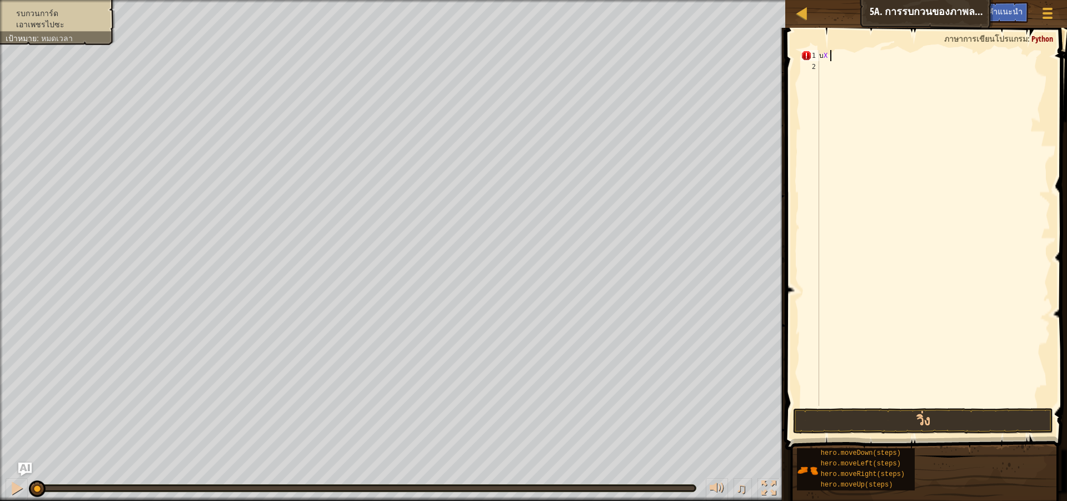
click at [844, 56] on div "บ X" at bounding box center [933, 239] width 233 height 378
type textarea "บ"
type textarea "h"
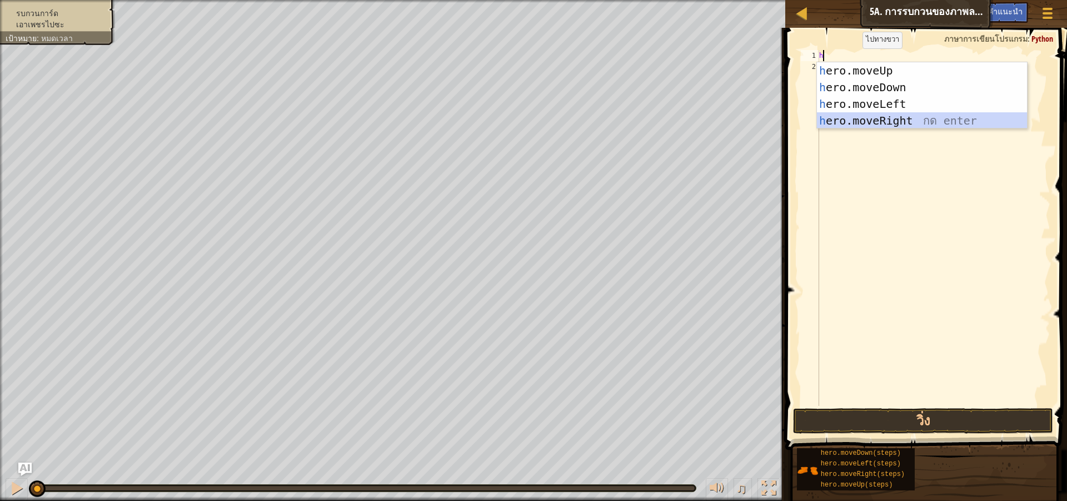
click at [898, 119] on div "h ero.moveUp กด enter h ero.moveDown กด enter h ero.moveLeft กด enter h ero.mov…" at bounding box center [922, 112] width 210 height 100
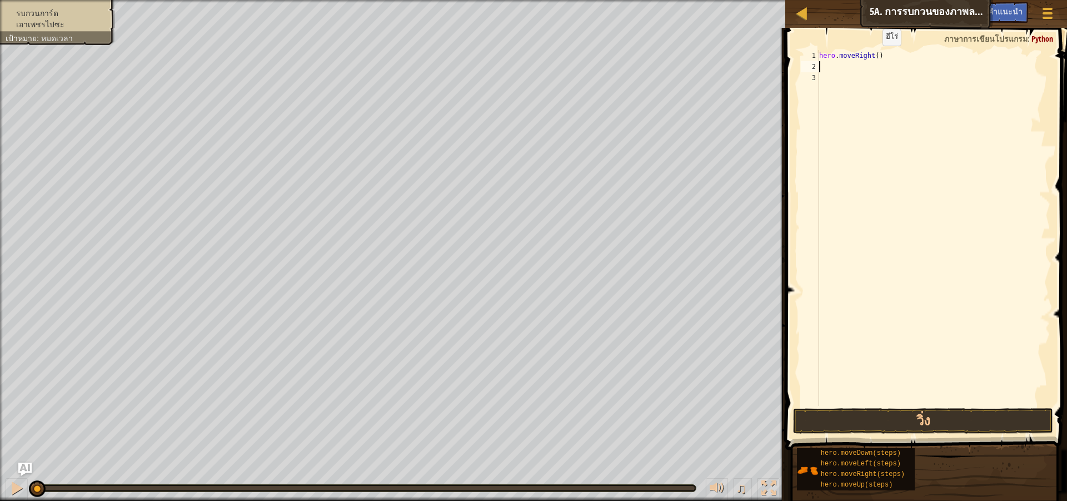
click at [873, 57] on div "hero . moveRight ( )" at bounding box center [933, 239] width 233 height 378
click at [923, 421] on button "วิ่ง" at bounding box center [923, 421] width 260 height 26
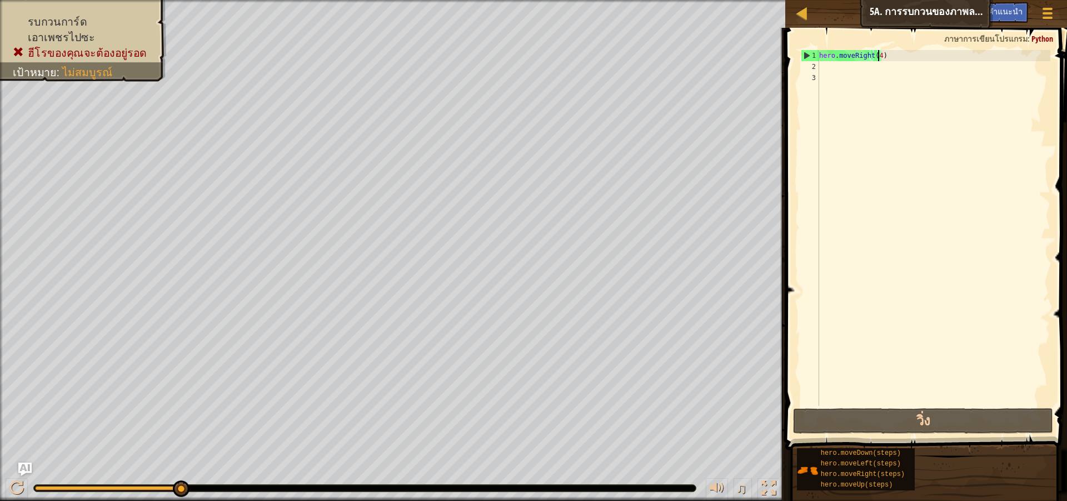
type textarea "hero.moveRight()"
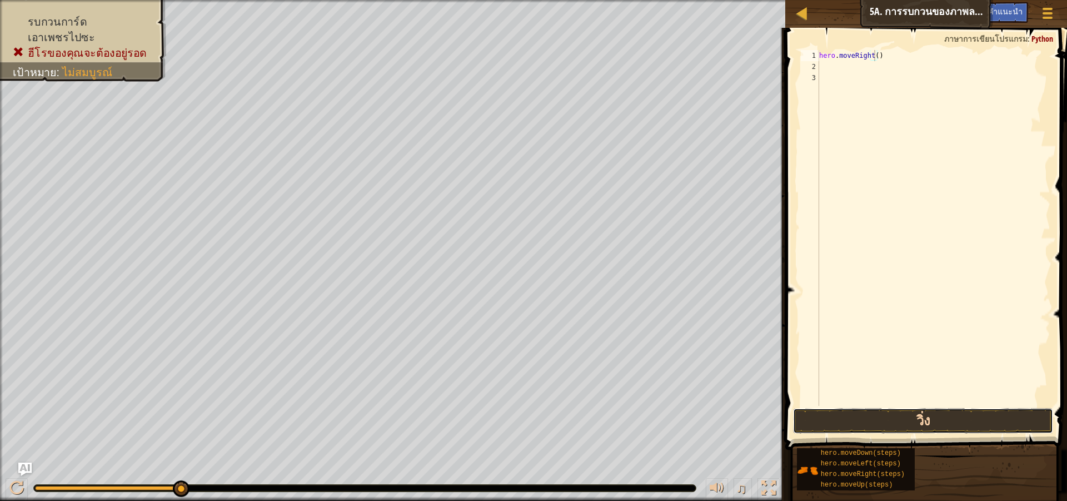
drag, startPoint x: 941, startPoint y: 415, endPoint x: 935, endPoint y: 425, distance: 11.7
click at [942, 416] on button "วิ่ง" at bounding box center [923, 421] width 260 height 26
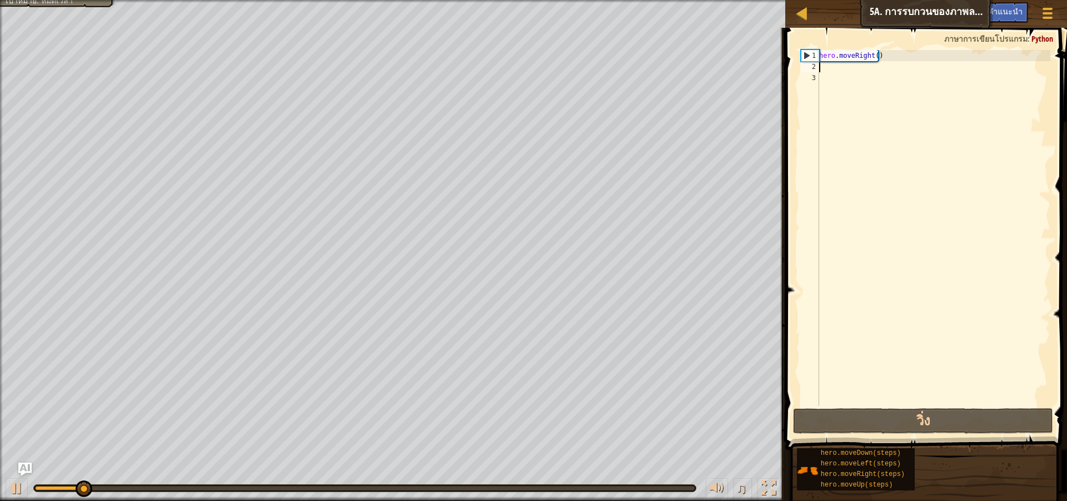
click at [827, 70] on div "hero . moveRight ( )" at bounding box center [933, 239] width 233 height 378
type textarea "h"
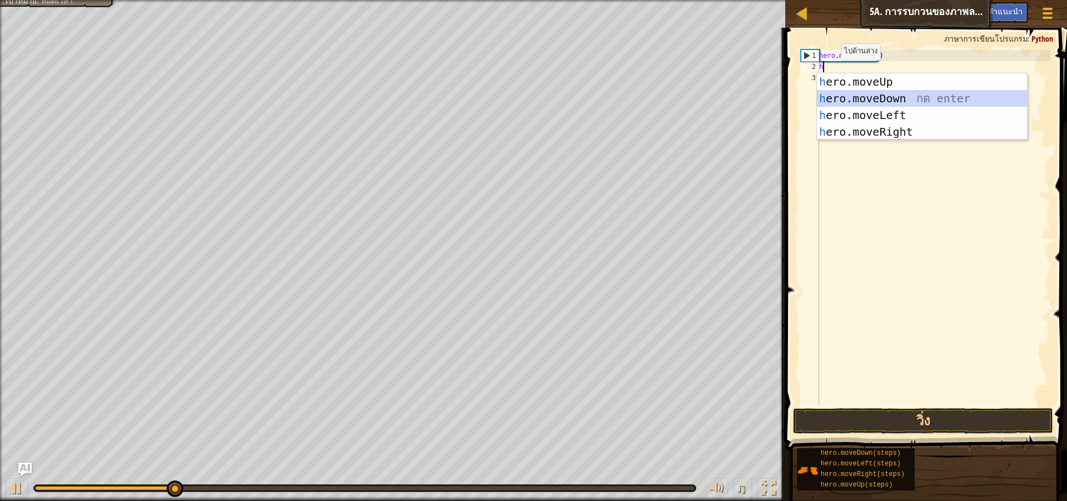
click at [846, 99] on div "h ero.moveUp กด enter h ero.moveDown กด enter h ero.moveLeft กด enter h ero.mov…" at bounding box center [922, 123] width 210 height 100
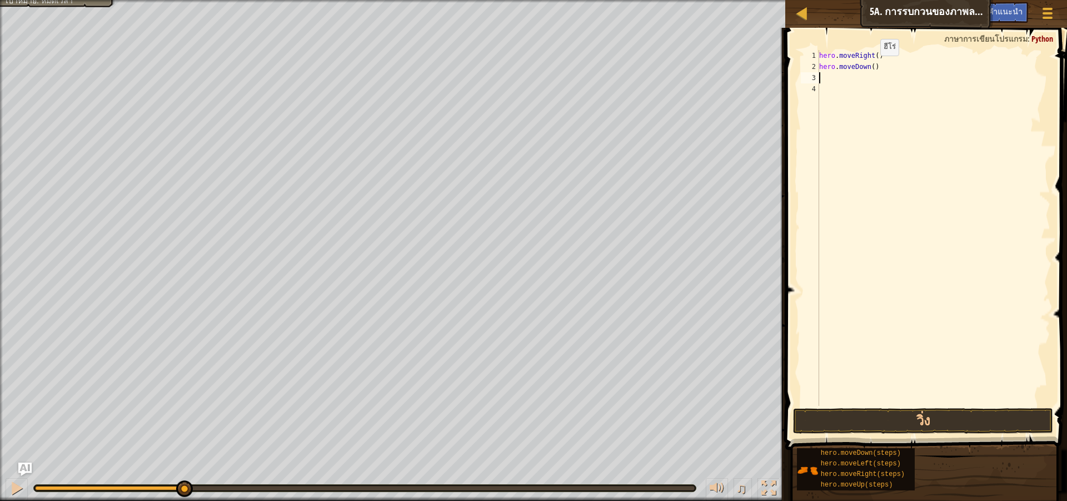
click at [871, 67] on div "hero . moveRight ( ) hero . moveDown ( )" at bounding box center [933, 239] width 233 height 378
type textarea "hero.moveDown(2)"
click at [928, 414] on button "วิ่ง" at bounding box center [923, 421] width 260 height 26
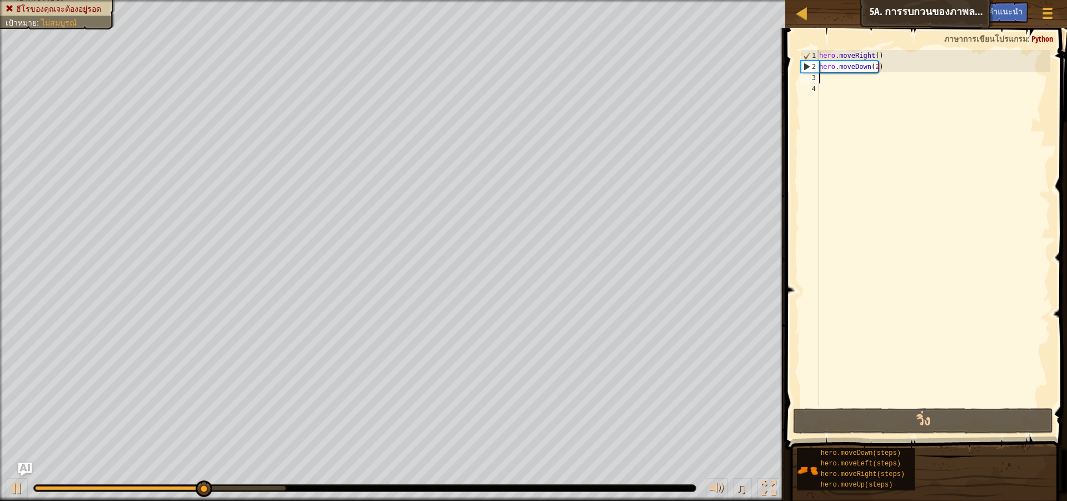
click at [821, 76] on div "hero . moveRight ( ) hero . moveDown ( 2 )" at bounding box center [933, 239] width 233 height 378
click at [824, 77] on div "hero . moveRight ( ) hero . moveDown ( 2 )" at bounding box center [933, 239] width 233 height 378
type textarea "h"
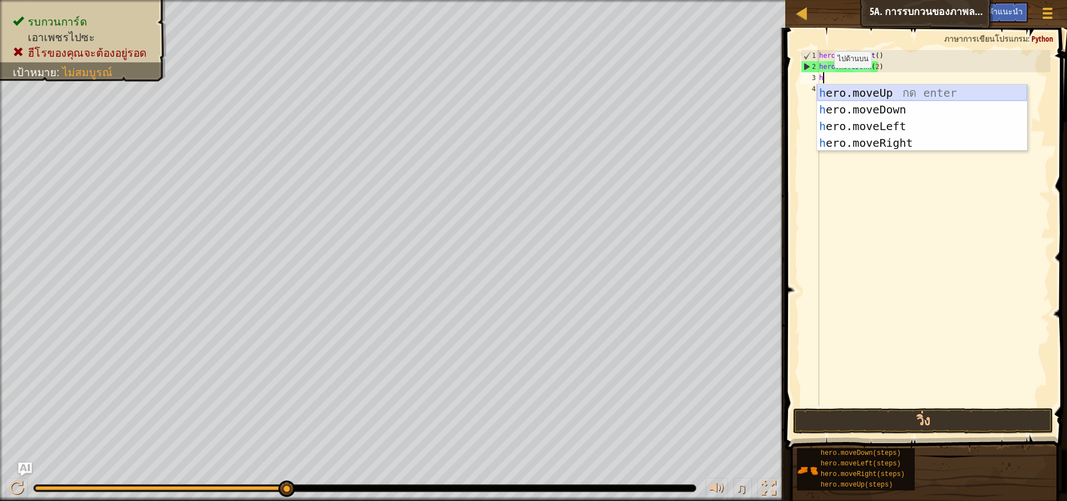
click at [879, 91] on div "h ero.moveUp กด enter h ero.moveDown กด enter h ero.moveLeft กด enter h ero.mov…" at bounding box center [922, 134] width 210 height 100
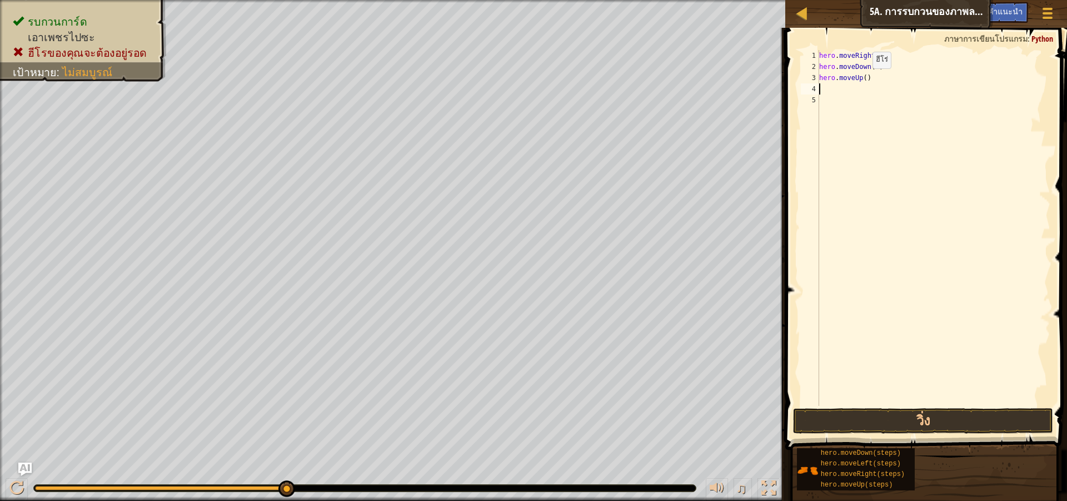
click at [863, 79] on div "hero . moveRight ( ) hero . moveDown ( 2 ) hero . moveUp ( )" at bounding box center [933, 239] width 233 height 378
type textarea "hero.moveUp(2)"
click at [928, 413] on button "วิ่ง" at bounding box center [923, 421] width 260 height 26
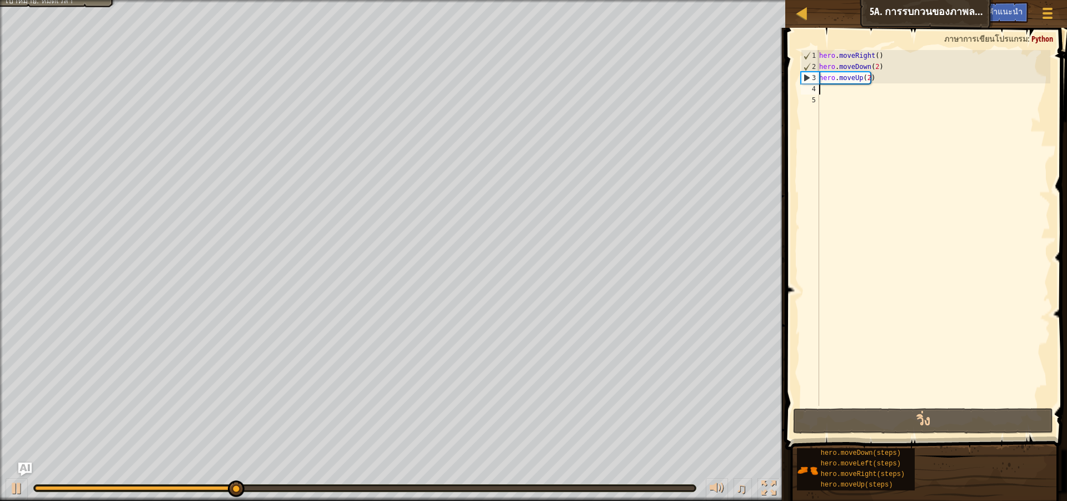
click at [853, 91] on div "hero . moveRight ( ) hero . moveDown ( 2 ) hero . moveUp ( 2 )" at bounding box center [933, 239] width 233 height 378
type textarea "h"
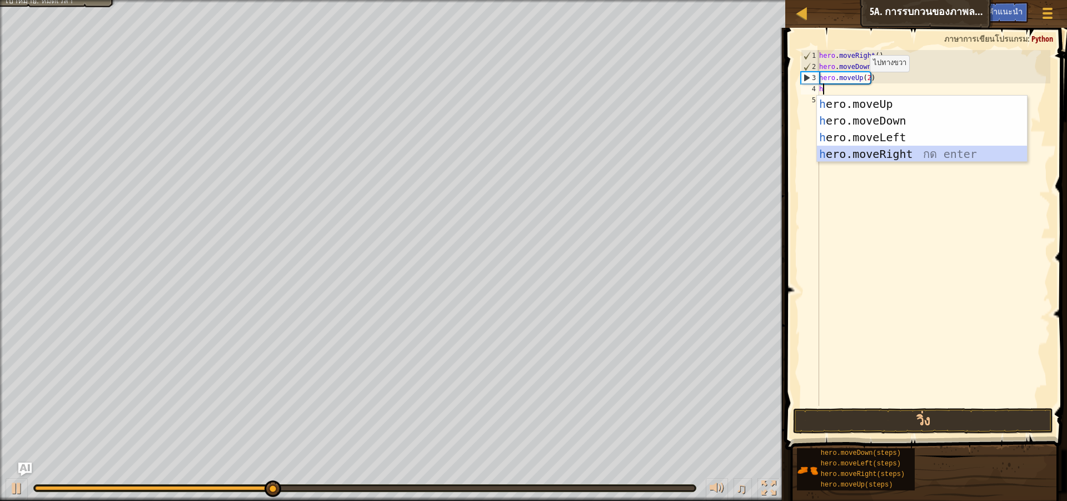
click at [904, 153] on div "h ero.moveUp กด enter h ero.moveDown กด enter h ero.moveLeft กด enter h ero.mov…" at bounding box center [922, 146] width 210 height 100
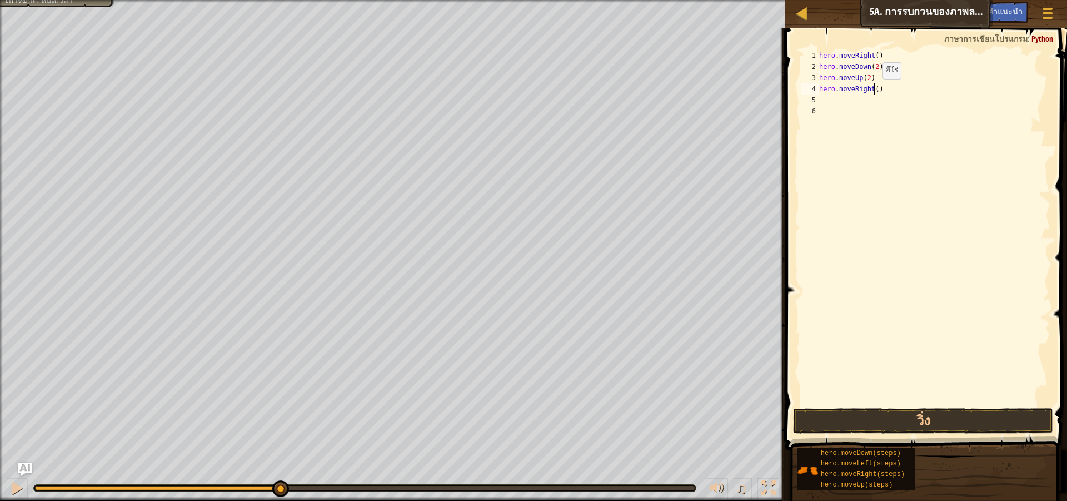
click at [873, 90] on div "hero . moveRight ( ) hero . moveDown ( 2 ) hero . moveUp ( 2 ) hero . moveRight…" at bounding box center [933, 239] width 233 height 378
type textarea "hero.moveRight(3)"
click at [914, 415] on button "วิ่ง" at bounding box center [923, 421] width 260 height 26
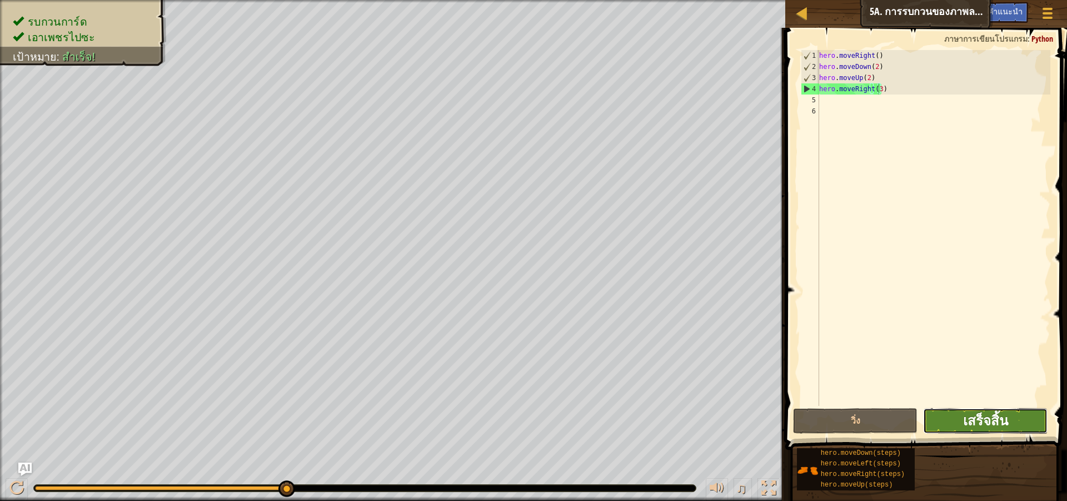
click at [987, 421] on span "เสร็จสิ้น" at bounding box center [985, 420] width 45 height 18
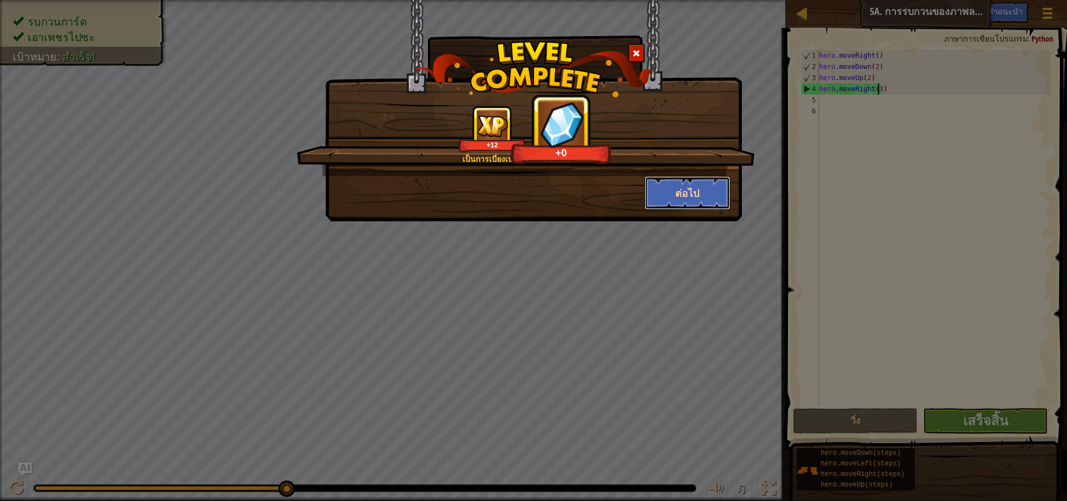
click at [703, 194] on button "ต่อไป" at bounding box center [688, 192] width 86 height 33
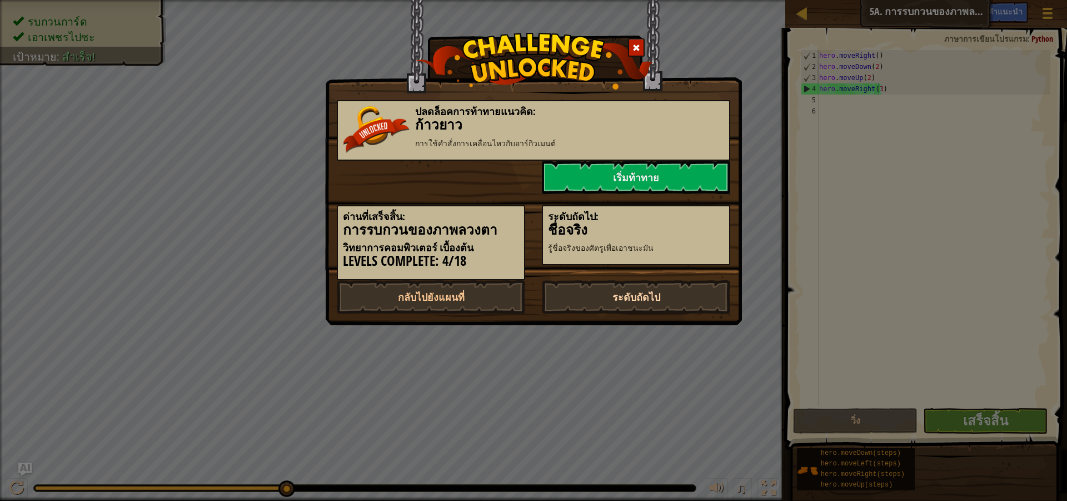
click at [658, 293] on link "ระดับถัดไป" at bounding box center [636, 296] width 188 height 33
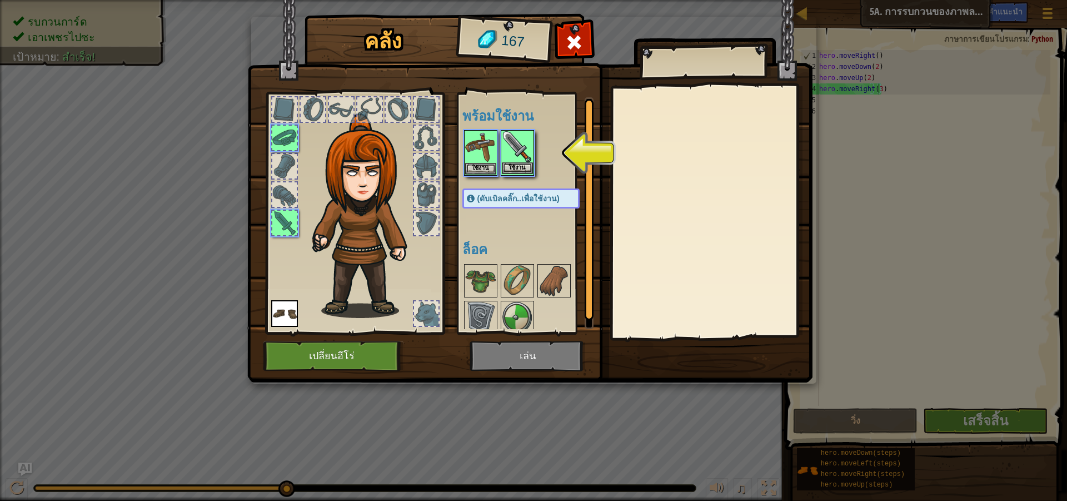
click at [520, 145] on img at bounding box center [517, 146] width 31 height 31
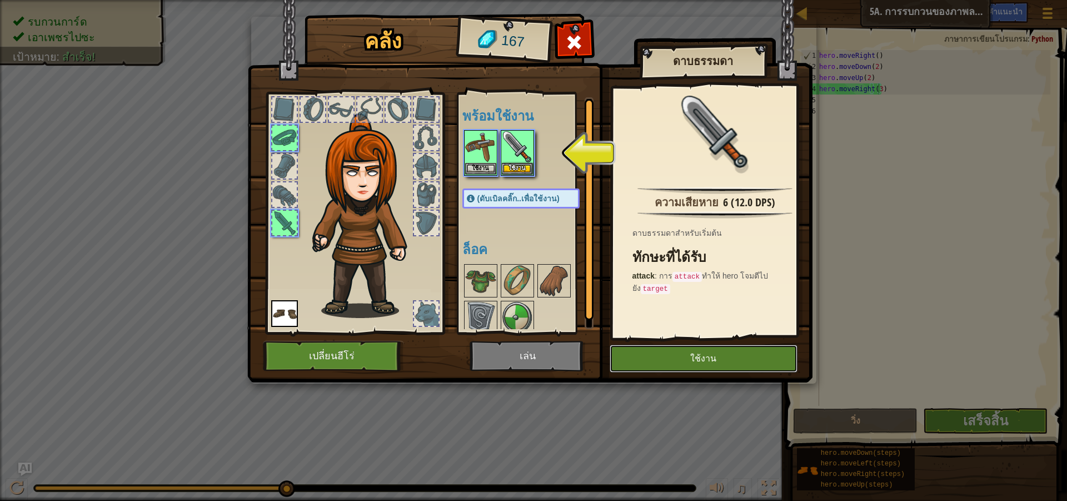
click at [663, 354] on button "ใช้งาน" at bounding box center [704, 359] width 188 height 28
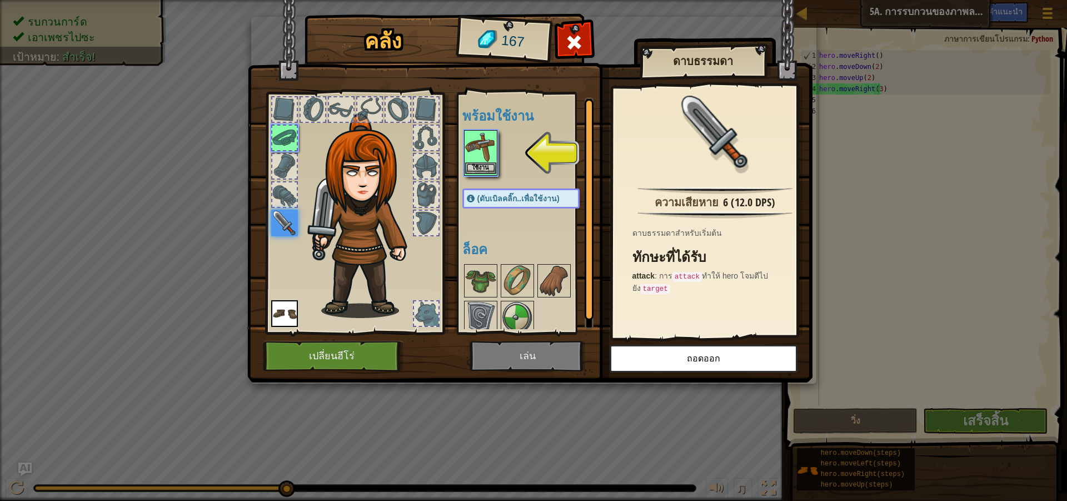
click at [477, 152] on img at bounding box center [480, 146] width 31 height 31
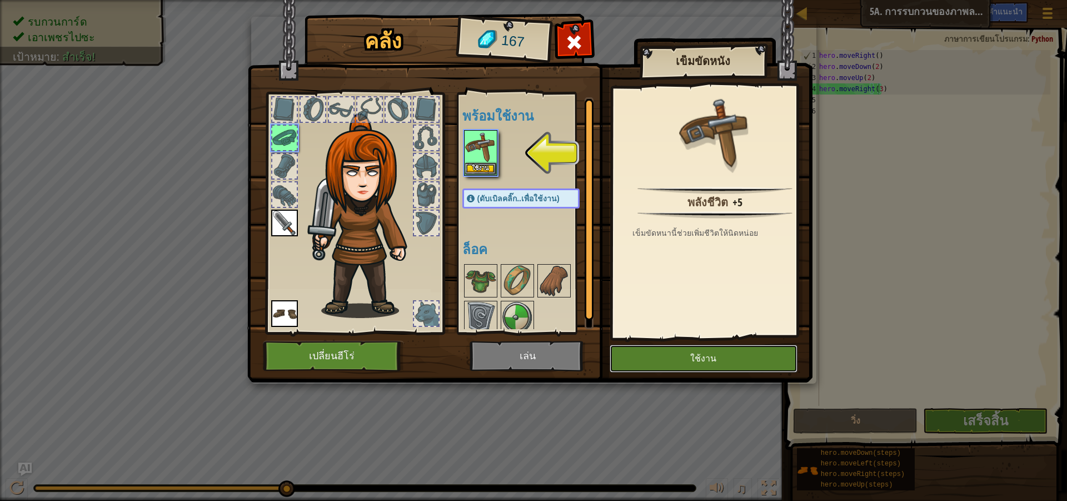
click at [729, 363] on button "ใช้งาน" at bounding box center [704, 359] width 188 height 28
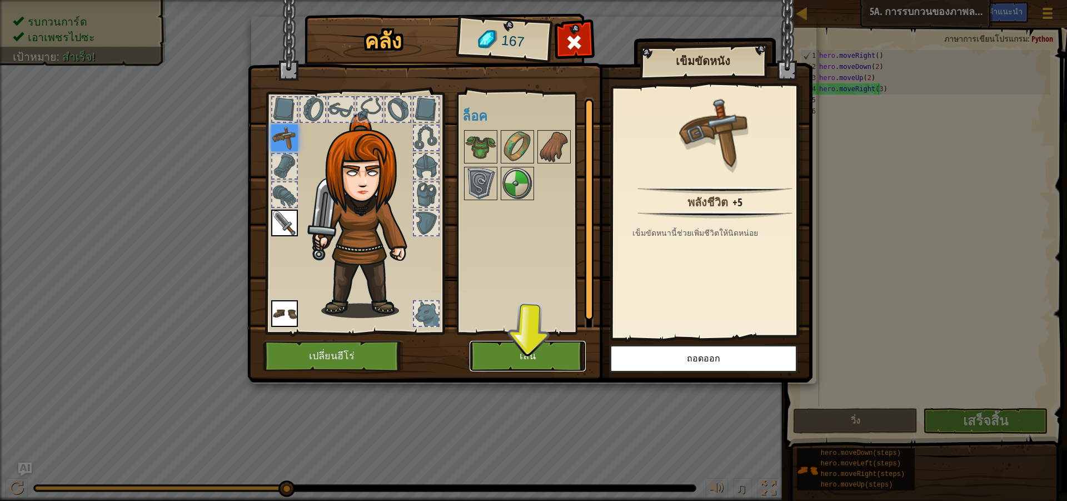
click at [549, 352] on button "เล่น" at bounding box center [528, 356] width 116 height 31
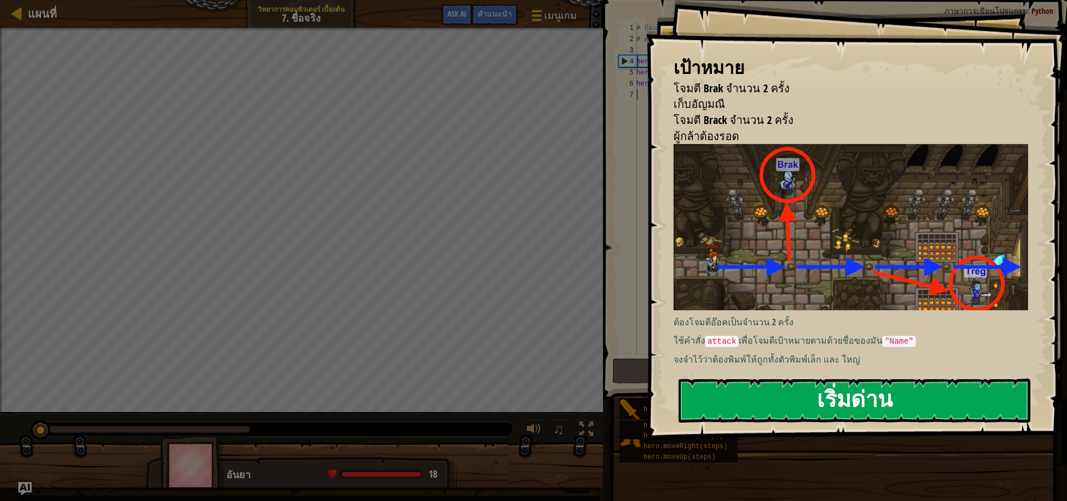
click at [880, 402] on button "เริ่มด่าน" at bounding box center [855, 400] width 352 height 44
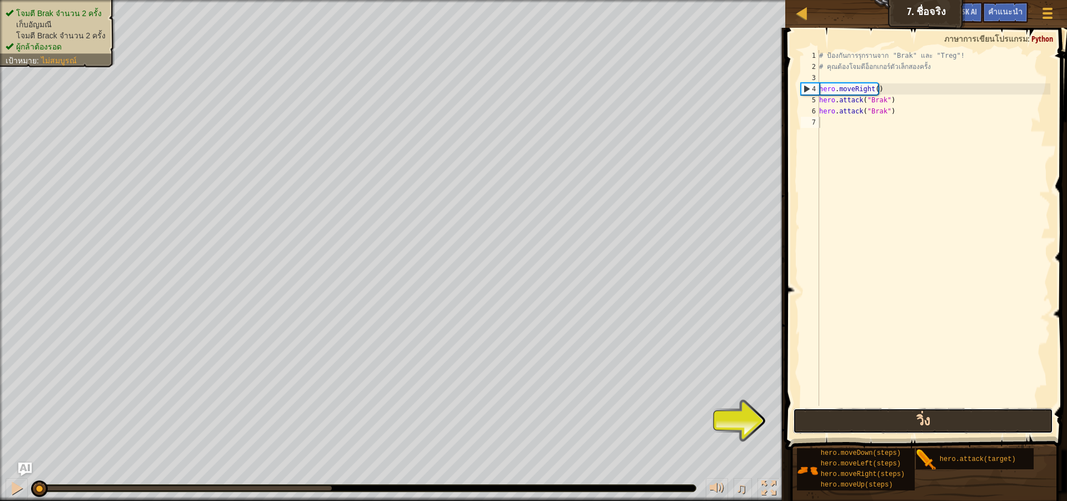
click at [919, 415] on button "วิ่ง" at bounding box center [923, 421] width 260 height 26
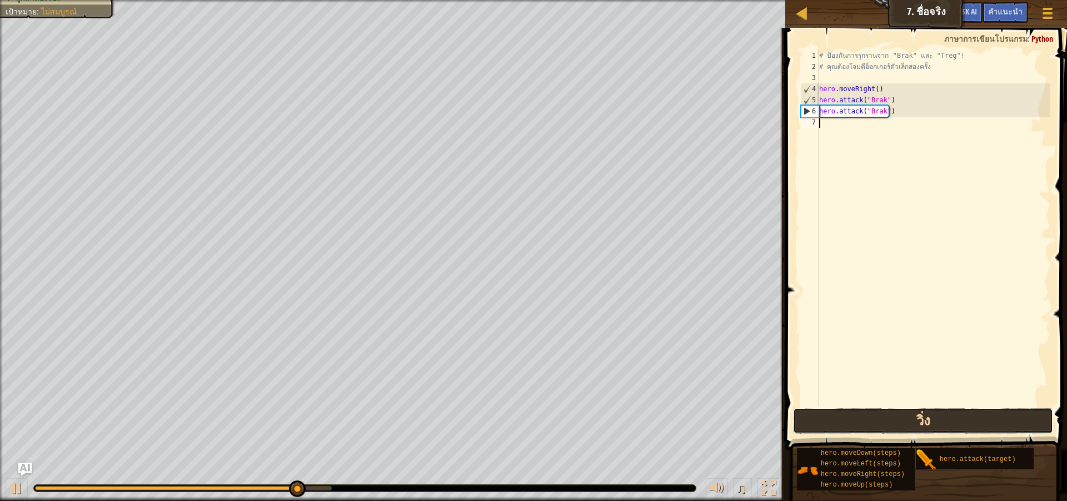
click at [933, 420] on button "วิ่ง" at bounding box center [923, 421] width 260 height 26
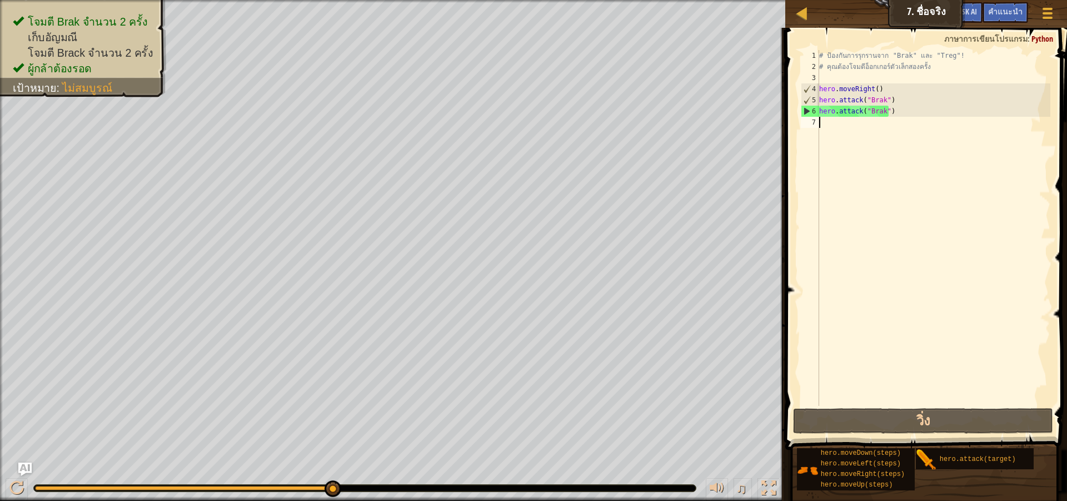
click at [855, 122] on div "# ป้องกันการรุกรานจาก "Brak" และ "Treg"! # คุณต้องโจมตีอ็อกเกอร์ตัวเล็กสองครั้ง…" at bounding box center [933, 239] width 233 height 378
type textarea "h"
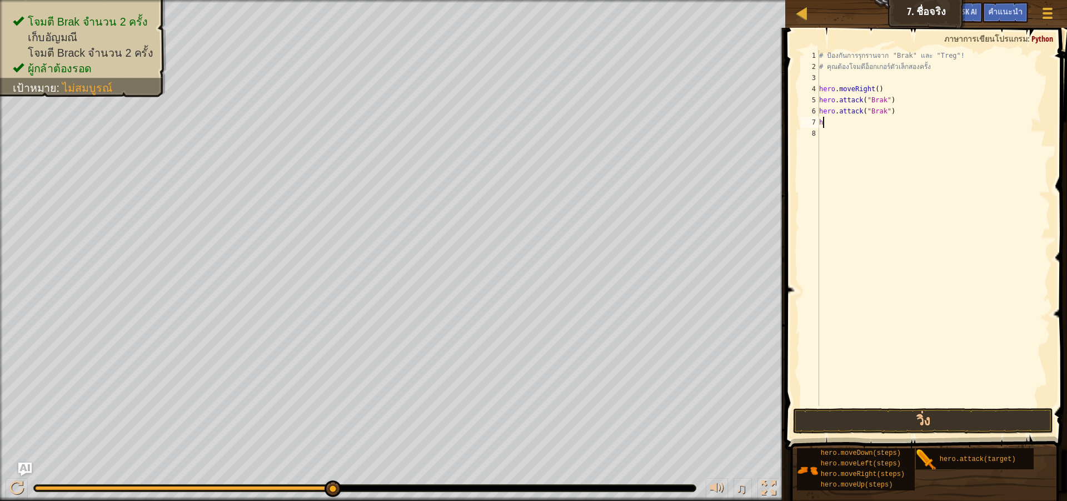
click at [845, 123] on div "# ป้องกันการรุกรานจาก "Brak" และ "Treg"! # คุณต้องโจมตีอ็อกเกอร์ตัวเล็กสองครั้ง…" at bounding box center [933, 239] width 233 height 378
type textarea "h"
type textarea "#"
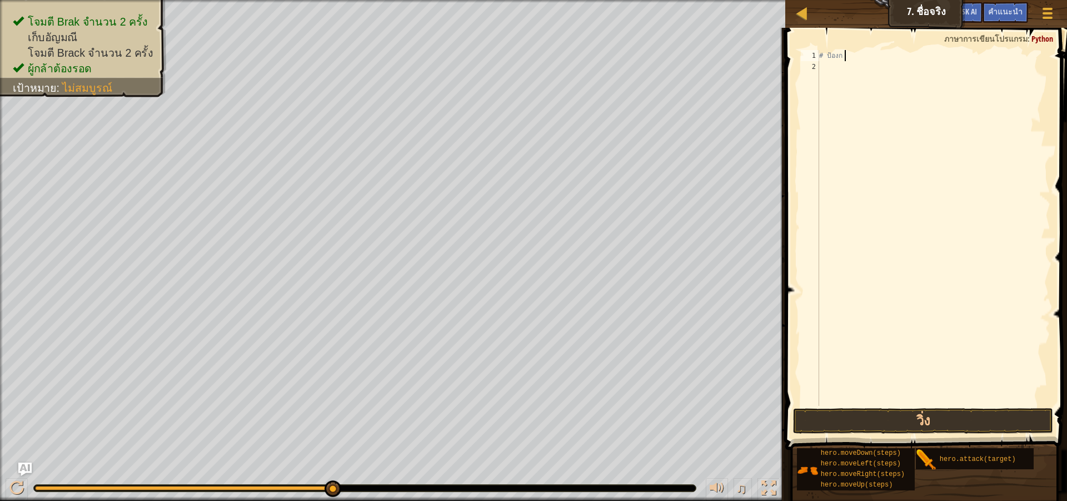
type textarea "#"
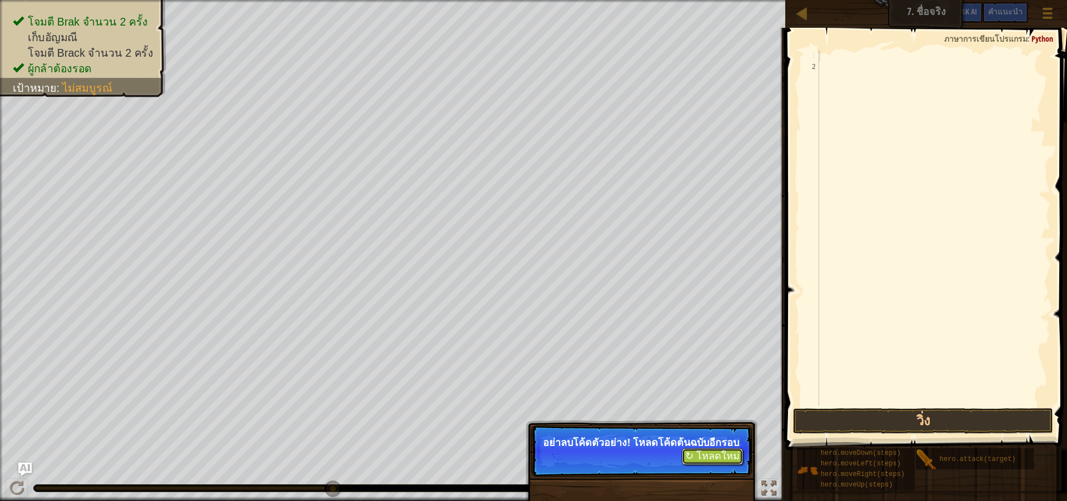
click at [728, 465] on button "↻ โหลดใหม่" at bounding box center [712, 456] width 61 height 17
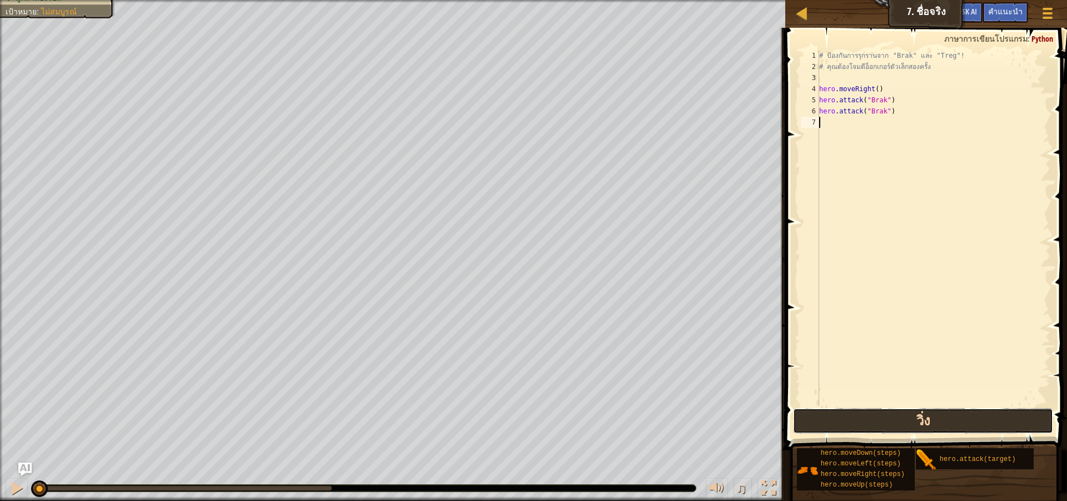
click at [910, 421] on button "วิ่ง" at bounding box center [923, 421] width 260 height 26
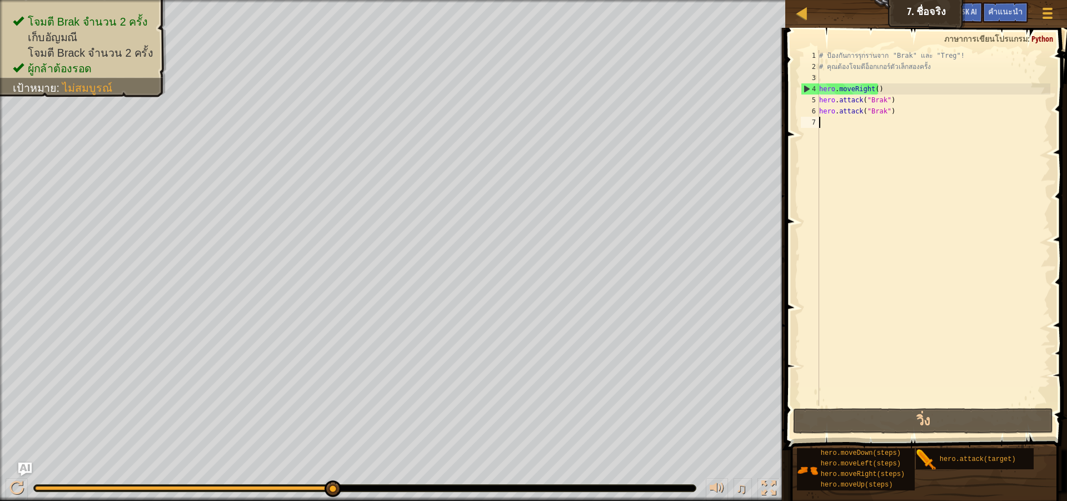
type textarea "h"
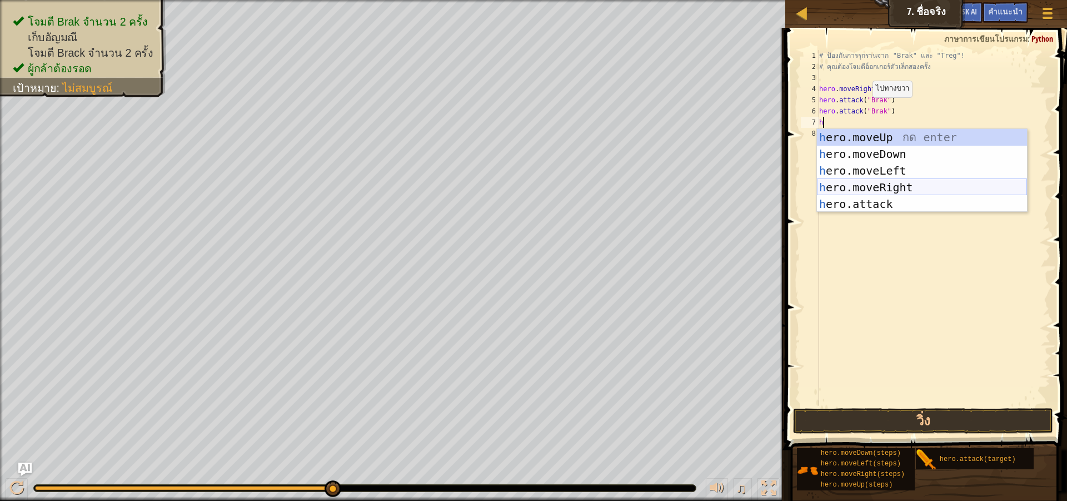
click at [840, 184] on div "h ero.moveUp กด enter h ero.moveDown กด enter h ero.moveLeft กด enter h ero.mov…" at bounding box center [922, 187] width 210 height 117
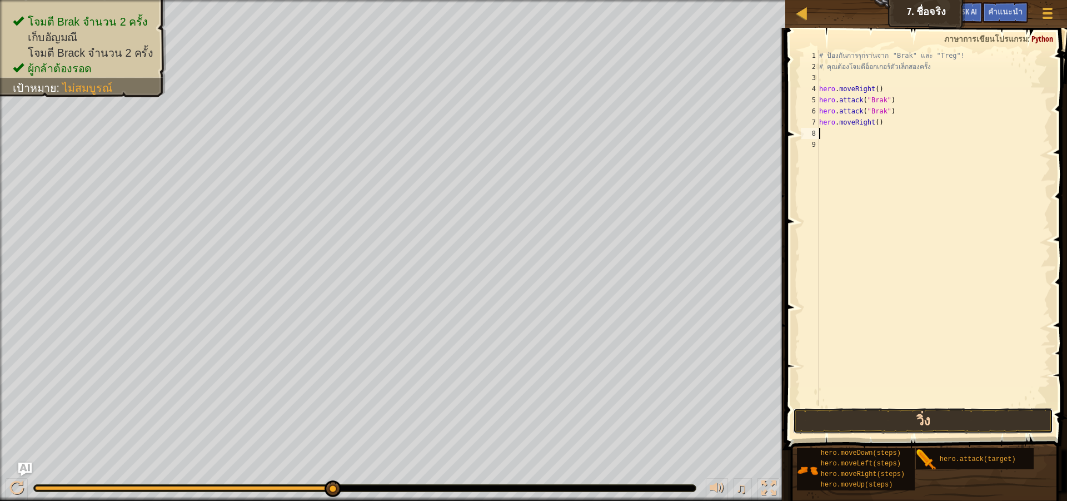
click at [918, 416] on button "วิ่ง" at bounding box center [923, 421] width 260 height 26
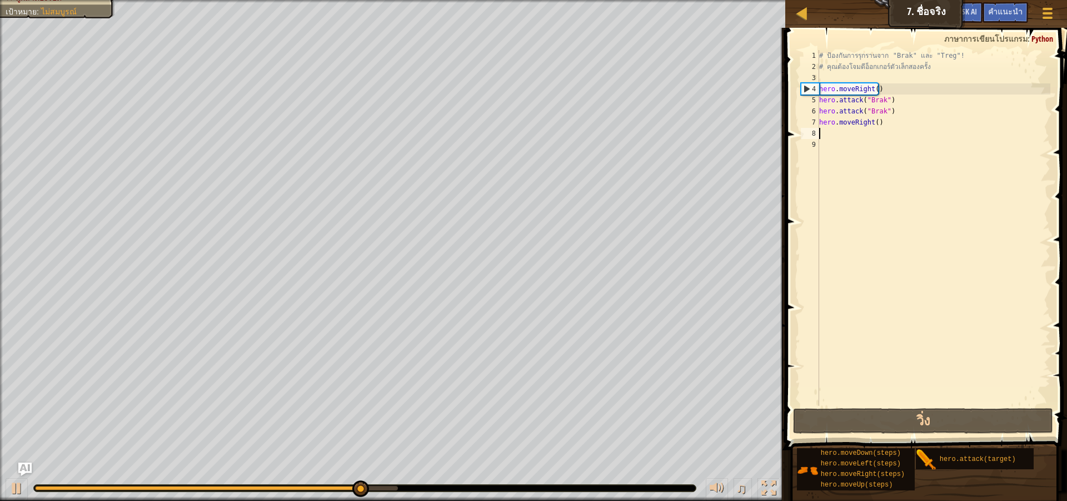
click at [846, 135] on div "# ป้องกันการรุกรานจาก "Brak" และ "Treg"! # คุณต้องโจมตีอ็อกเกอร์ตัวเล็กสองครั้ง…" at bounding box center [933, 239] width 233 height 378
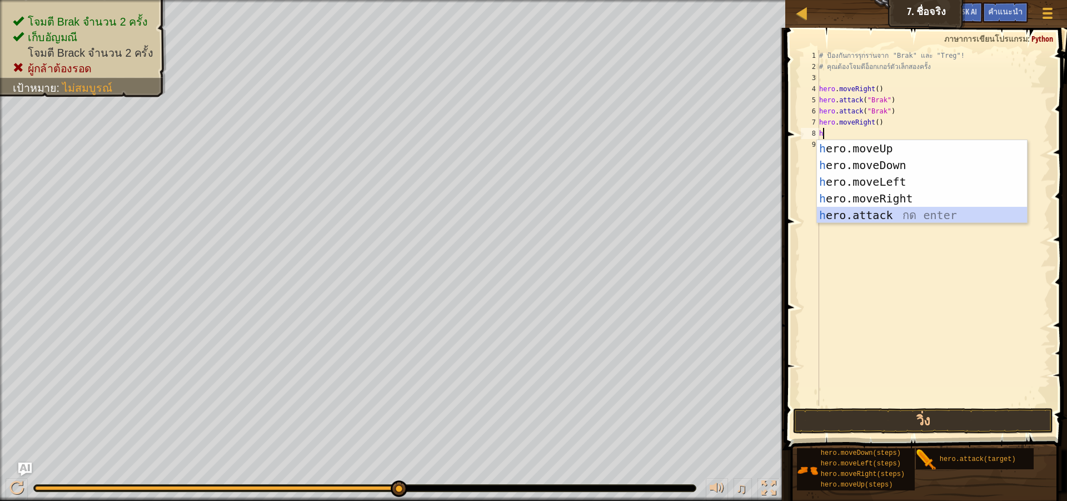
click at [876, 213] on div "h ero.moveUp กด enter h ero.moveDown กด enter h ero.moveLeft กด enter h ero.mov…" at bounding box center [922, 198] width 210 height 117
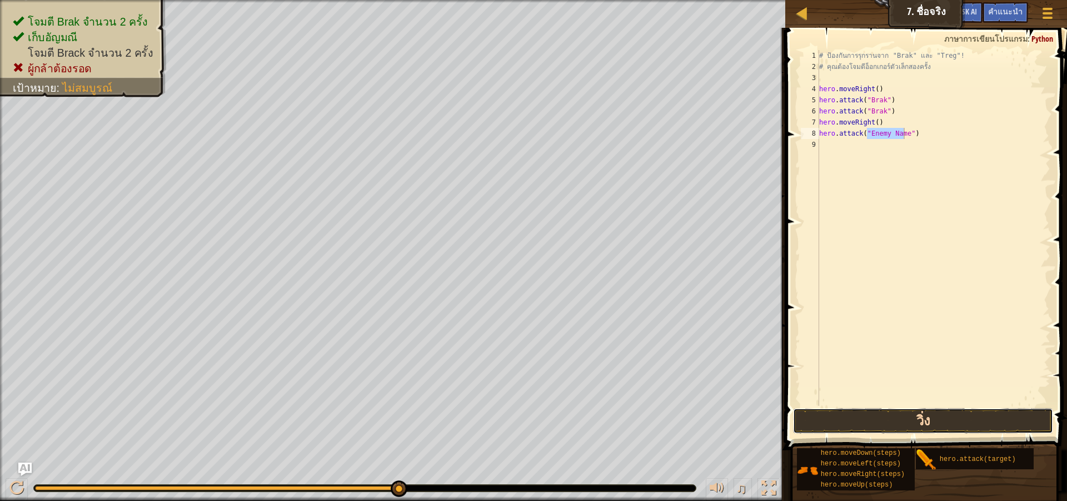
click at [926, 409] on button "วิ่ง" at bounding box center [923, 421] width 260 height 26
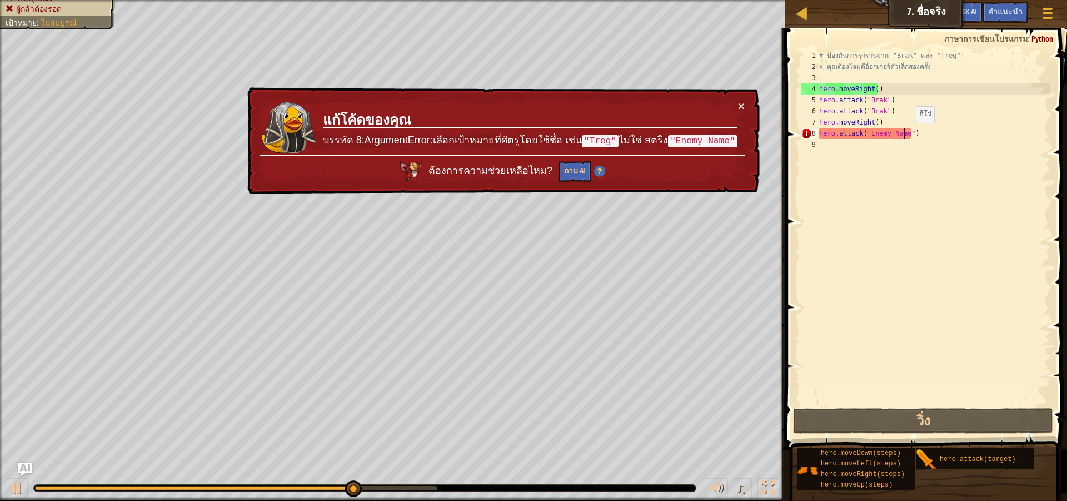
click at [907, 134] on div "# ป้องกันการรุกรานจาก "Brak" และ "Treg"! # คุณต้องโจมตีอ็อกเกอร์ตัวเล็กสองครั้ง…" at bounding box center [933, 239] width 233 height 378
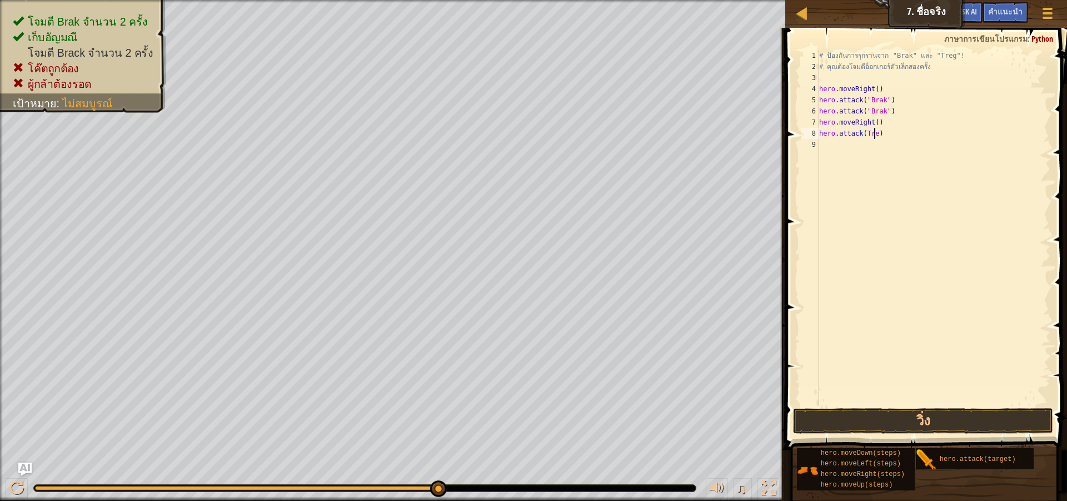
scroll to position [5, 4]
click at [876, 419] on button "วิ่ง" at bounding box center [923, 421] width 260 height 26
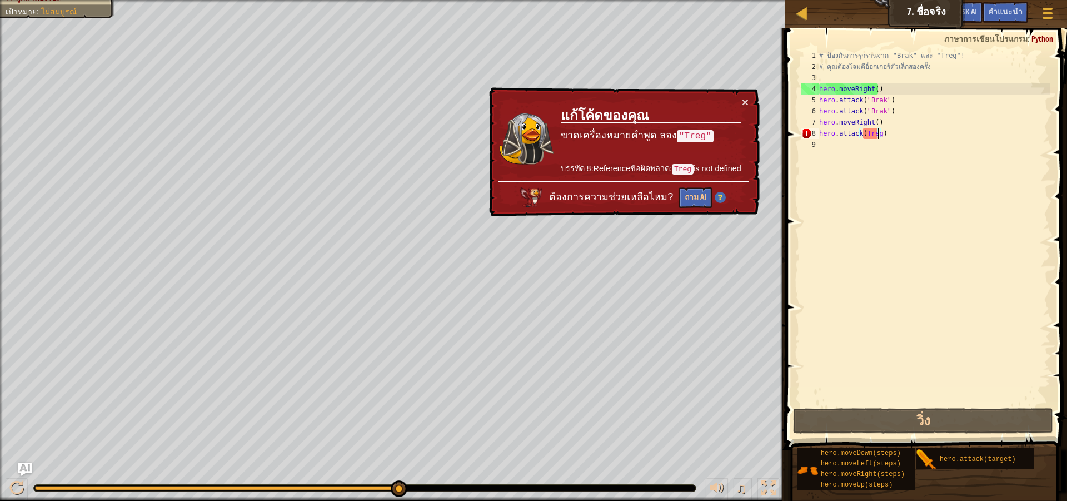
scroll to position [5, 5]
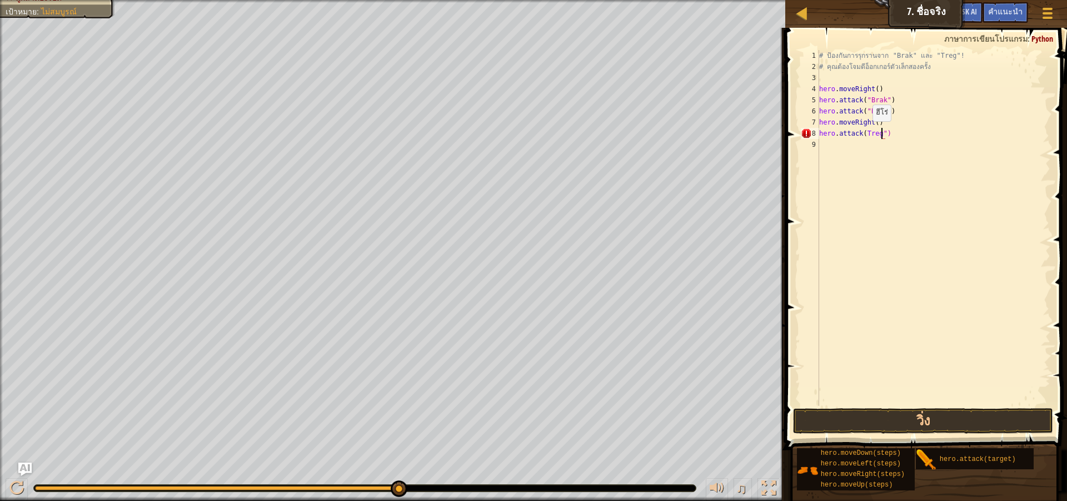
click at [863, 132] on div "# ป้องกันการรุกรานจาก "Brak" และ "Treg"! # คุณต้องโจมตีอ็อกเกอร์ตัวเล็กสองครั้ง…" at bounding box center [933, 239] width 233 height 378
type textarea "hero.attack("Treg")"
click at [868, 417] on button "วิ่ง" at bounding box center [923, 421] width 260 height 26
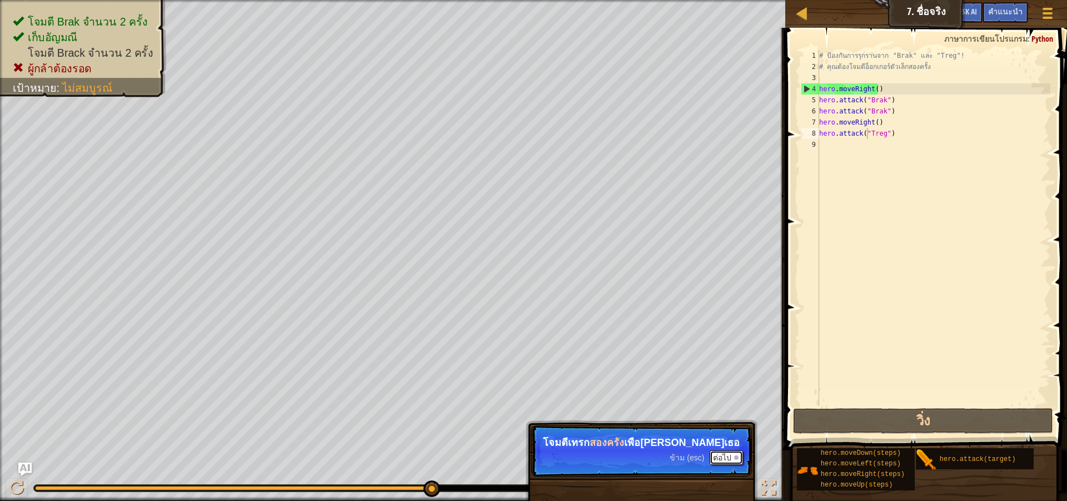
click at [725, 458] on button "ต่อไป" at bounding box center [726, 457] width 33 height 14
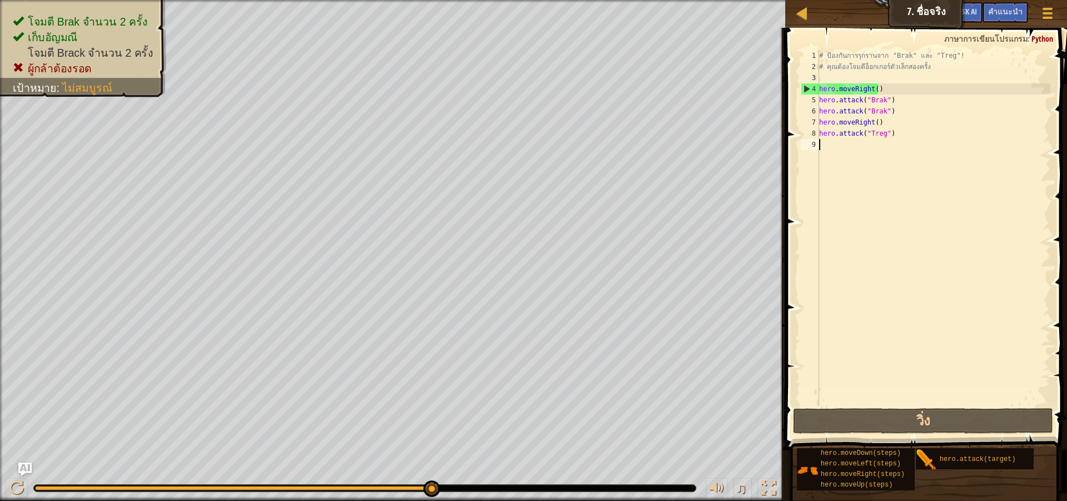
click at [835, 142] on div "# ป้องกันการรุกรานจาก "Brak" และ "Treg"! # คุณต้องโจมตีอ็อกเกอร์ตัวเล็กสองครั้ง…" at bounding box center [933, 239] width 233 height 378
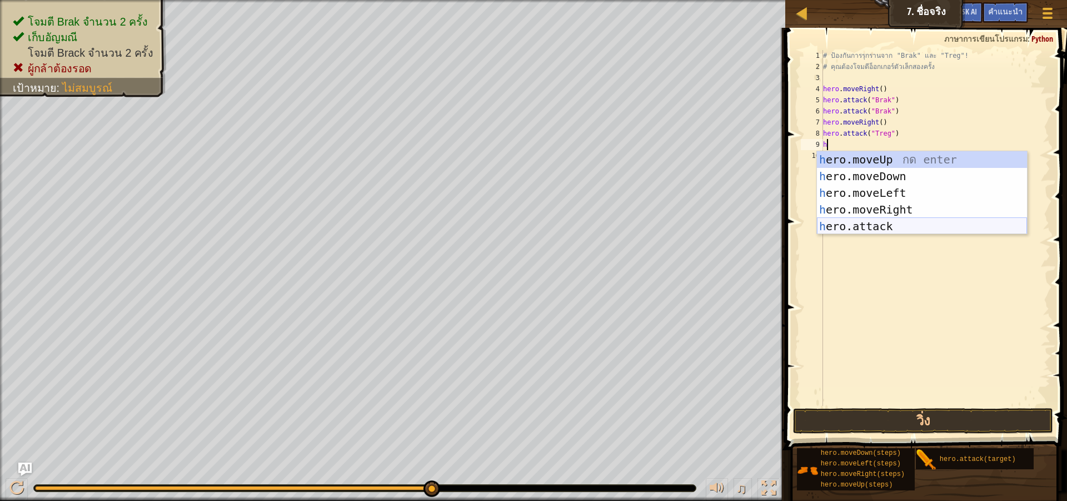
click at [846, 226] on div "h ero.moveUp กด enter h ero.moveDown กด enter h ero.moveLeft กด enter h ero.mov…" at bounding box center [922, 209] width 210 height 117
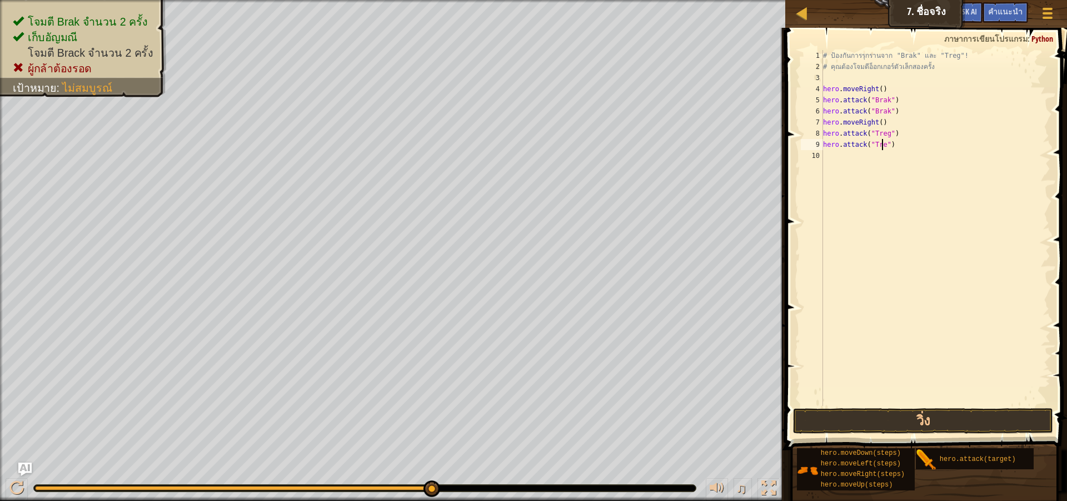
scroll to position [5, 5]
type textarea "hero.attack("Treg")"
click at [886, 424] on button "วิ่ง" at bounding box center [923, 421] width 260 height 26
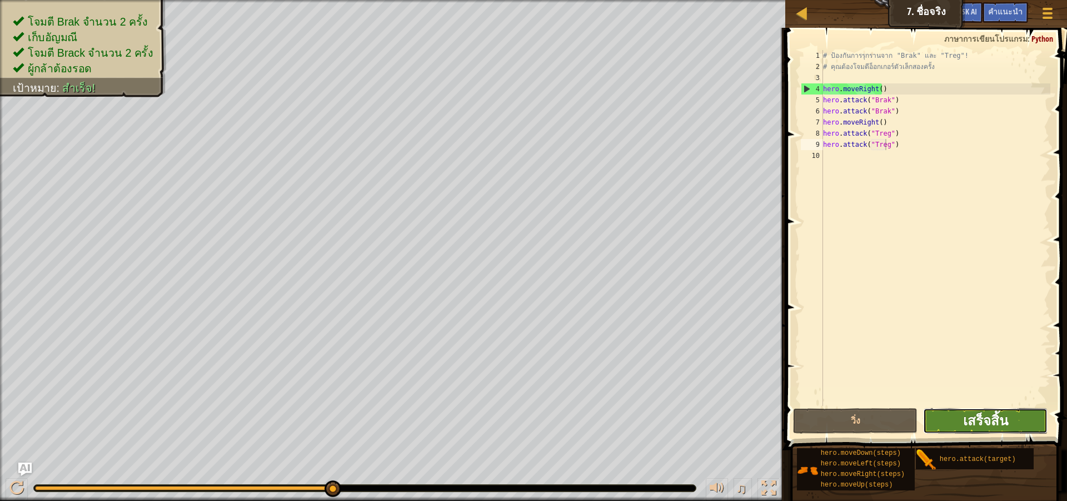
click at [971, 421] on span "เสร็จสิ้น" at bounding box center [985, 420] width 45 height 18
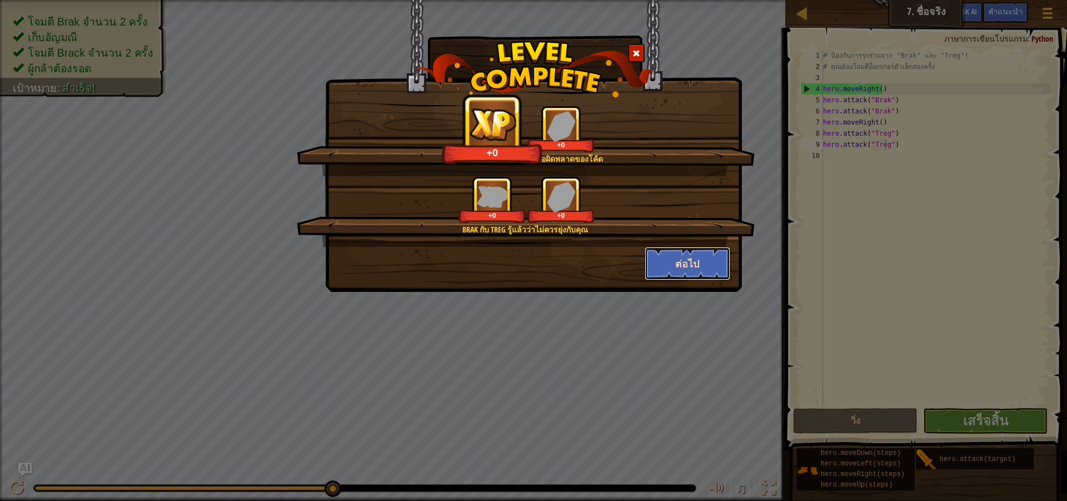
click at [688, 261] on button "ต่อไป" at bounding box center [688, 263] width 86 height 33
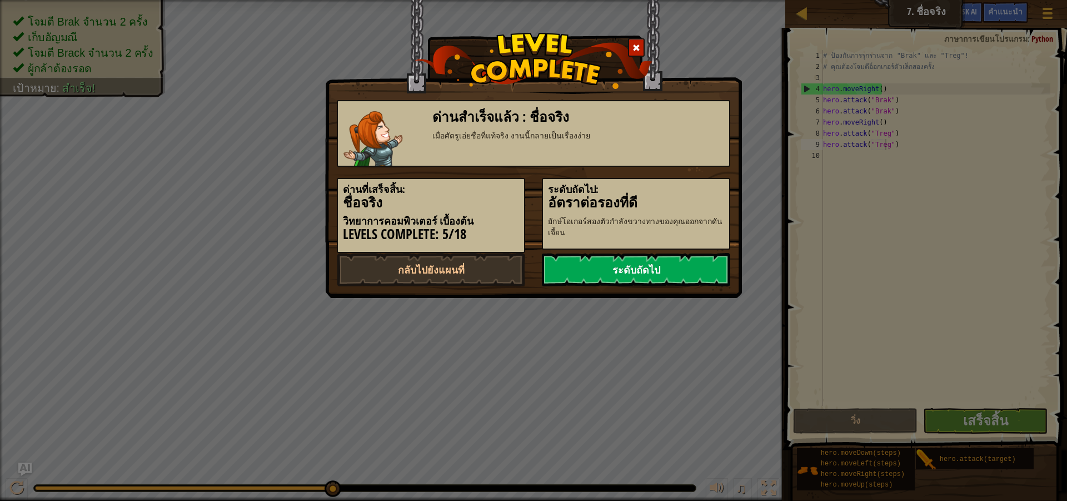
click at [636, 261] on link "ระดับถัดไป" at bounding box center [636, 269] width 188 height 33
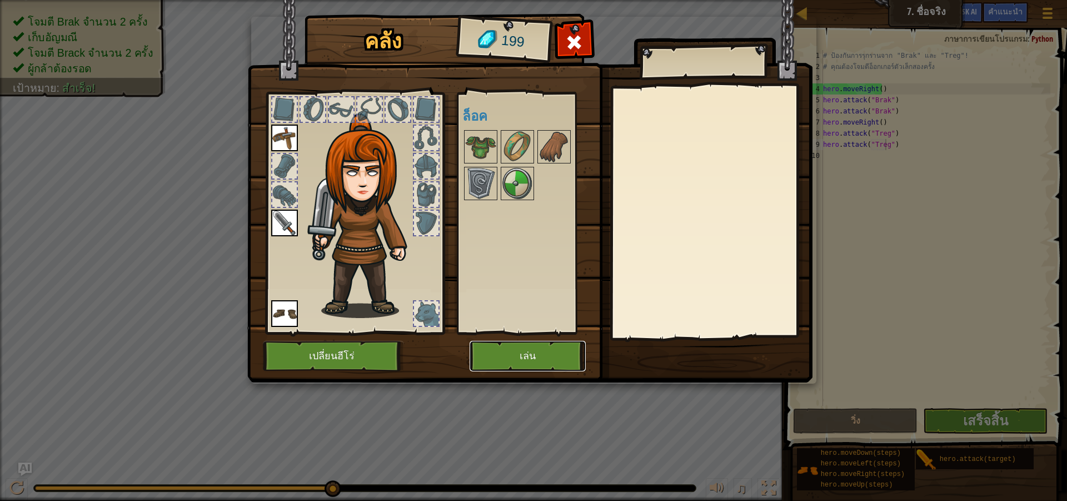
click at [534, 360] on button "เล่น" at bounding box center [528, 356] width 116 height 31
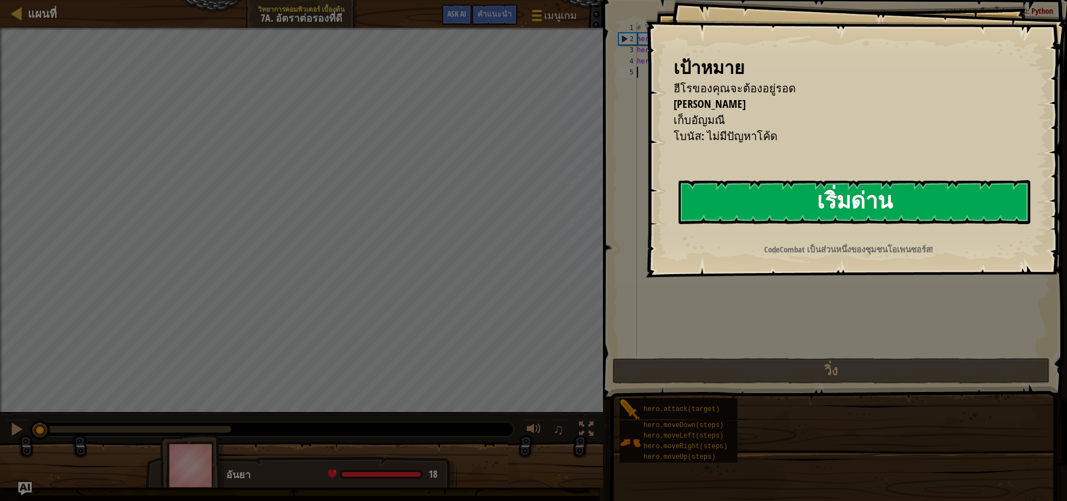
click at [871, 196] on button "เริ่มด่าน" at bounding box center [855, 202] width 352 height 44
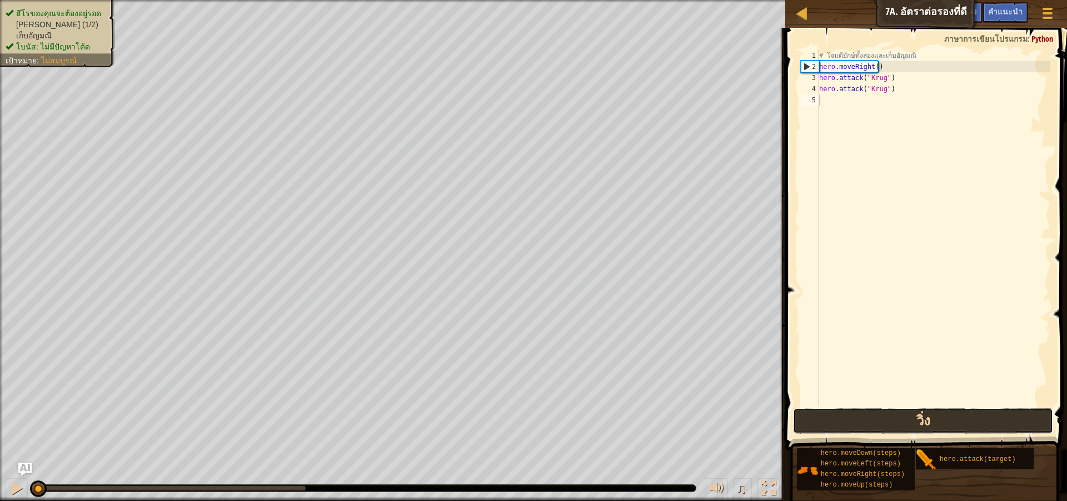
click at [861, 417] on button "วิ่ง" at bounding box center [923, 421] width 260 height 26
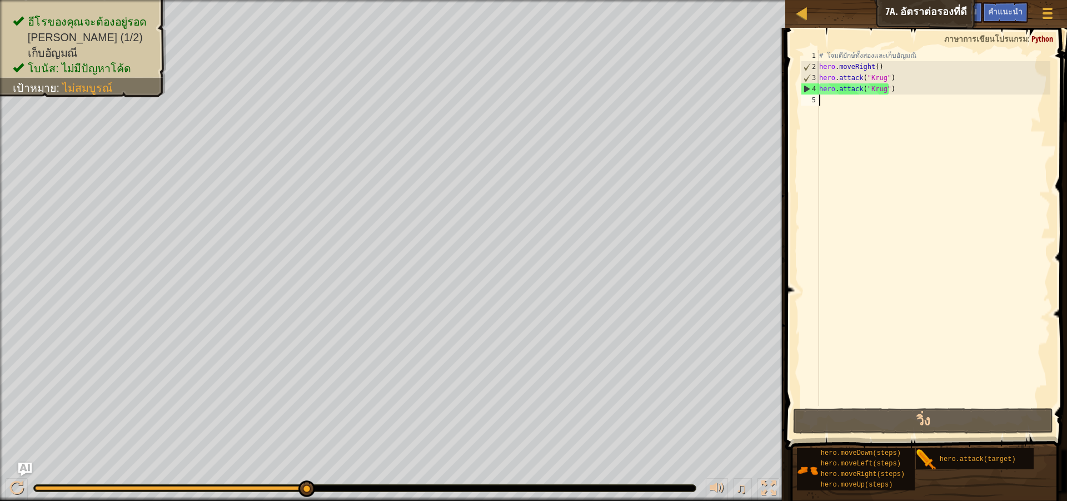
type textarea "h"
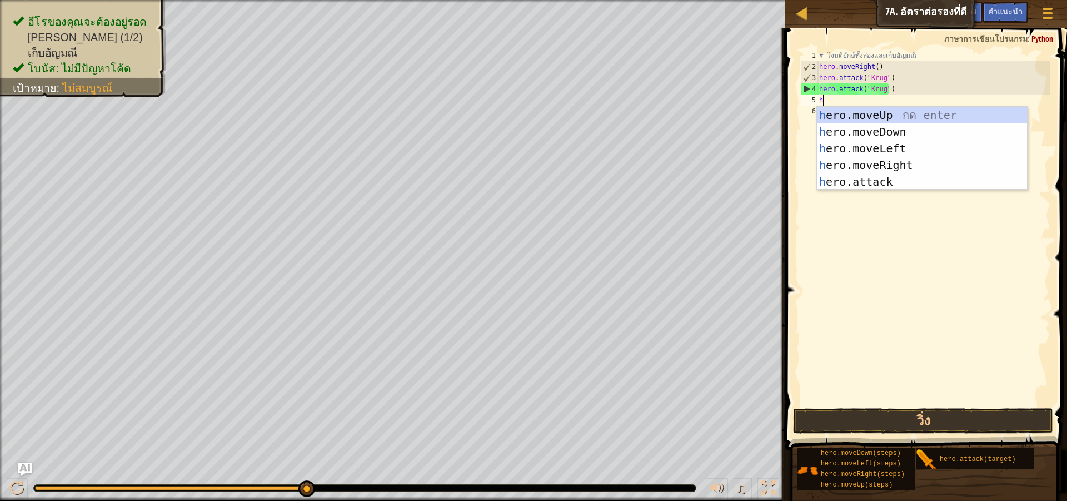
scroll to position [5, 0]
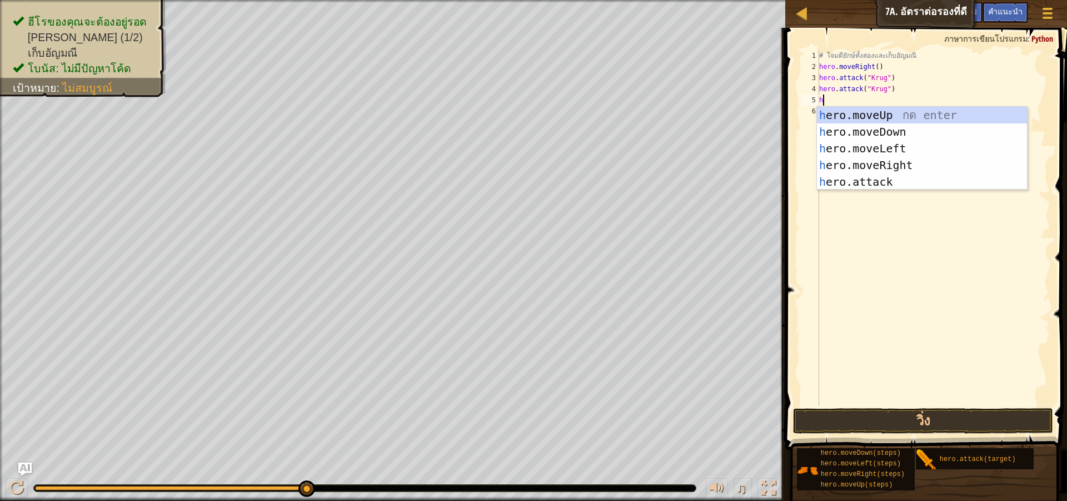
click at [848, 220] on div "# โจมตียักษ์ทั้งสองและเก็บ[PERSON_NAME] hero . moveRight ( ) hero . attack ( "K…" at bounding box center [933, 239] width 233 height 378
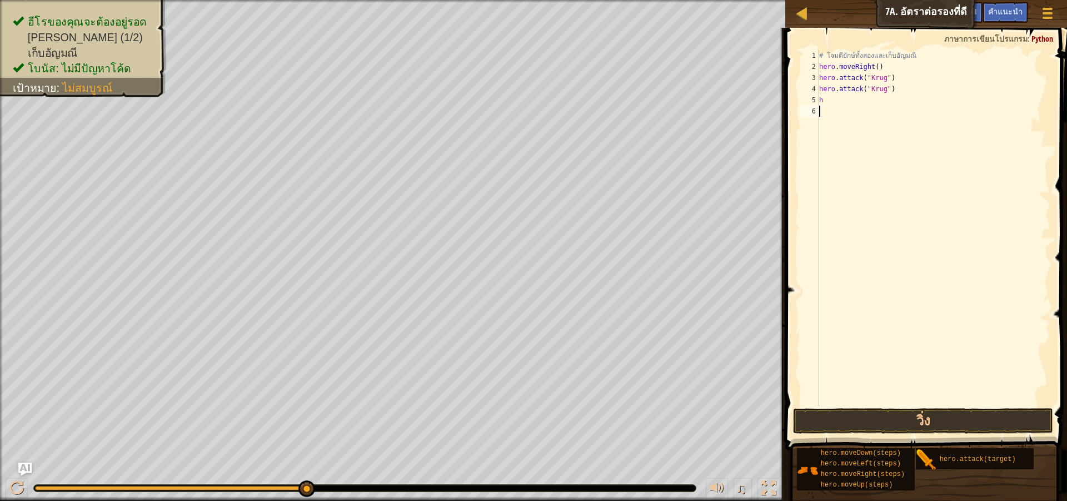
click at [828, 106] on div "# โจมตียักษ์ทั้งสองและเก็บ[PERSON_NAME] hero . moveRight ( ) hero . attack ( "K…" at bounding box center [933, 239] width 233 height 378
click at [828, 97] on div "# โจมตียักษ์ทั้งสองและเก็บ[PERSON_NAME] hero . moveRight ( ) hero . attack ( "K…" at bounding box center [933, 239] width 233 height 378
type textarea "h"
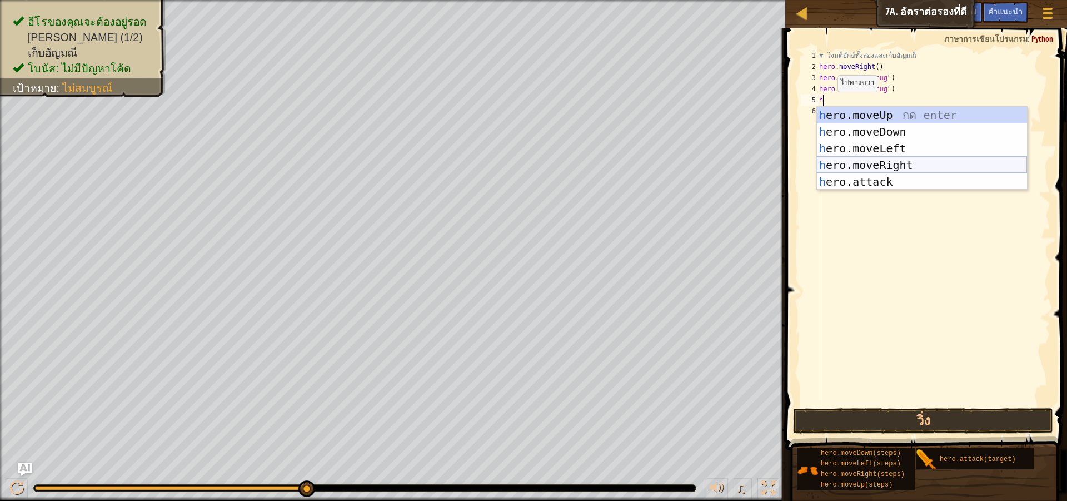
click at [832, 158] on div "h ero.moveUp กด enter h ero.moveDown กด enter h ero.moveLeft กด enter h ero.mov…" at bounding box center [922, 165] width 210 height 117
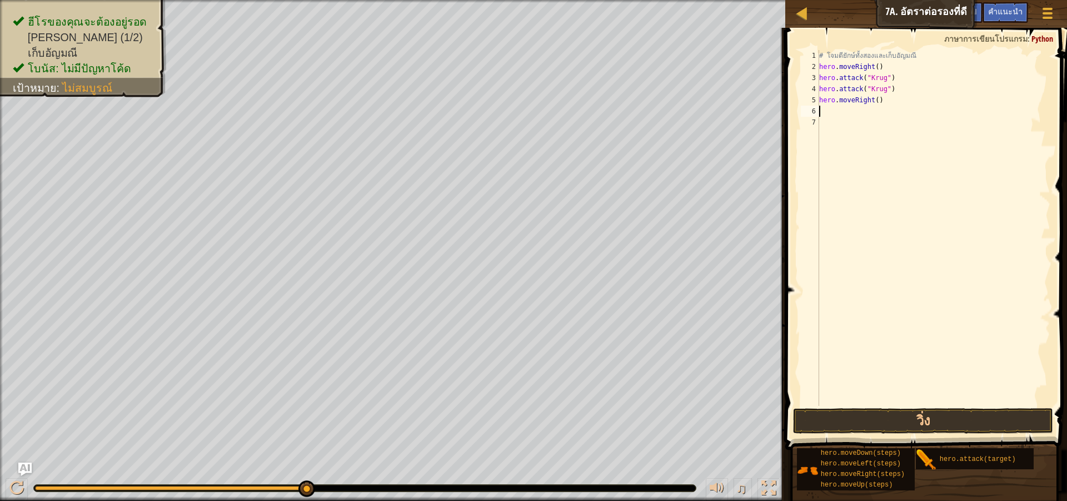
type textarea "h"
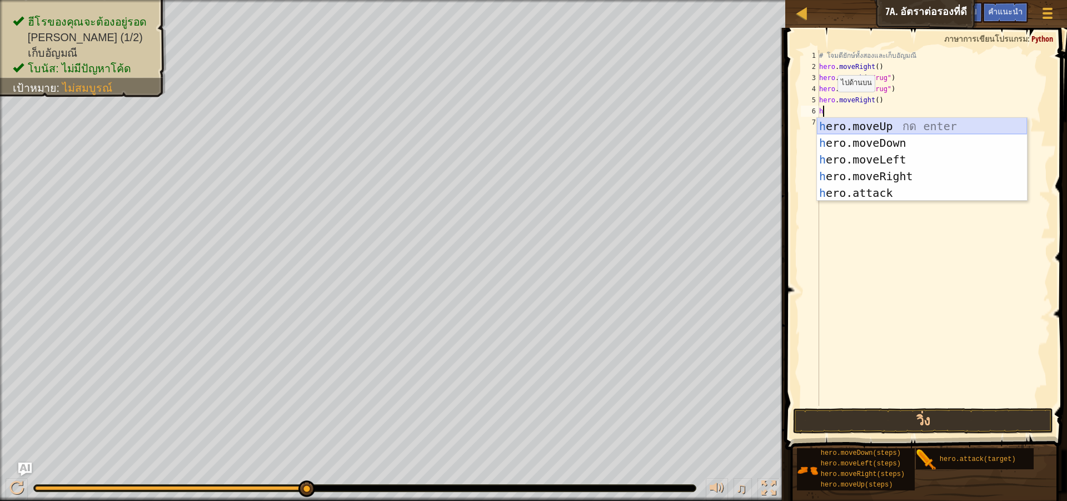
click at [860, 127] on div "h ero.moveUp กด enter h ero.moveDown กด enter h ero.moveLeft กด enter h ero.mov…" at bounding box center [922, 176] width 210 height 117
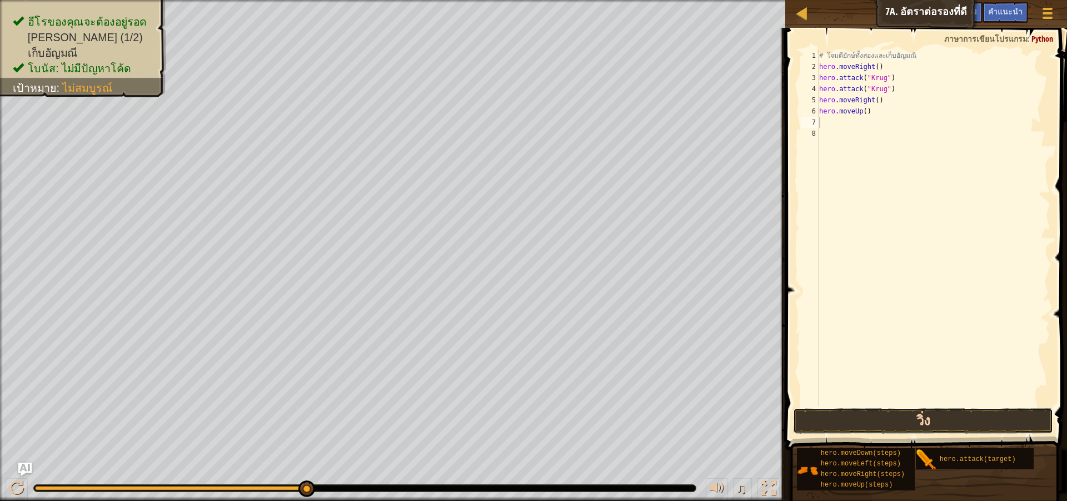
click at [884, 427] on button "วิ่ง" at bounding box center [923, 421] width 260 height 26
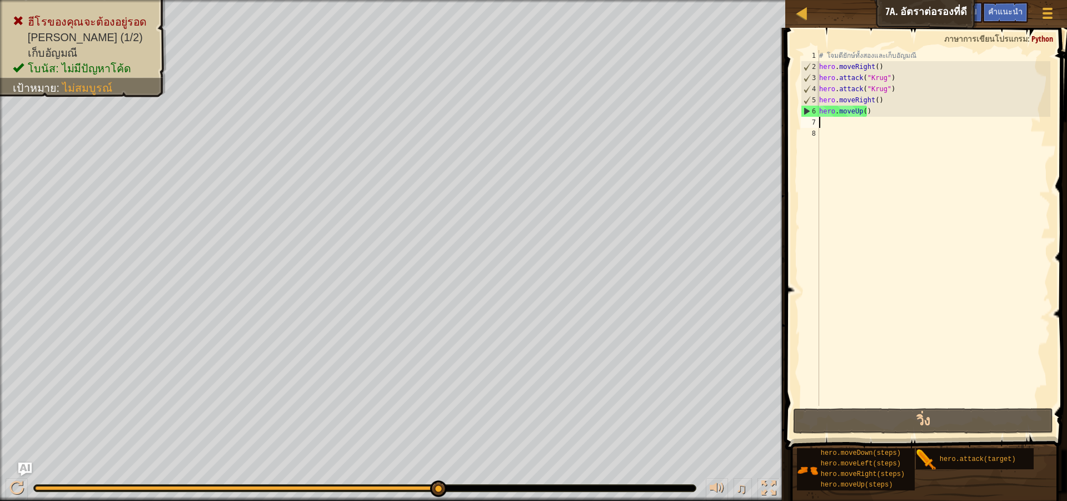
click at [836, 122] on div "# โจมตียักษ์ทั้งสองและเก็บ[PERSON_NAME] hero . moveRight ( ) hero . attack ( "K…" at bounding box center [933, 239] width 233 height 378
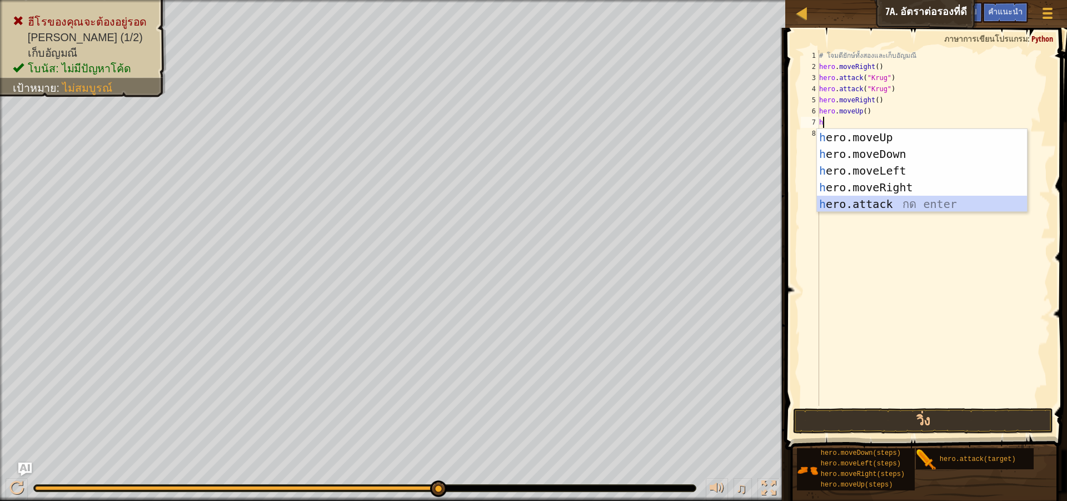
click at [850, 205] on div "h ero.moveUp กด enter h ero.moveDown กด enter h ero.moveLeft กด enter h ero.mov…" at bounding box center [922, 187] width 210 height 117
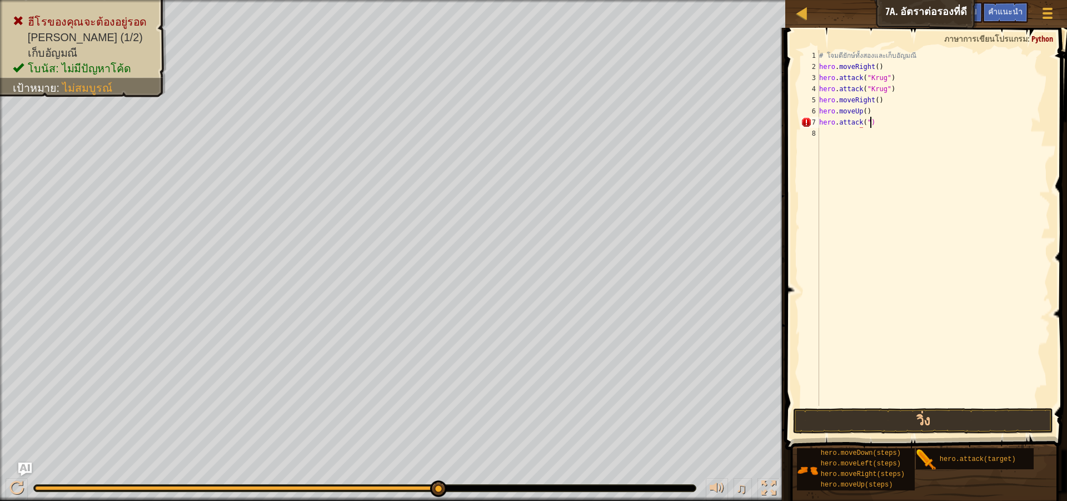
click at [874, 123] on div "# โจมตียักษ์ทั้งสองและเก็บ[PERSON_NAME] hero . moveRight ( ) hero . attack ( "K…" at bounding box center [933, 239] width 233 height 378
type textarea "h"
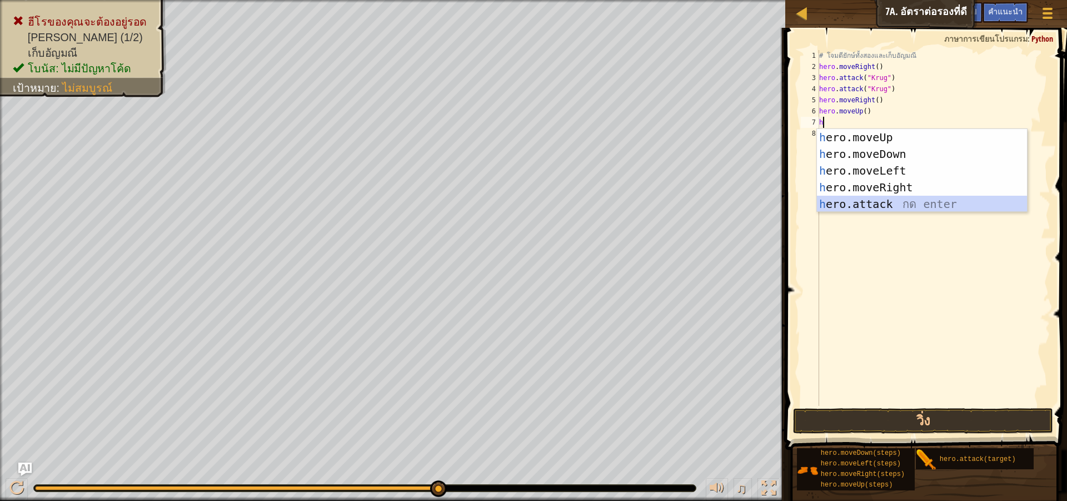
click at [864, 200] on div "h ero.moveUp กด enter h ero.moveDown กด enter h ero.moveLeft กด enter h ero.mov…" at bounding box center [922, 187] width 210 height 117
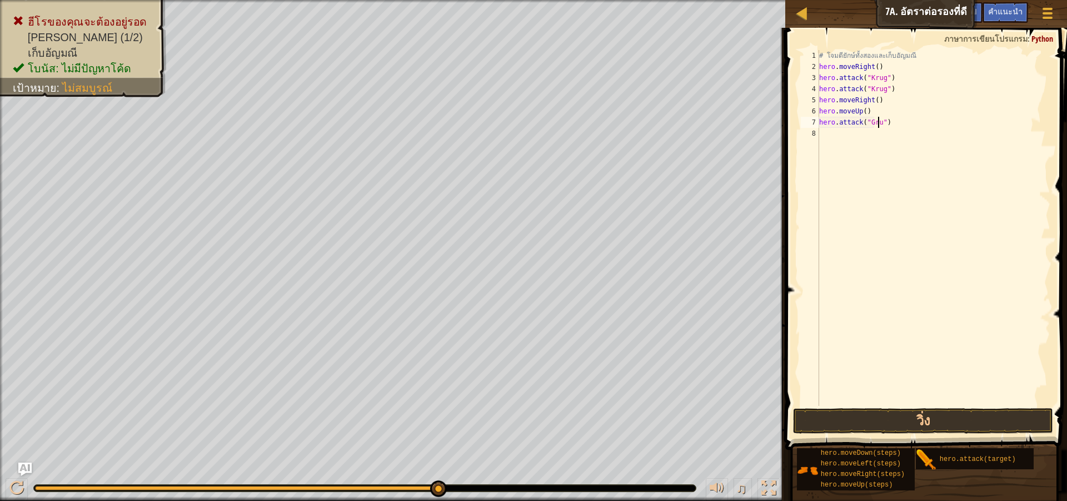
scroll to position [5, 5]
type textarea "hero.attack("Grump")"
click at [839, 137] on div "# โจมตียักษ์ทั้งสองและเก็บ[PERSON_NAME] hero . moveRight ( ) hero . attack ( "K…" at bounding box center [933, 239] width 233 height 378
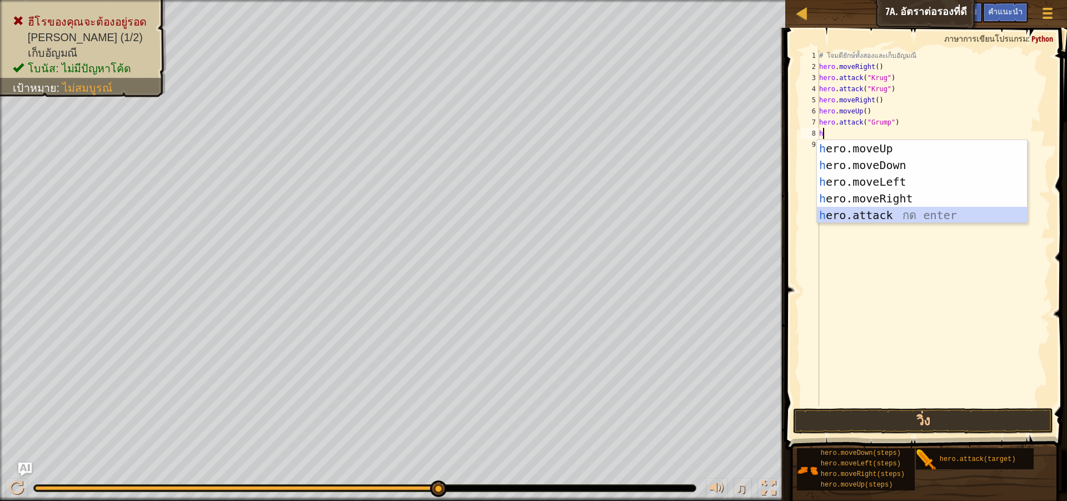
click at [842, 211] on div "h ero.moveUp กด enter h ero.moveDown กด enter h ero.moveLeft กด enter h ero.mov…" at bounding box center [922, 198] width 210 height 117
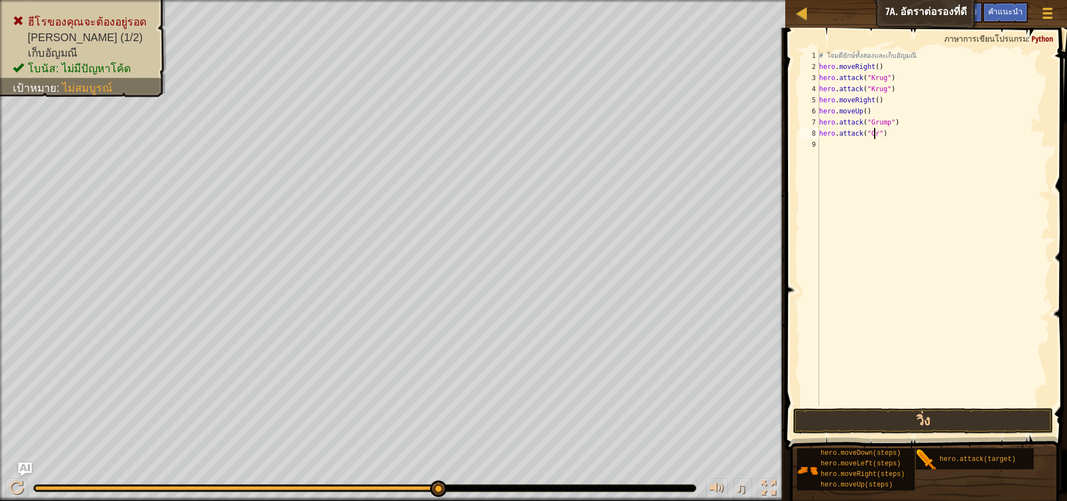
scroll to position [5, 5]
type textarea "hero.attack("Grump")"
click at [856, 147] on div "# โจมตียักษ์ทั้งสองและเก็บ[PERSON_NAME] hero . moveRight ( ) hero . attack ( "K…" at bounding box center [933, 239] width 233 height 378
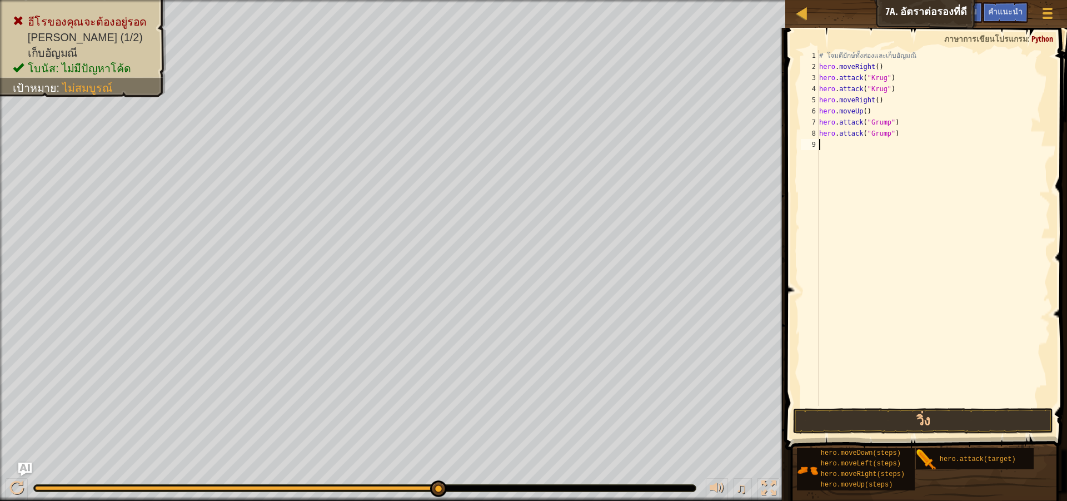
type textarea "h"
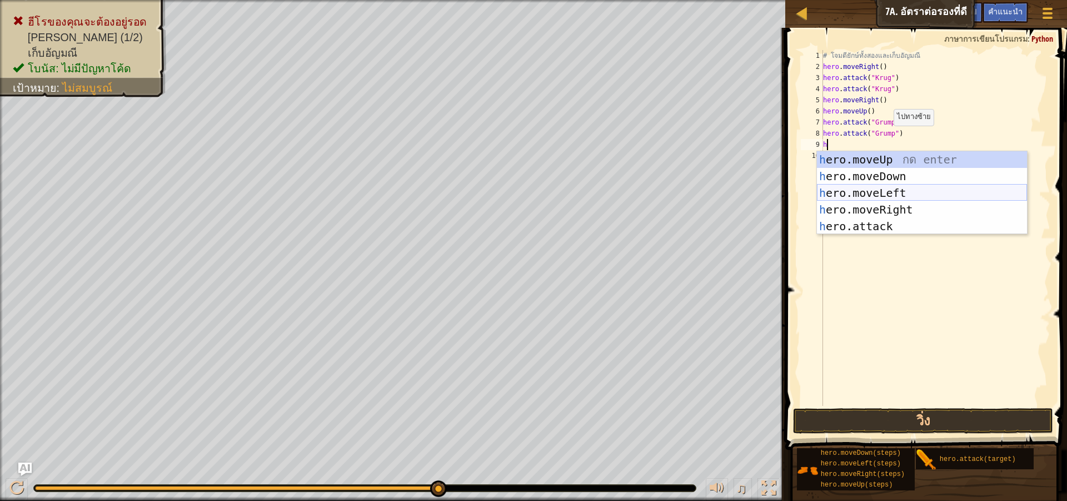
click at [866, 187] on div "h ero.moveUp กด enter h ero.moveDown กด enter h ero.moveLeft กด enter h ero.mov…" at bounding box center [922, 209] width 210 height 117
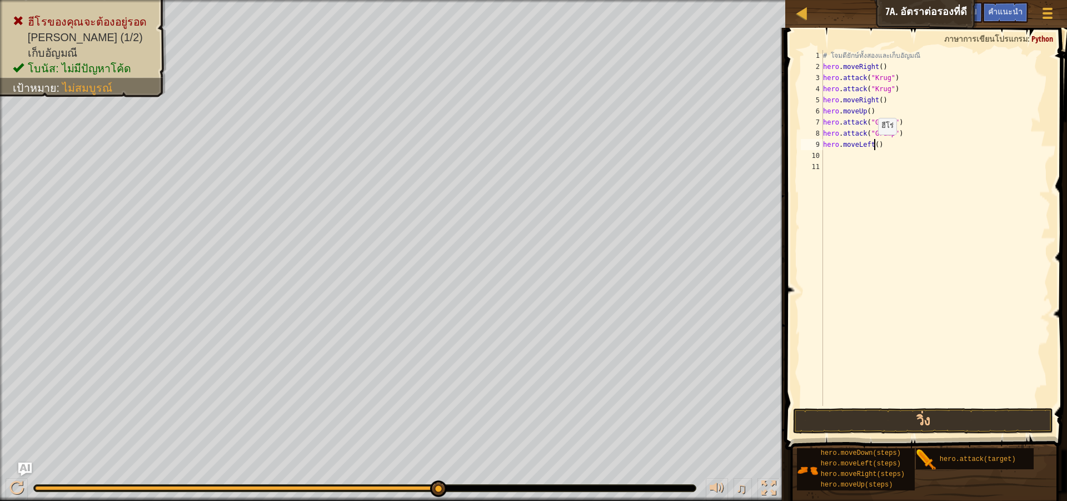
click at [873, 146] on div "# โจมตียักษ์ทั้งสองและเก็บ[PERSON_NAME] hero . moveRight ( ) hero . attack ( "K…" at bounding box center [936, 239] width 230 height 378
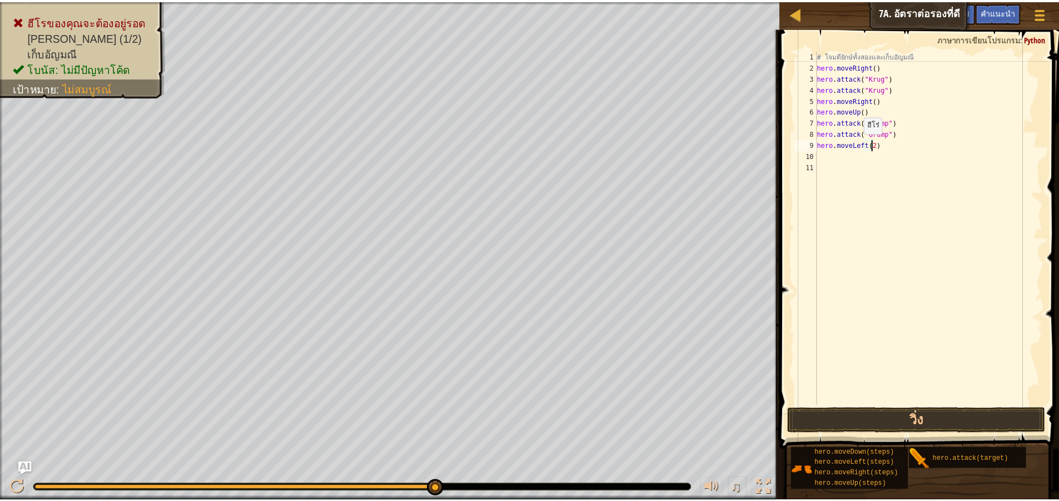
scroll to position [5, 4]
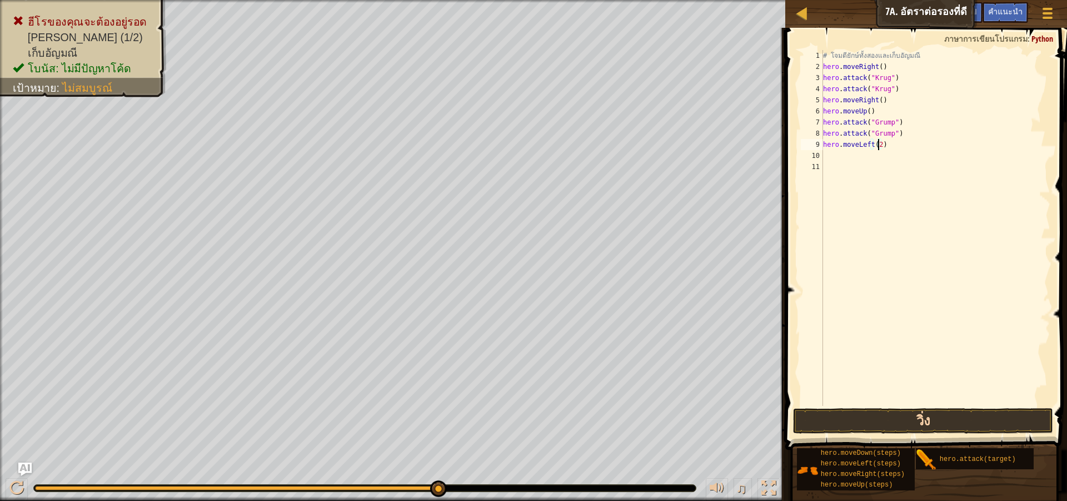
type textarea "hero.moveLeft(2)"
click at [850, 415] on button "วิ่ง" at bounding box center [923, 421] width 260 height 26
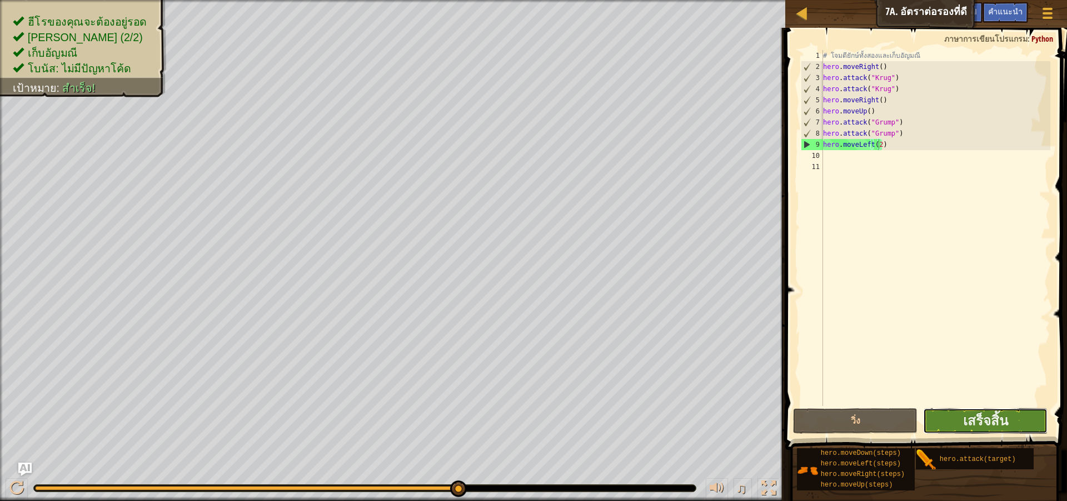
click at [948, 422] on button "เสร็จสิ้น" at bounding box center [985, 421] width 124 height 26
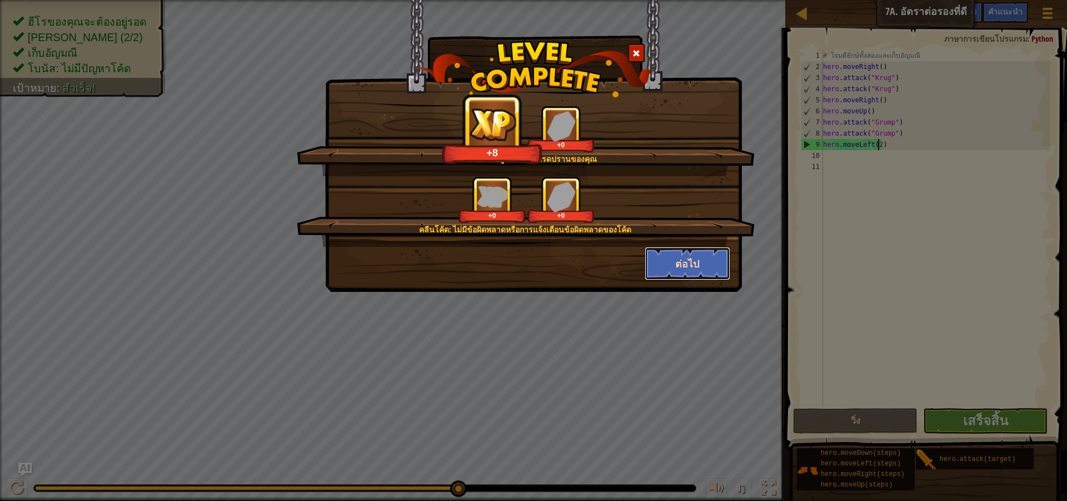
click at [700, 256] on button "ต่อไป" at bounding box center [688, 263] width 86 height 33
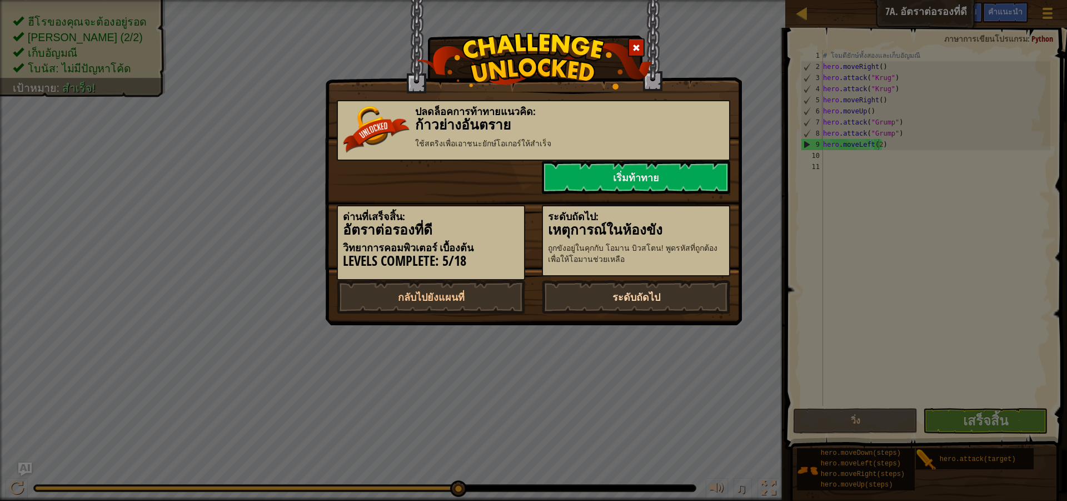
click at [604, 299] on link "ระดับถัดไป" at bounding box center [636, 296] width 188 height 33
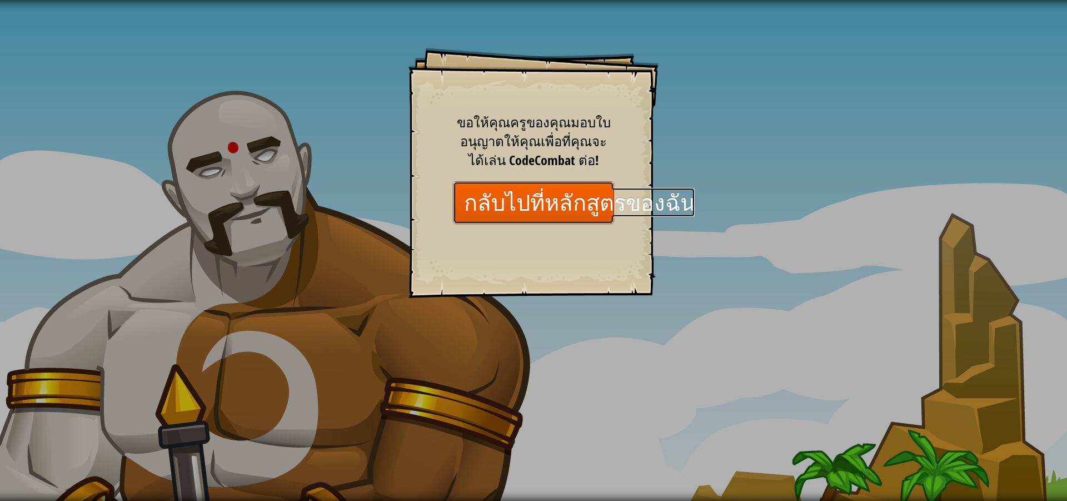
click at [585, 200] on link "กลับไปที่หลักสูตรของฉัน" at bounding box center [533, 202] width 161 height 43
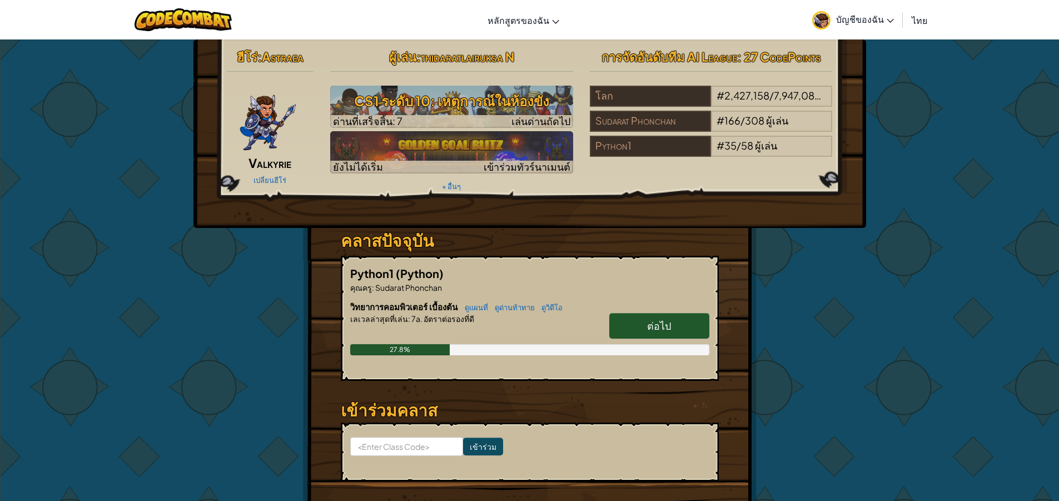
click at [629, 323] on link "ต่อไป" at bounding box center [659, 326] width 100 height 26
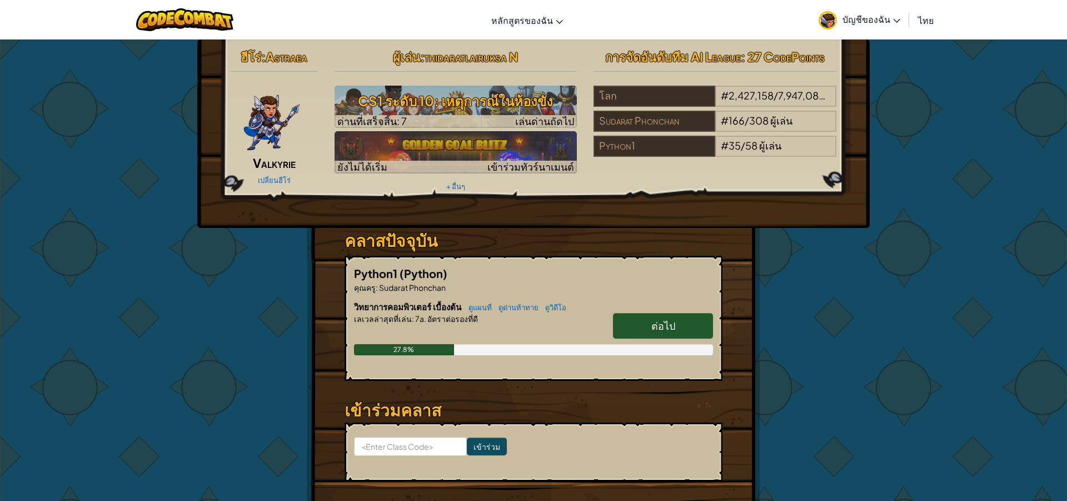
select select "th"
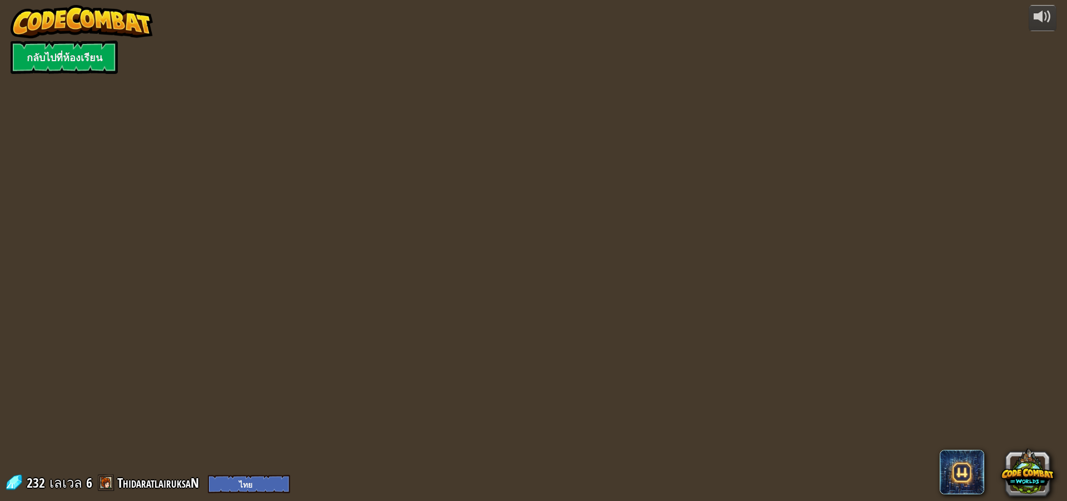
select select "th"
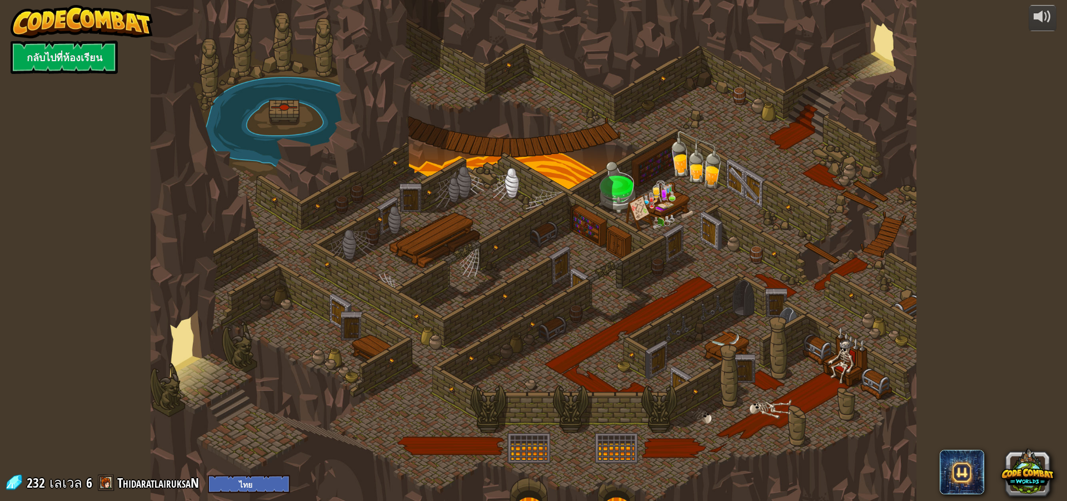
select select "th"
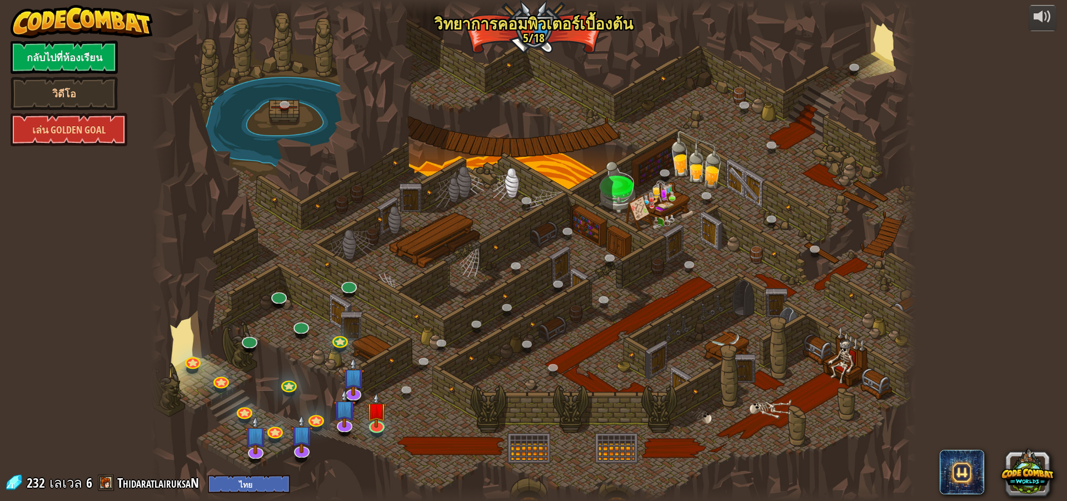
select select "th"
click at [381, 423] on img at bounding box center [377, 401] width 21 height 47
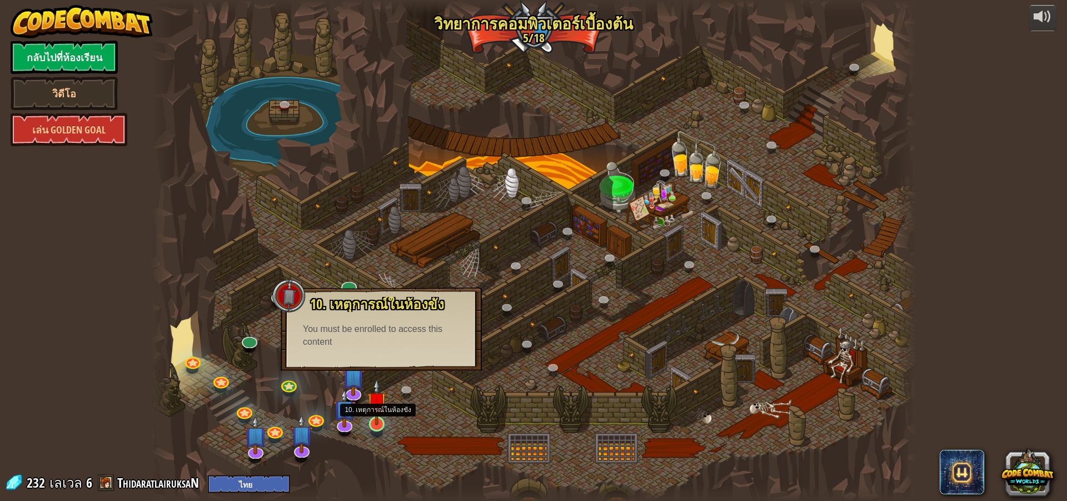
click at [374, 420] on img at bounding box center [377, 401] width 21 height 47
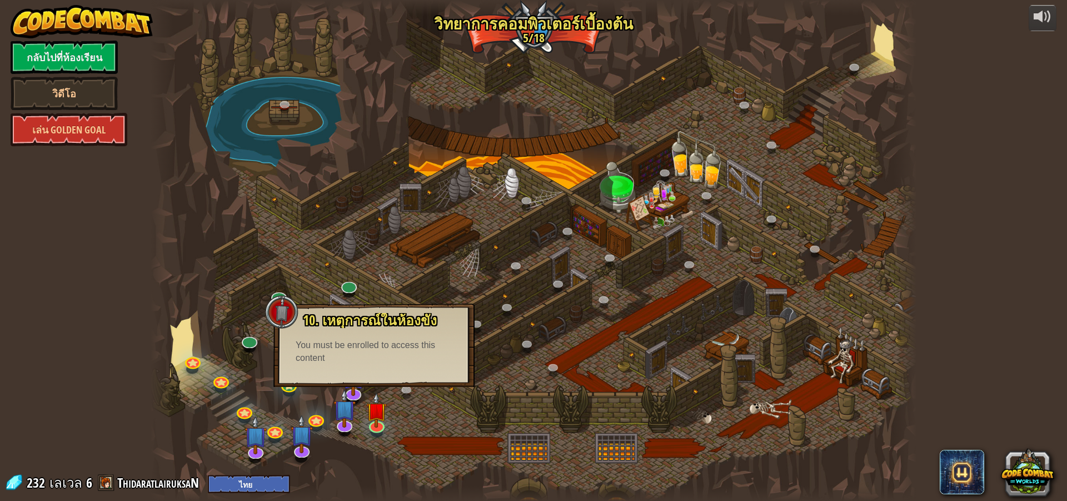
click at [391, 362] on div "You must be enrolled to access this content" at bounding box center [374, 352] width 157 height 26
